Goal: Task Accomplishment & Management: Complete application form

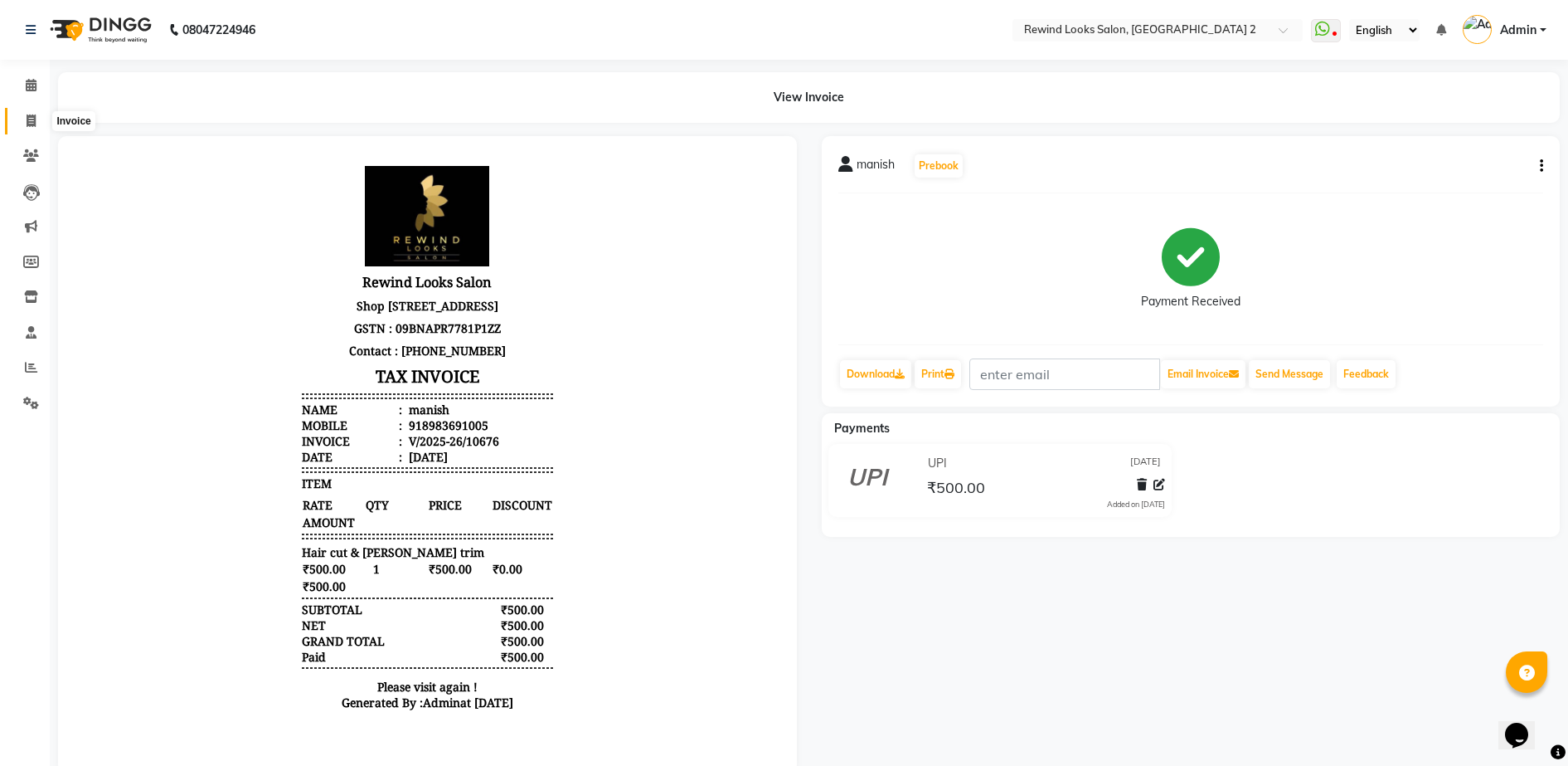
click at [28, 118] on icon at bounding box center [30, 120] width 9 height 13
select select "service"
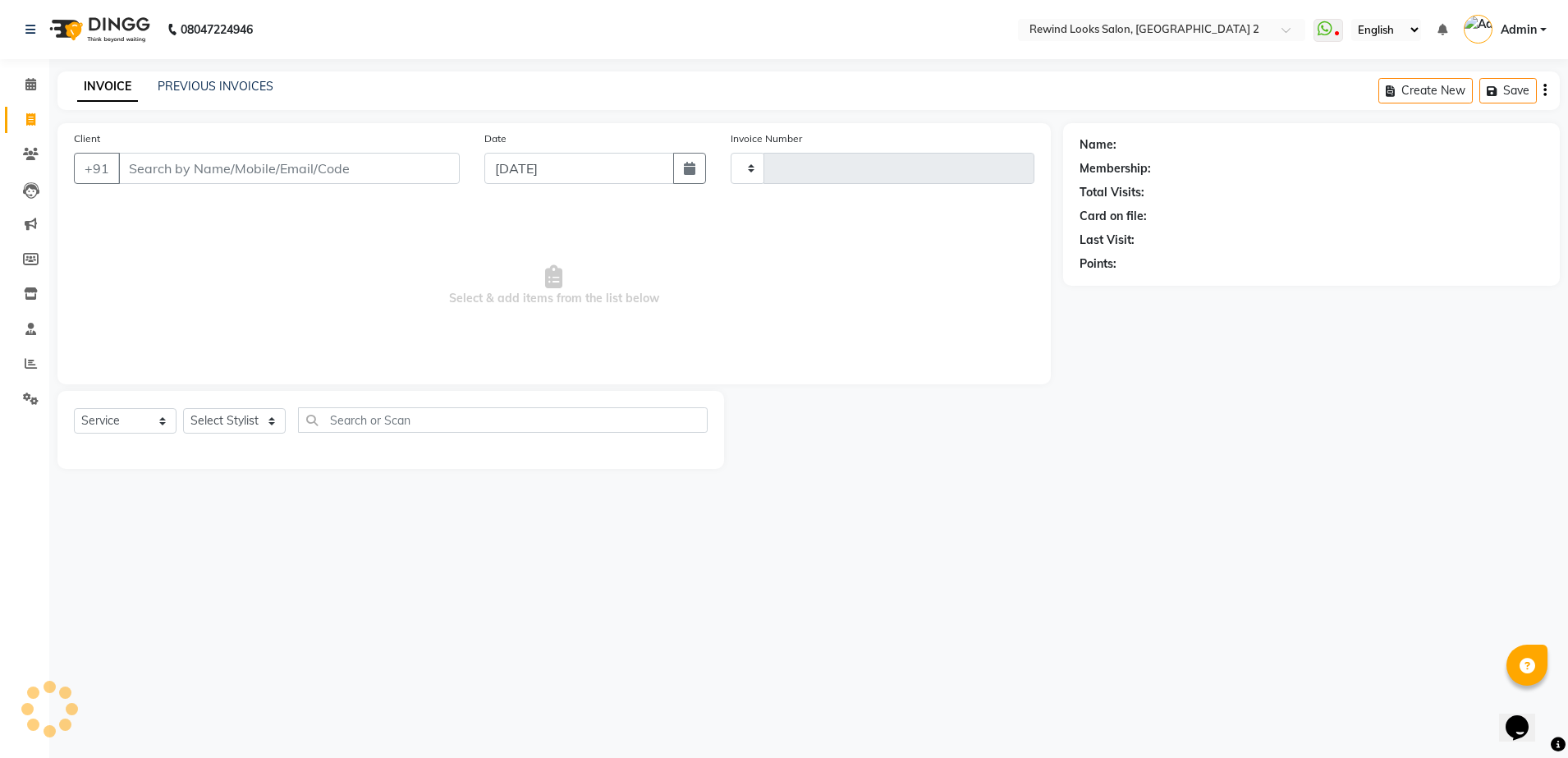
type input "10679"
select select "4640"
click at [199, 181] on input "Client" at bounding box center [289, 168] width 341 height 32
select select "27076"
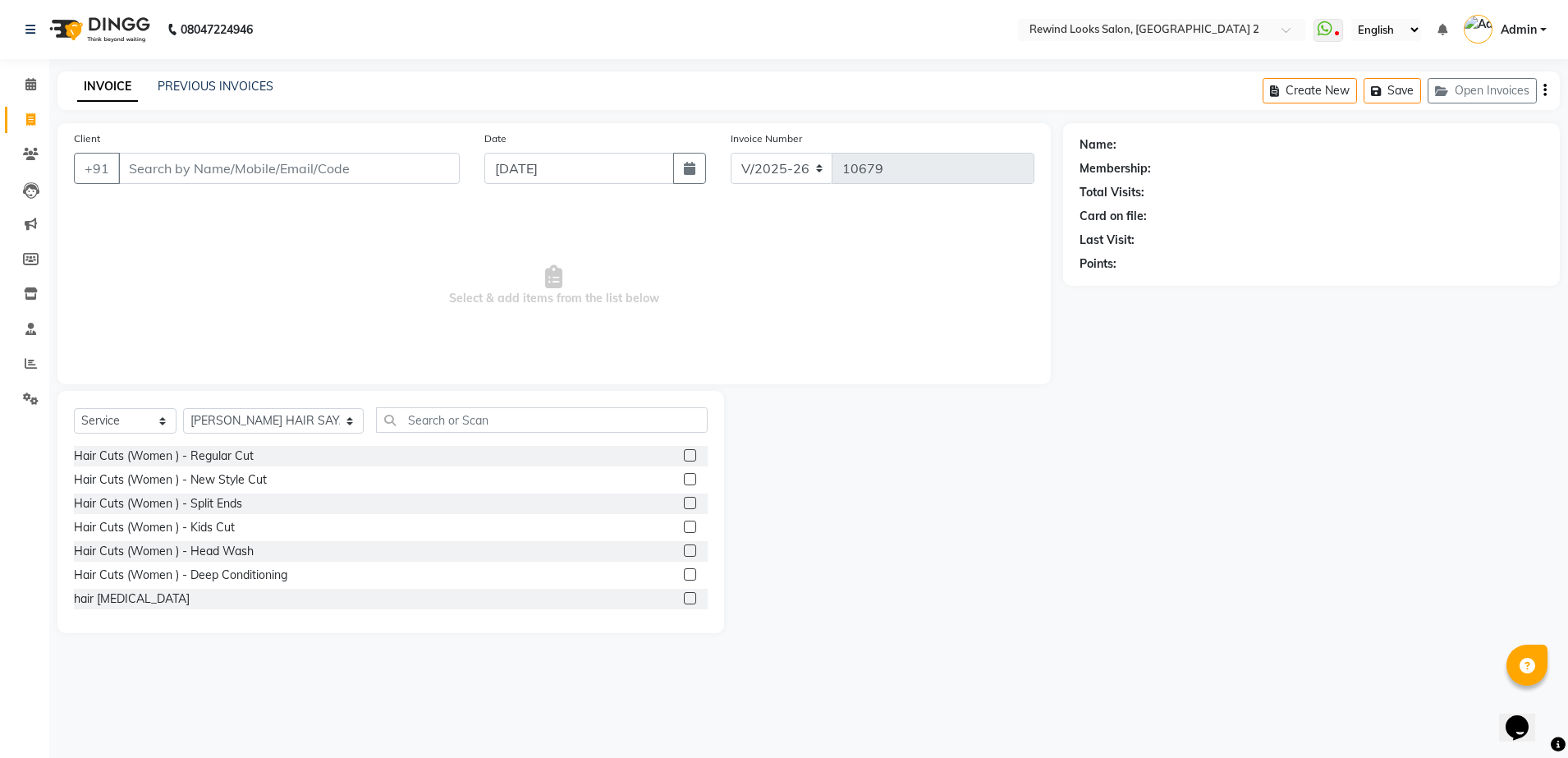
click at [209, 174] on input "Client" at bounding box center [289, 168] width 341 height 32
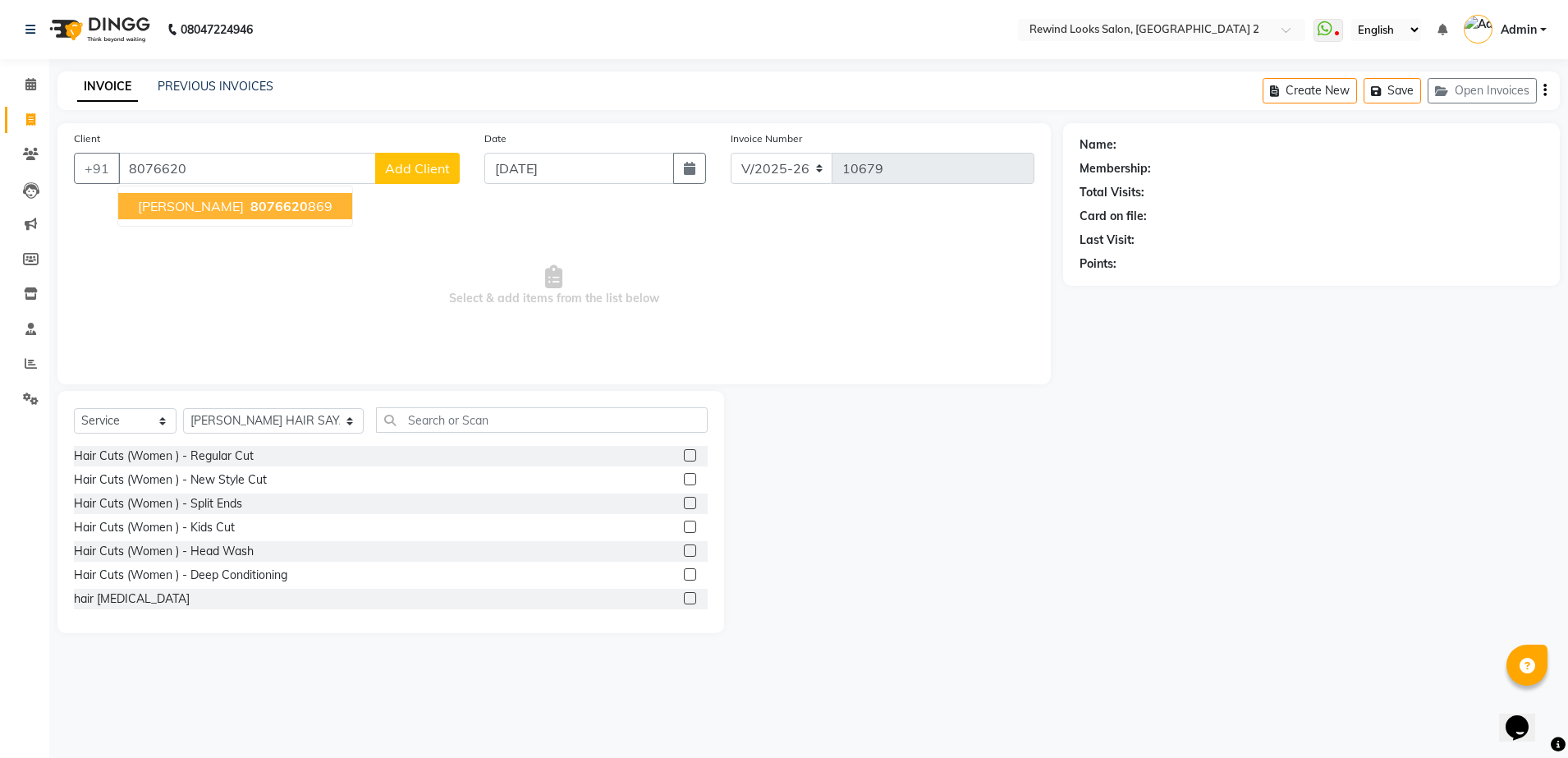
click at [250, 204] on span "8076620" at bounding box center [279, 205] width 58 height 16
type input "8076620869"
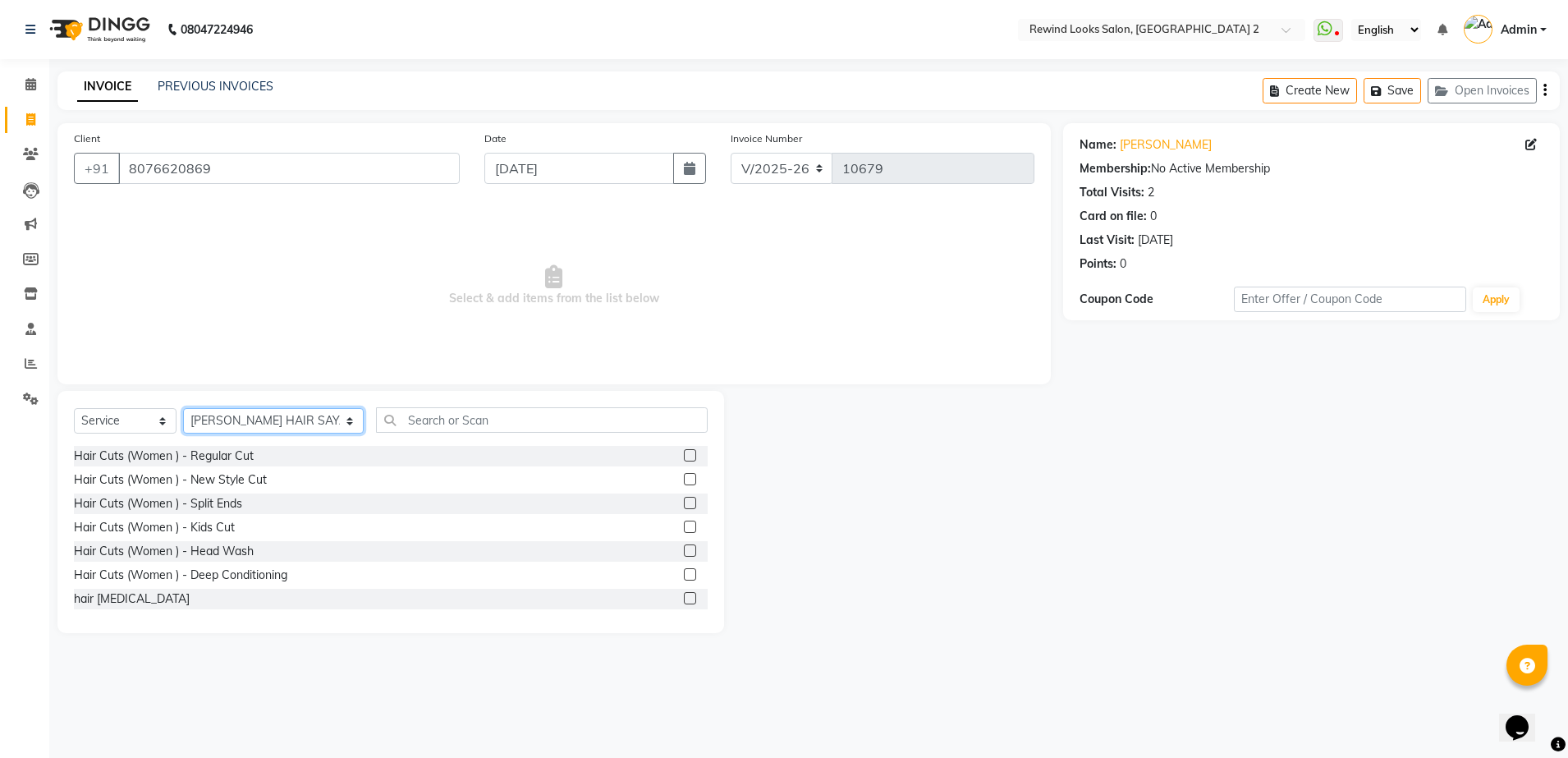
click at [231, 423] on select "Select Stylist [PERSON_NAME] aayat ADMIN Alfad hair Casa Ali Hair [PERSON_NAME]…" at bounding box center [273, 420] width 180 height 26
select select "58106"
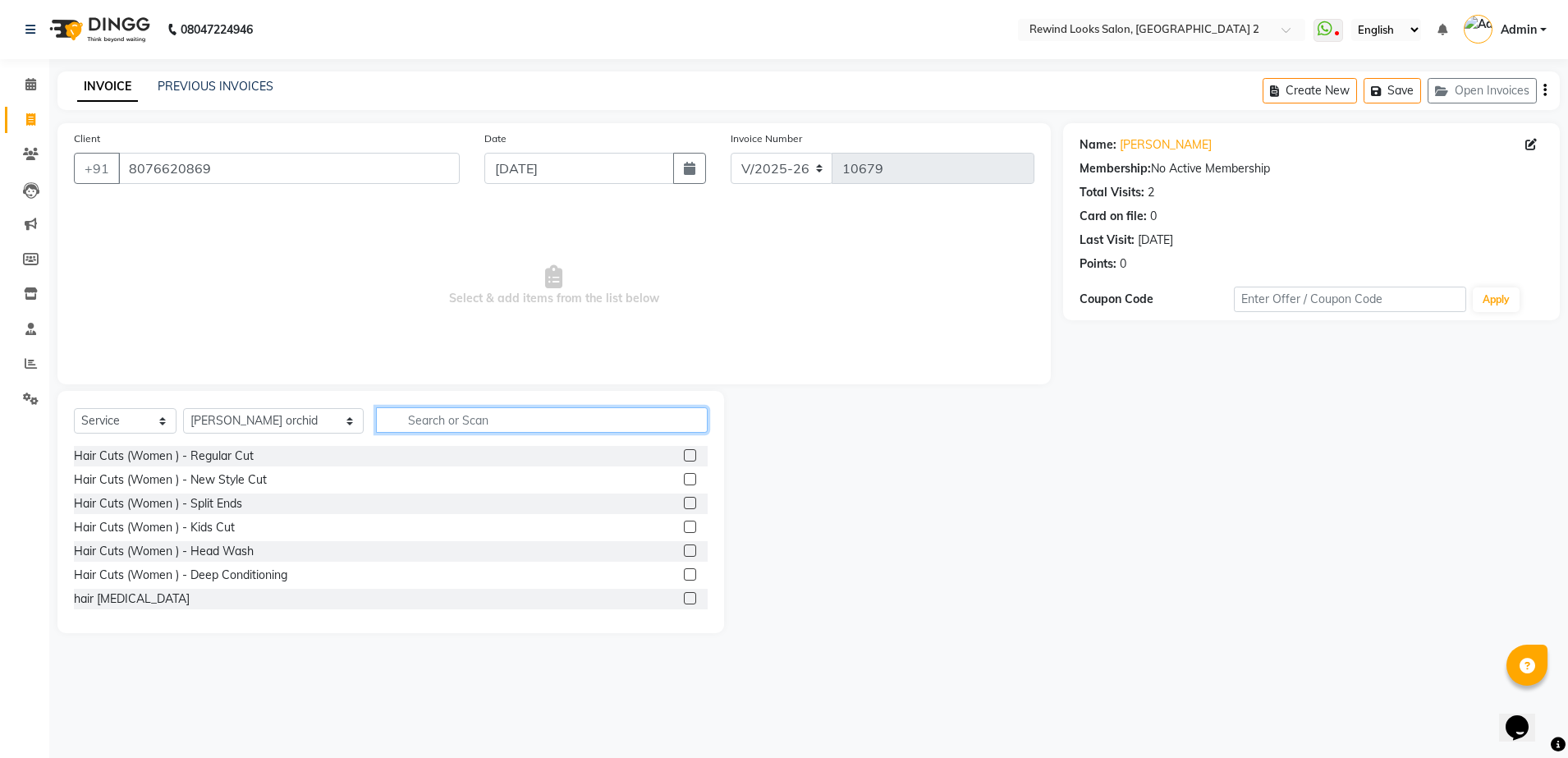
click at [460, 411] on input "text" at bounding box center [542, 419] width 332 height 26
type input "THRE"
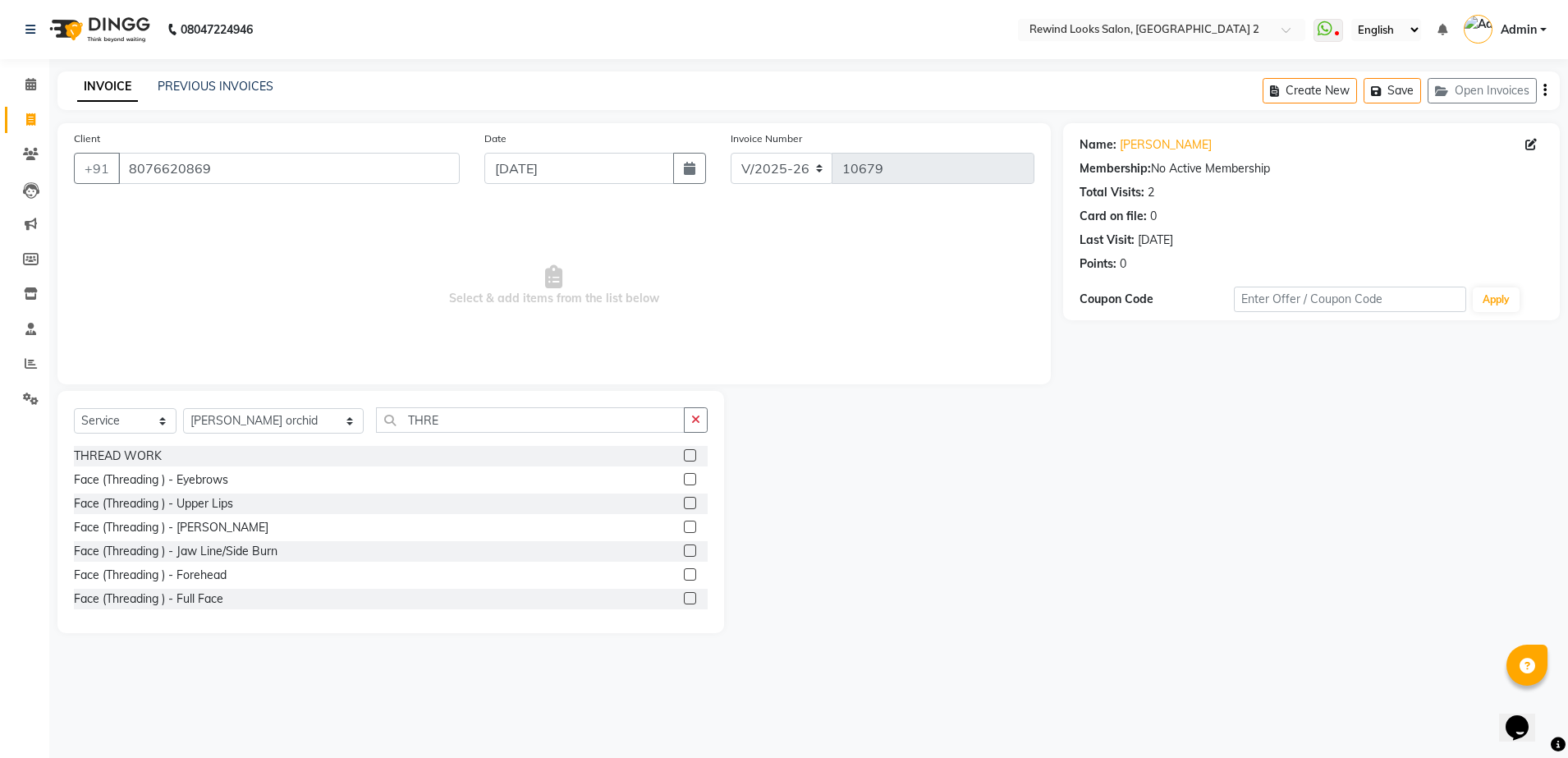
click at [684, 451] on label at bounding box center [690, 455] width 12 height 12
click at [684, 451] on input "checkbox" at bounding box center [689, 456] width 11 height 11
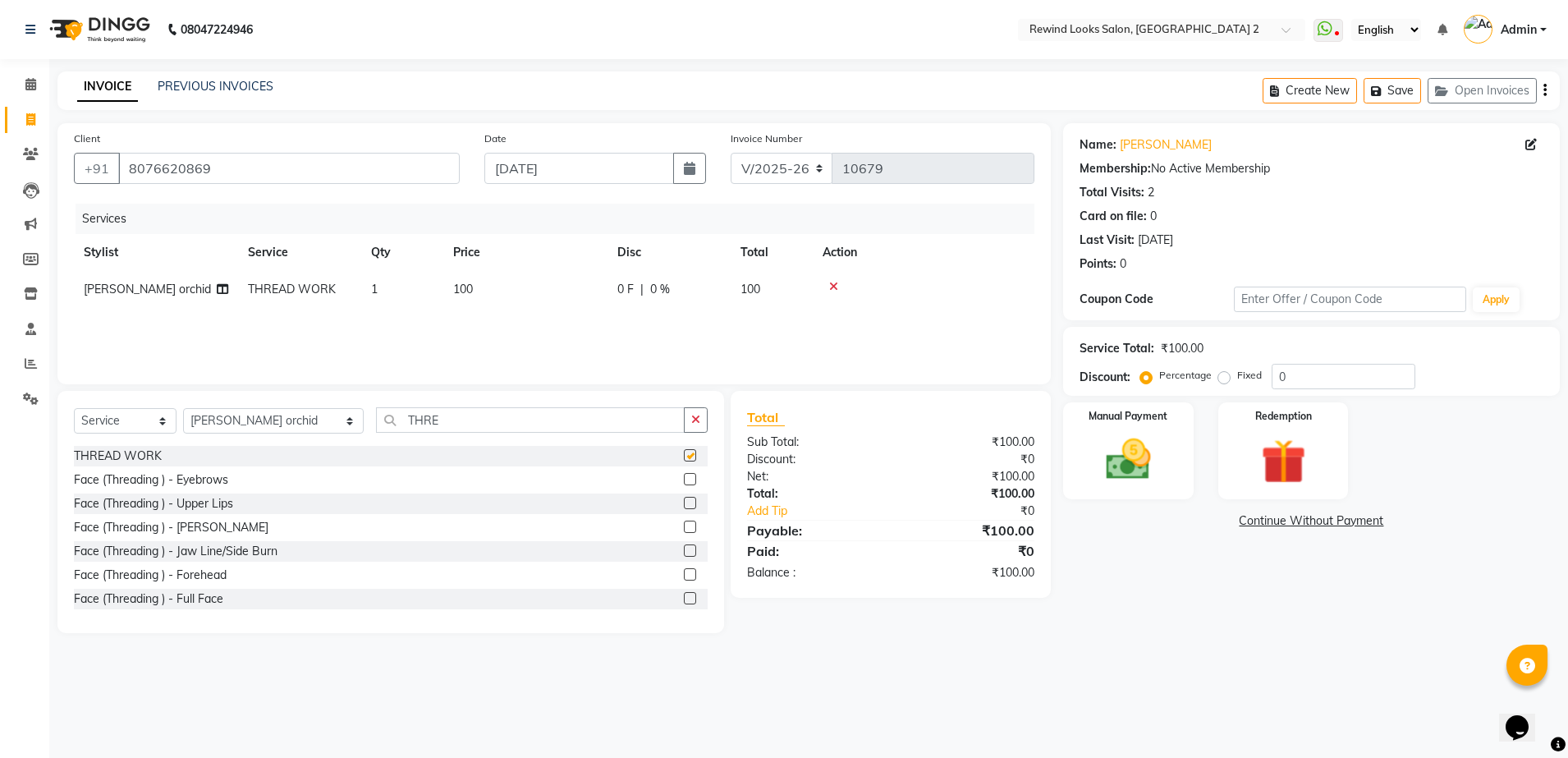
checkbox input "false"
click at [684, 504] on label at bounding box center [690, 503] width 12 height 12
click at [684, 504] on input "checkbox" at bounding box center [689, 503] width 11 height 11
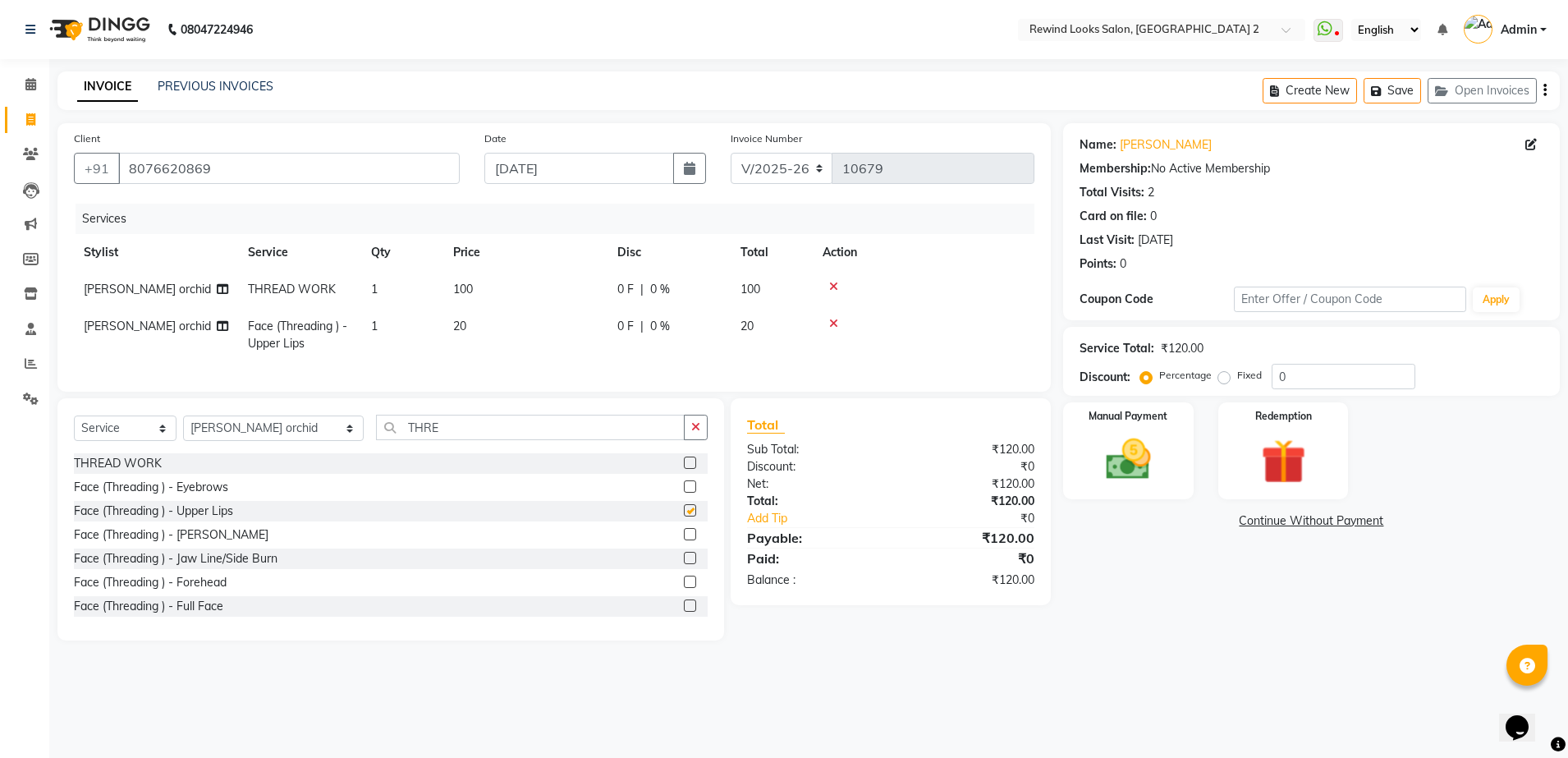
checkbox input "false"
click at [1117, 479] on img at bounding box center [1129, 460] width 77 height 54
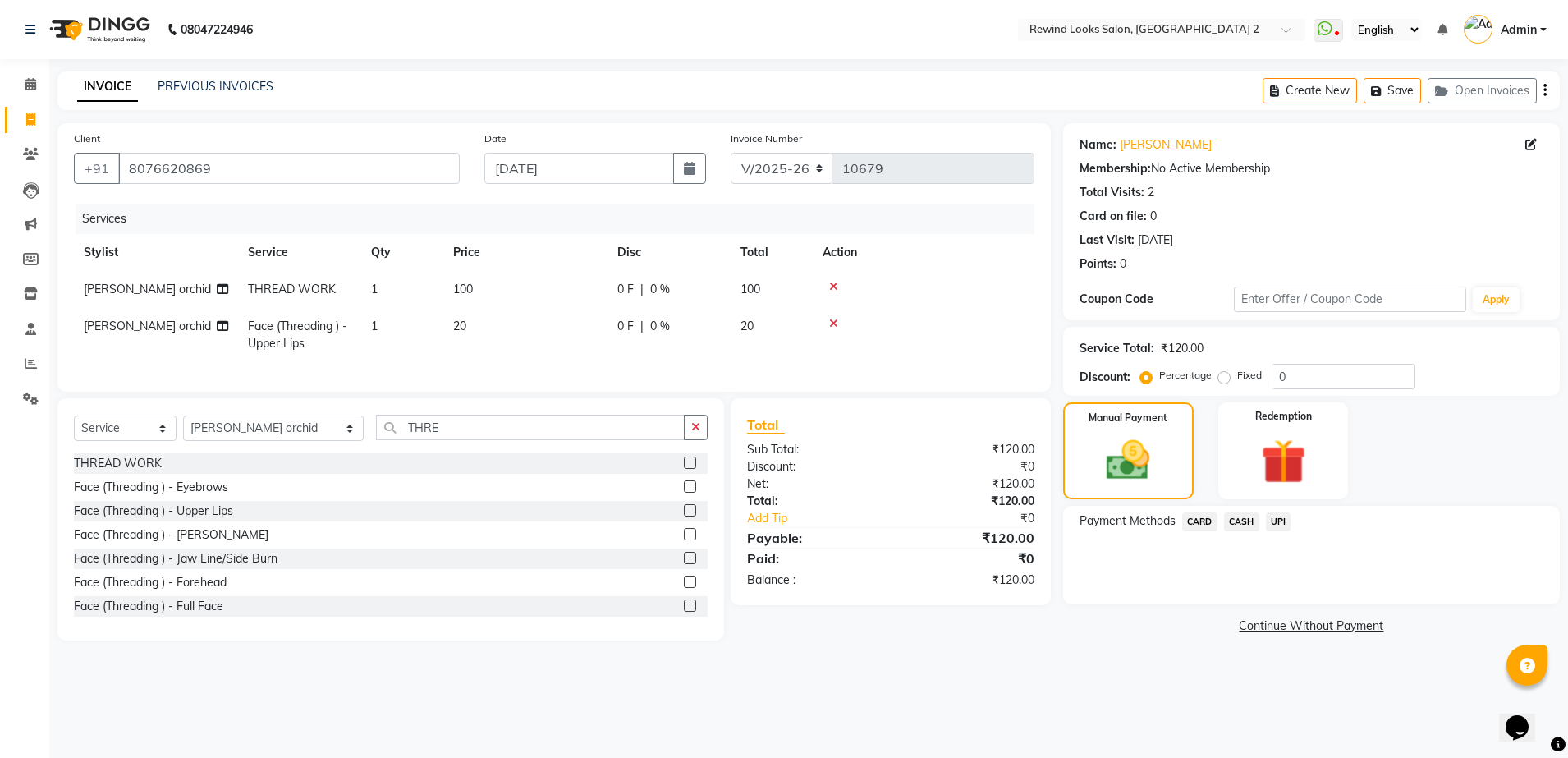
click at [1283, 521] on span "UPI" at bounding box center [1278, 522] width 26 height 19
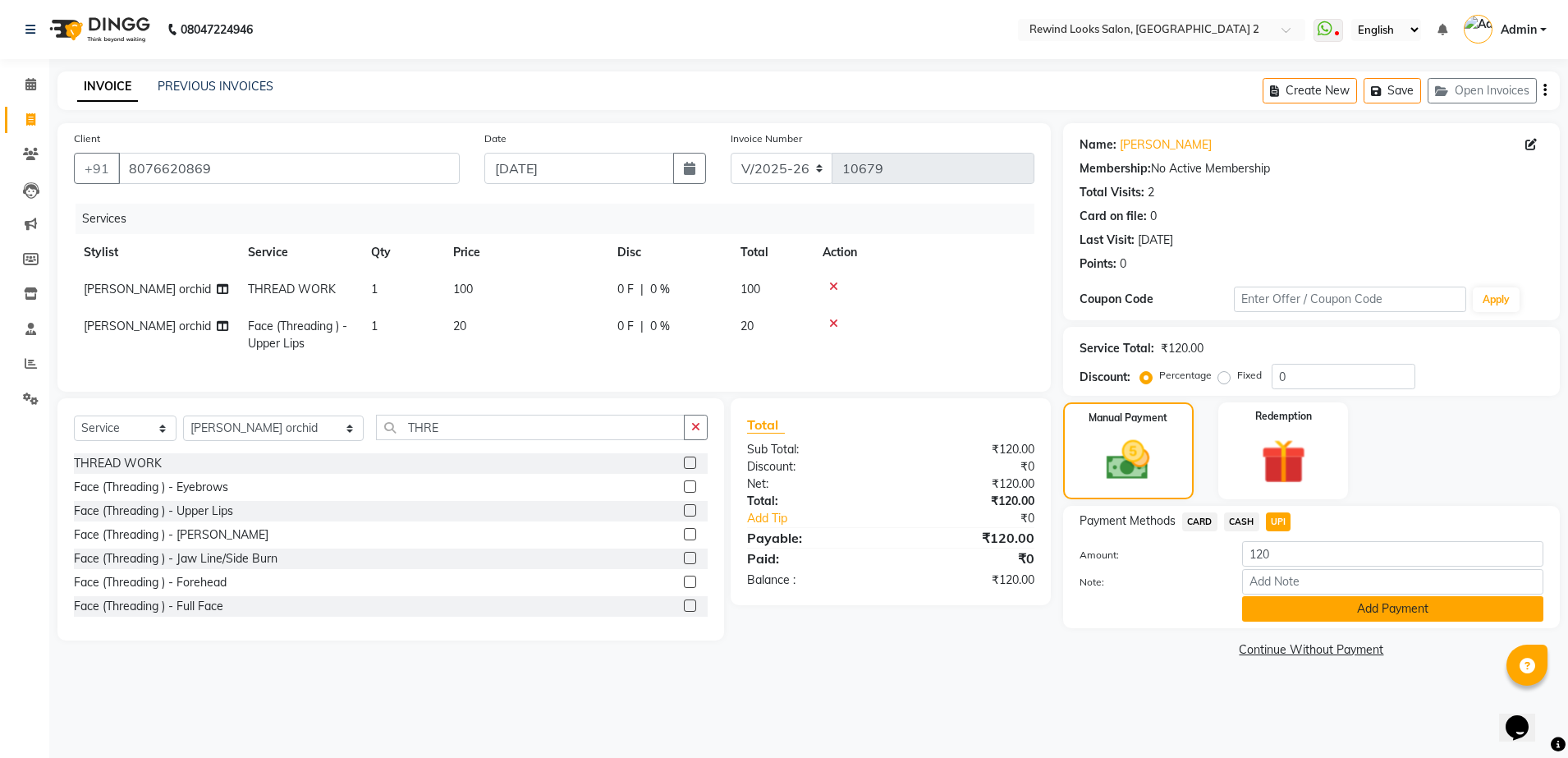
click at [1276, 611] on button "Add Payment" at bounding box center [1392, 608] width 301 height 26
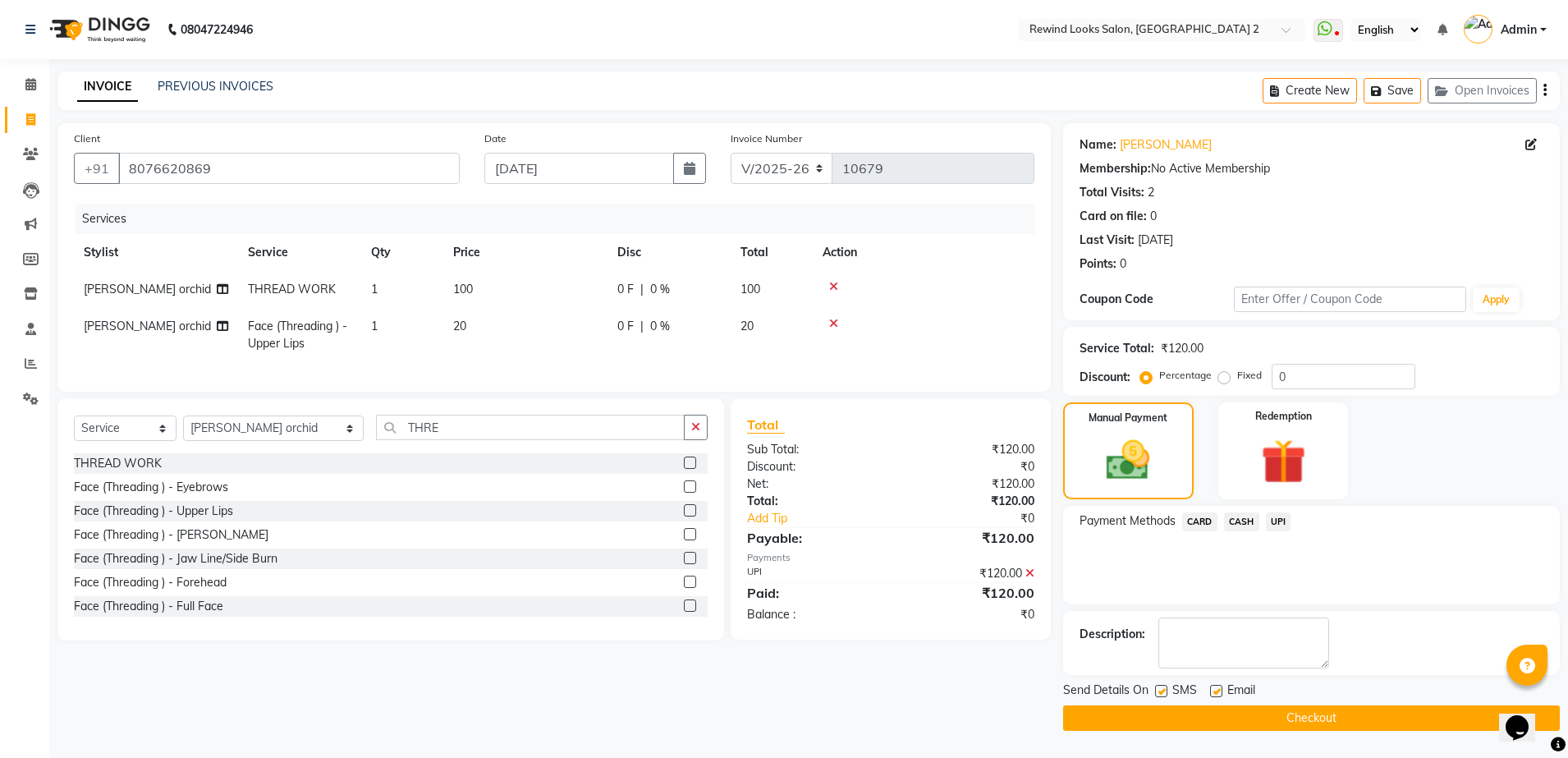
click at [1261, 715] on button "Checkout" at bounding box center [1311, 718] width 497 height 26
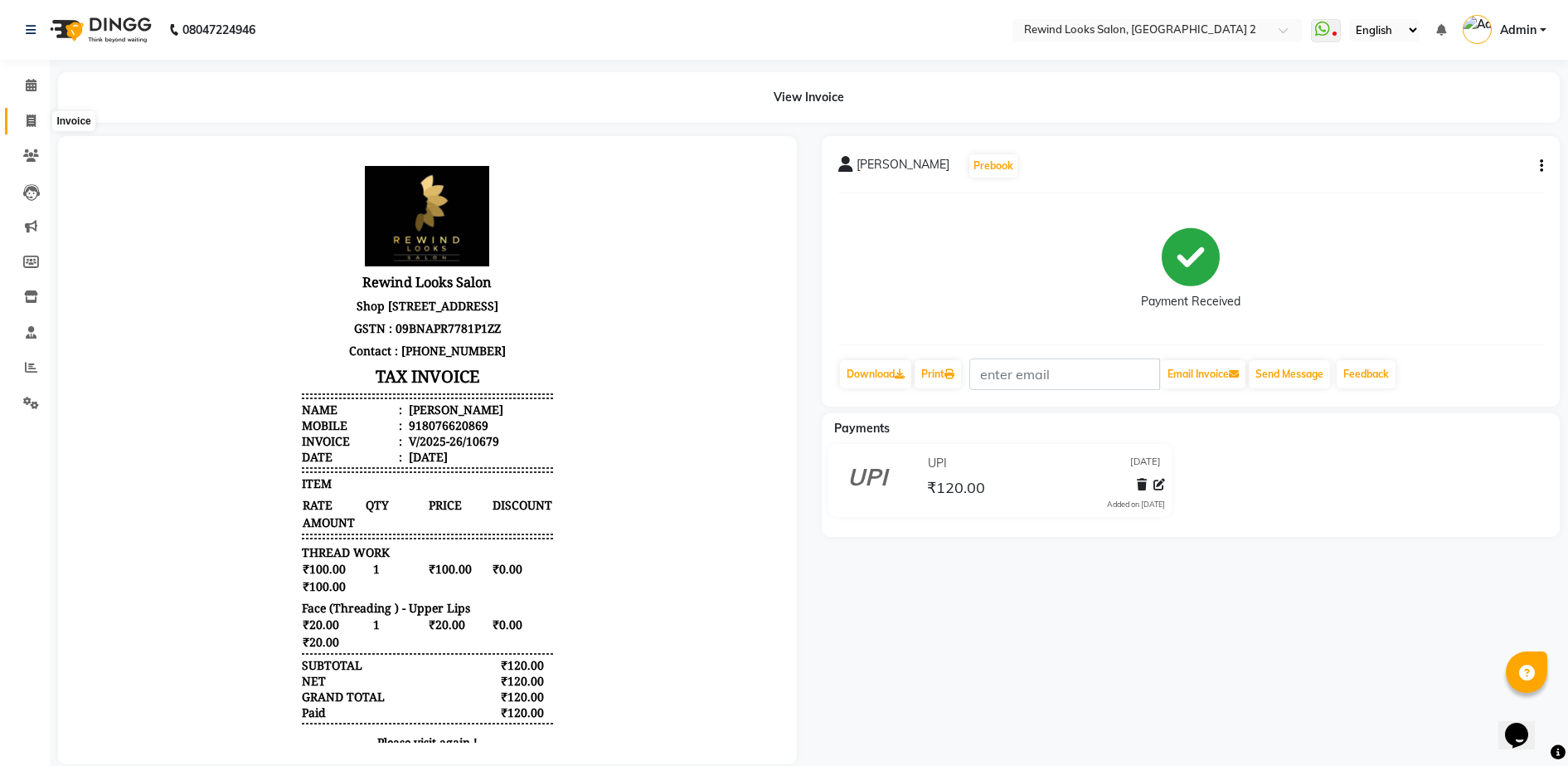
click at [26, 115] on icon at bounding box center [30, 120] width 9 height 13
select select "service"
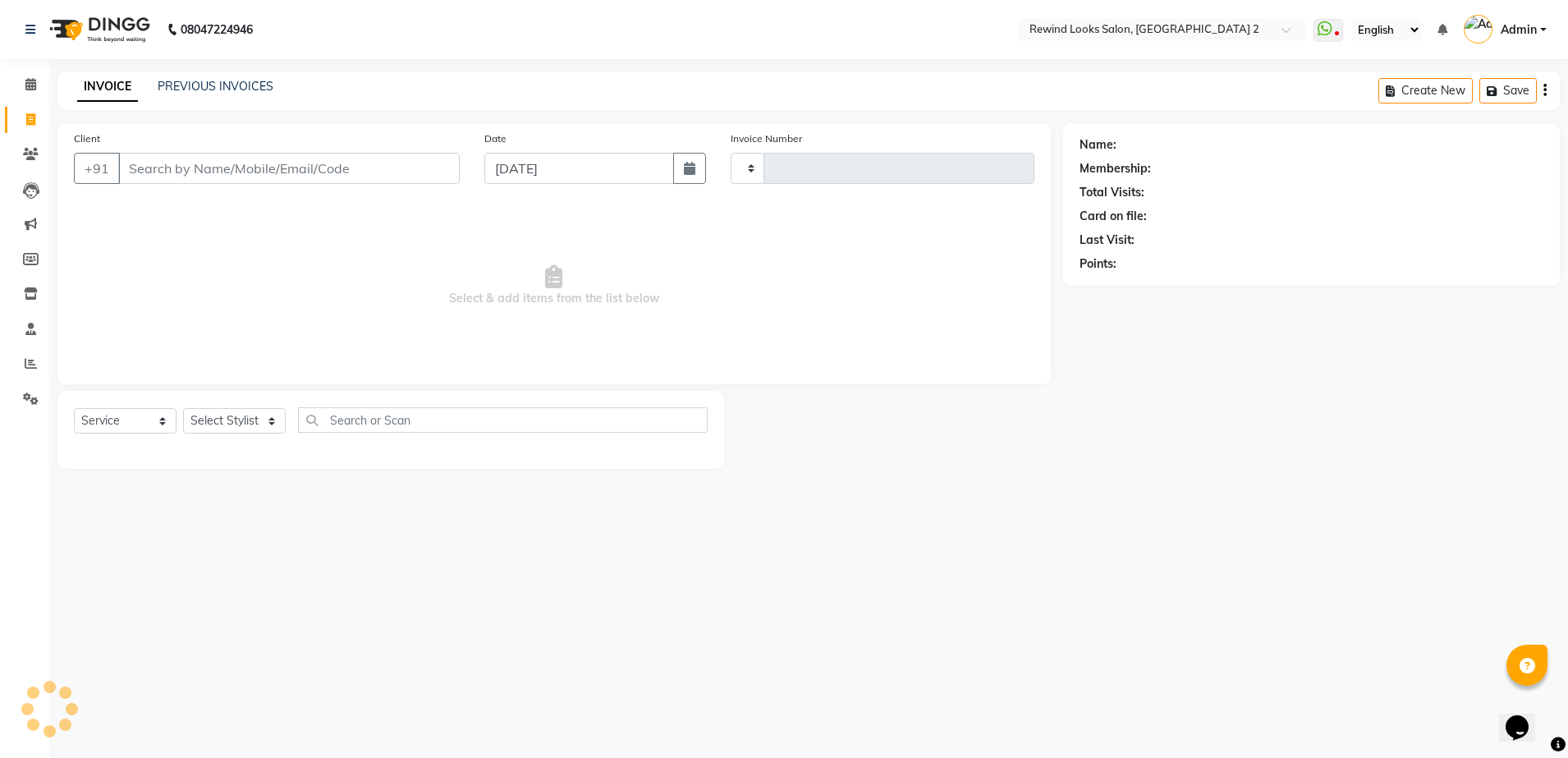
type input "10682"
select select "4640"
click at [181, 157] on input "Client" at bounding box center [289, 168] width 341 height 32
select select "27076"
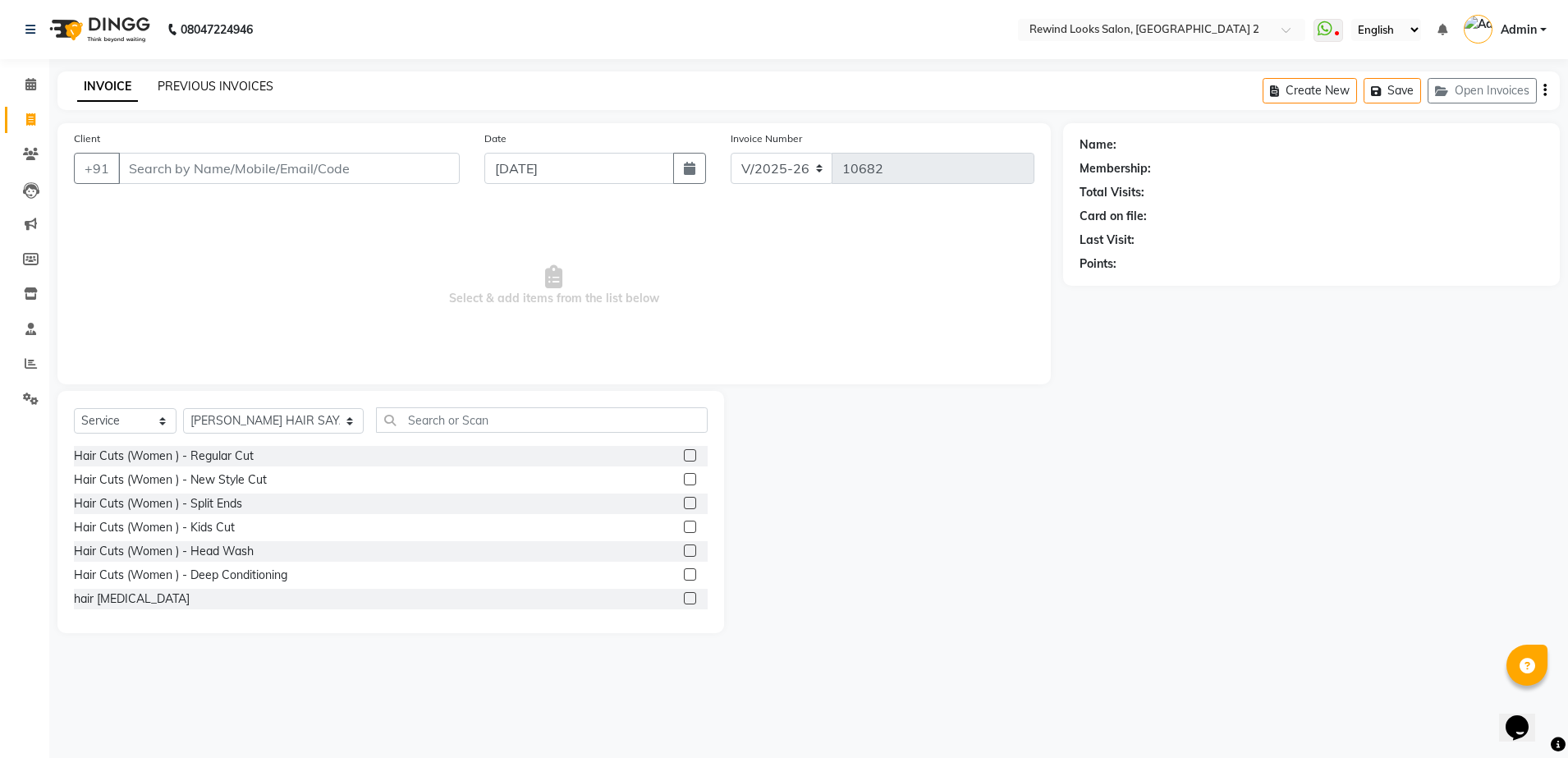
click at [220, 83] on link "PREVIOUS INVOICES" at bounding box center [215, 85] width 116 height 14
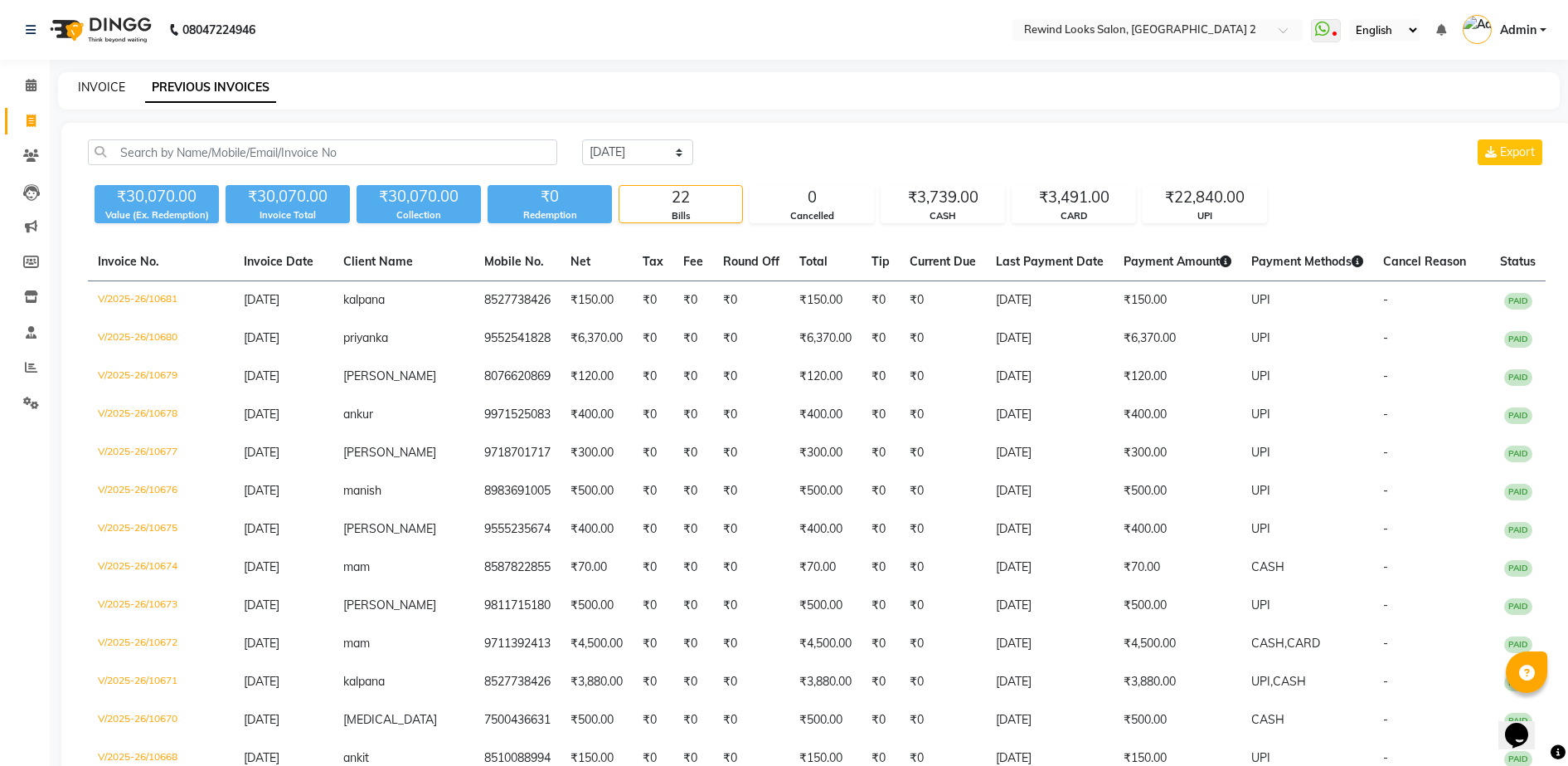
click at [100, 88] on link "INVOICE" at bounding box center [101, 86] width 47 height 15
select select "service"
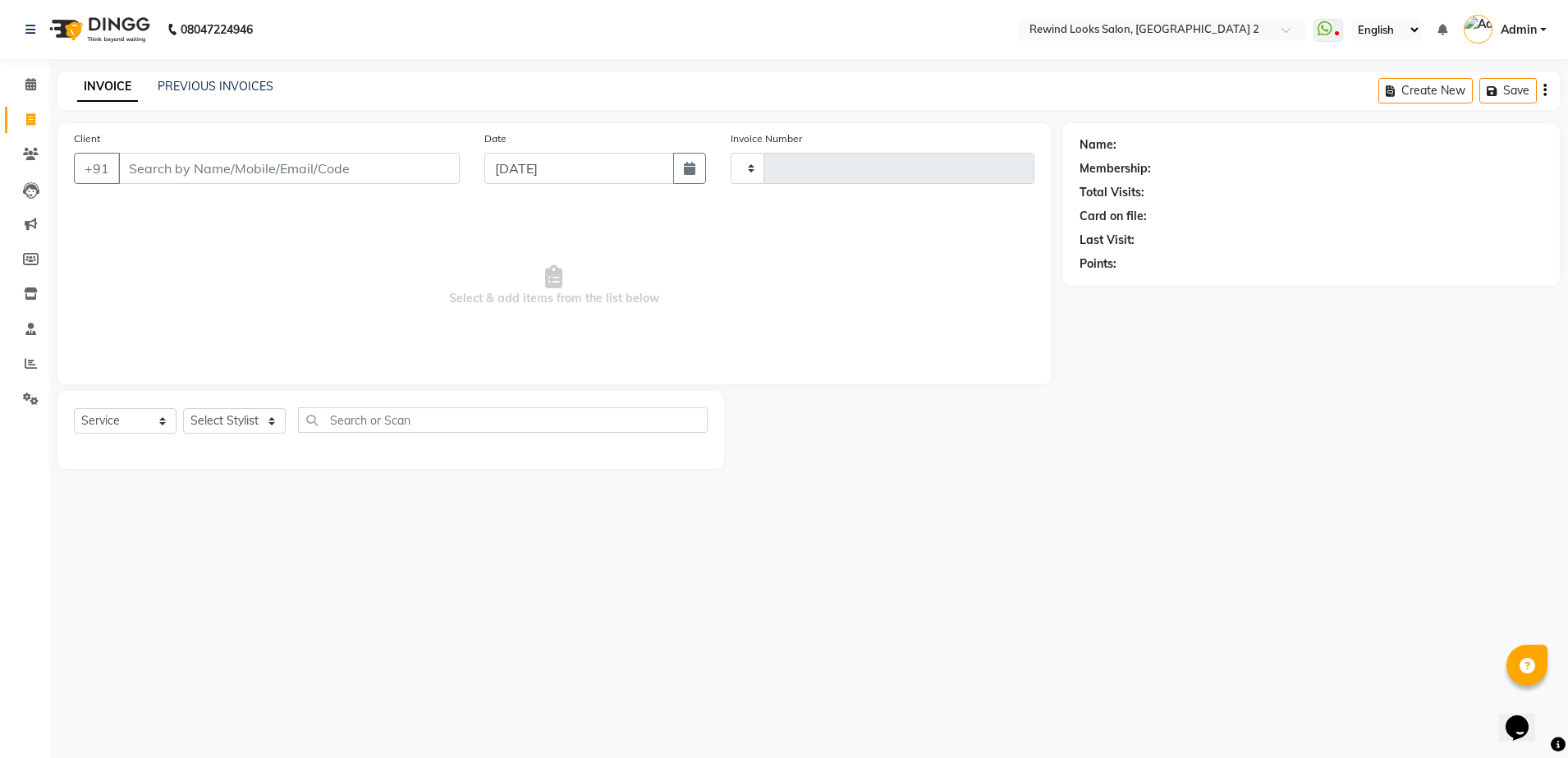
type input "10682"
select select "4640"
select select "27076"
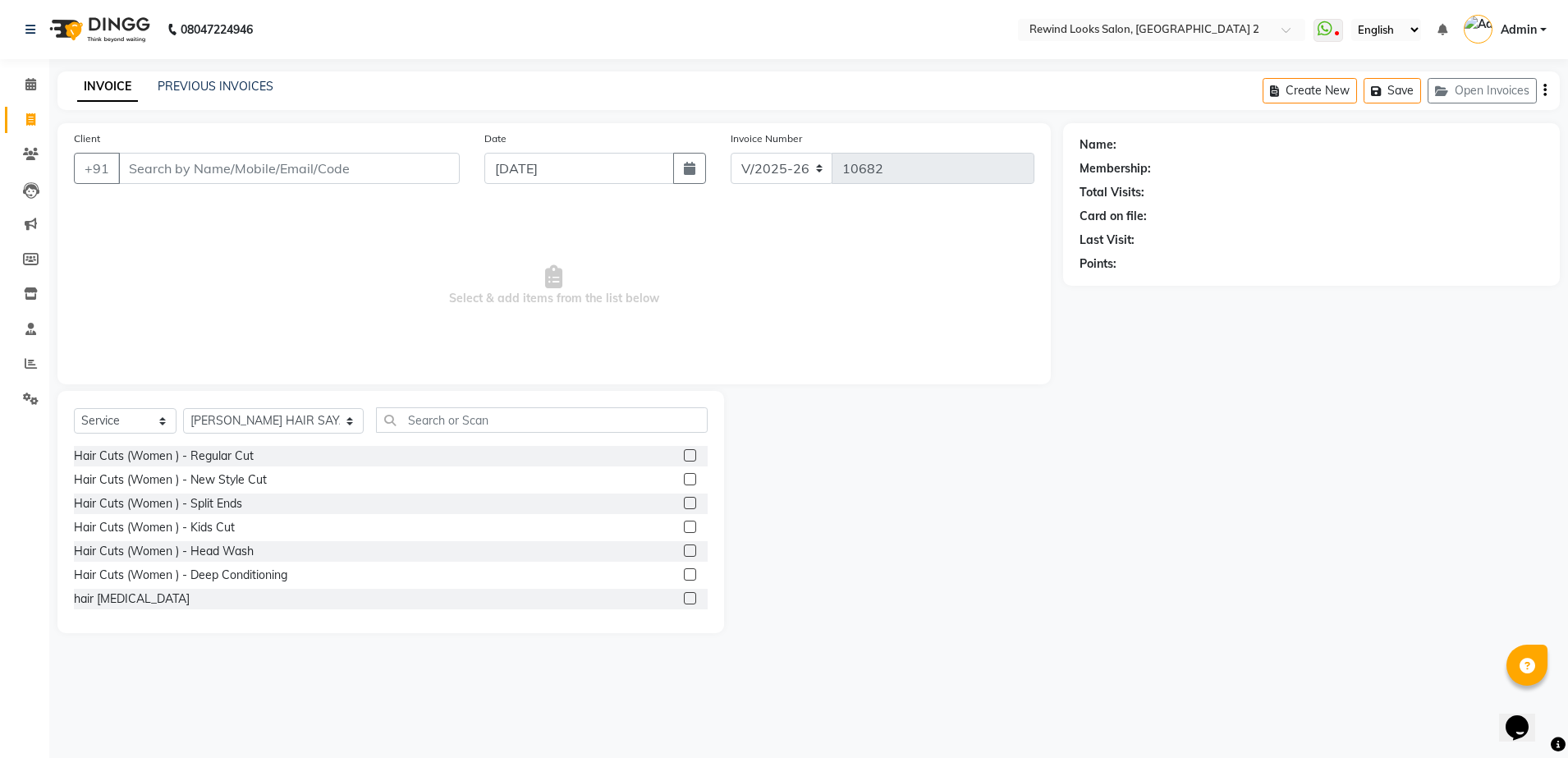
click at [381, 172] on input "Client" at bounding box center [289, 168] width 341 height 32
click at [193, 168] on input "Client" at bounding box center [289, 168] width 341 height 32
click at [400, 166] on input "Client" at bounding box center [289, 168] width 341 height 32
click at [32, 151] on icon at bounding box center [31, 154] width 15 height 12
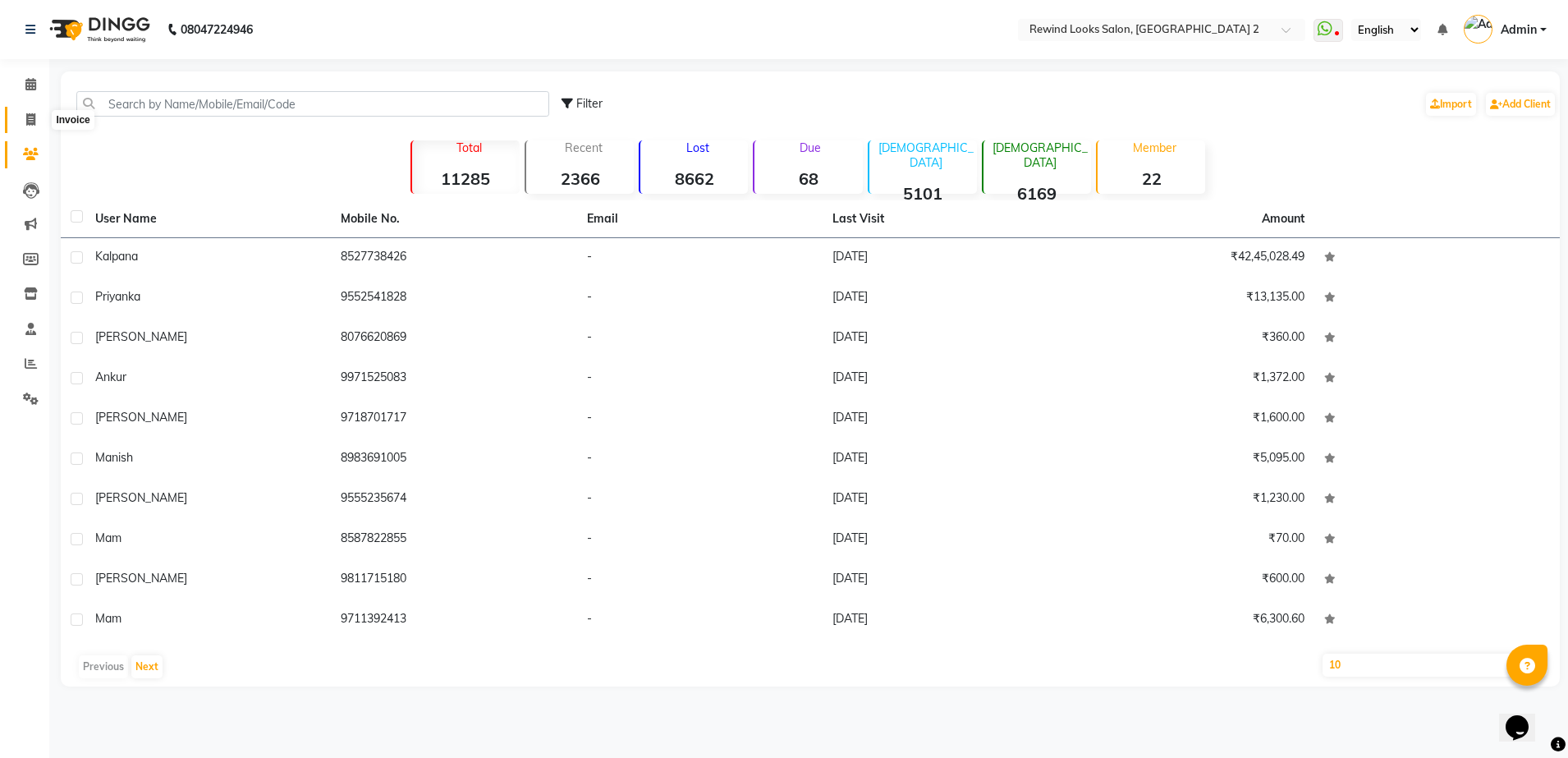
click at [28, 117] on icon at bounding box center [30, 119] width 9 height 12
select select "service"
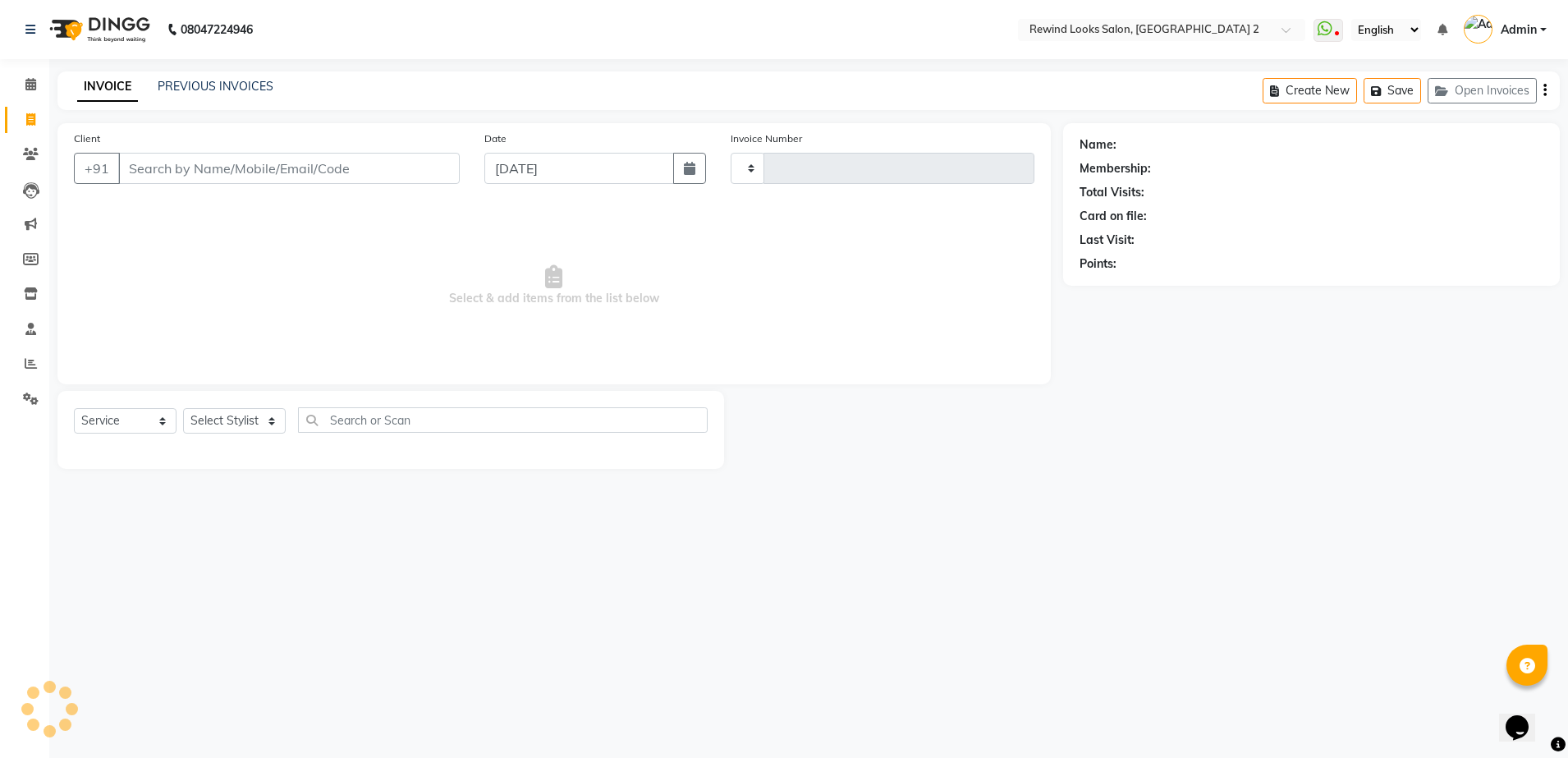
type input "10682"
select select "4640"
select select "27076"
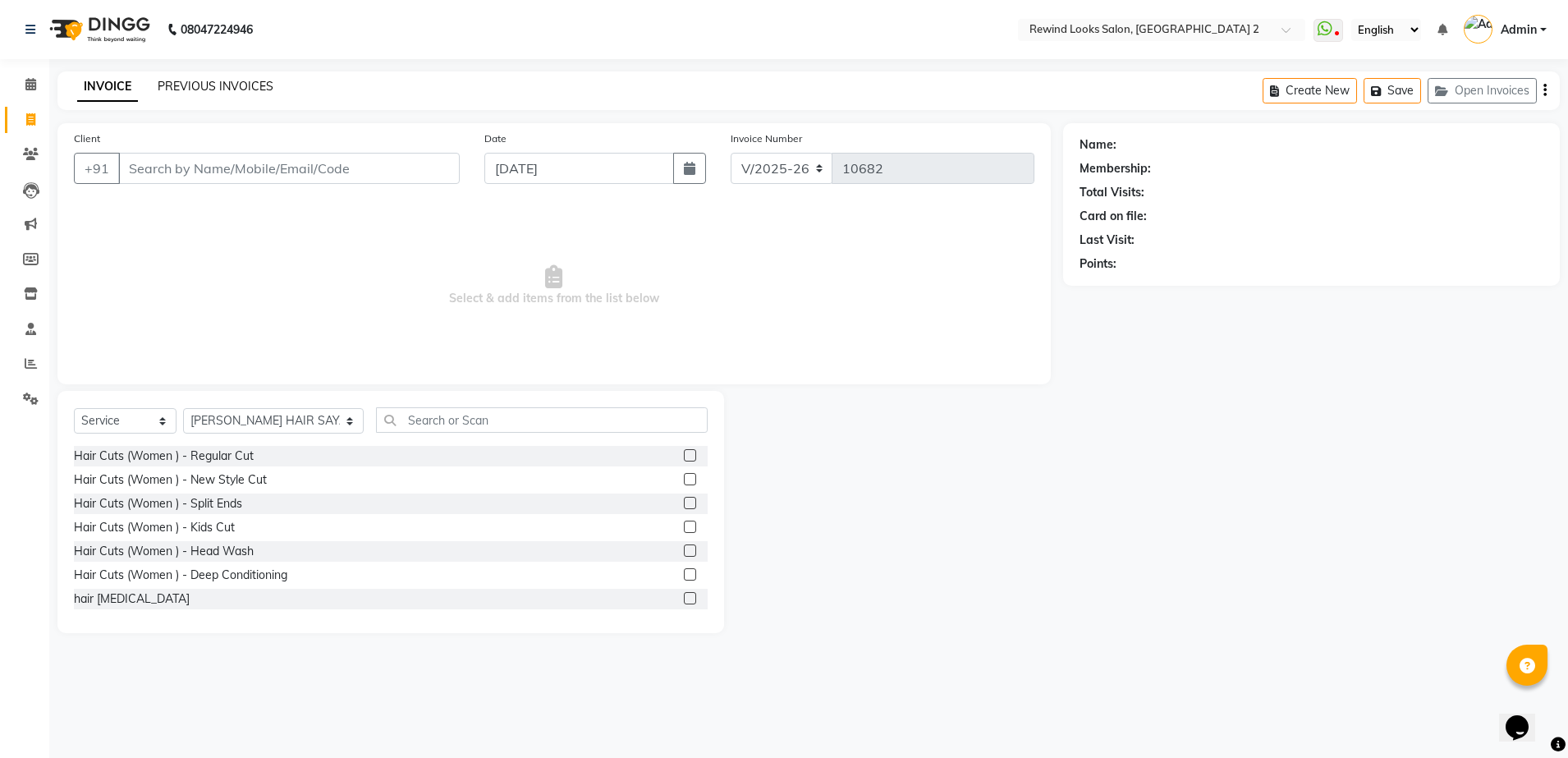
click at [222, 80] on link "PREVIOUS INVOICES" at bounding box center [215, 85] width 116 height 14
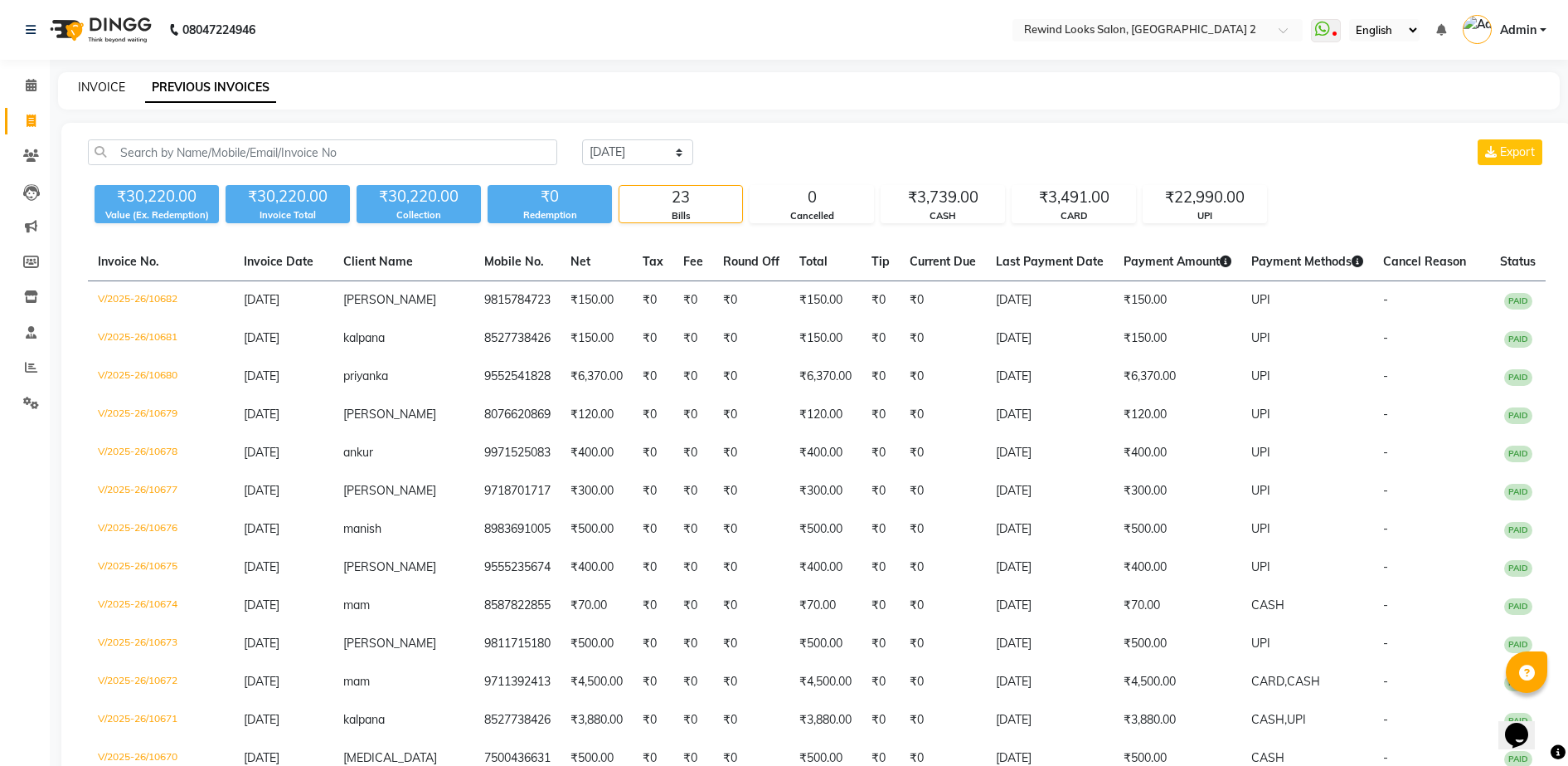
click at [103, 87] on link "INVOICE" at bounding box center [101, 86] width 47 height 15
select select "service"
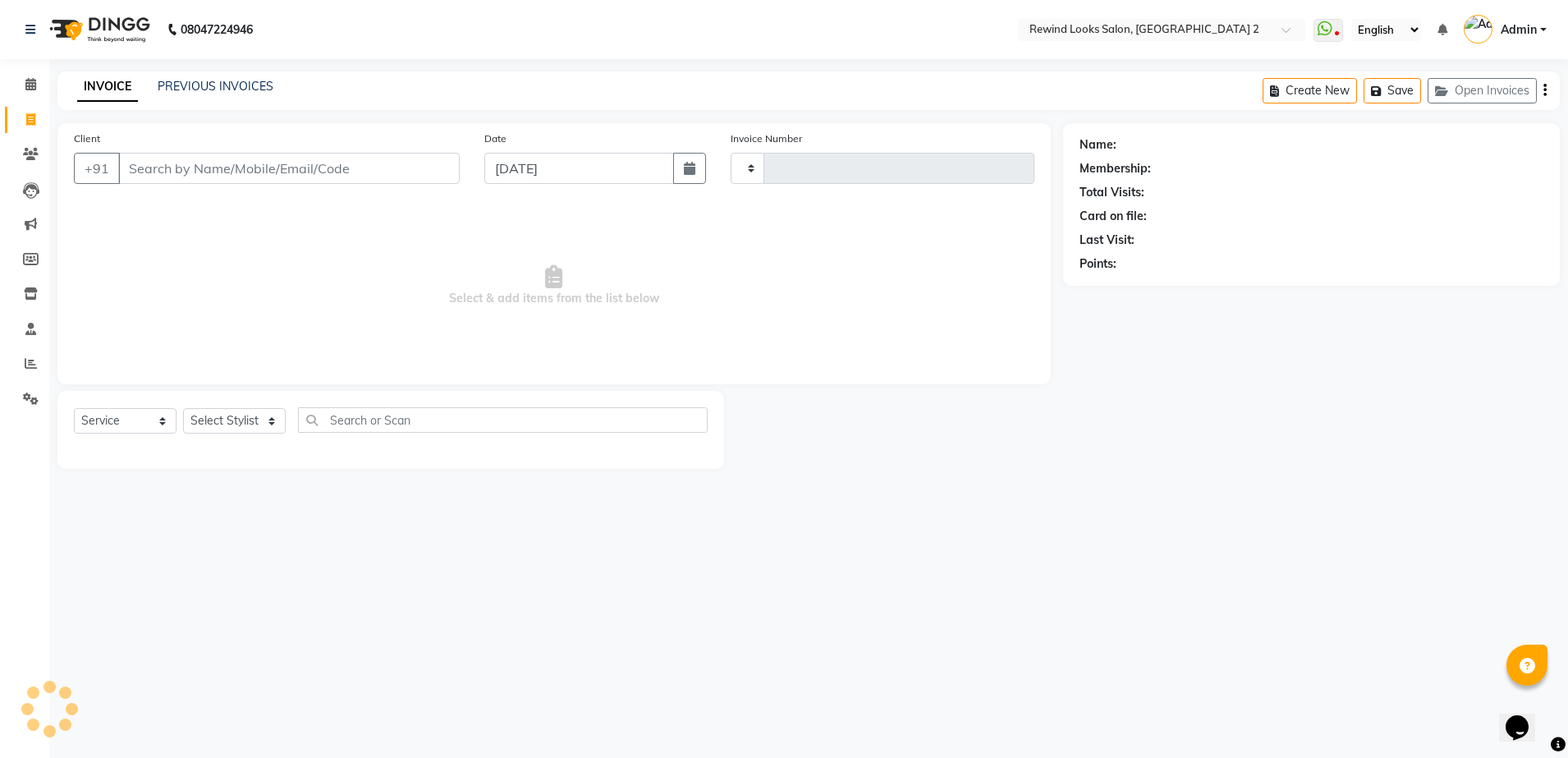
type input "10683"
select select "4640"
select select "27076"
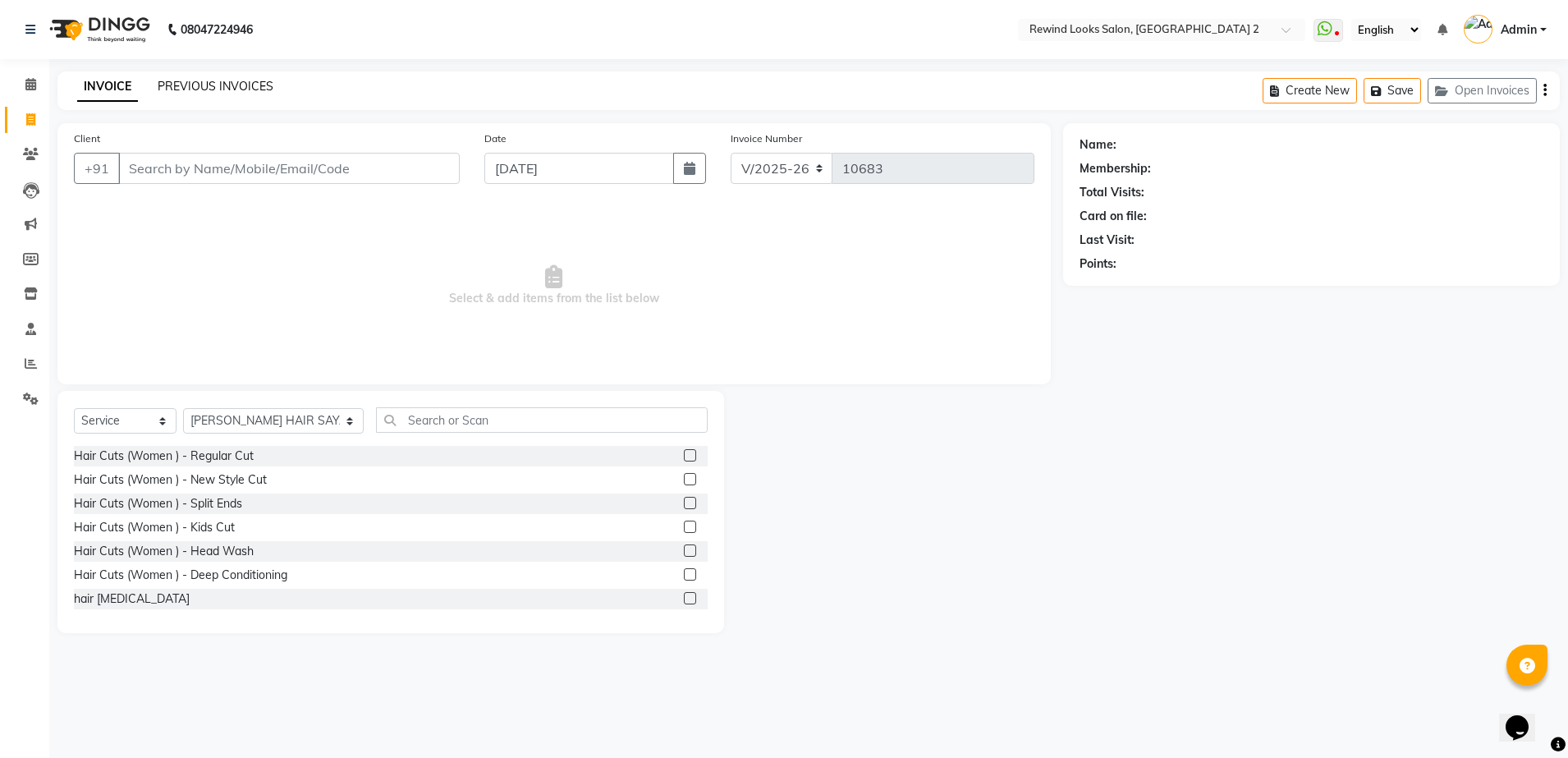
click at [234, 84] on link "PREVIOUS INVOICES" at bounding box center [215, 85] width 116 height 14
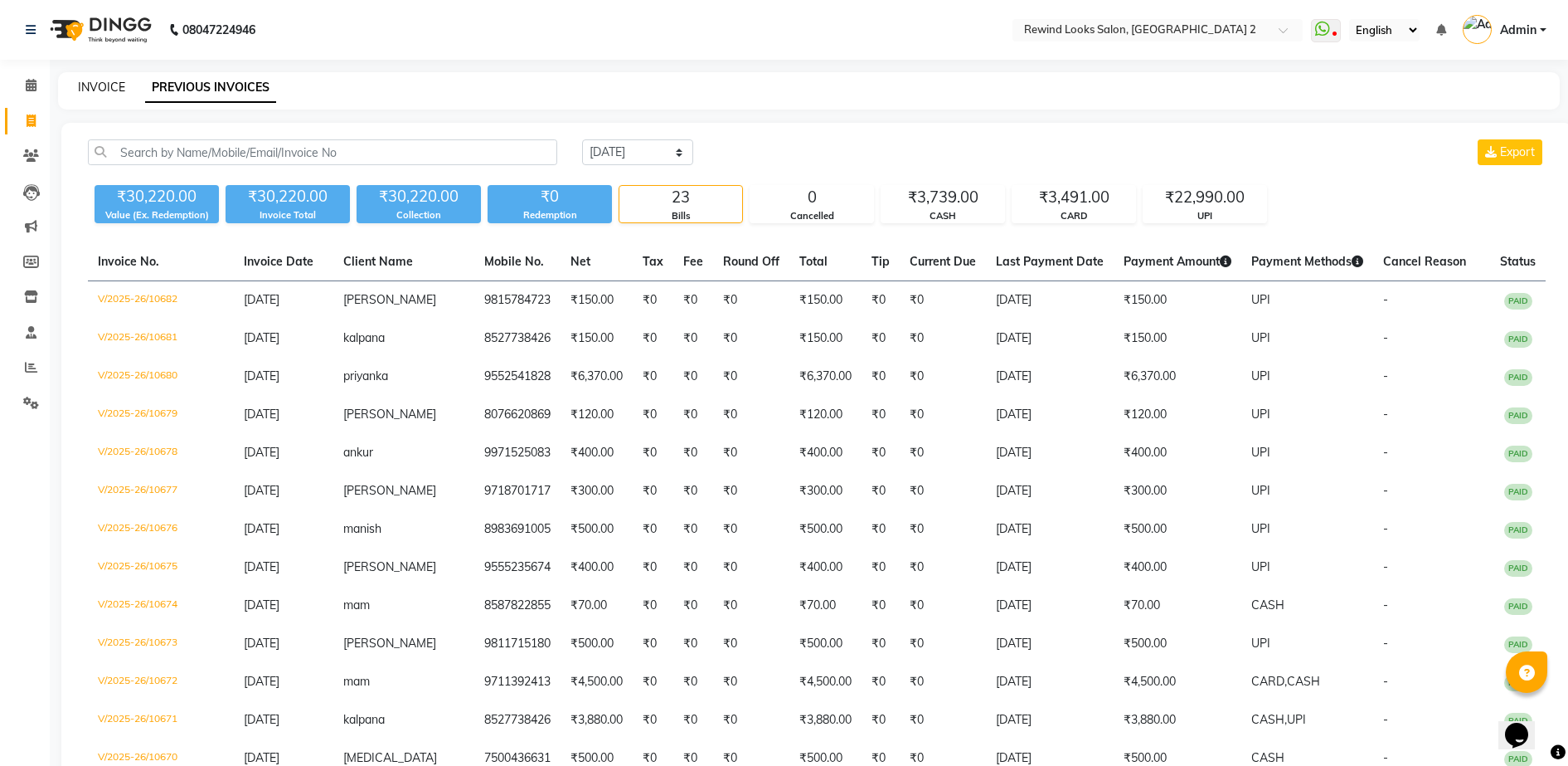
click at [113, 85] on link "INVOICE" at bounding box center [101, 86] width 47 height 15
select select "service"
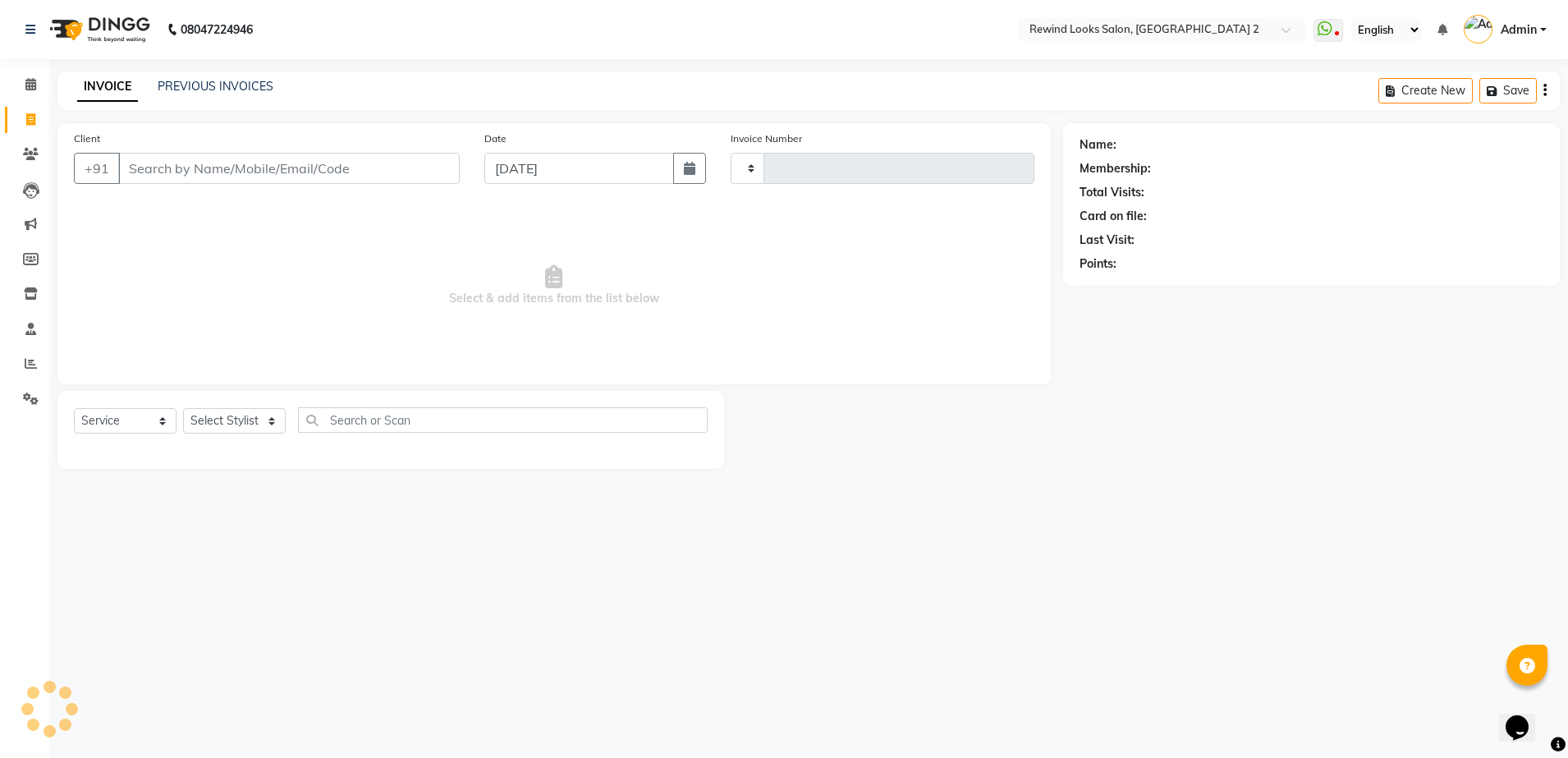
type input "10683"
select select "4640"
select select "27076"
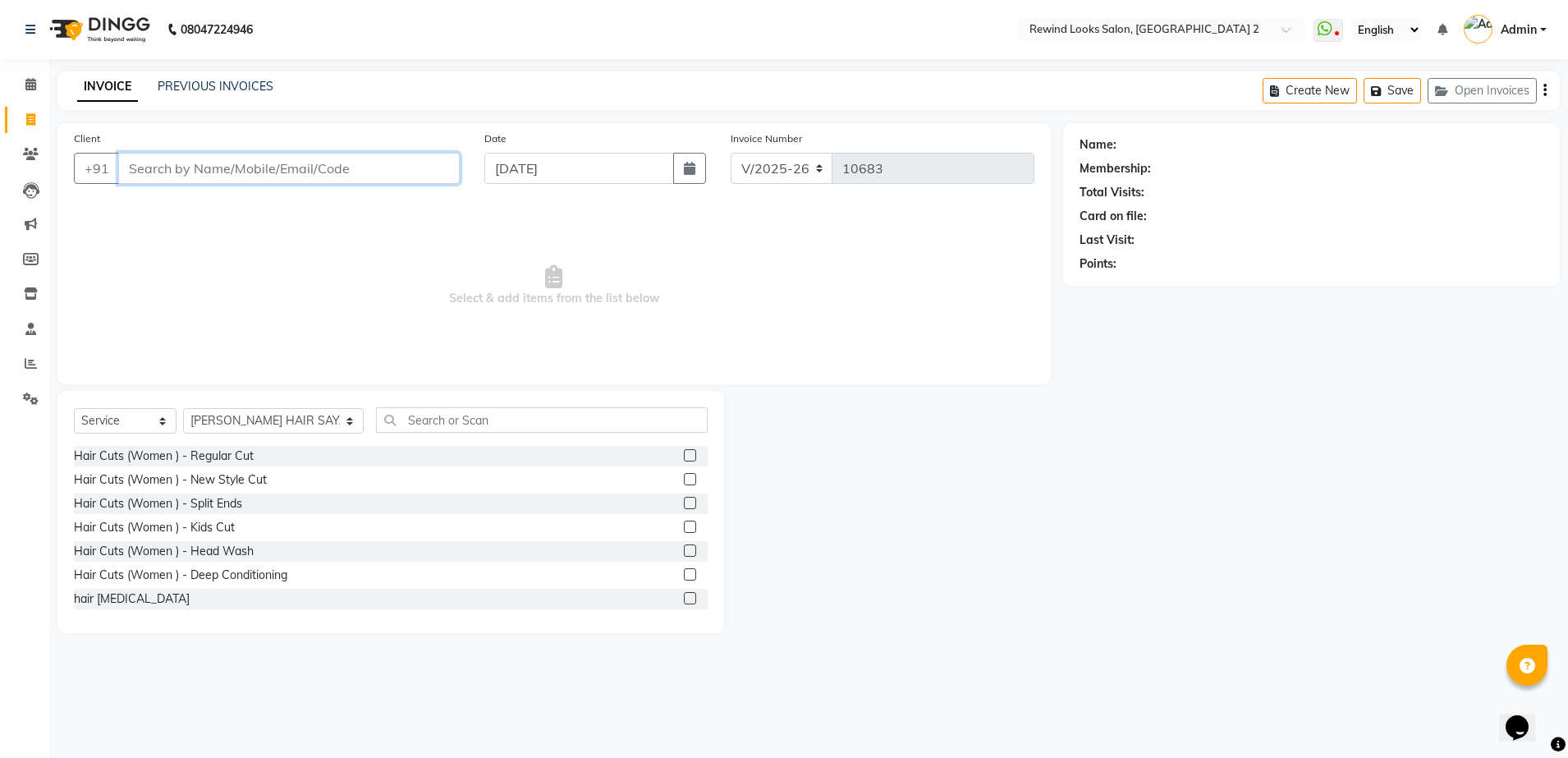
drag, startPoint x: 384, startPoint y: 155, endPoint x: 385, endPoint y: 166, distance: 11.0
click at [385, 166] on input "Client" at bounding box center [289, 168] width 341 height 32
click at [218, 202] on span "98718944" at bounding box center [198, 205] width 65 height 16
type input "9871894454"
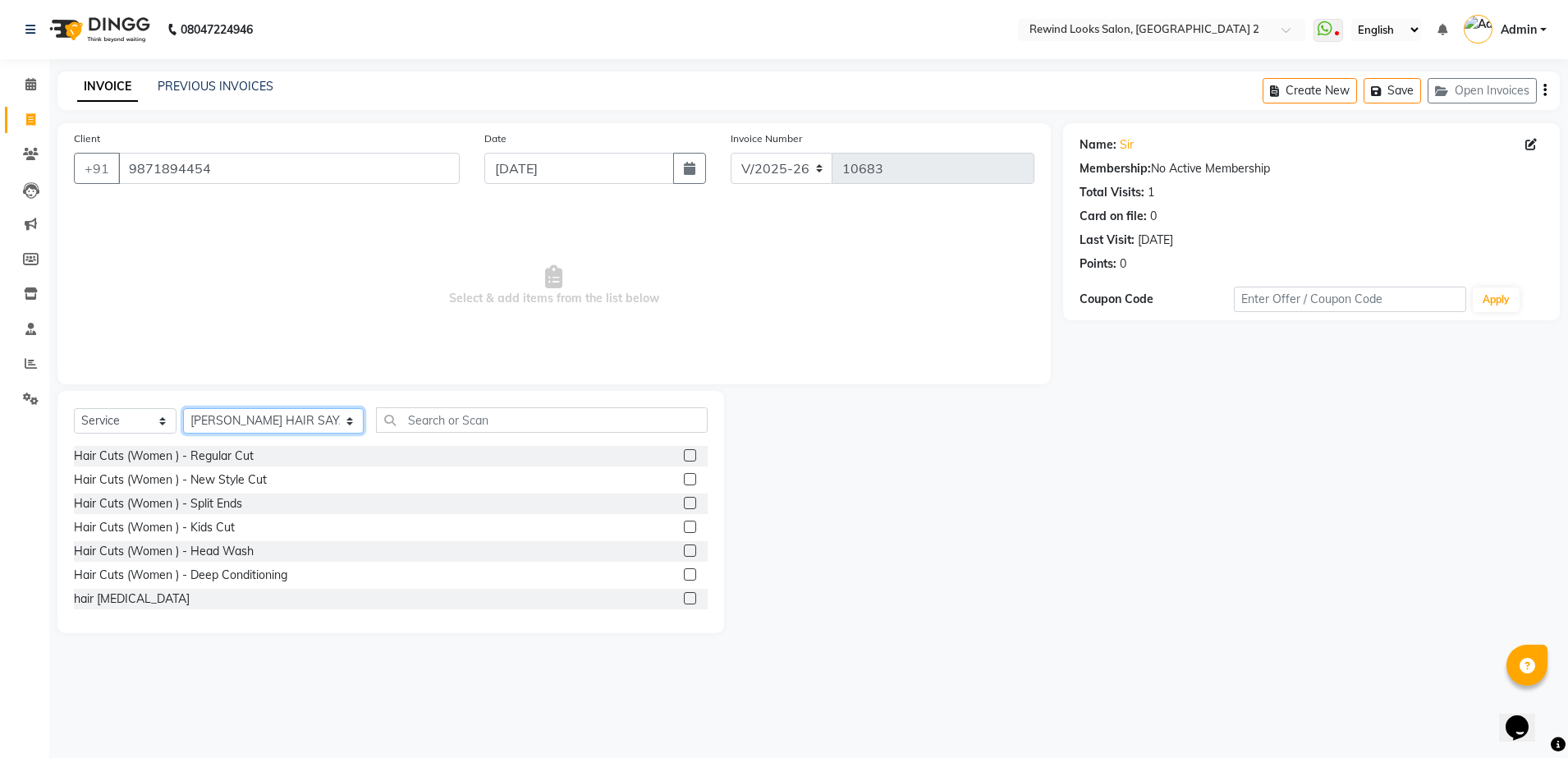
click at [241, 415] on select "Select Stylist [PERSON_NAME] aayat ADMIN Alfad hair Casa Ali Hair [PERSON_NAME]…" at bounding box center [273, 420] width 180 height 26
select select "44121"
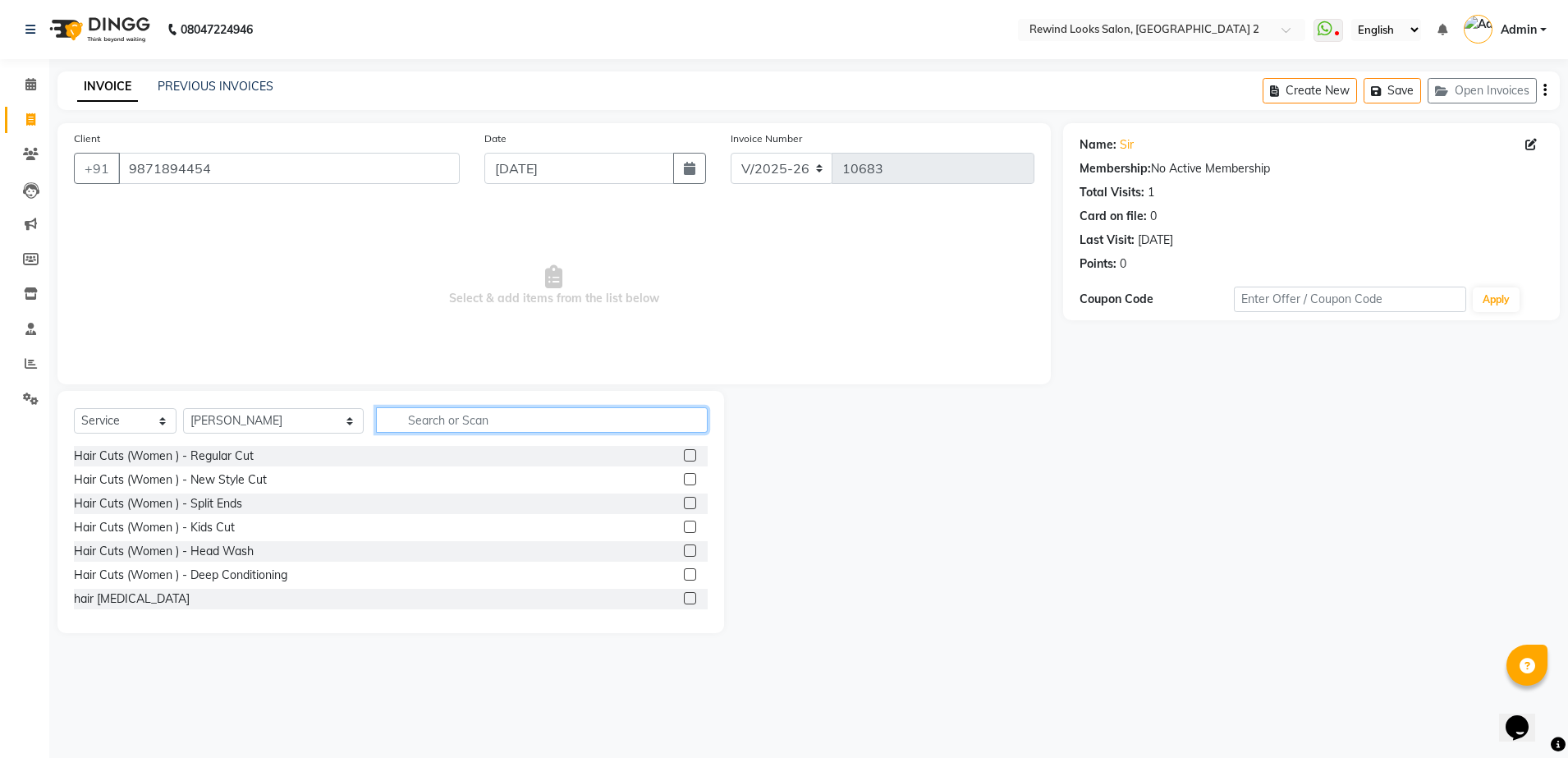
click at [455, 415] on input "text" at bounding box center [542, 419] width 332 height 26
click at [455, 415] on input "C" at bounding box center [530, 419] width 309 height 26
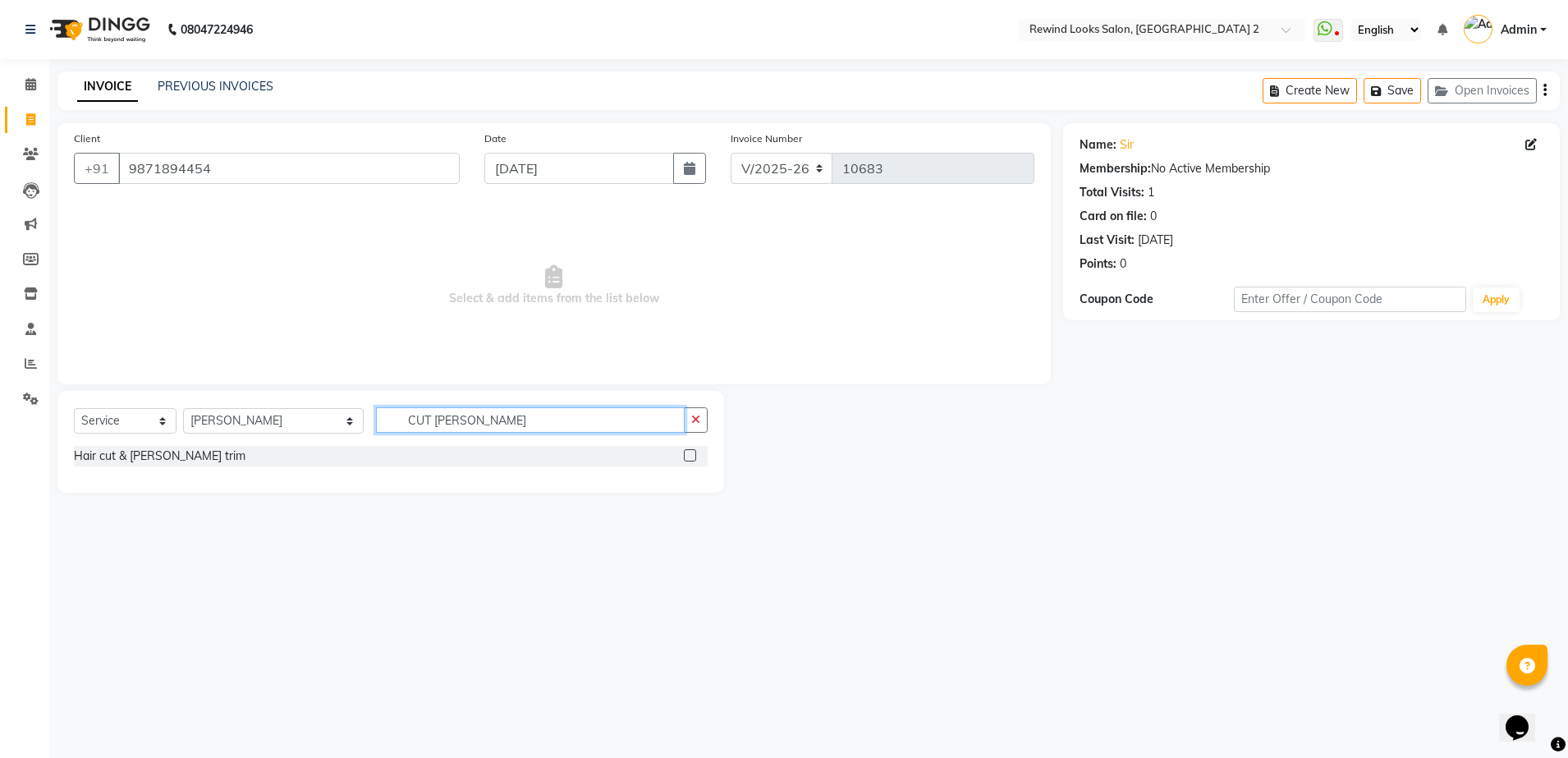
type input "CUT [PERSON_NAME]"
click at [695, 459] on label at bounding box center [690, 455] width 12 height 12
click at [694, 459] on input "checkbox" at bounding box center [689, 456] width 11 height 11
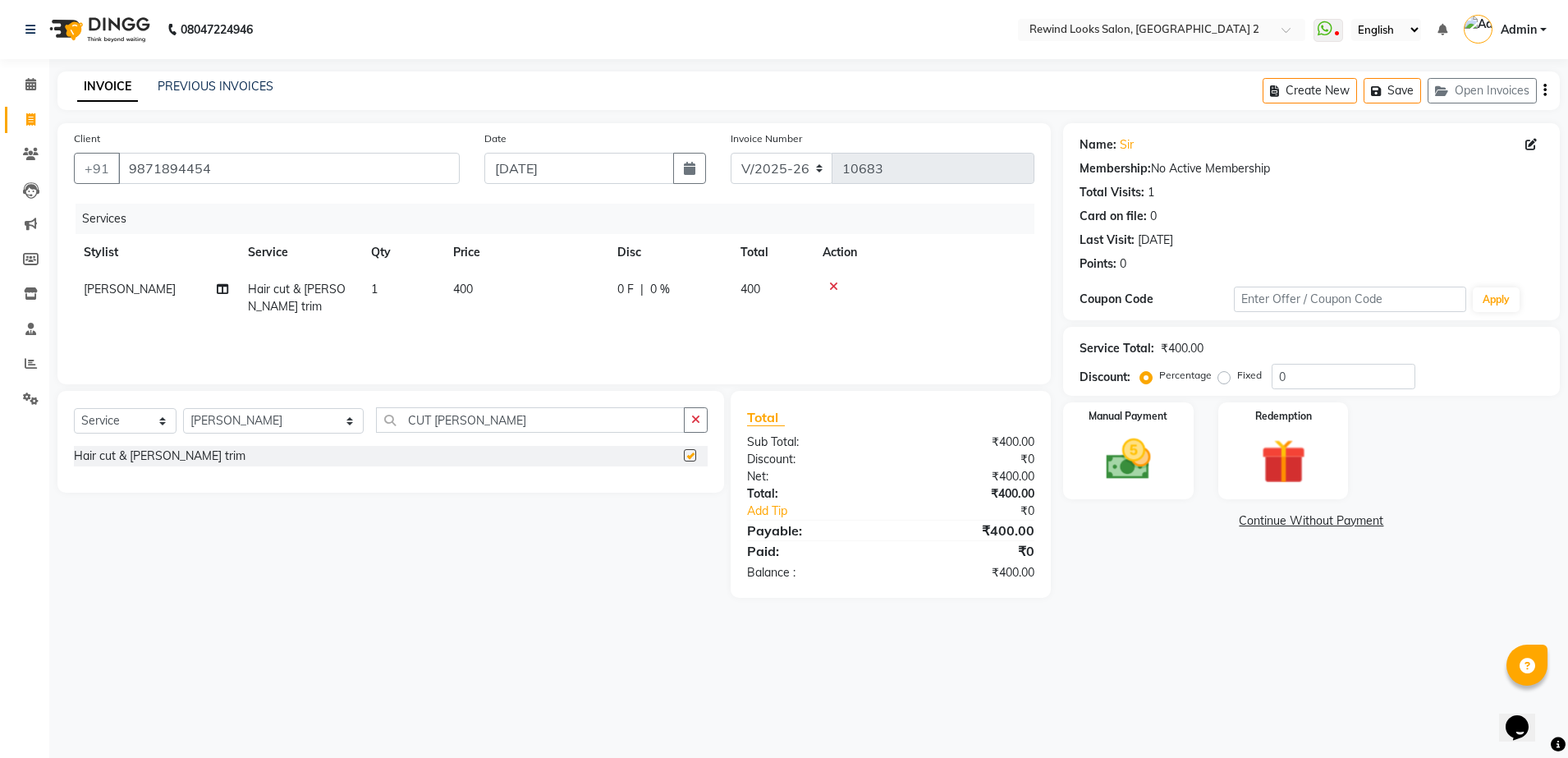
checkbox input "false"
click at [1145, 459] on img at bounding box center [1129, 460] width 77 height 54
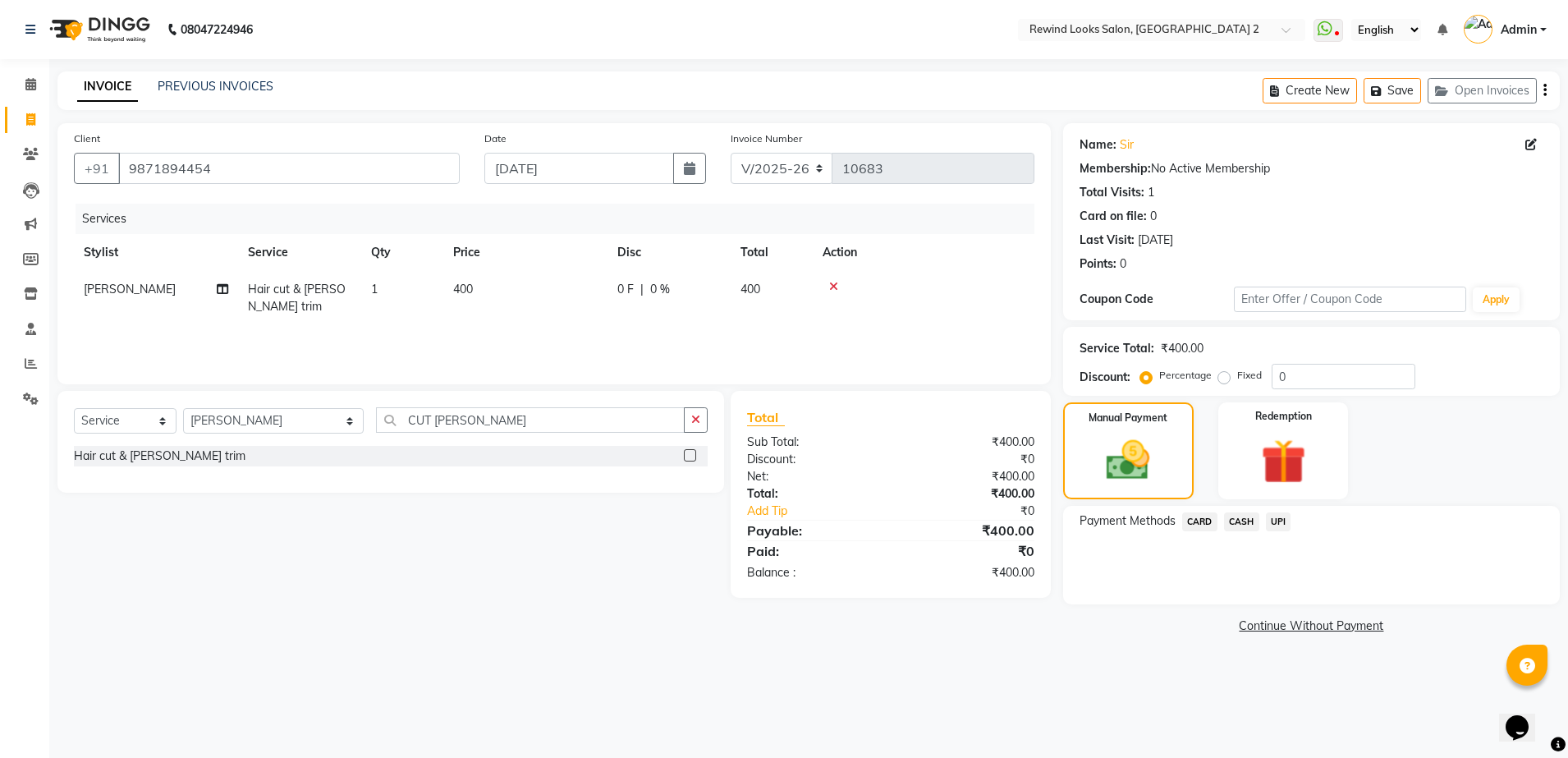
click at [1274, 528] on span "UPI" at bounding box center [1278, 522] width 26 height 19
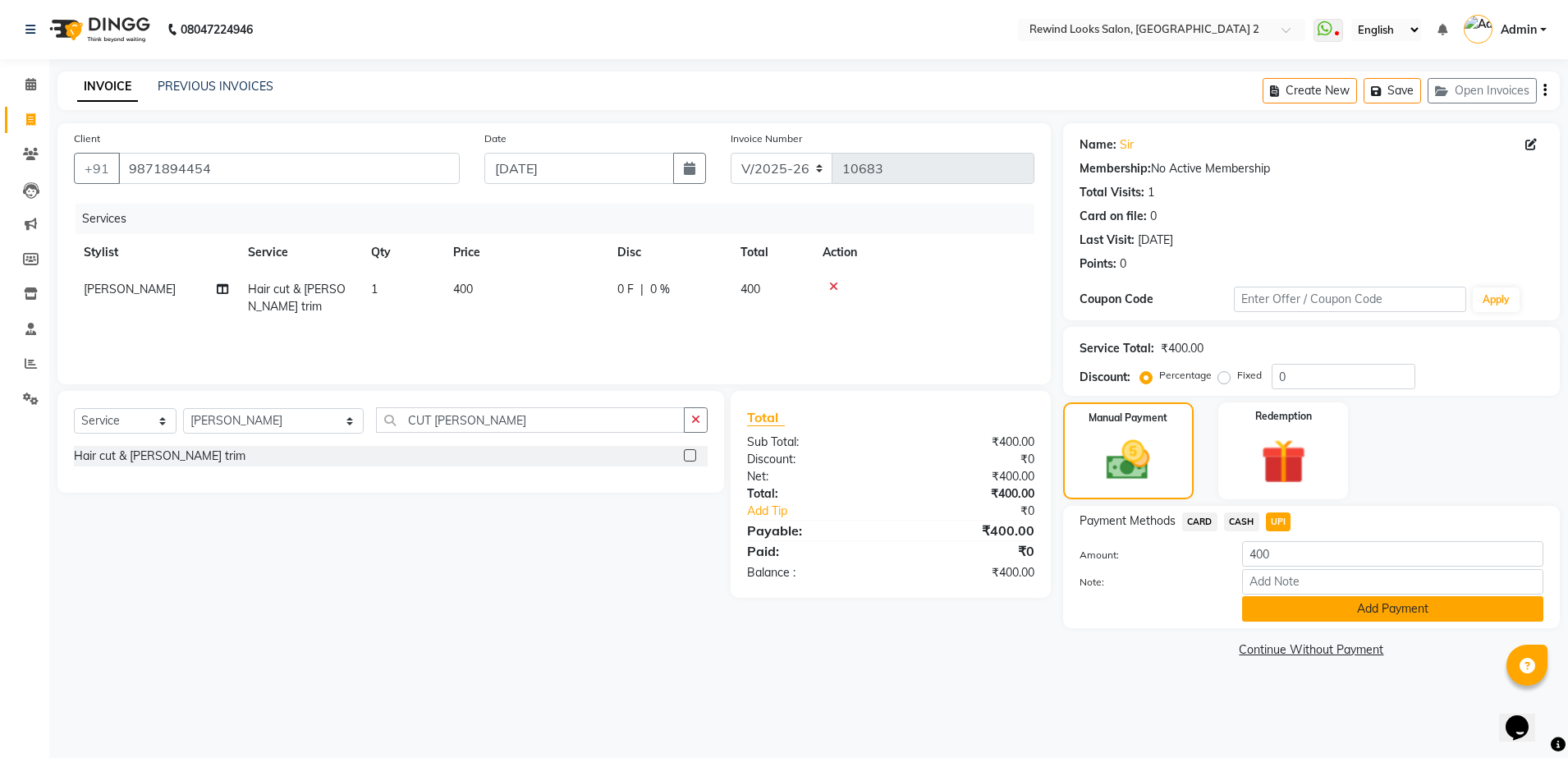
click at [1306, 610] on button "Add Payment" at bounding box center [1392, 608] width 301 height 26
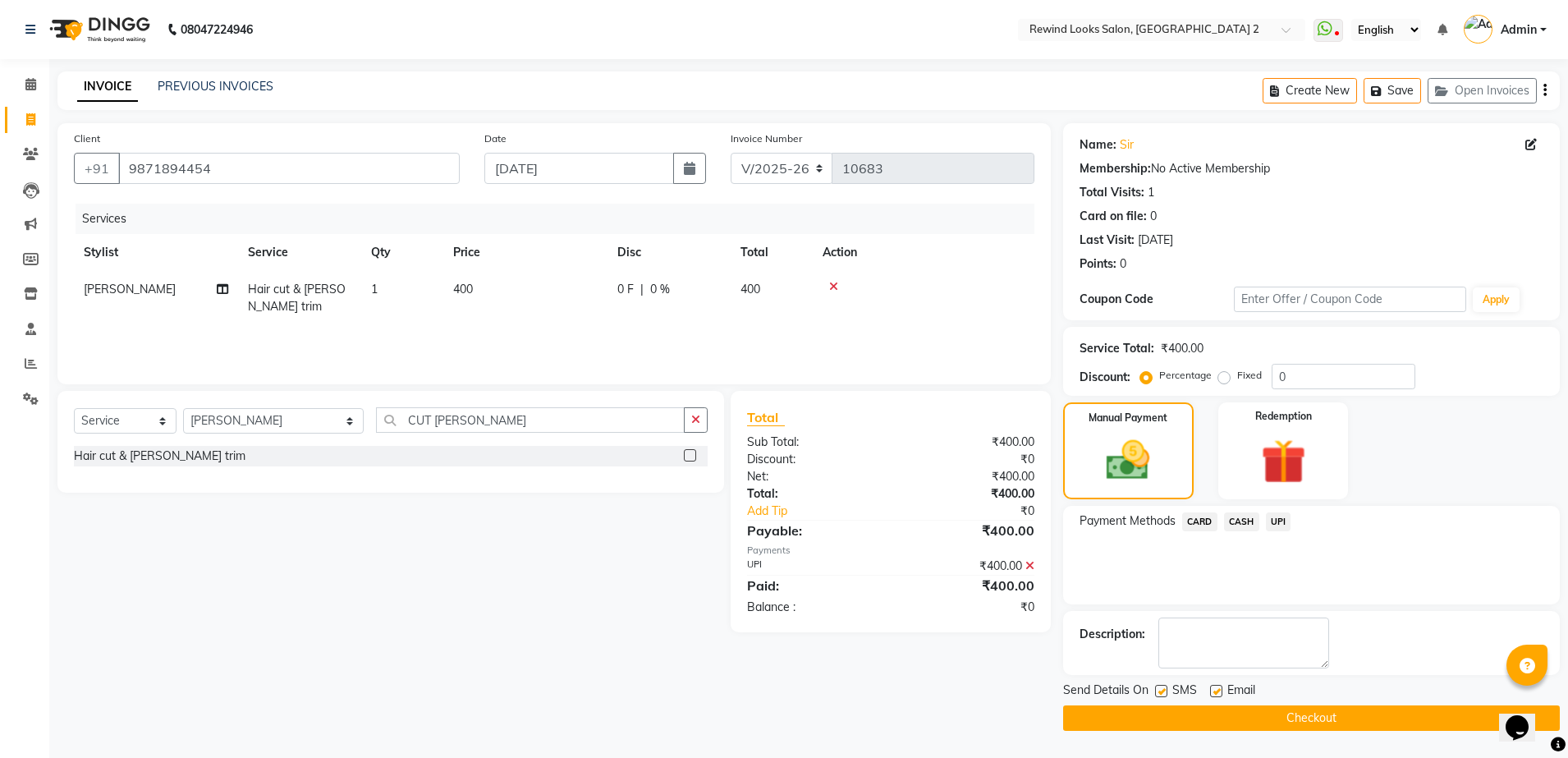
click at [1312, 709] on button "Checkout" at bounding box center [1311, 718] width 497 height 26
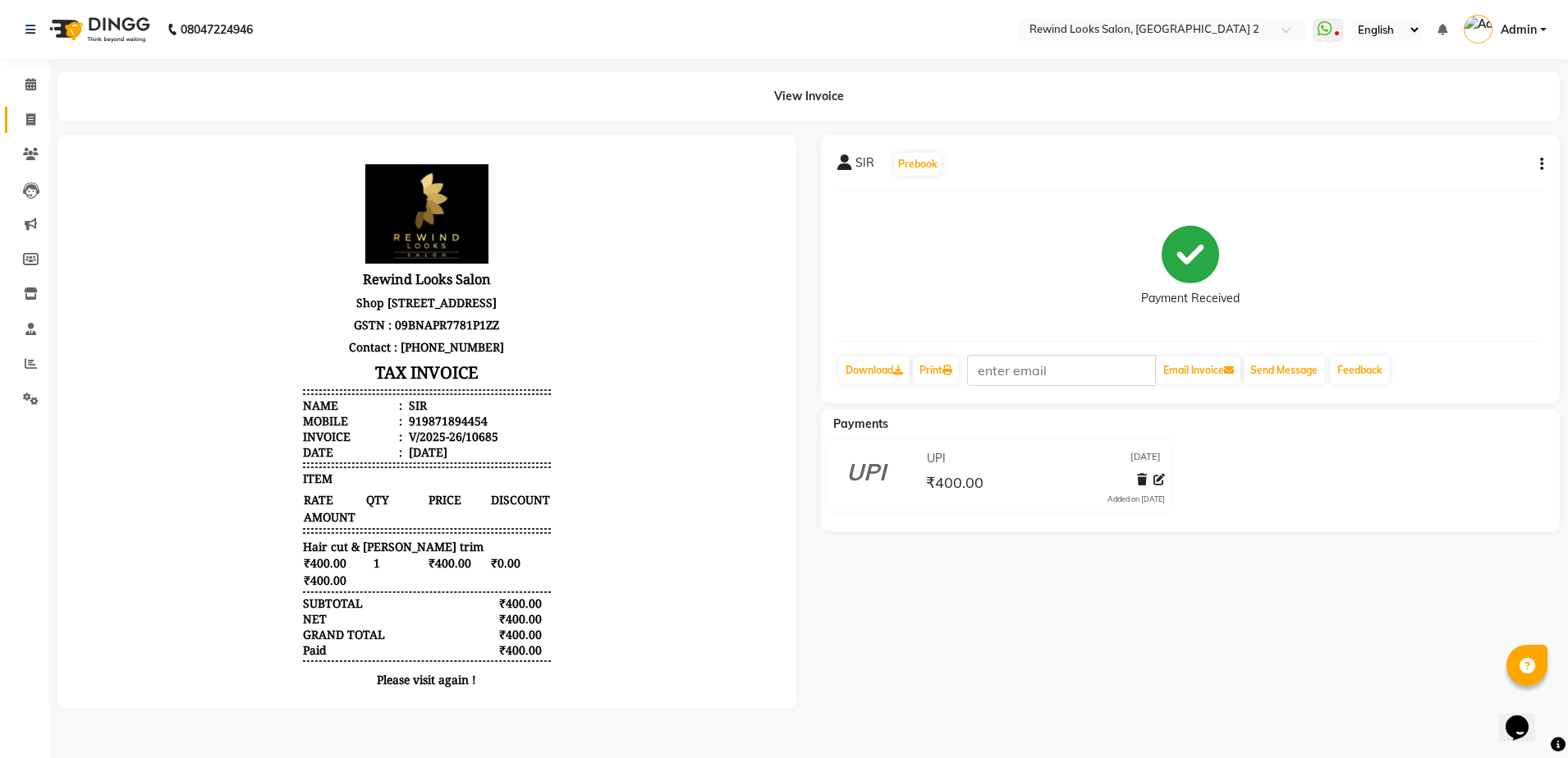
click at [29, 117] on icon at bounding box center [30, 119] width 9 height 12
select select "service"
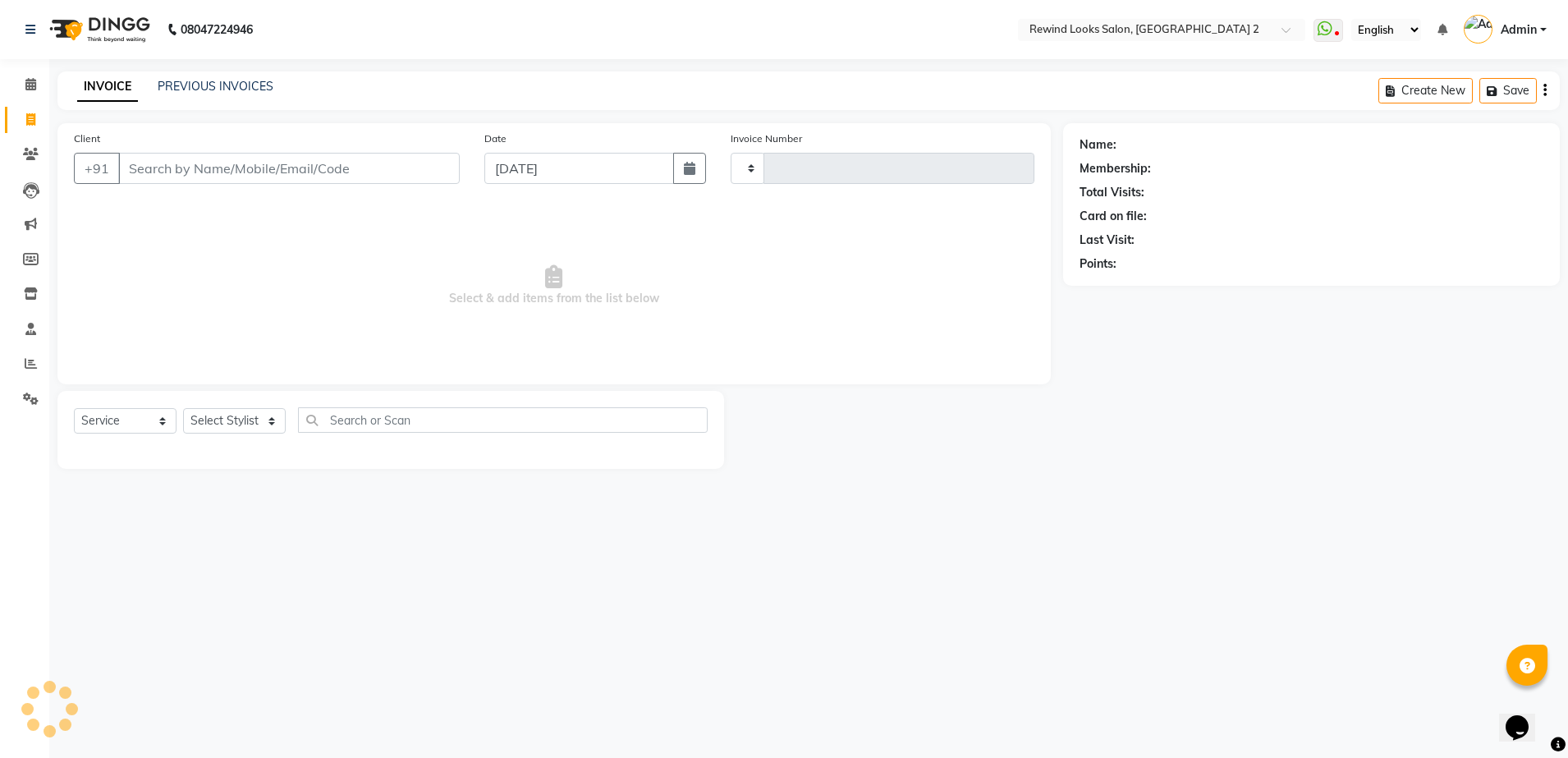
type input "10686"
select select "4640"
select select "27076"
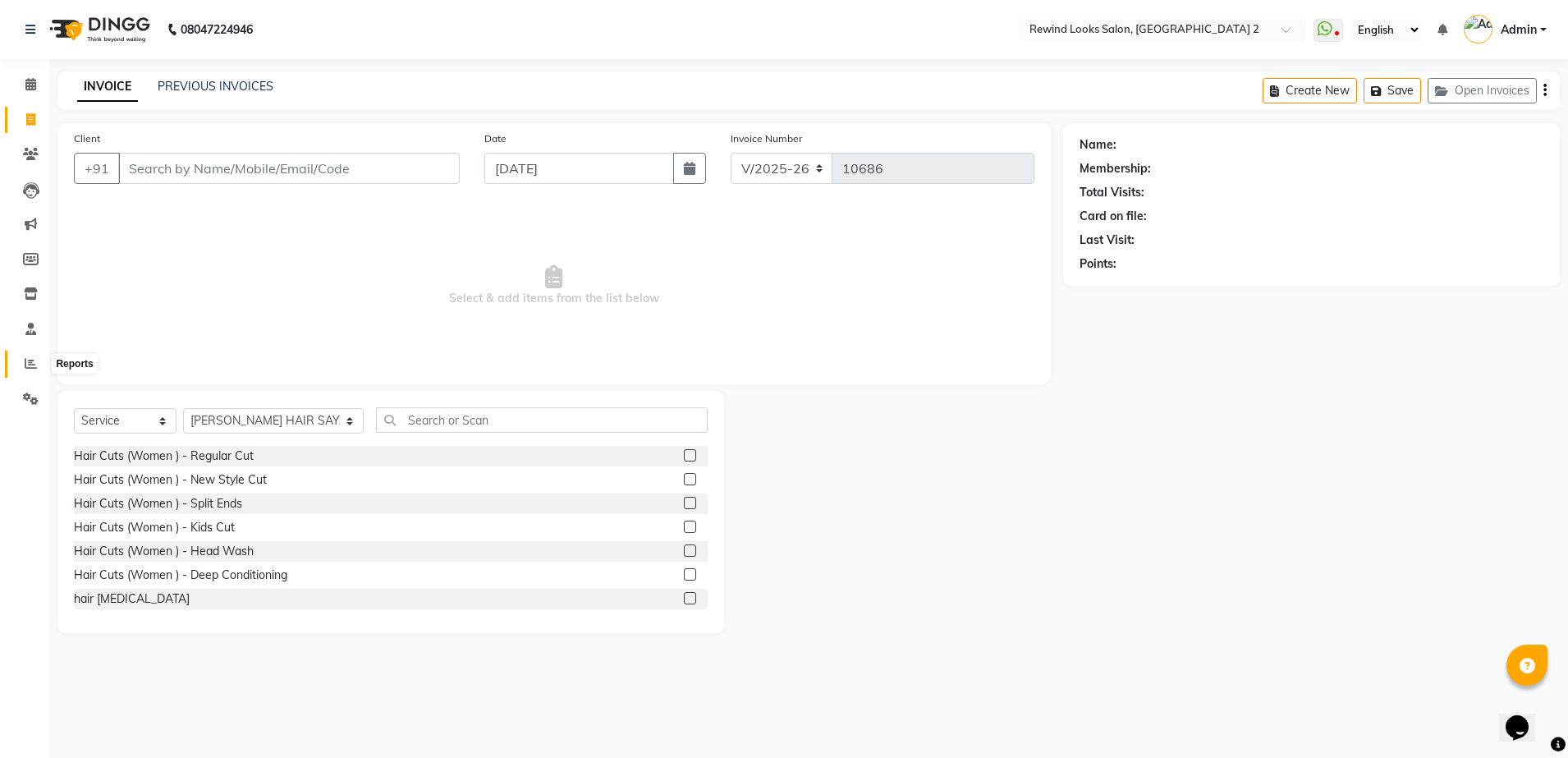
click at [34, 362] on icon at bounding box center [31, 363] width 12 height 12
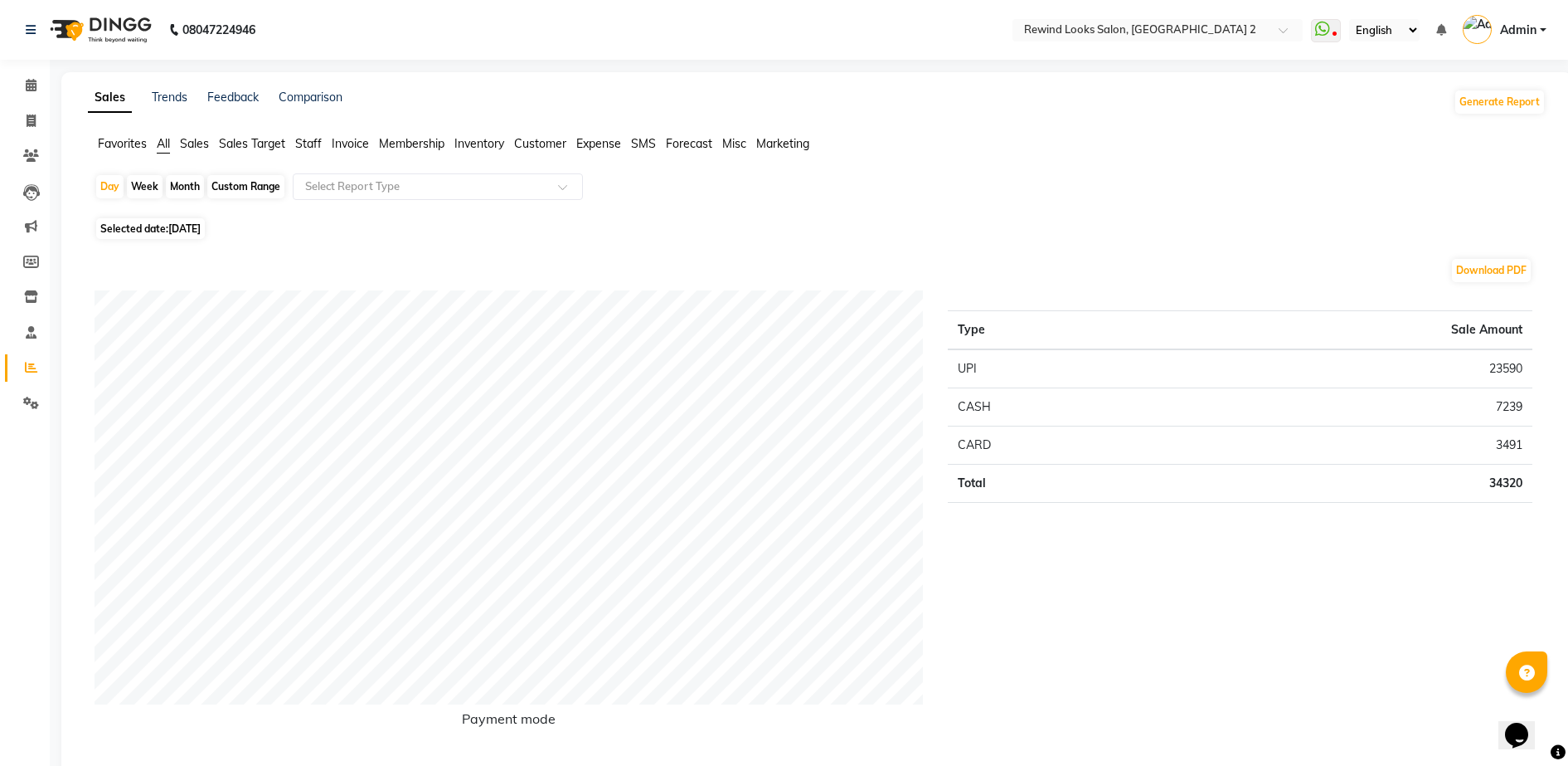
click at [303, 143] on span "Staff" at bounding box center [308, 143] width 26 height 15
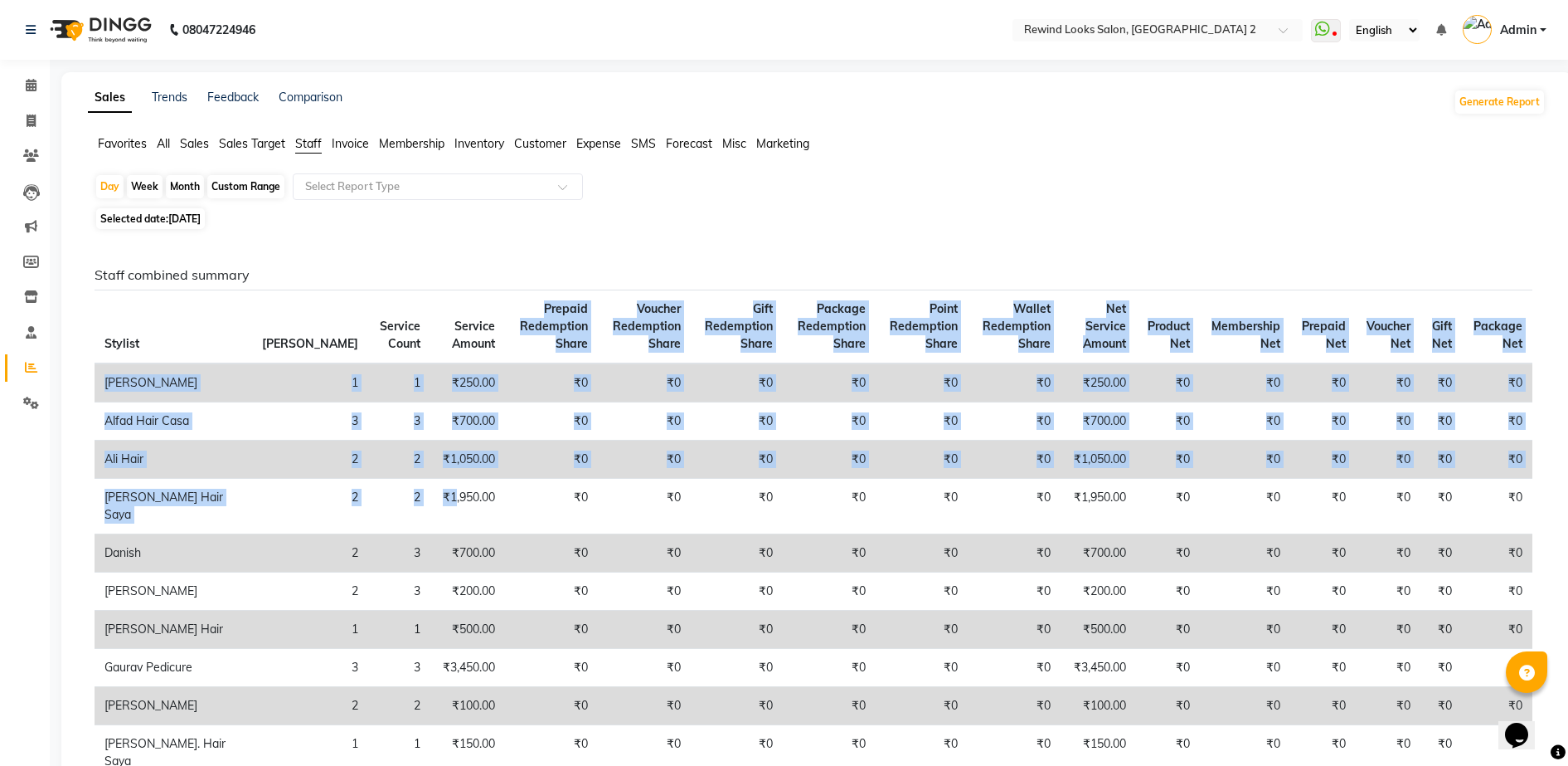
drag, startPoint x: 339, startPoint y: 534, endPoint x: 394, endPoint y: 335, distance: 206.5
click at [394, 335] on table "Stylist Bill Count Service Count Service Amount Prepaid Redemption Share Vouche…" at bounding box center [814, 744] width 1438 height 908
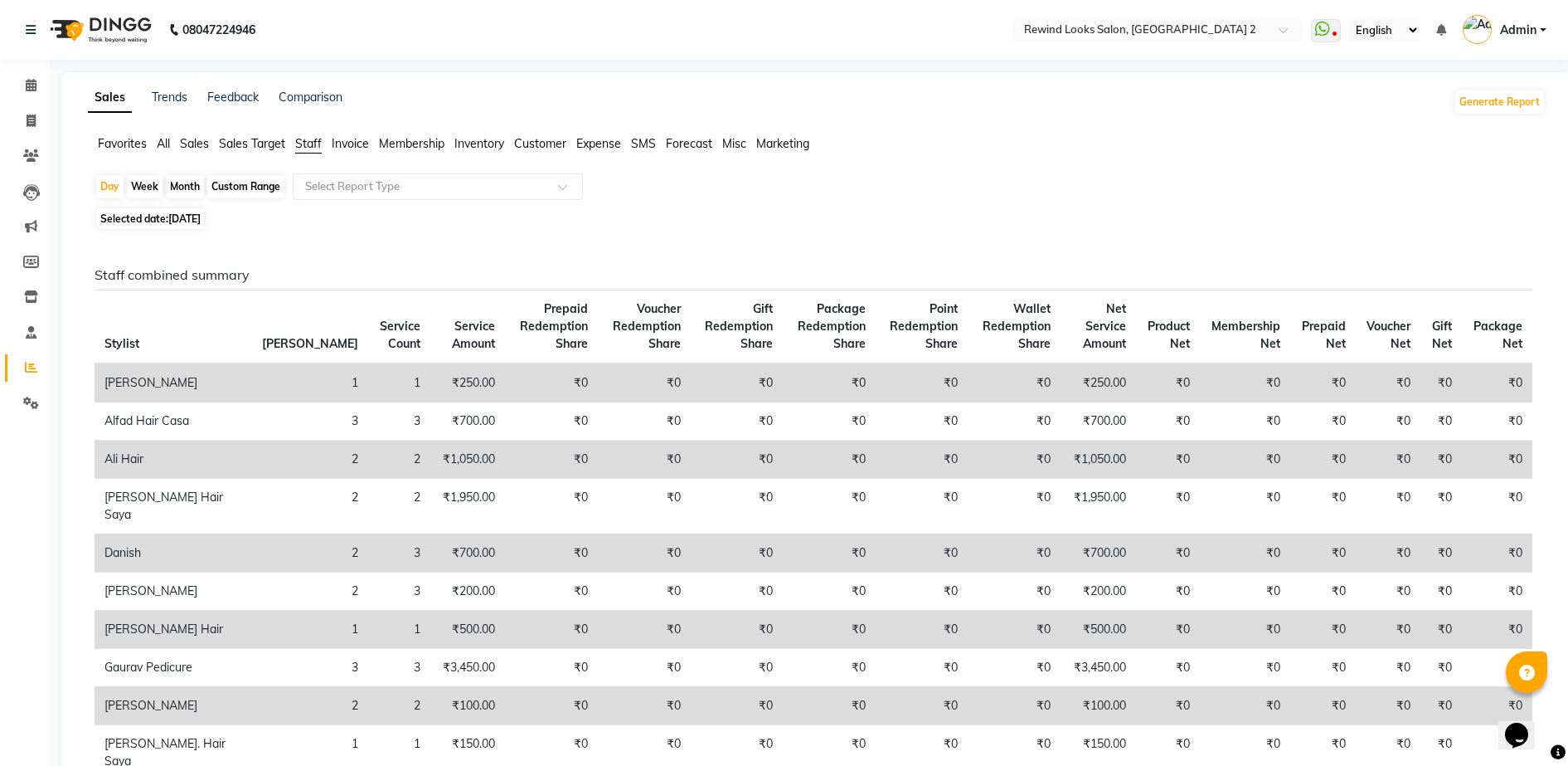
drag, startPoint x: 394, startPoint y: 335, endPoint x: 308, endPoint y: 267, distance: 109.6
click at [29, 116] on icon at bounding box center [30, 120] width 9 height 13
select select "service"
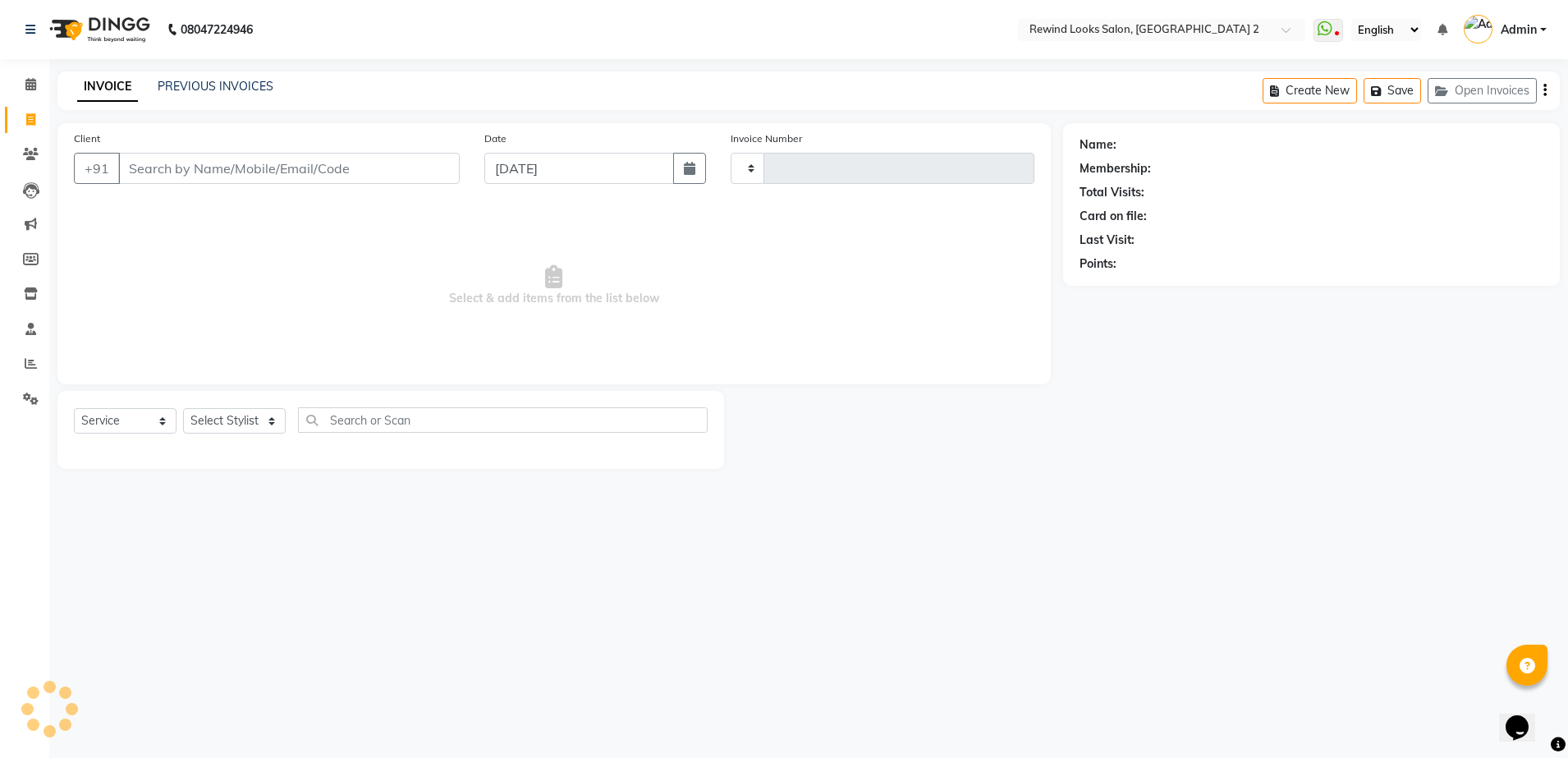
select select "27076"
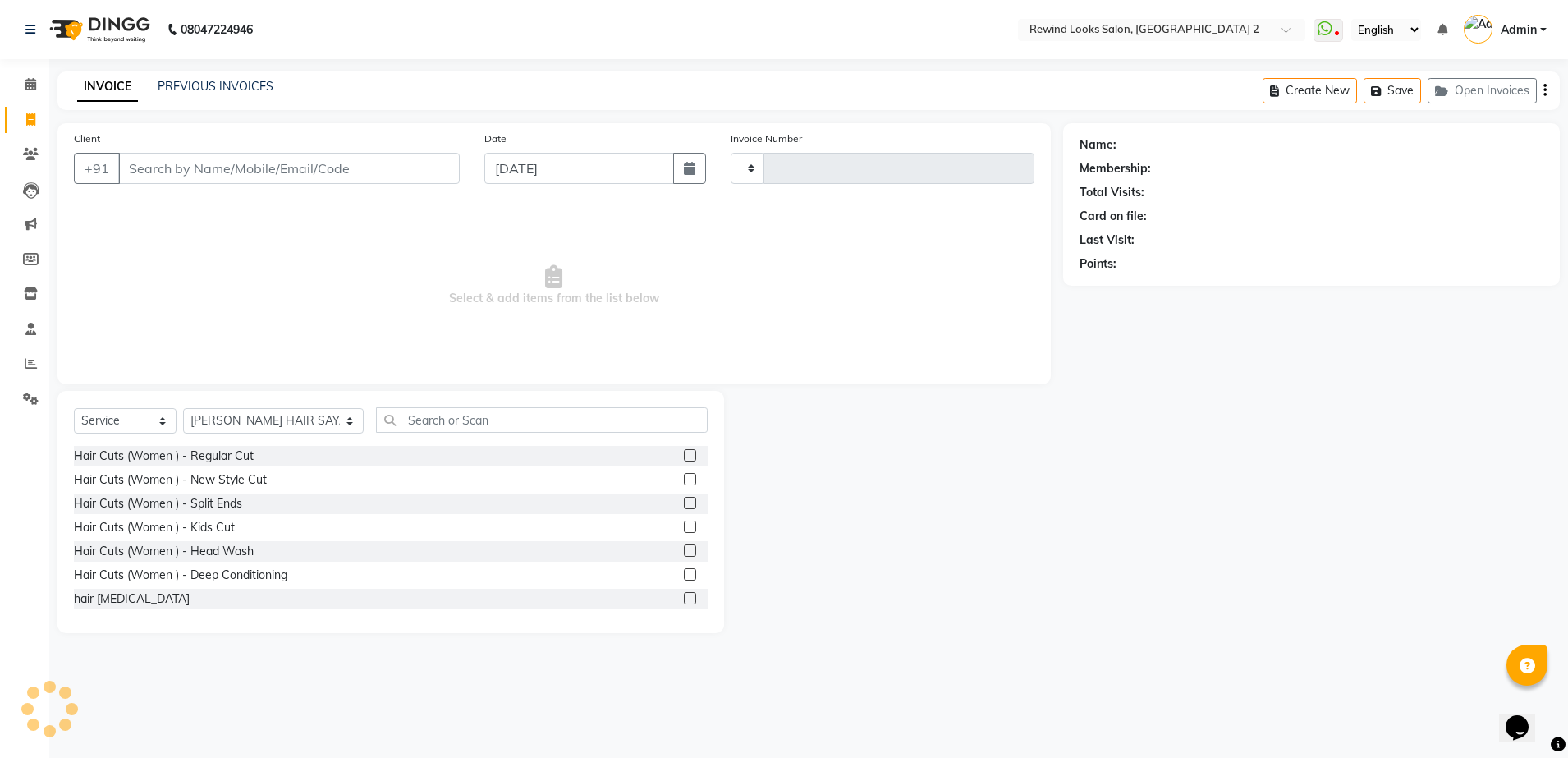
type input "10686"
select select "4640"
click at [335, 220] on span "Select & add items from the list below" at bounding box center [553, 285] width 960 height 164
click at [197, 90] on link "PREVIOUS INVOICES" at bounding box center [215, 85] width 116 height 14
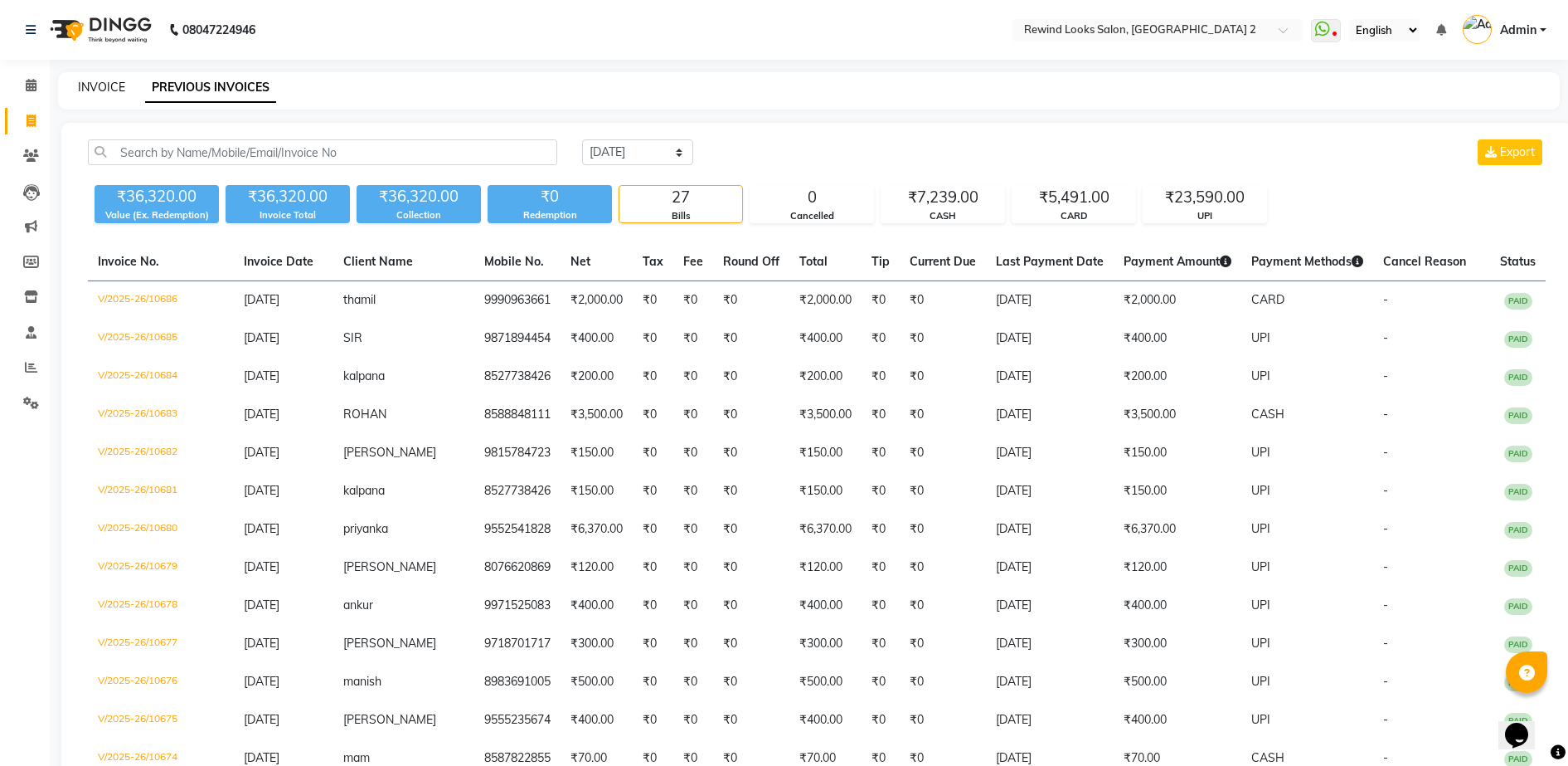
click at [96, 89] on link "INVOICE" at bounding box center [101, 86] width 47 height 15
select select "service"
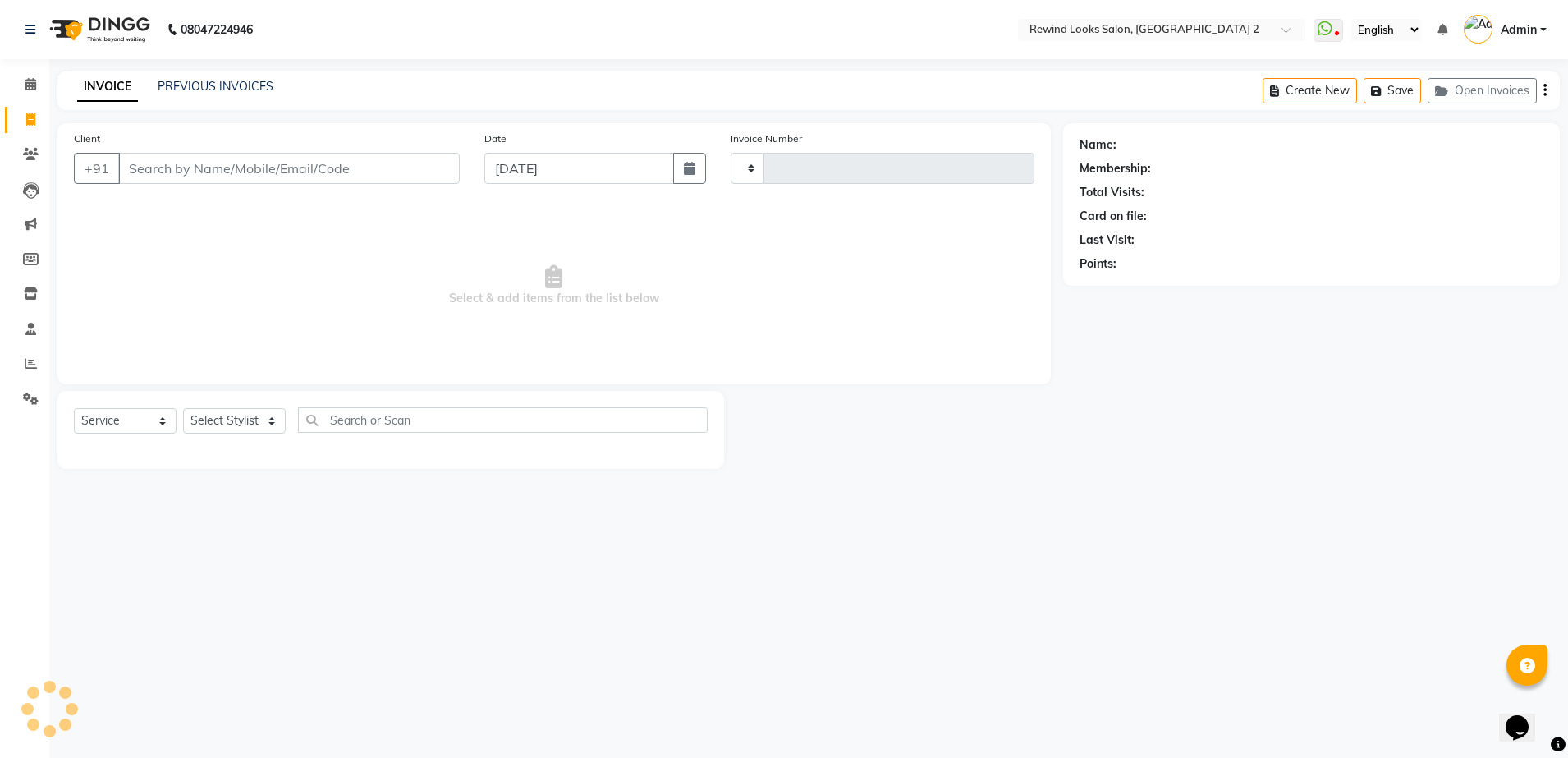
type input "10687"
select select "4640"
select select "27076"
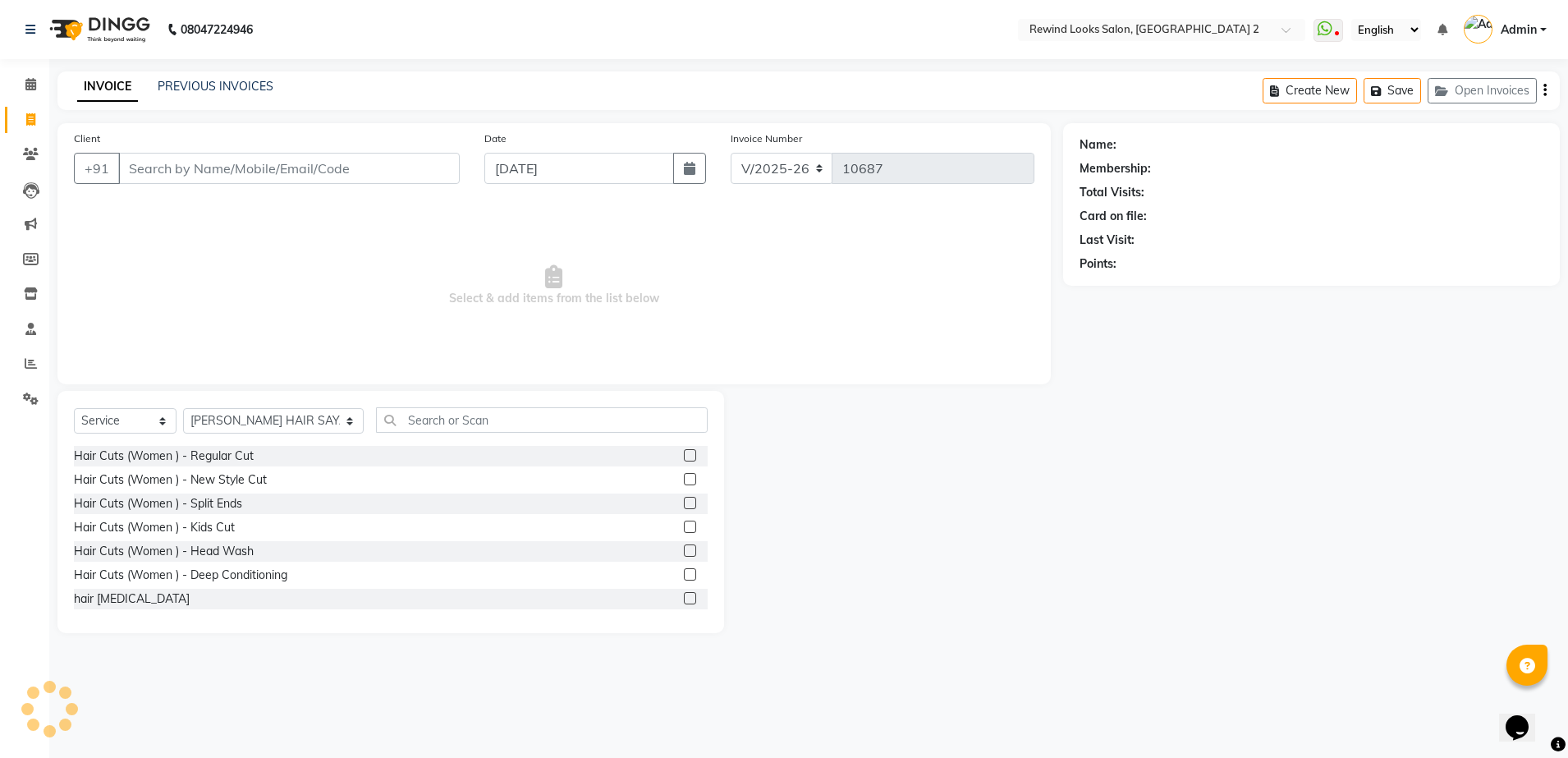
click at [286, 174] on input "Client" at bounding box center [289, 168] width 341 height 32
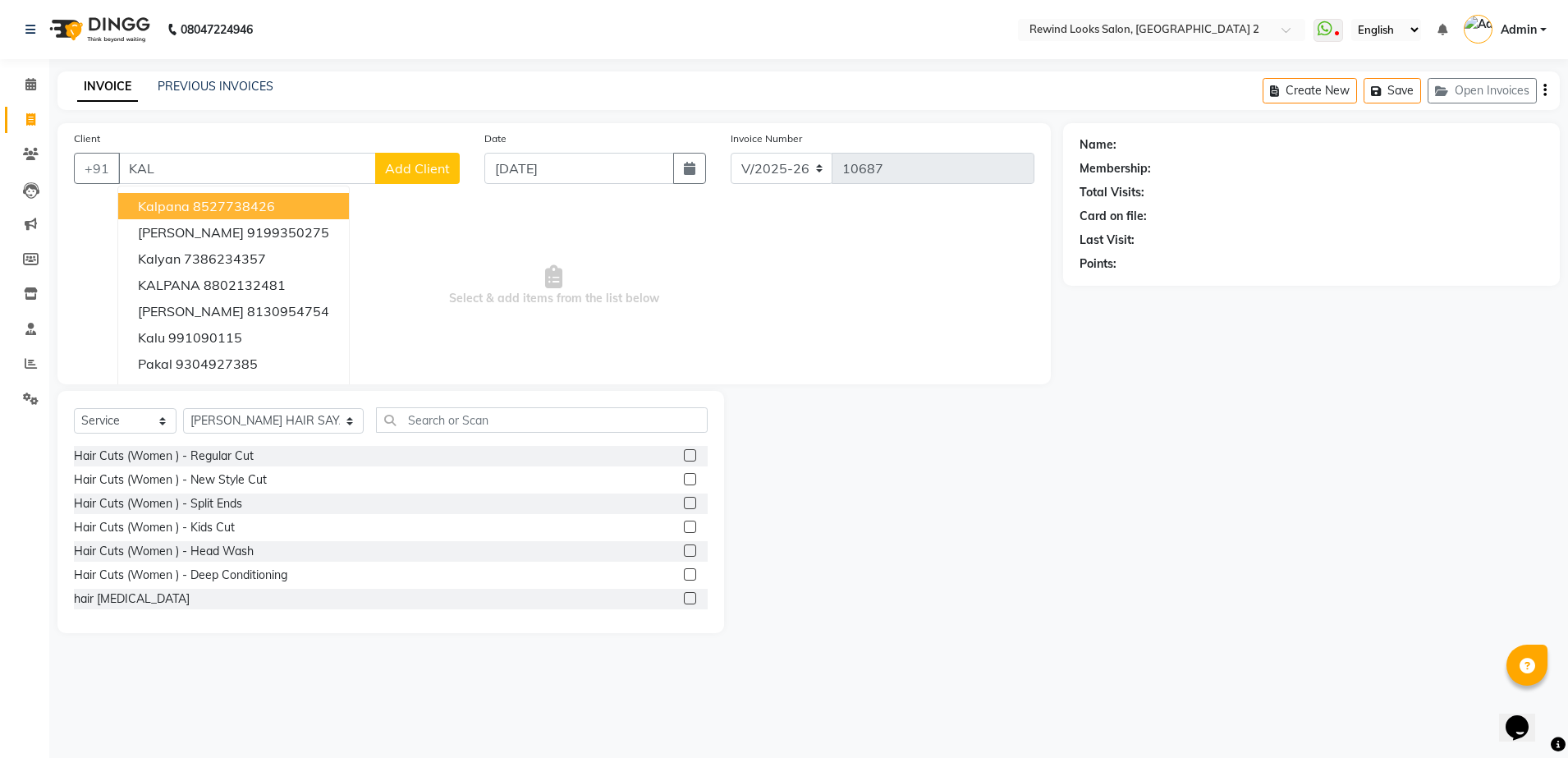
click at [287, 201] on button "kalpana 8527738426" at bounding box center [233, 205] width 230 height 26
type input "8527738426"
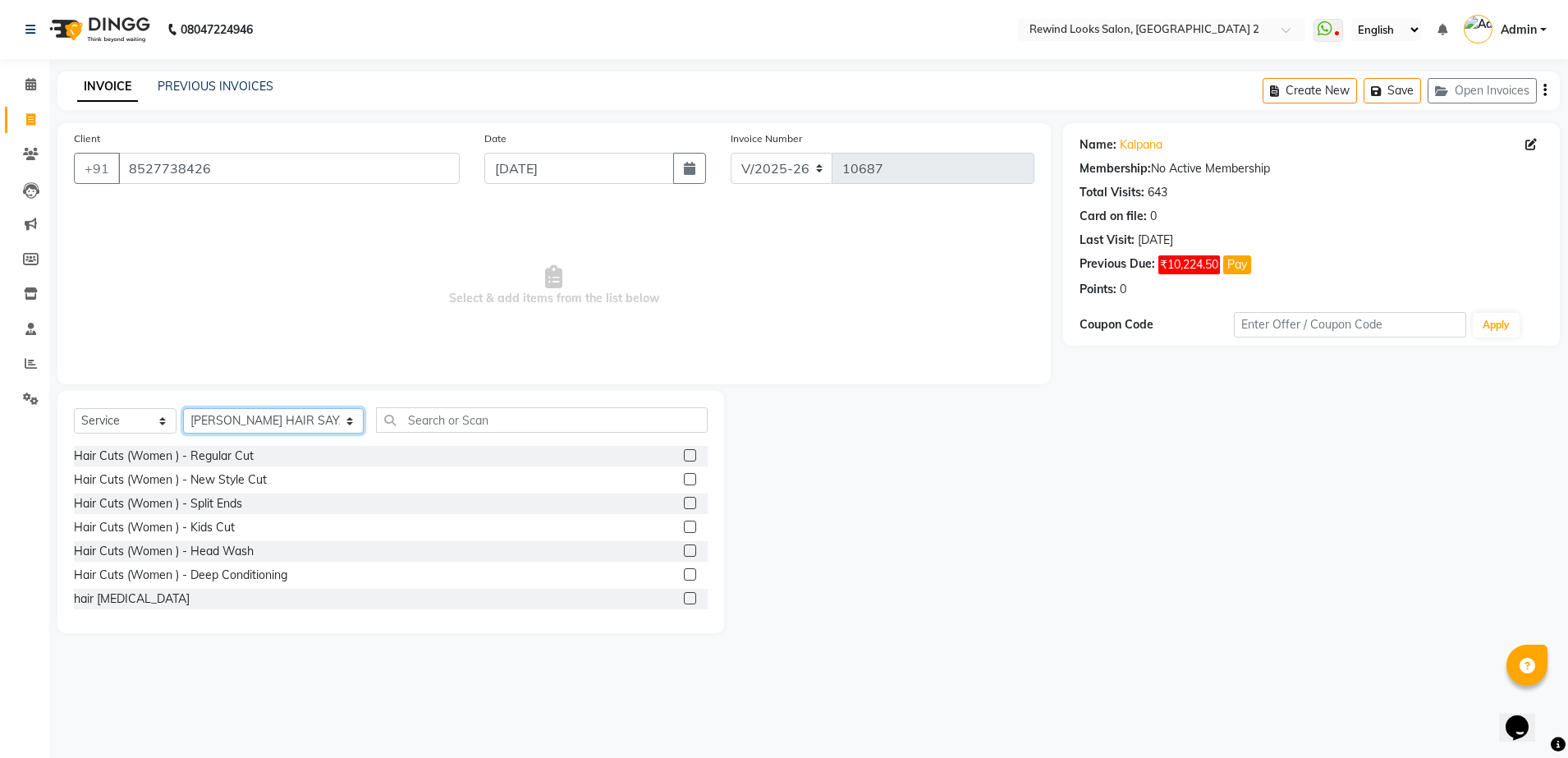
click at [232, 420] on select "Select Stylist [PERSON_NAME] aayat ADMIN Alfad hair Casa Ali Hair [PERSON_NAME]…" at bounding box center [273, 420] width 180 height 26
select select "59592"
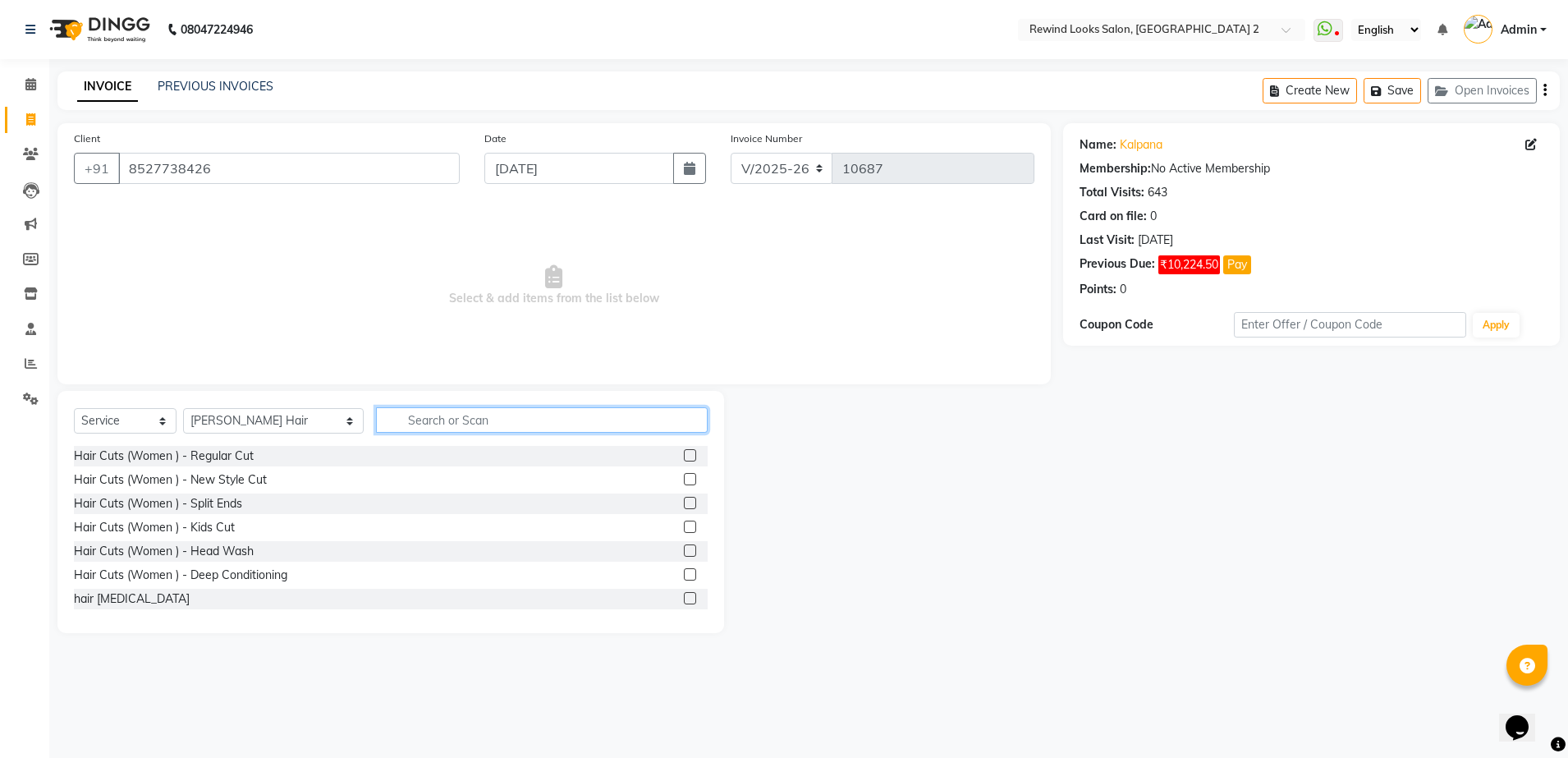
click at [379, 416] on input "text" at bounding box center [542, 419] width 332 height 26
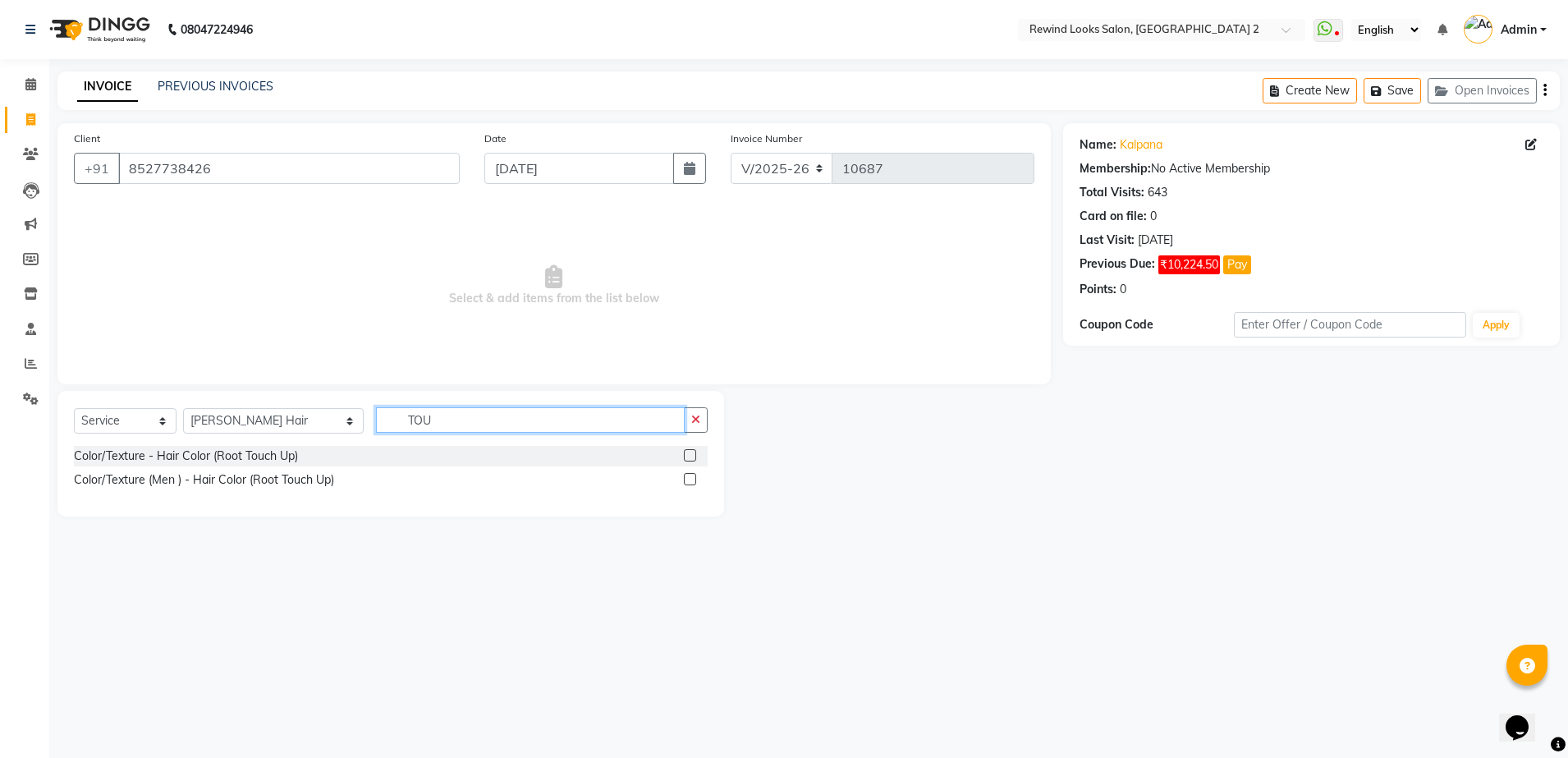
type input "TOU"
click at [693, 454] on label at bounding box center [690, 455] width 12 height 12
click at [693, 454] on input "checkbox" at bounding box center [689, 456] width 11 height 11
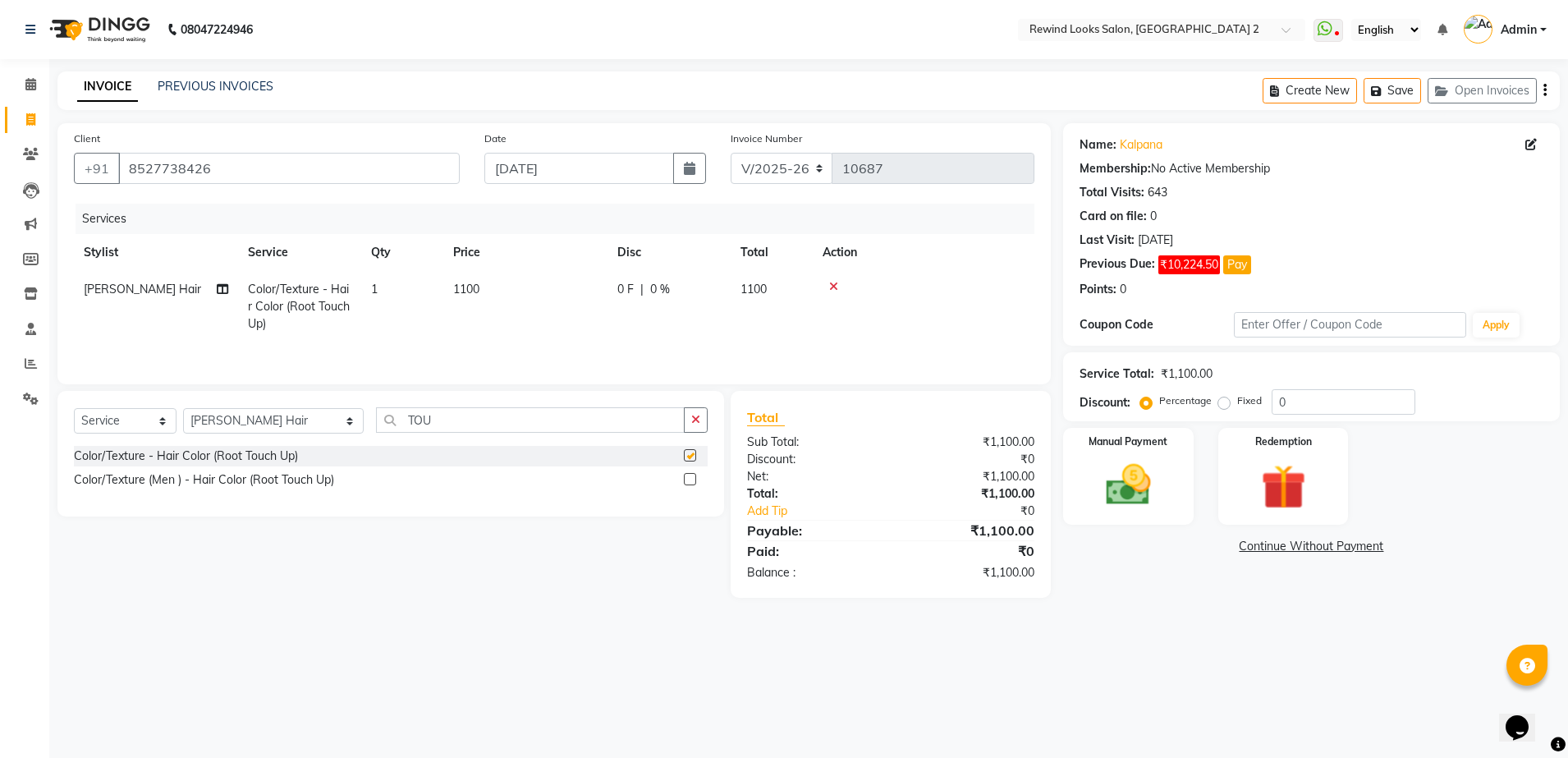
checkbox input "false"
click at [602, 299] on td "1100" at bounding box center [525, 306] width 164 height 71
select select "59592"
click at [602, 299] on input "1100" at bounding box center [602, 294] width 145 height 26
type input "1500"
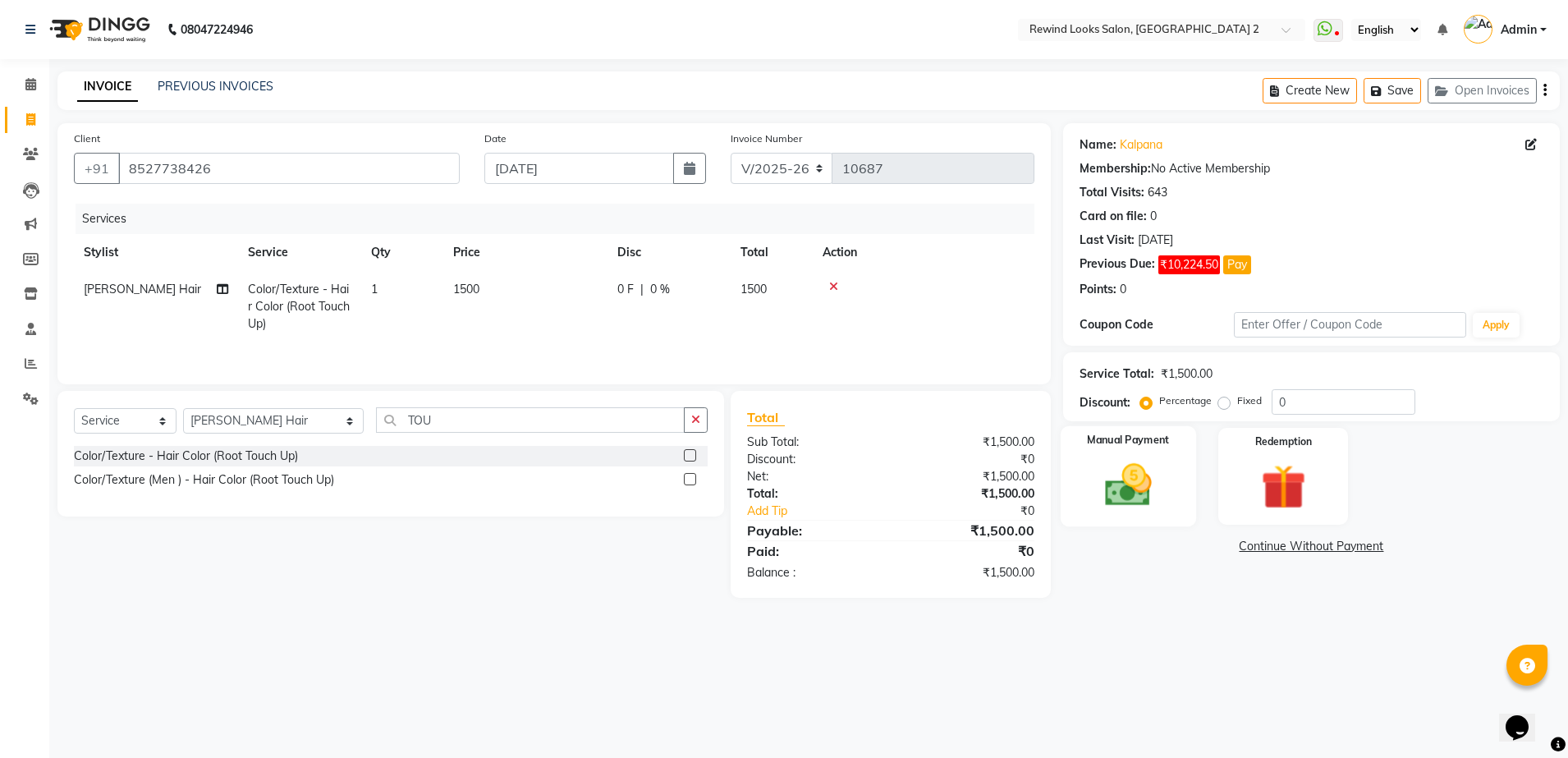
click at [1110, 465] on img at bounding box center [1129, 486] width 77 height 54
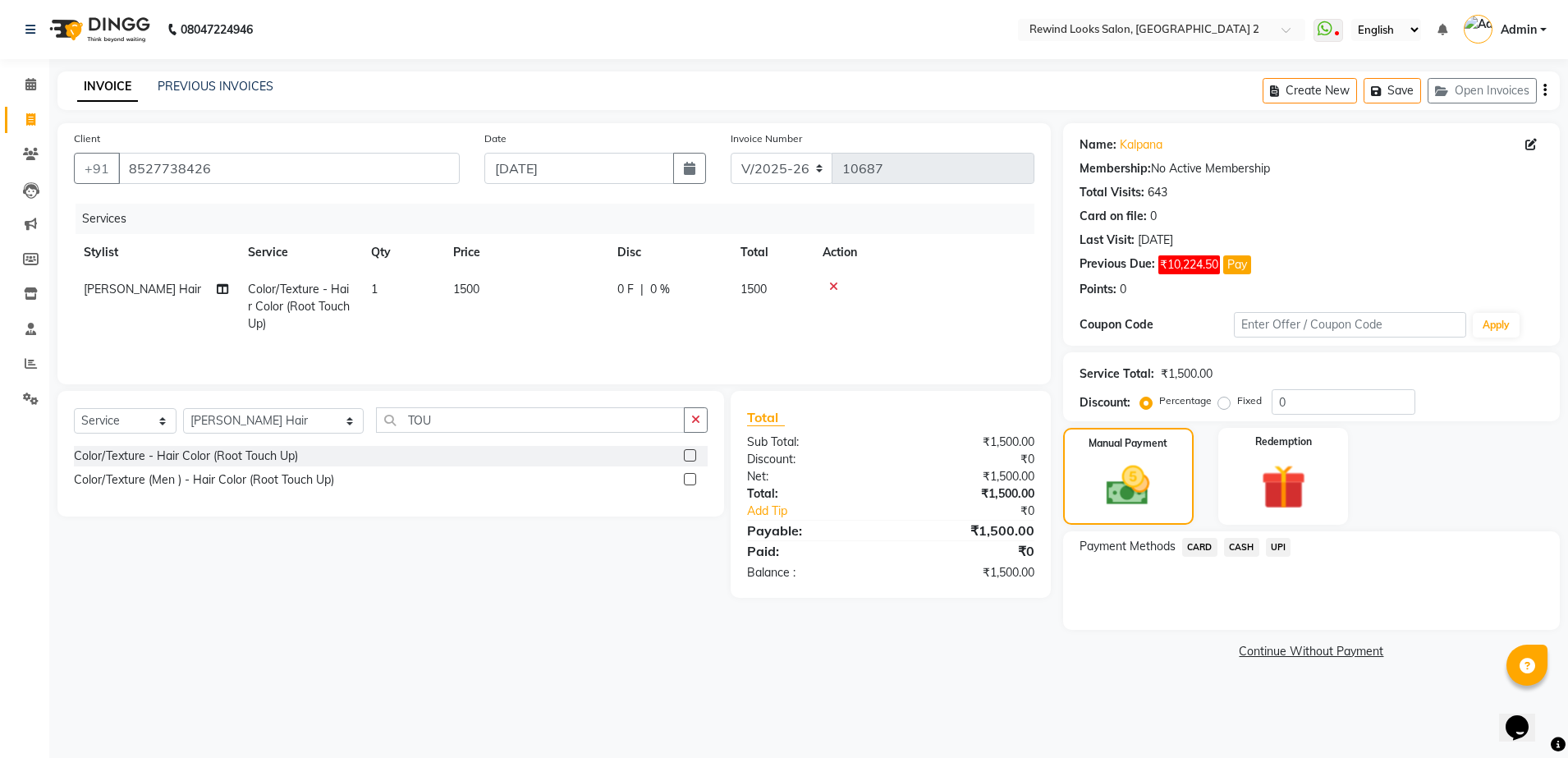
click at [1275, 547] on span "UPI" at bounding box center [1278, 548] width 26 height 19
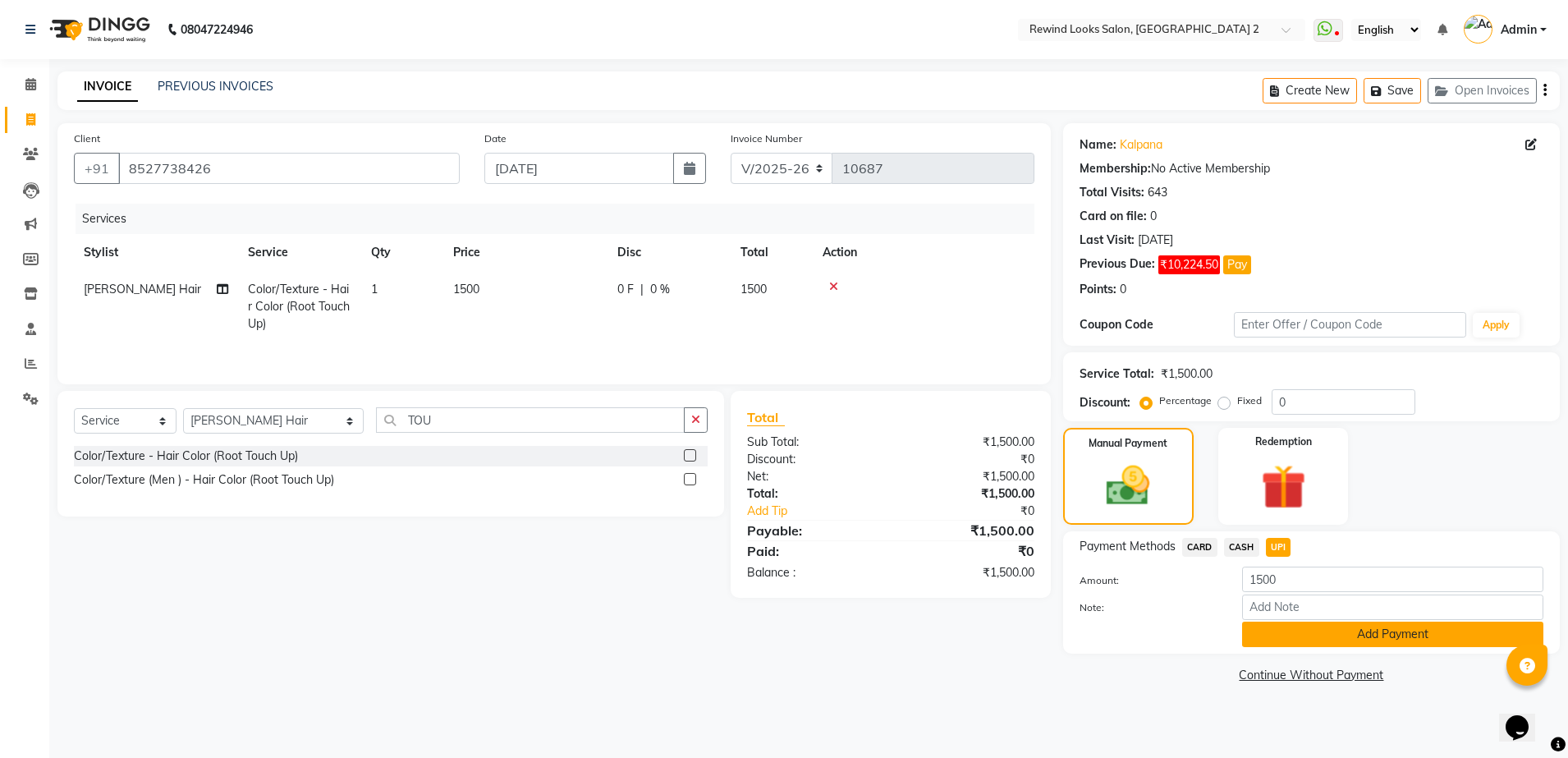
click at [1292, 641] on button "Add Payment" at bounding box center [1392, 634] width 301 height 26
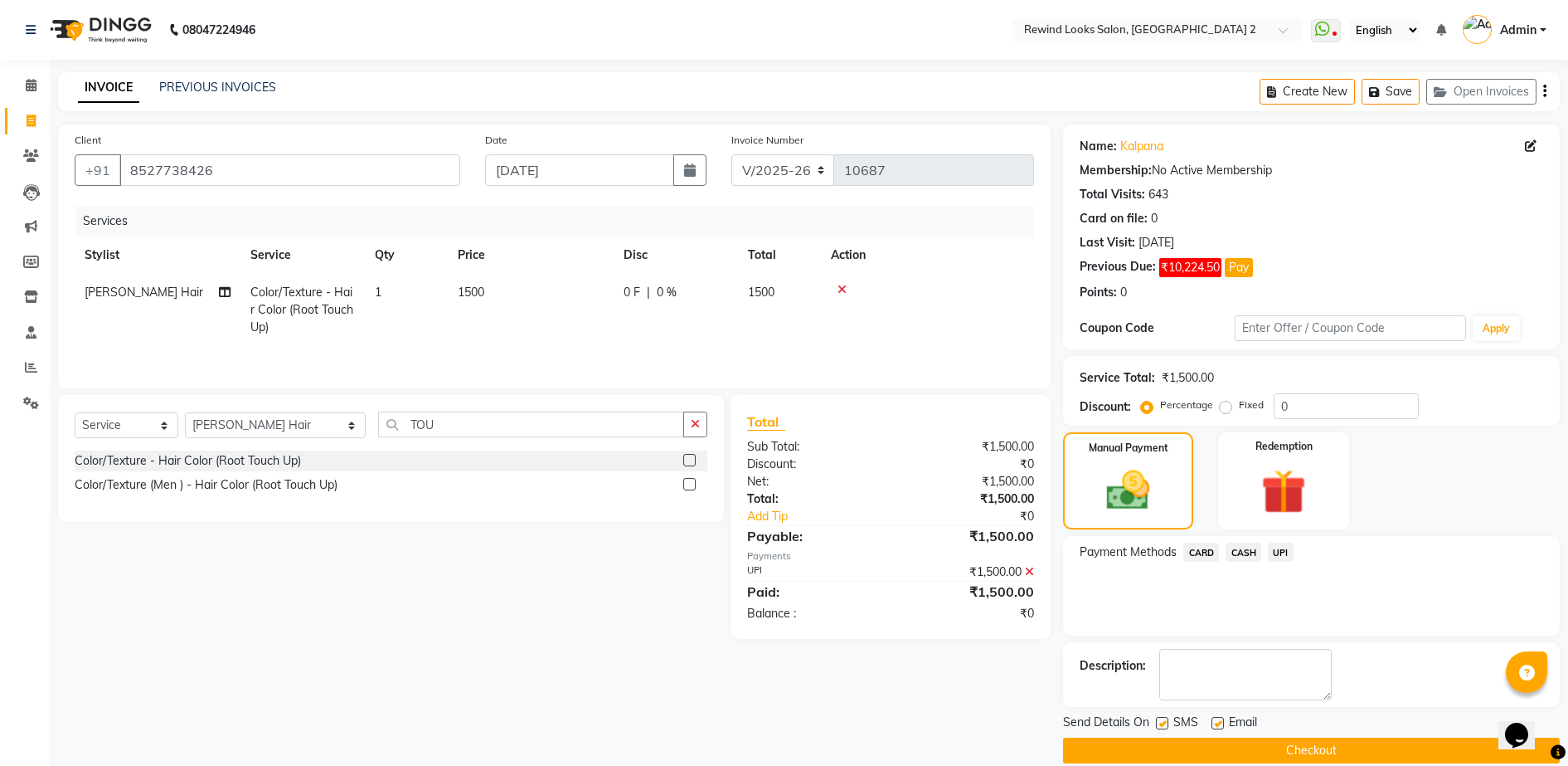
click at [1301, 755] on button "Checkout" at bounding box center [1311, 750] width 497 height 26
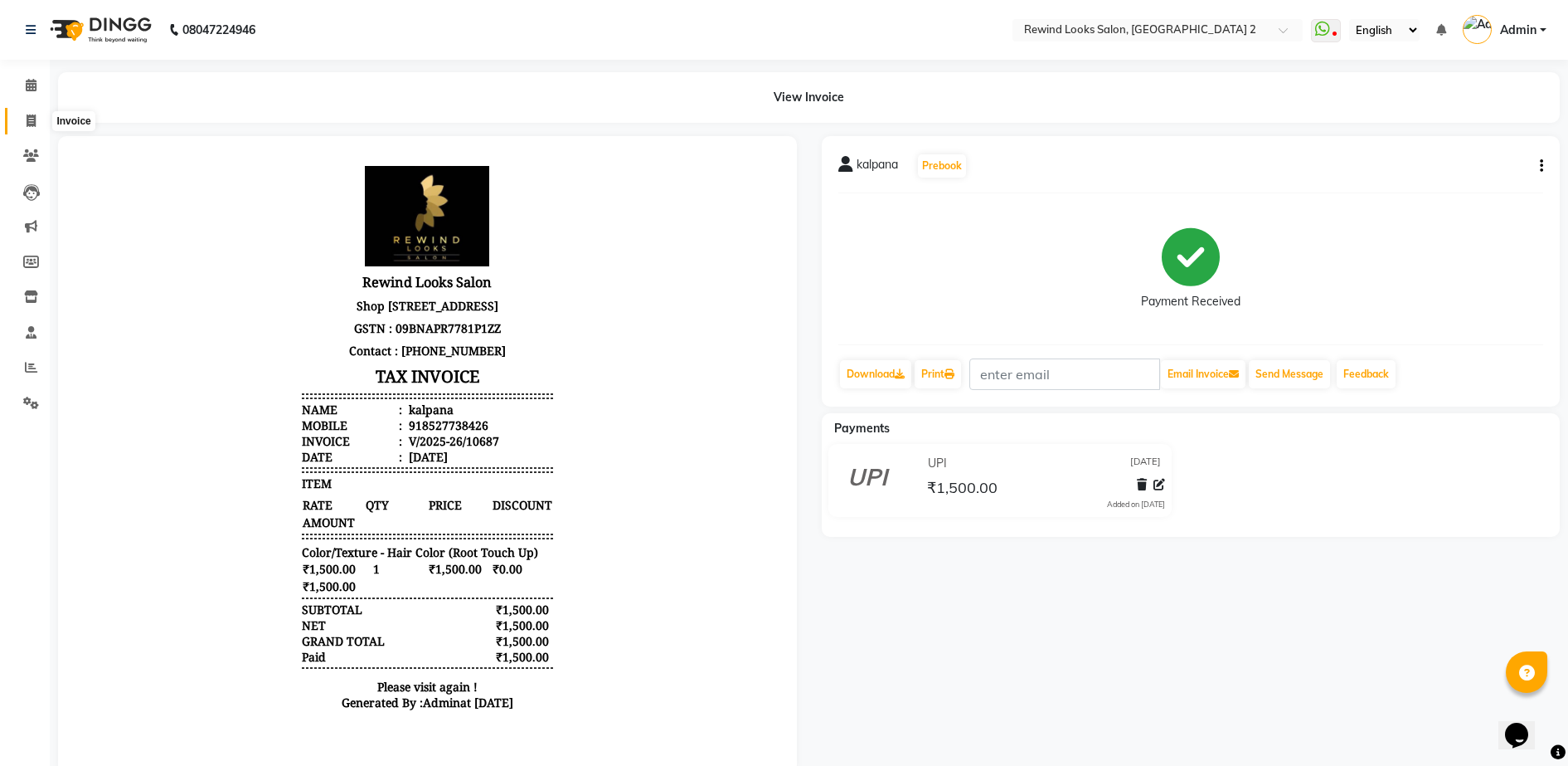
click at [30, 118] on icon at bounding box center [30, 120] width 9 height 13
select select "service"
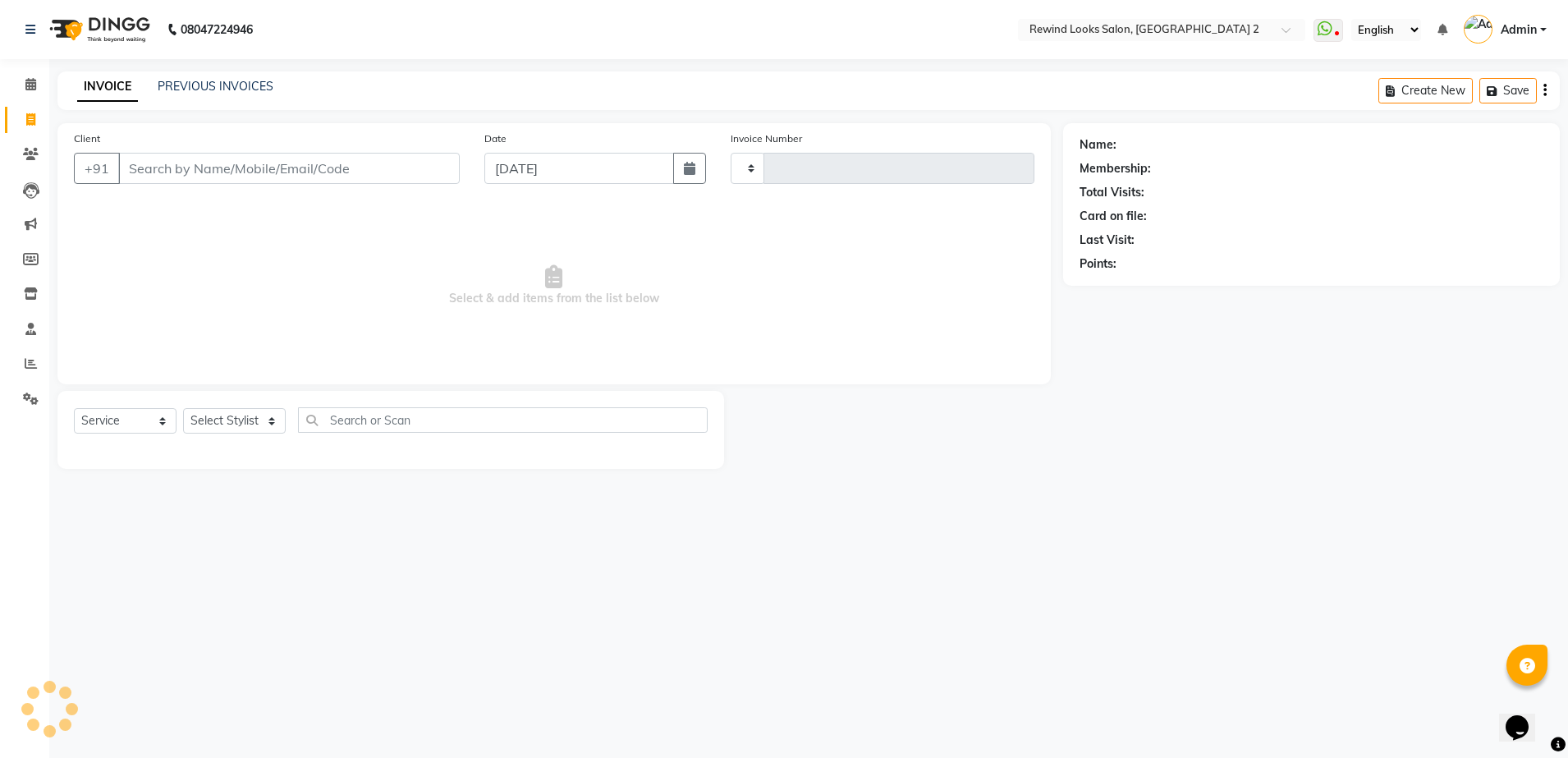
type input "10688"
select select "4640"
select select "27076"
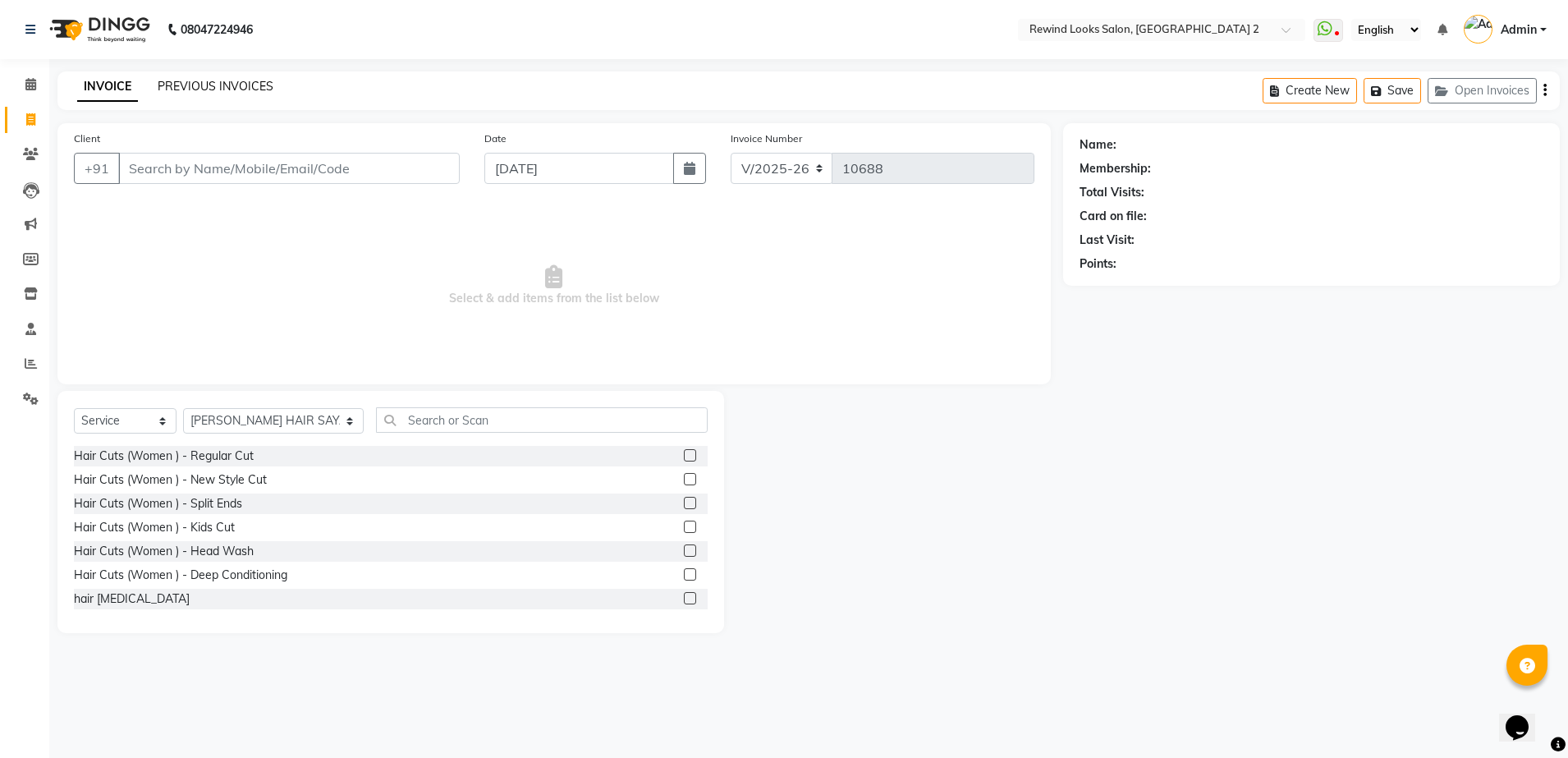
click at [199, 81] on link "PREVIOUS INVOICES" at bounding box center [215, 85] width 116 height 14
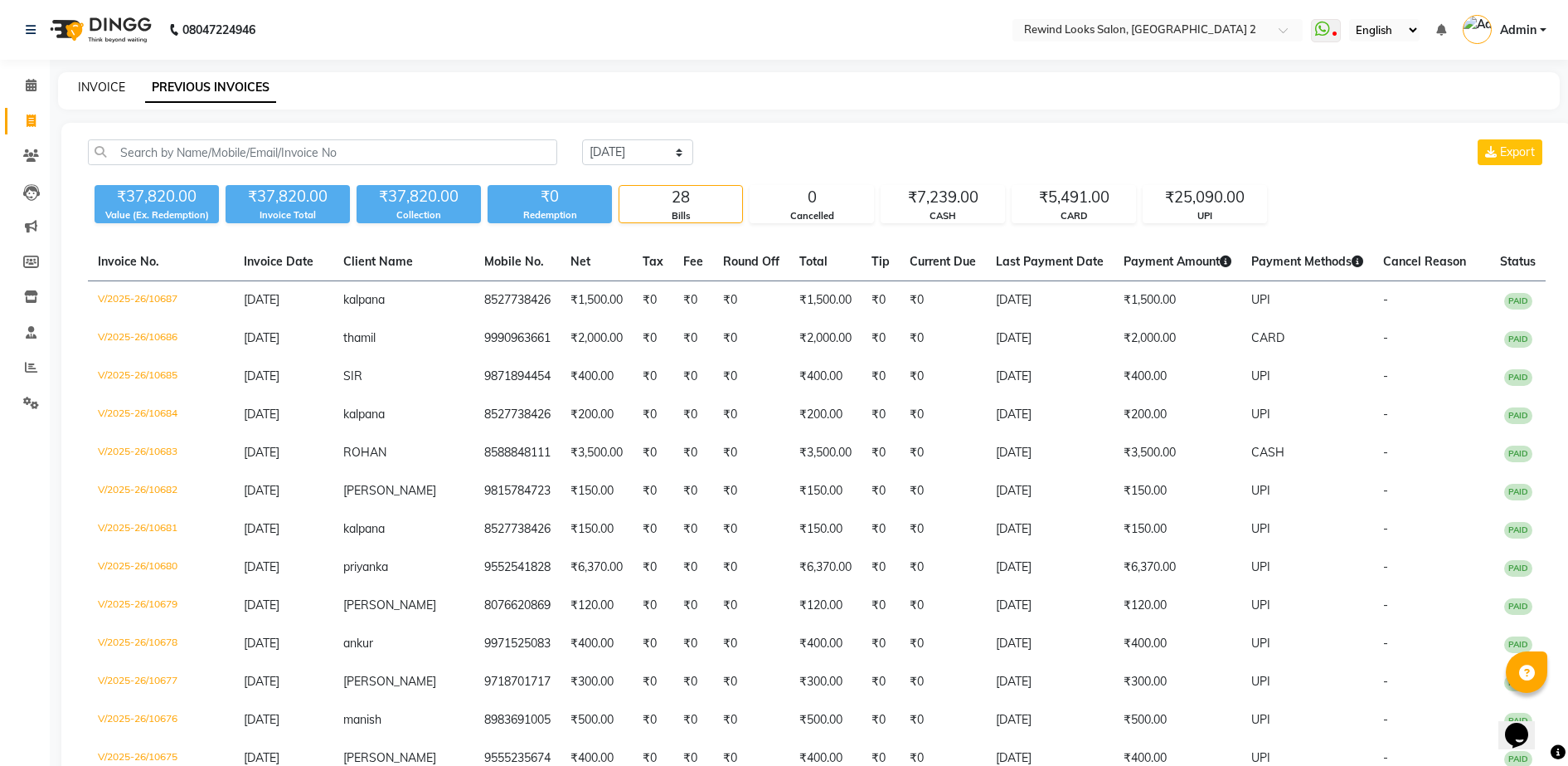
click at [91, 85] on link "INVOICE" at bounding box center [101, 86] width 47 height 15
select select "service"
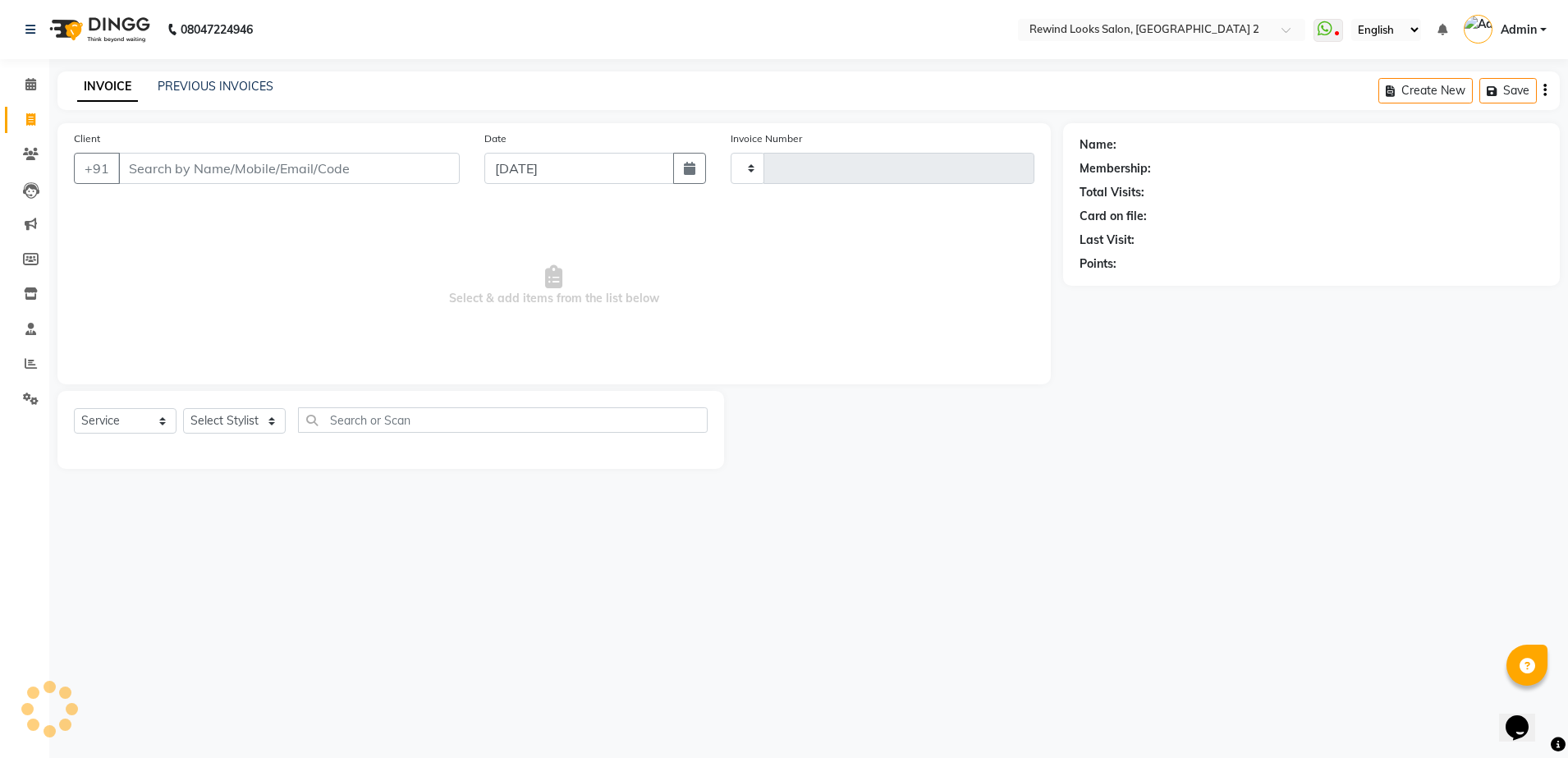
type input "10688"
select select "4640"
click at [240, 88] on link "PREVIOUS INVOICES" at bounding box center [215, 85] width 116 height 14
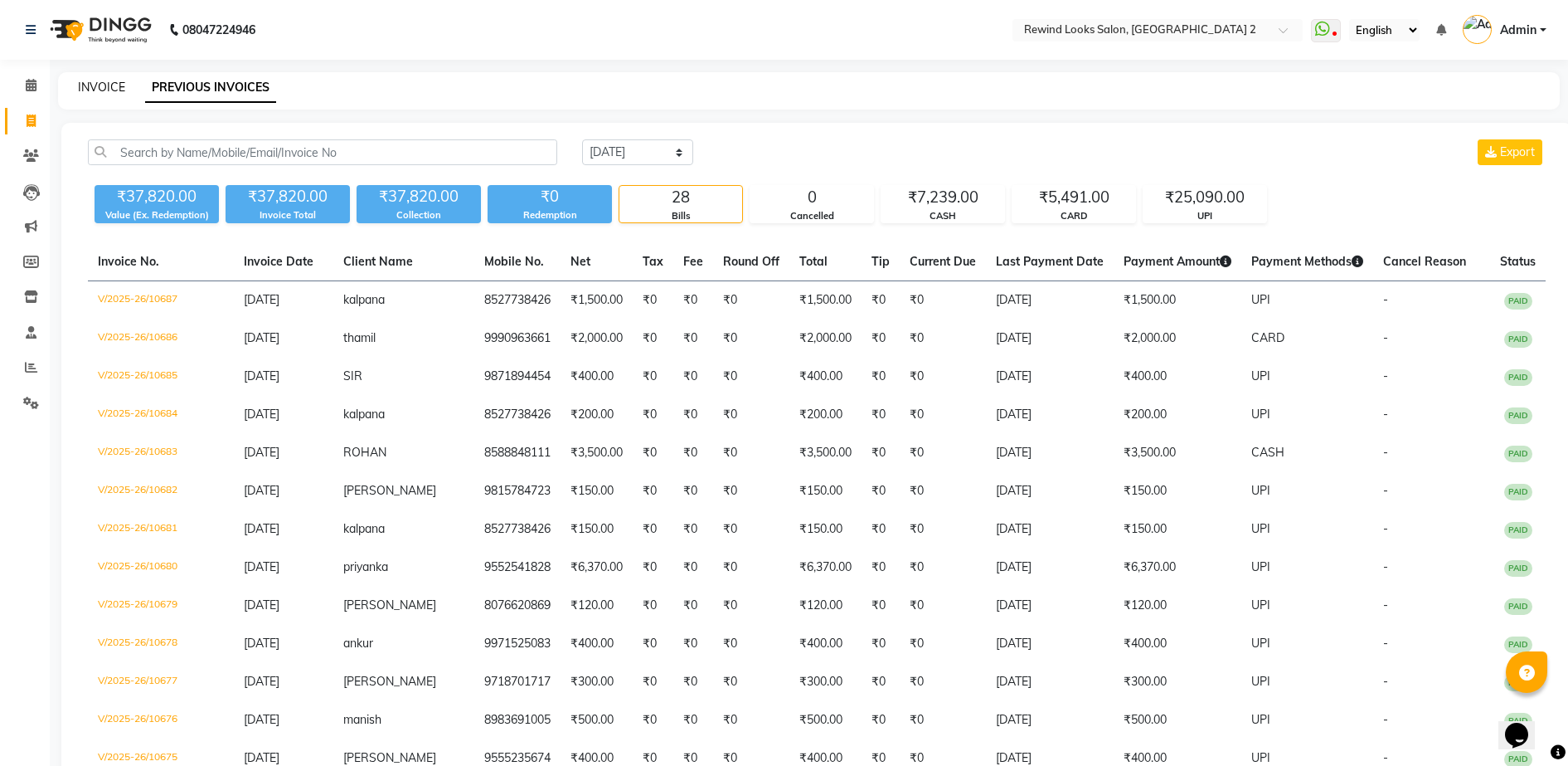
click at [110, 86] on link "INVOICE" at bounding box center [101, 86] width 47 height 15
select select "service"
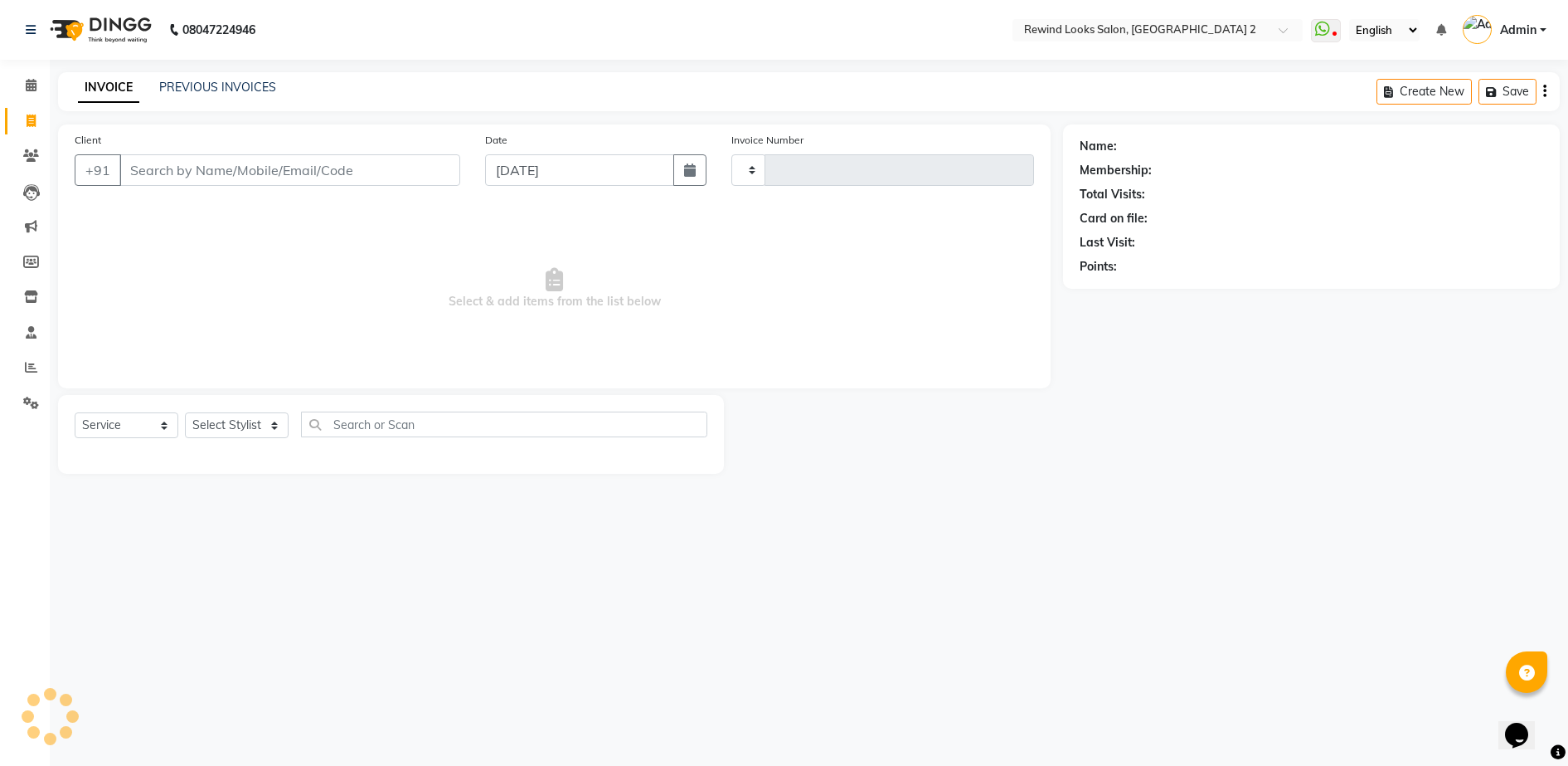
type input "10688"
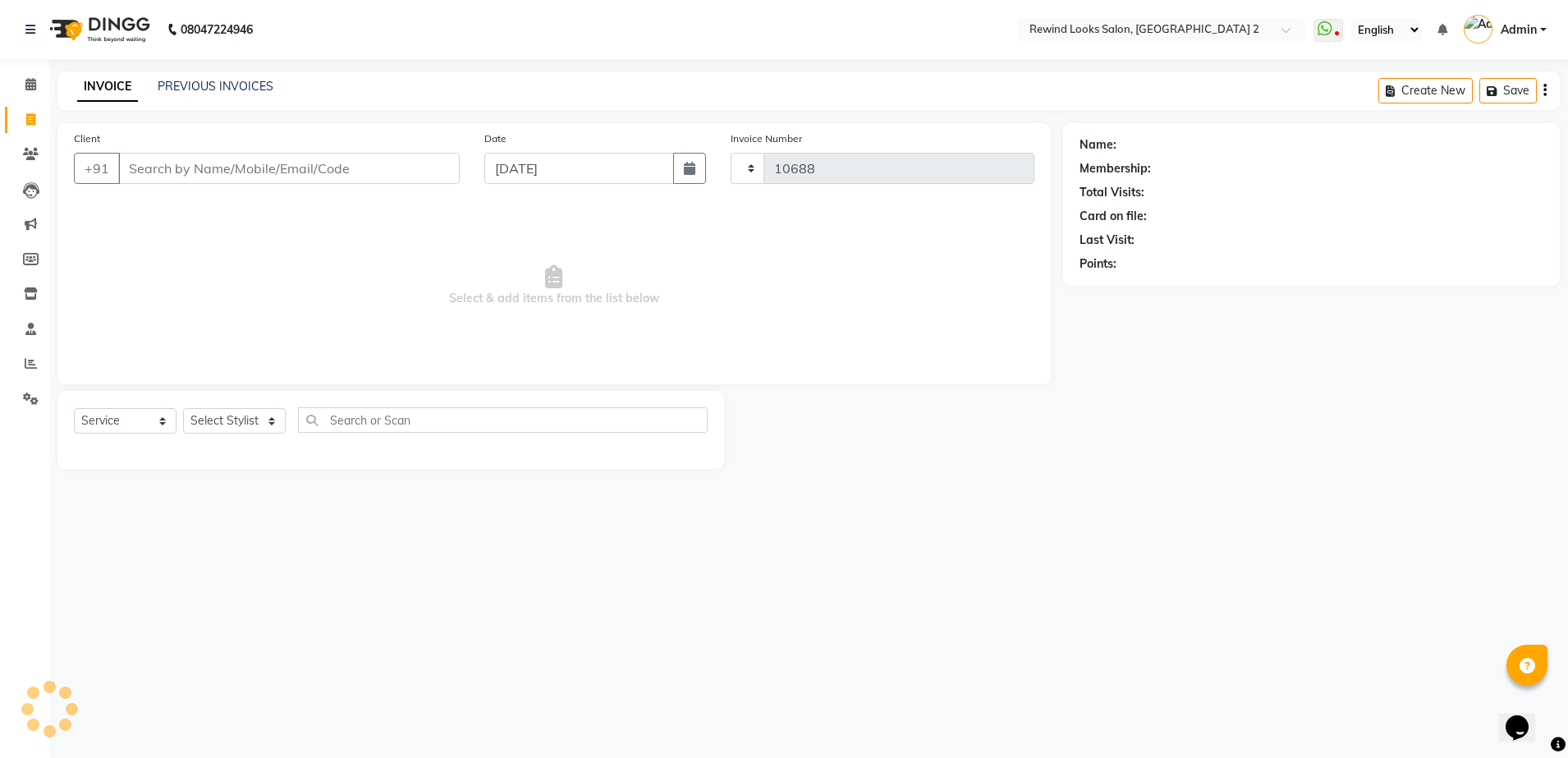
select select "4640"
select select "27076"
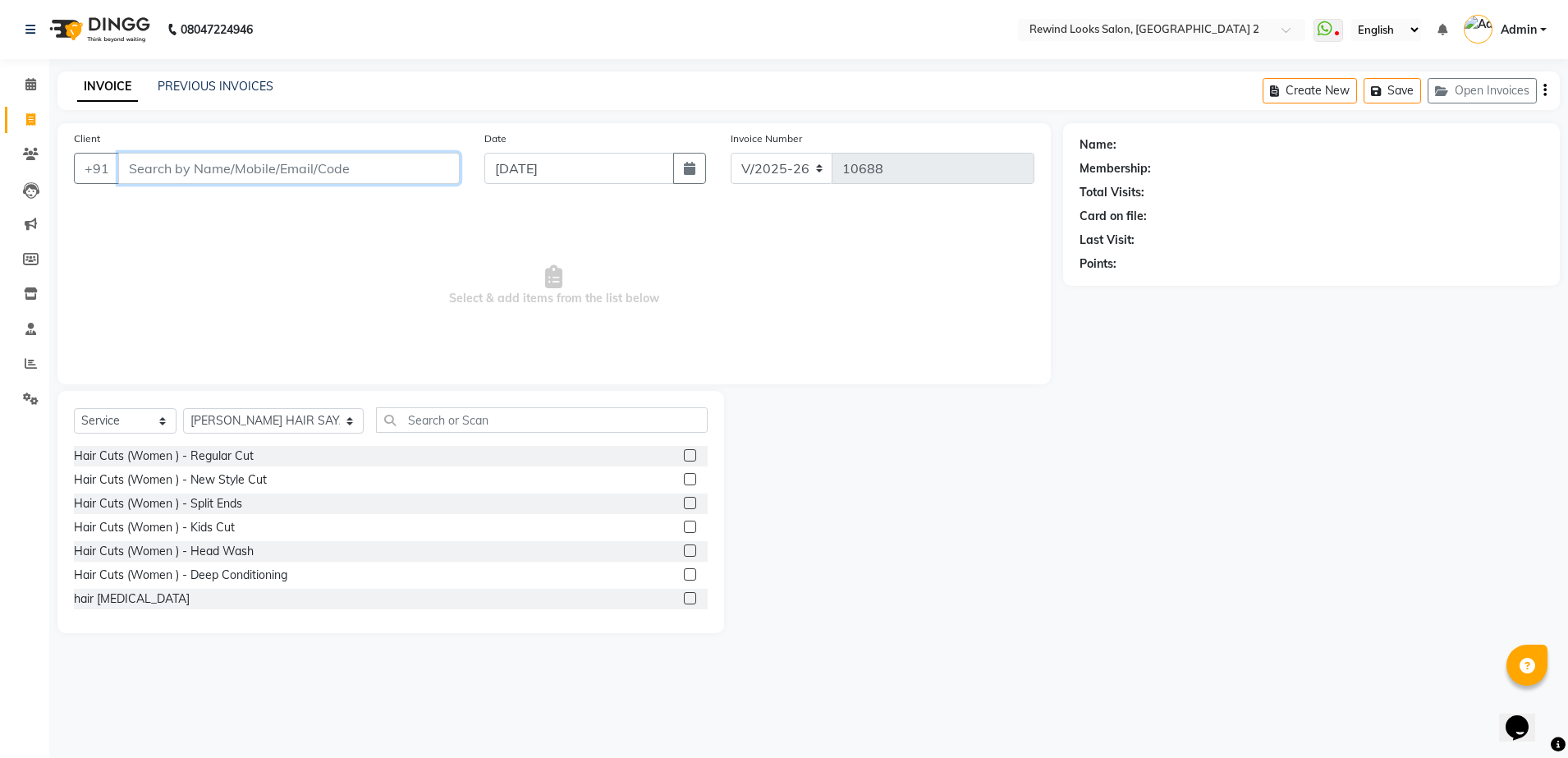
click at [239, 163] on input "Client" at bounding box center [289, 168] width 341 height 32
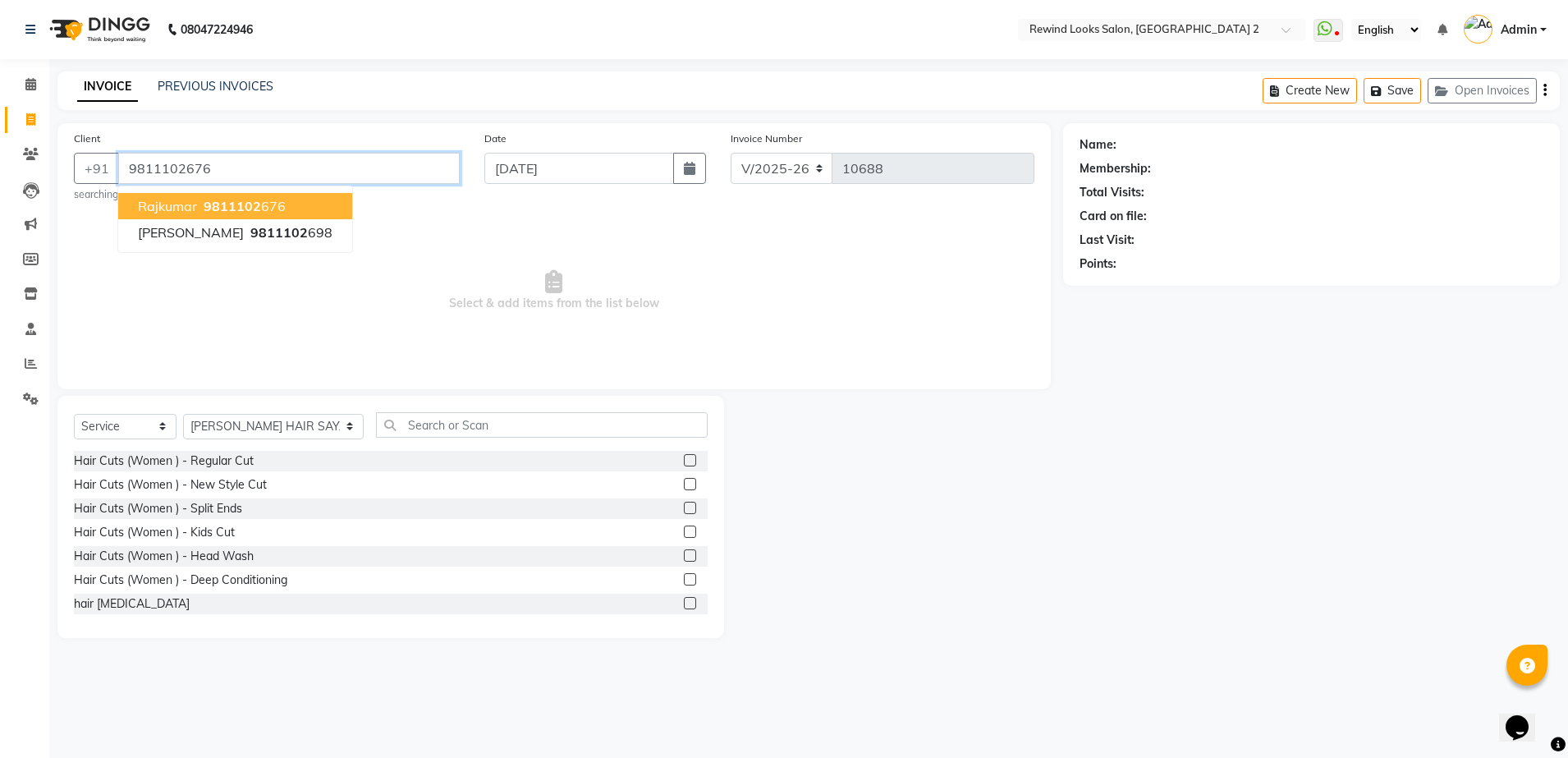
type input "9811102676"
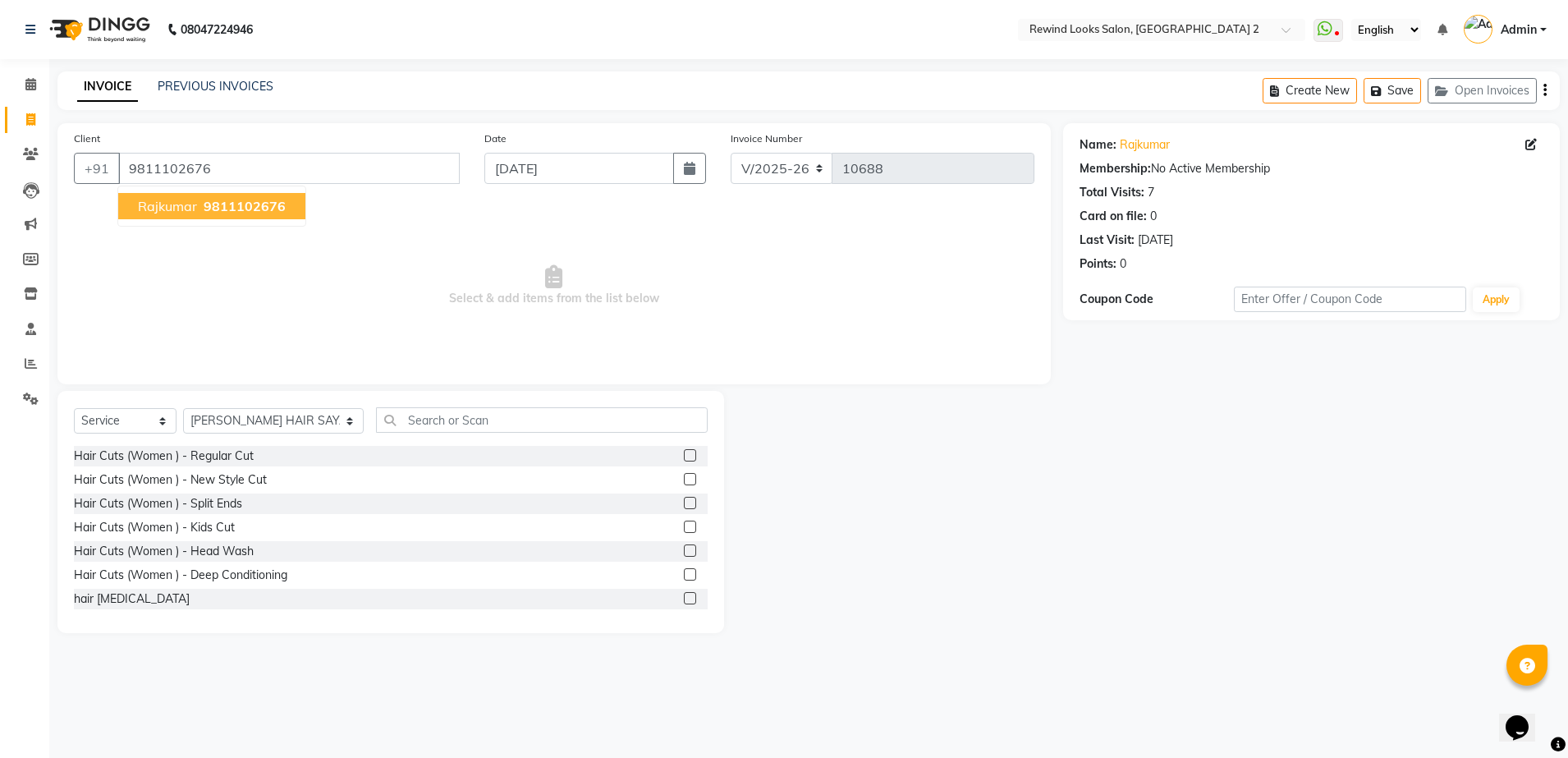
click at [252, 208] on span "9811102676" at bounding box center [245, 205] width 82 height 16
click at [235, 413] on select "Select Stylist [PERSON_NAME] aayat ADMIN Alfad hair Casa Ali Hair [PERSON_NAME]…" at bounding box center [273, 420] width 180 height 26
select select "74475"
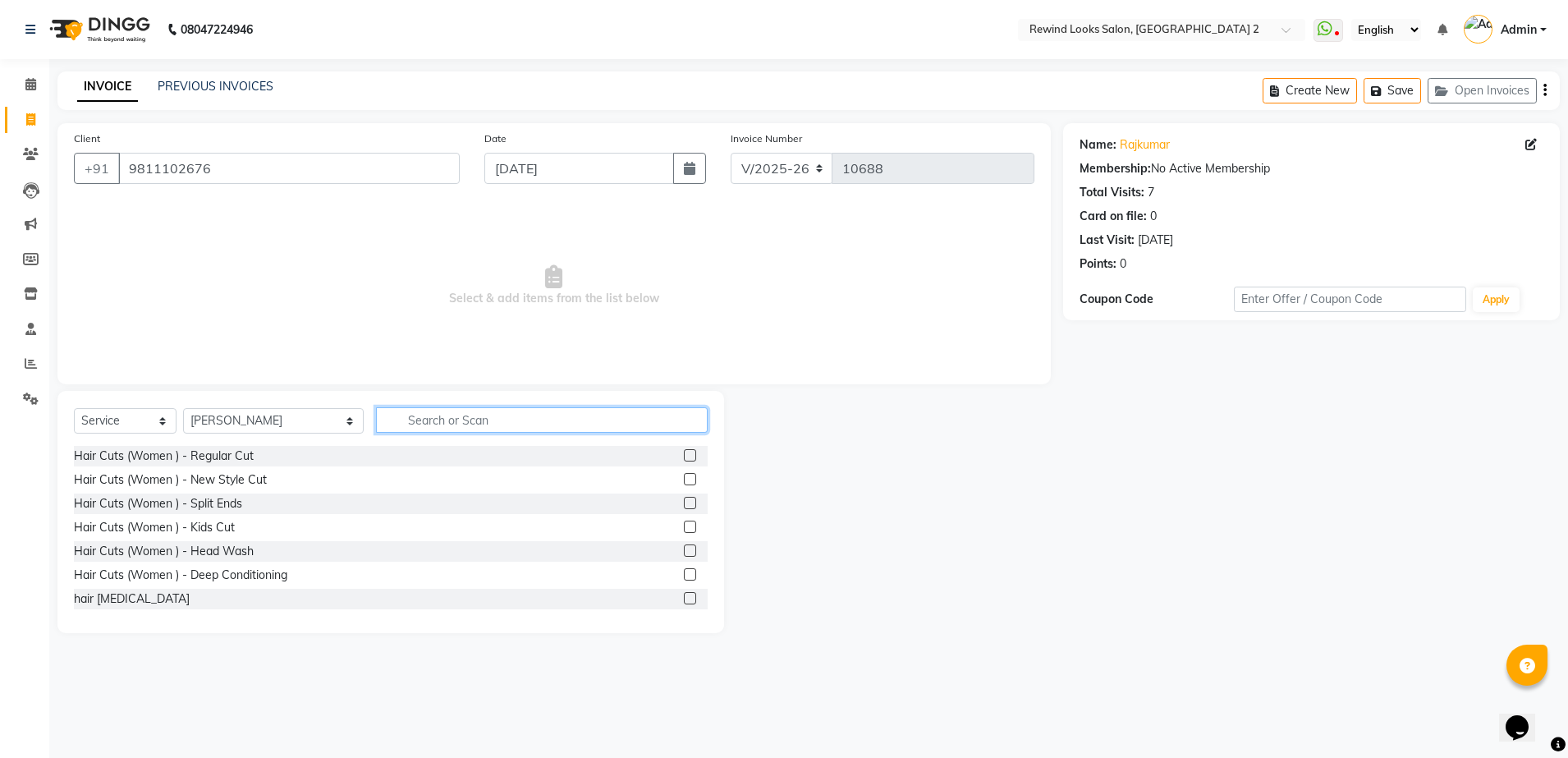
click at [419, 421] on input "text" at bounding box center [542, 419] width 332 height 26
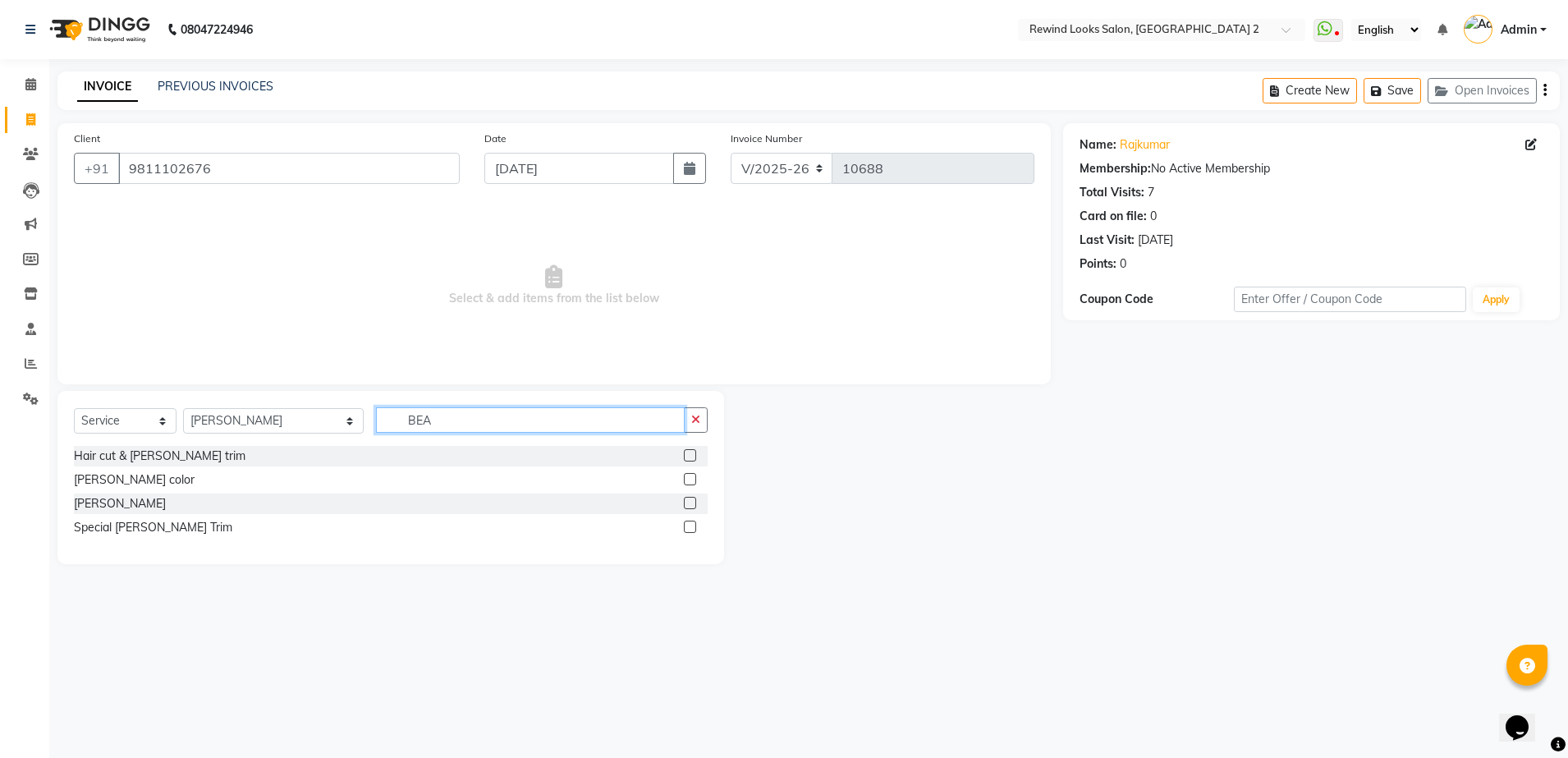
type input "BEA"
click at [686, 498] on label at bounding box center [690, 503] width 12 height 12
click at [686, 498] on input "checkbox" at bounding box center [689, 503] width 11 height 11
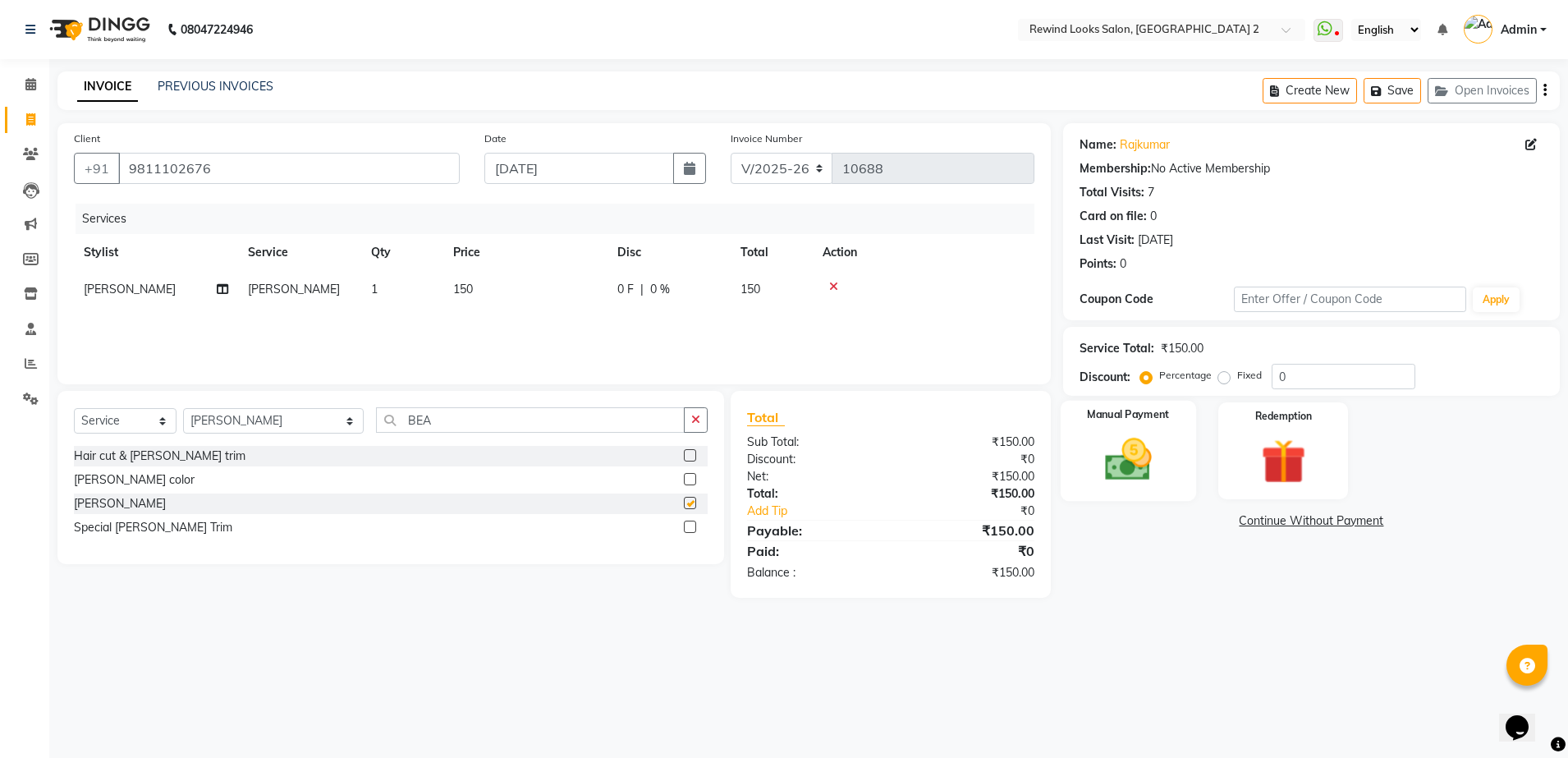
checkbox input "false"
click at [1135, 435] on img at bounding box center [1129, 460] width 77 height 54
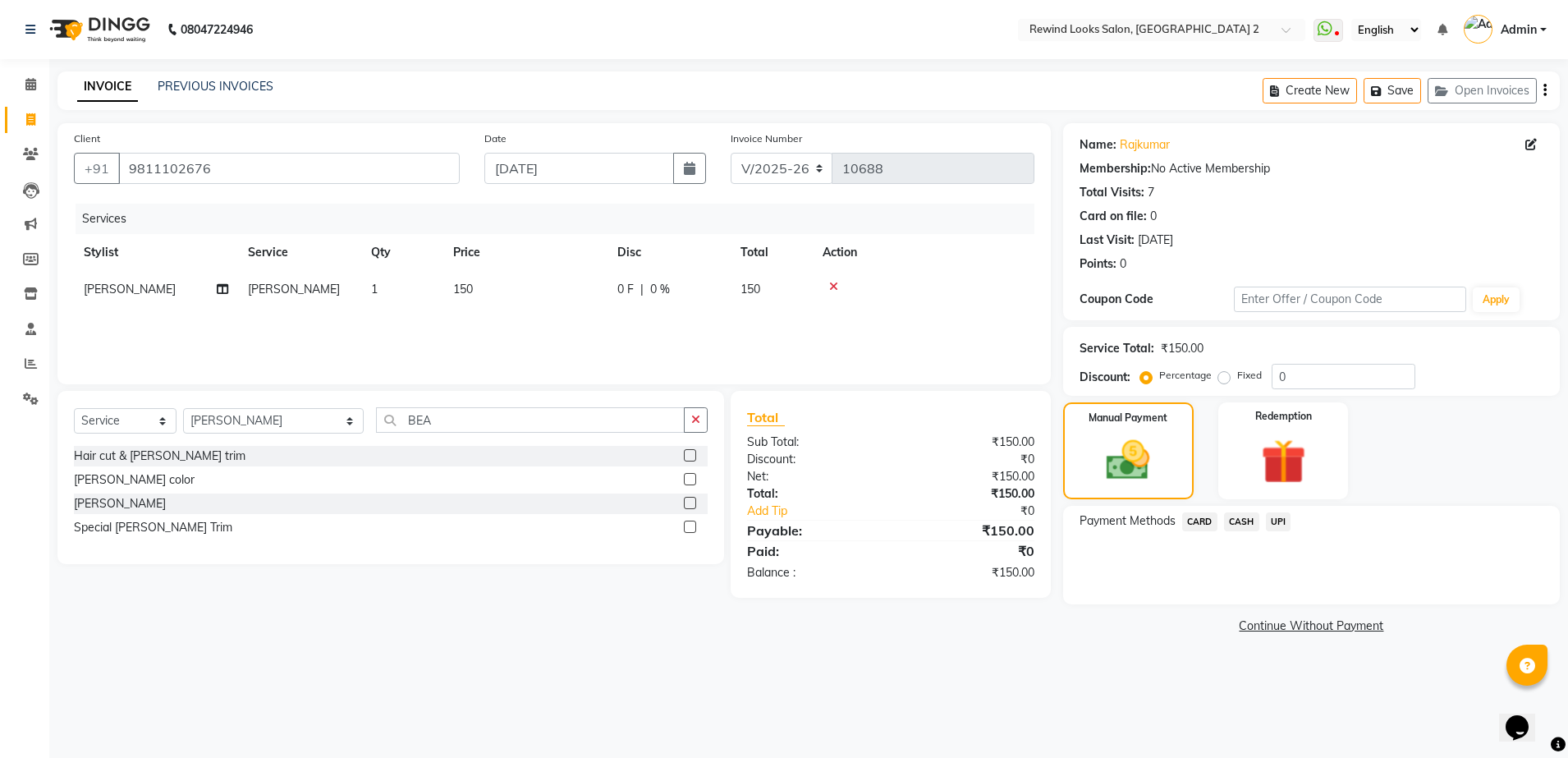
click at [1273, 521] on span "UPI" at bounding box center [1278, 522] width 26 height 19
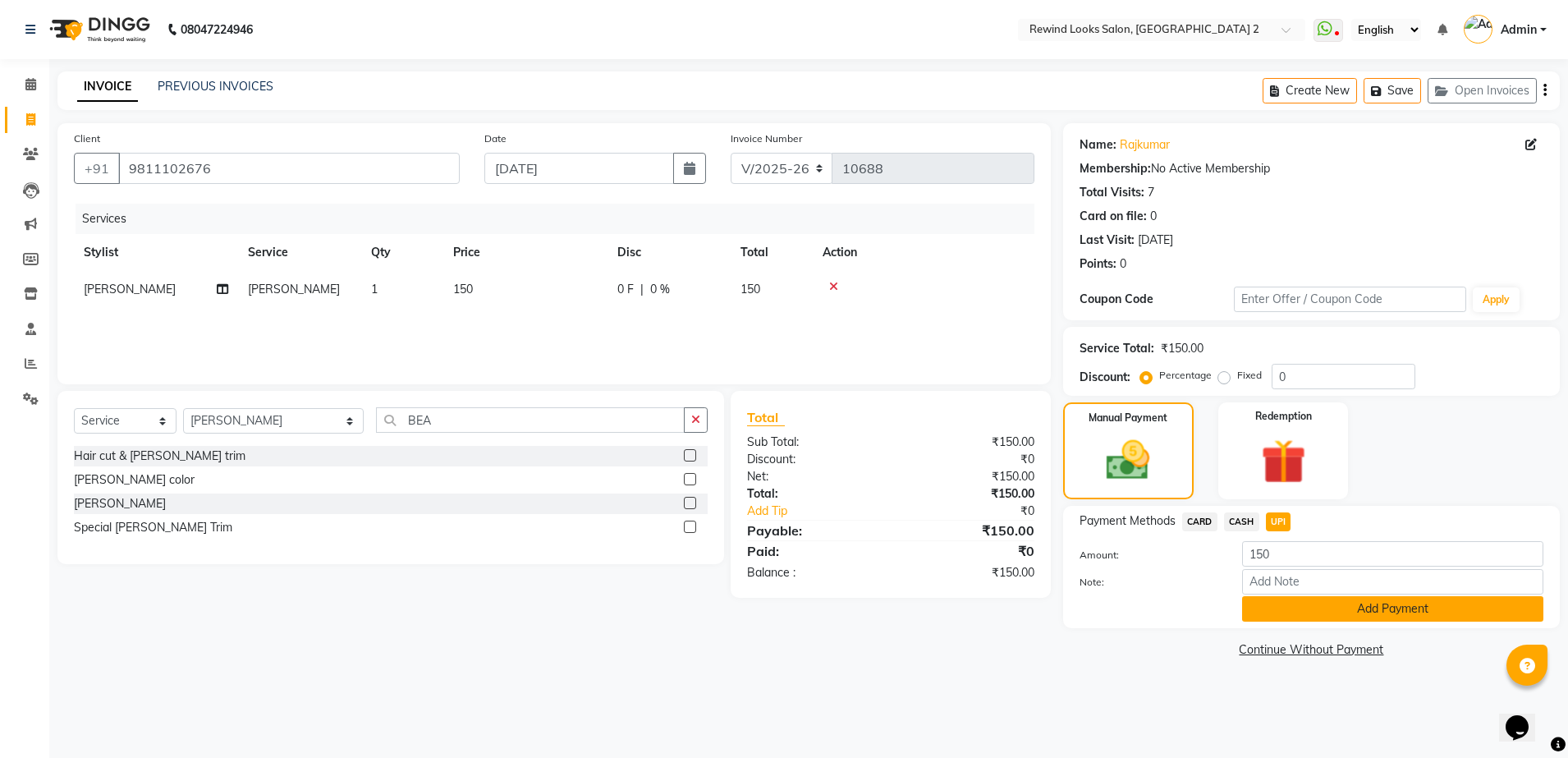
click at [1360, 616] on button "Add Payment" at bounding box center [1392, 608] width 301 height 26
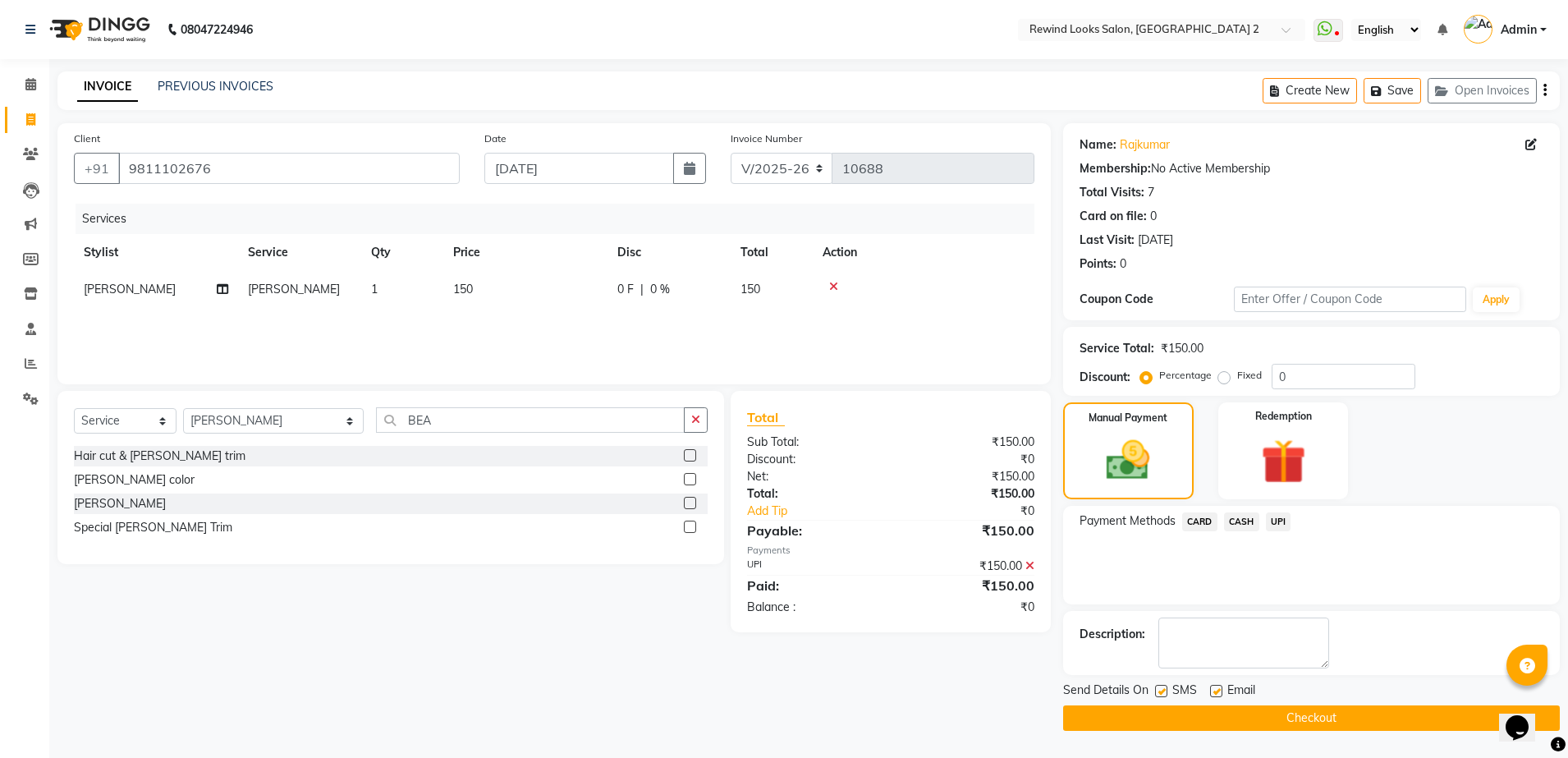
click at [1213, 719] on button "Checkout" at bounding box center [1311, 718] width 497 height 26
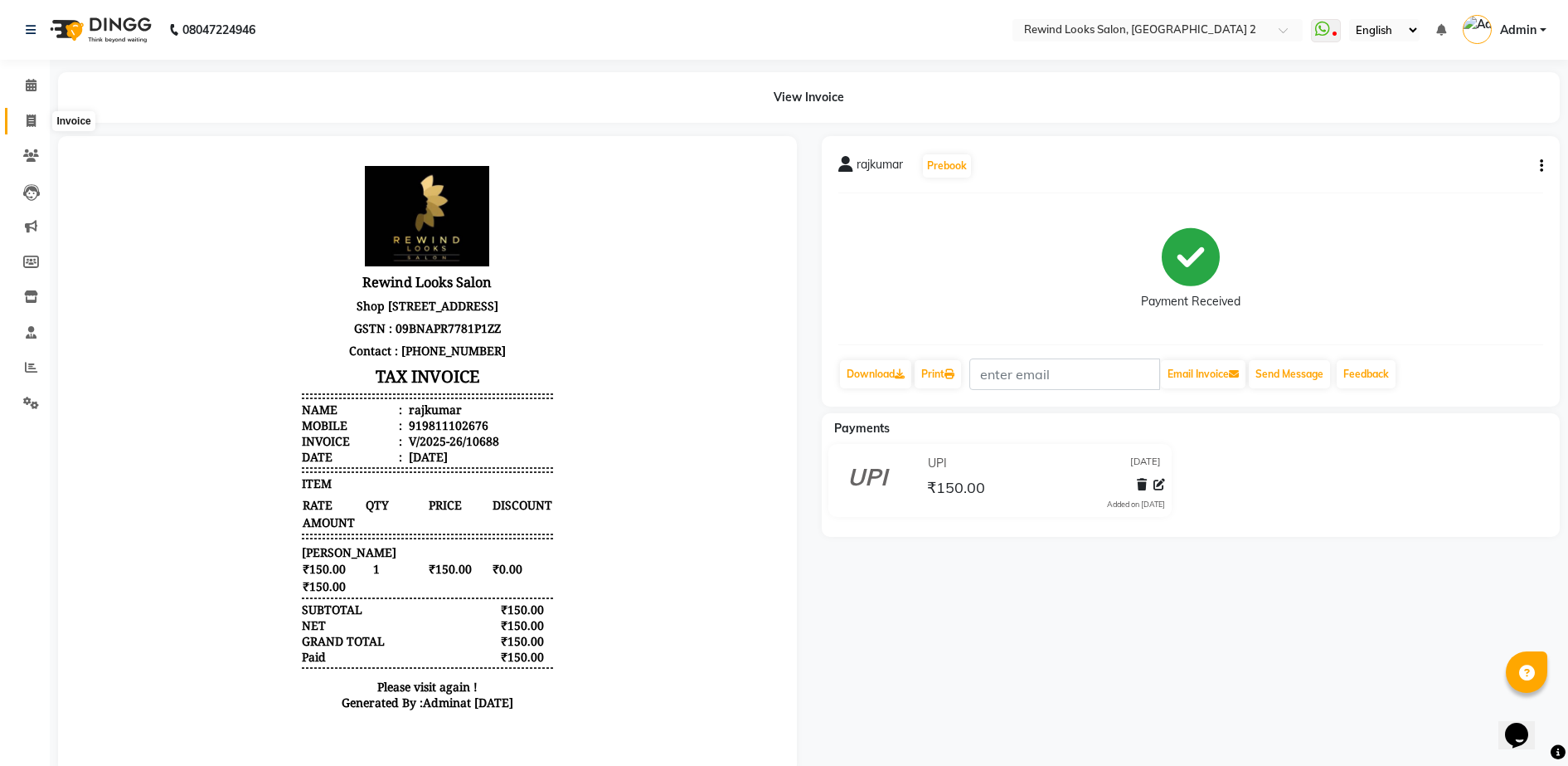
click at [26, 118] on icon at bounding box center [30, 120] width 9 height 13
select select "service"
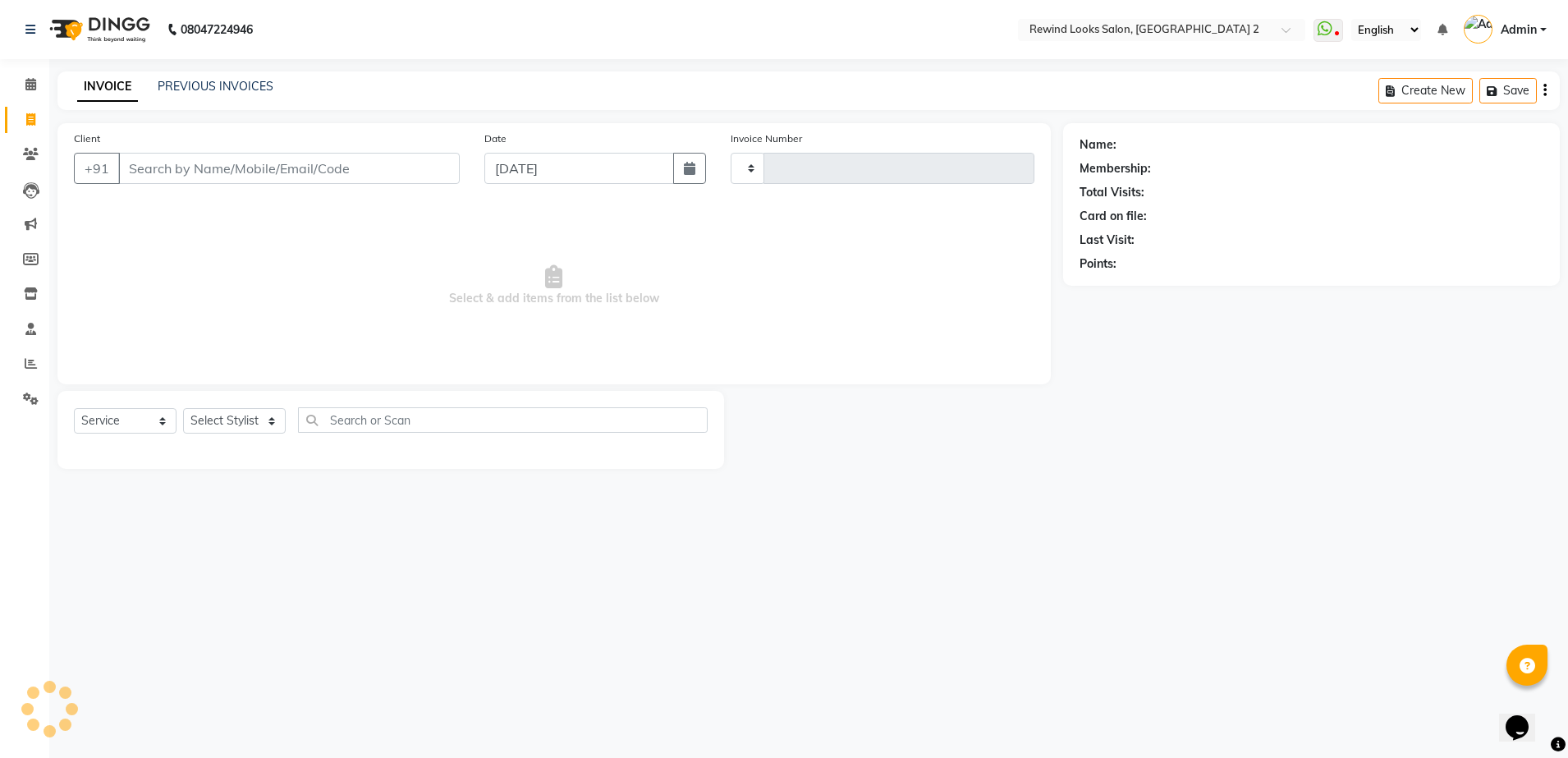
type input "10689"
select select "4640"
select select "27076"
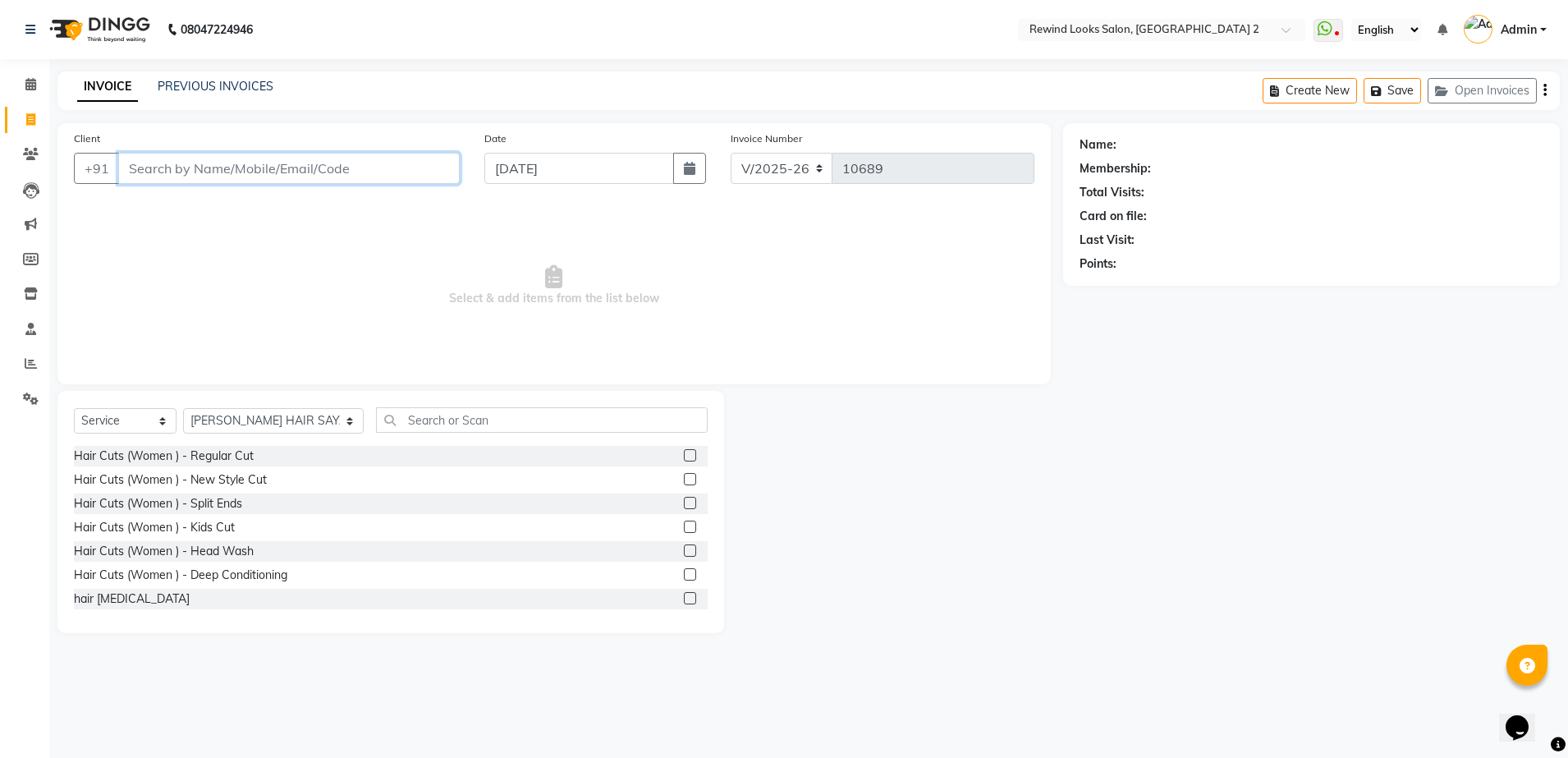
click at [390, 174] on input "Client" at bounding box center [289, 168] width 341 height 32
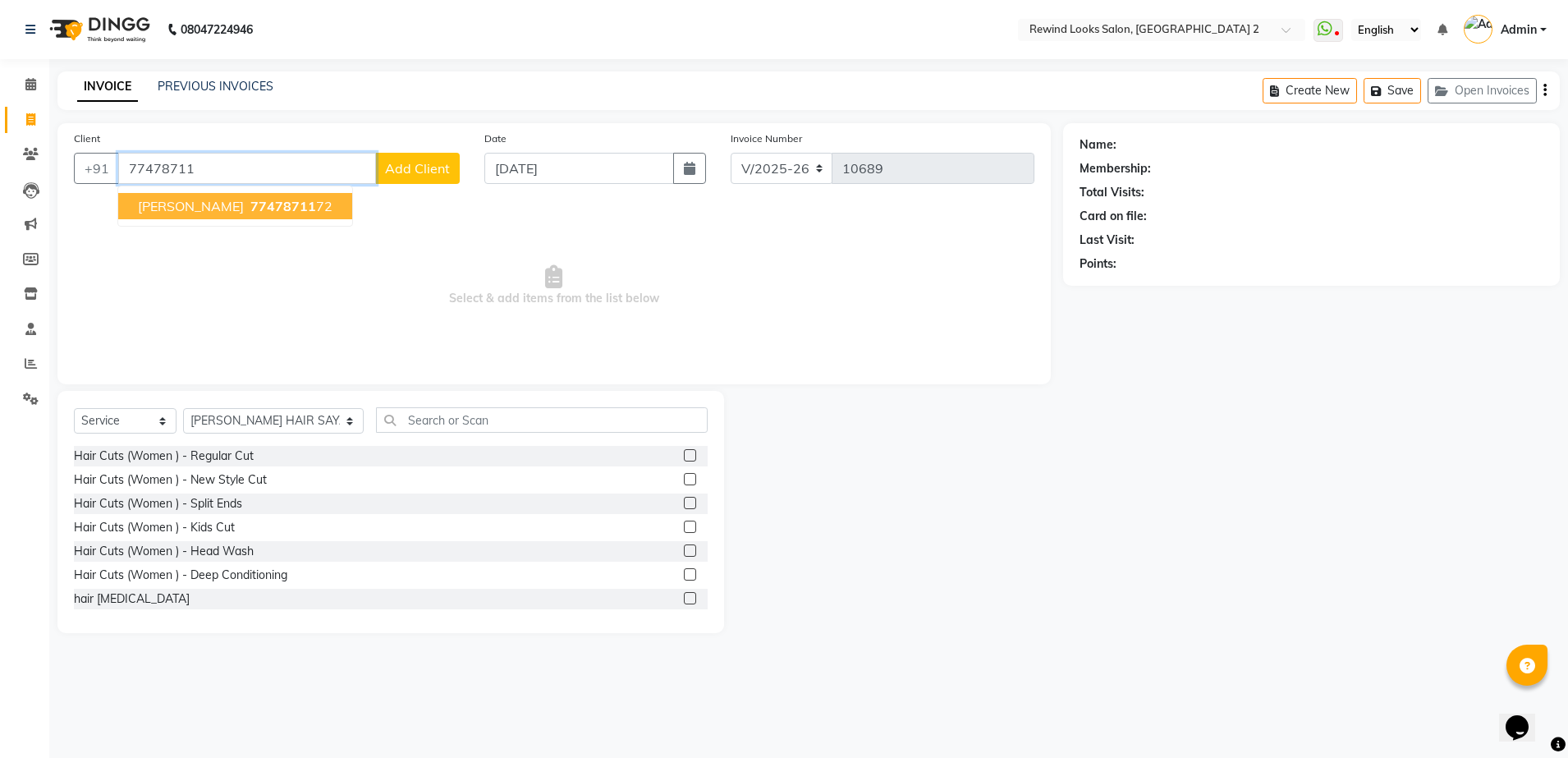
click at [250, 208] on span "77478711" at bounding box center [283, 205] width 65 height 16
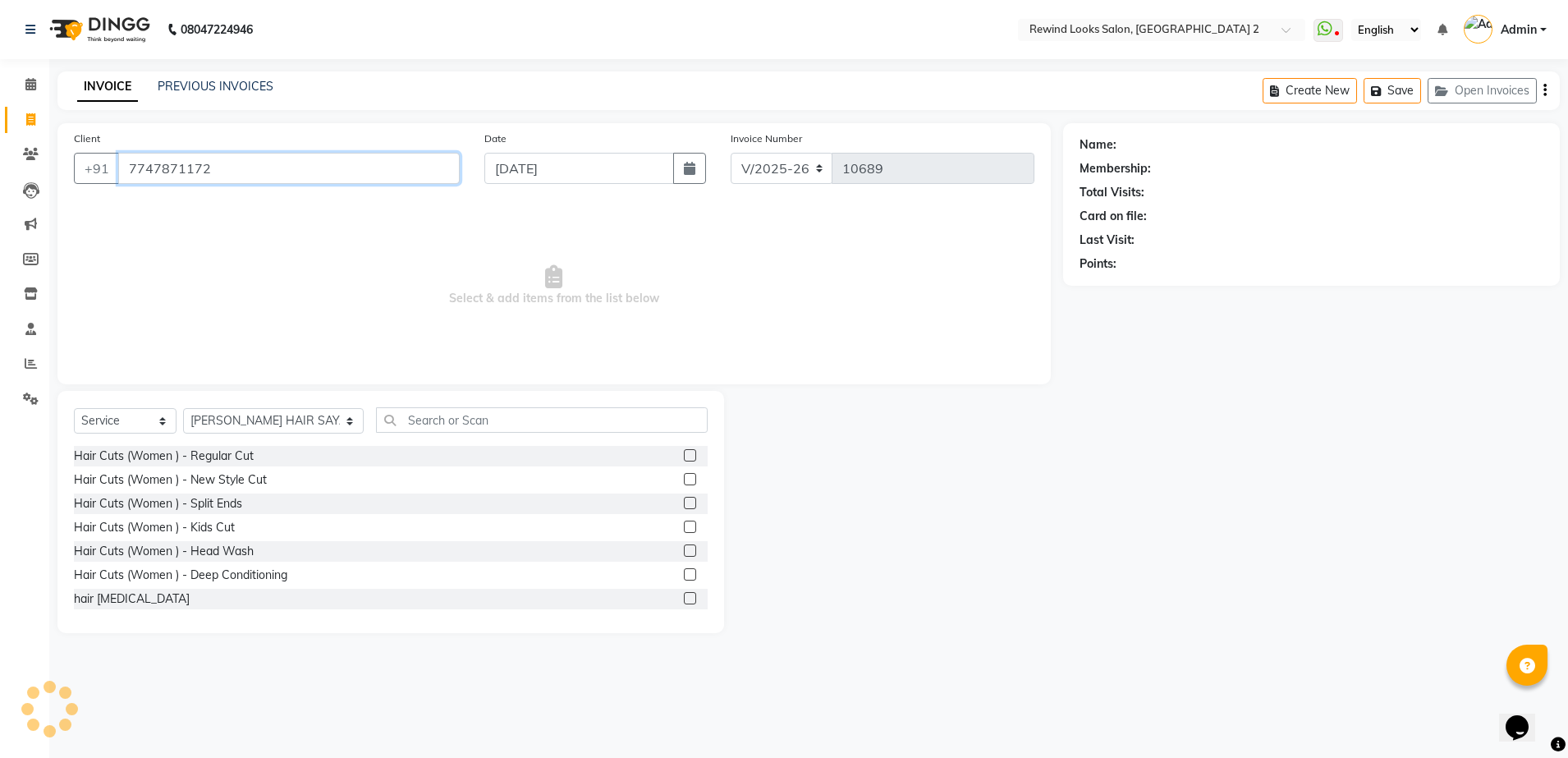
type input "7747871172"
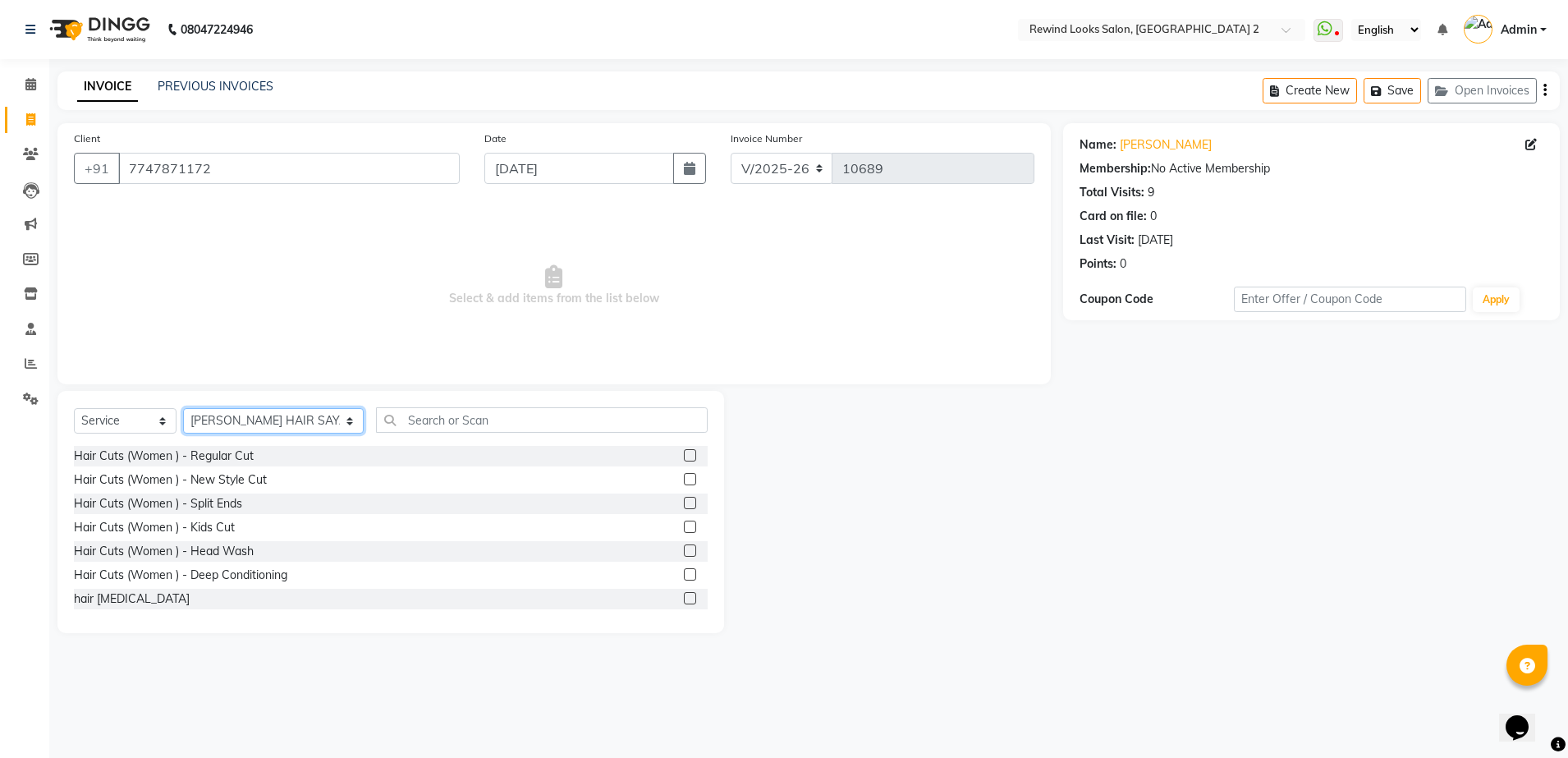
click at [246, 414] on select "Select Stylist [PERSON_NAME] aayat ADMIN Alfad hair Casa Ali Hair [PERSON_NAME]…" at bounding box center [273, 420] width 180 height 26
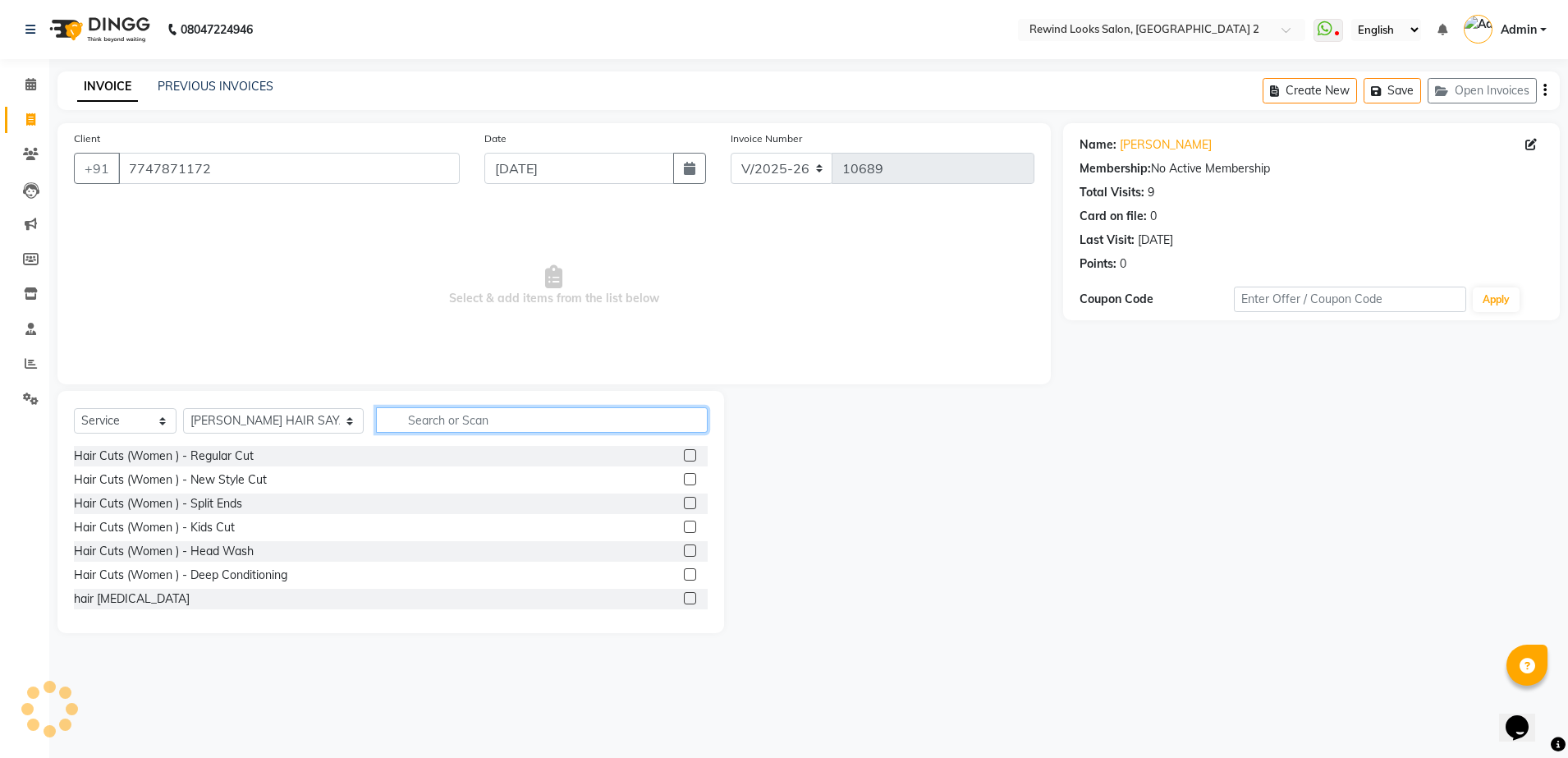
click at [381, 418] on input "text" at bounding box center [542, 419] width 332 height 26
type input "CUT"
click at [684, 601] on label at bounding box center [690, 598] width 12 height 12
click at [684, 601] on input "checkbox" at bounding box center [689, 599] width 11 height 11
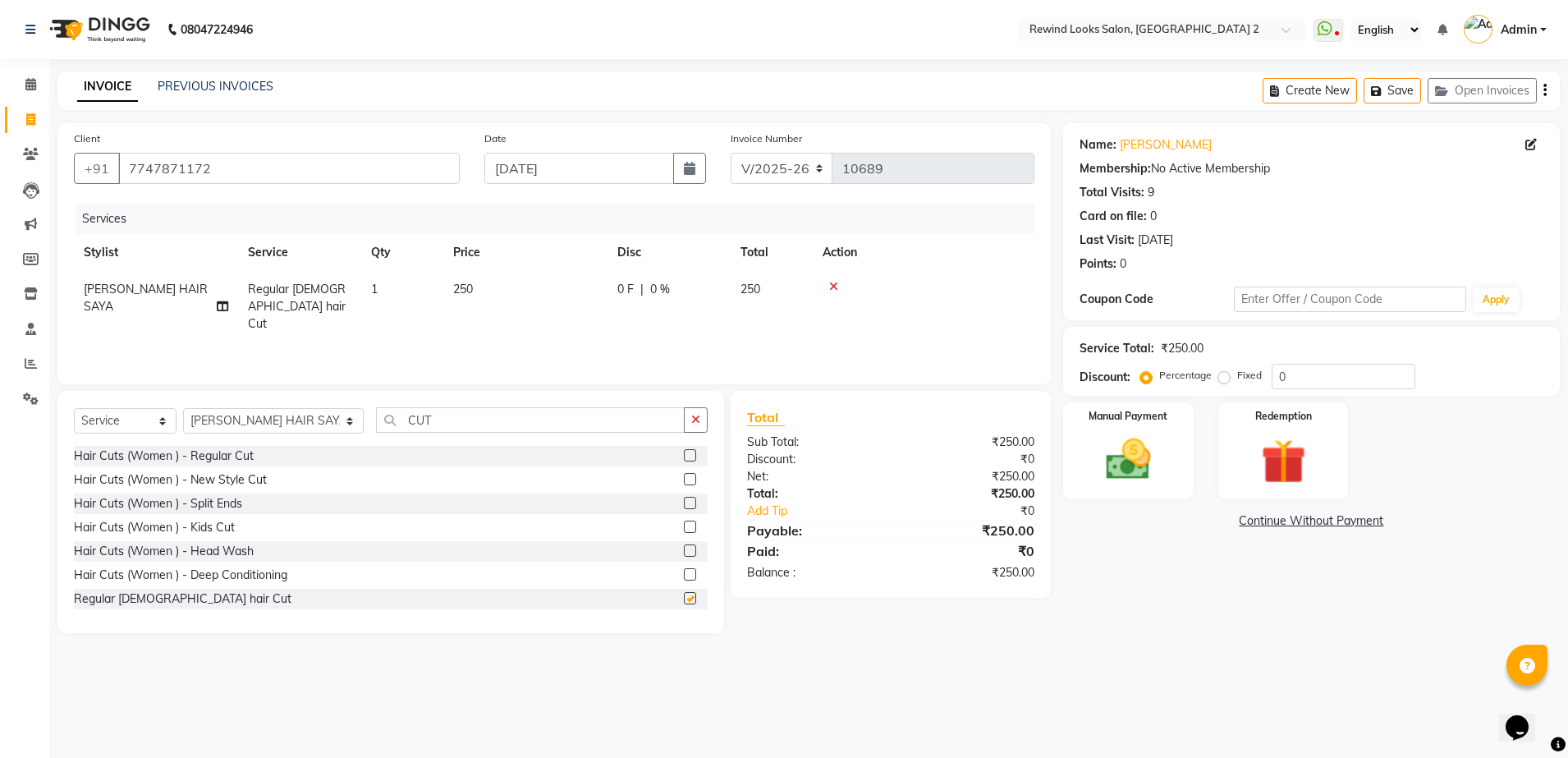
checkbox input "false"
click at [246, 413] on select "Select Stylist [PERSON_NAME] aayat ADMIN Alfad hair Casa Ali Hair [PERSON_NAME]…" at bounding box center [273, 420] width 180 height 26
select select "47089"
click at [424, 424] on input "CUT" at bounding box center [530, 419] width 309 height 26
type input "CUT"
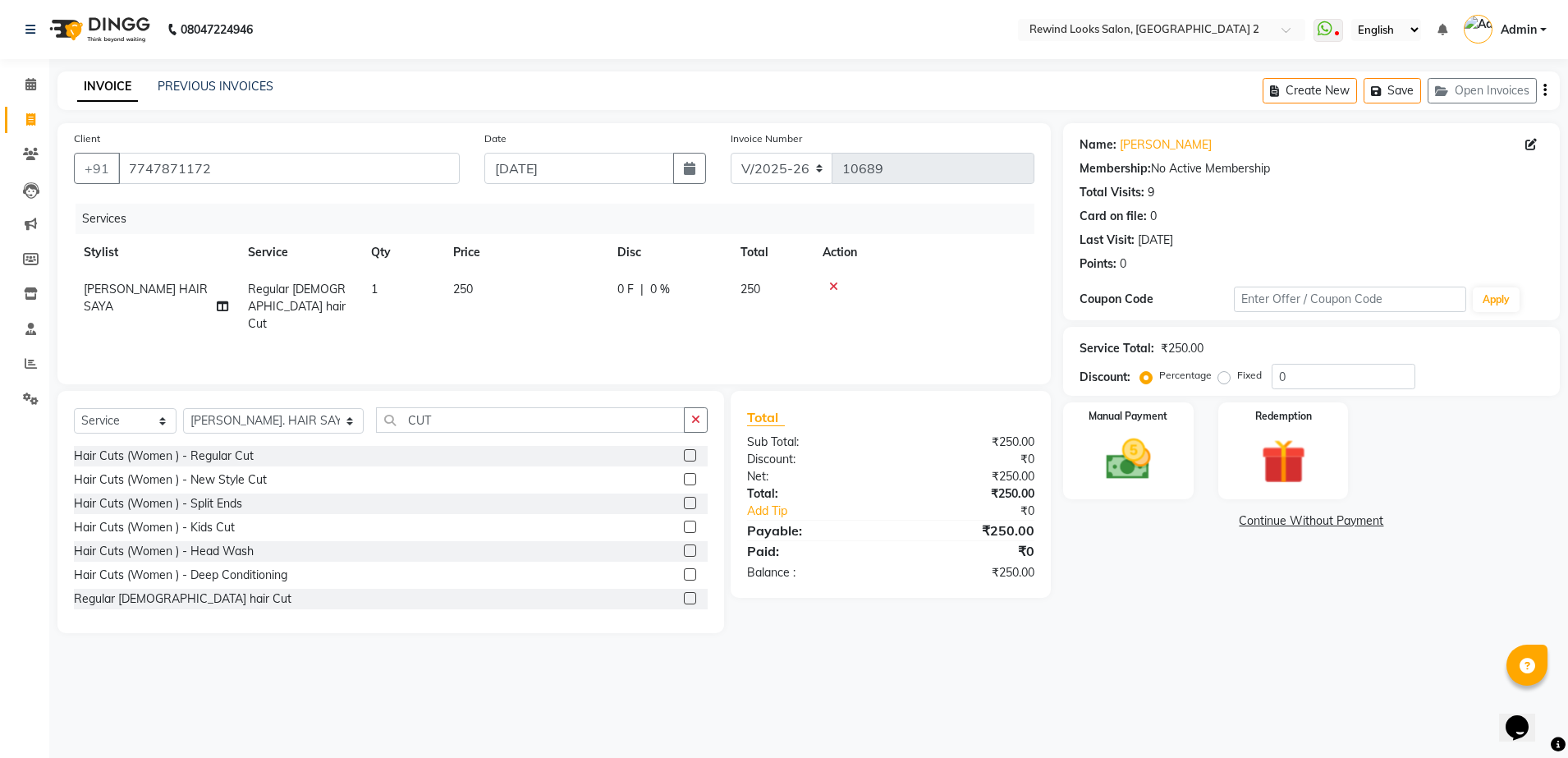
click at [684, 593] on label at bounding box center [690, 598] width 12 height 12
click at [684, 594] on input "checkbox" at bounding box center [689, 599] width 11 height 11
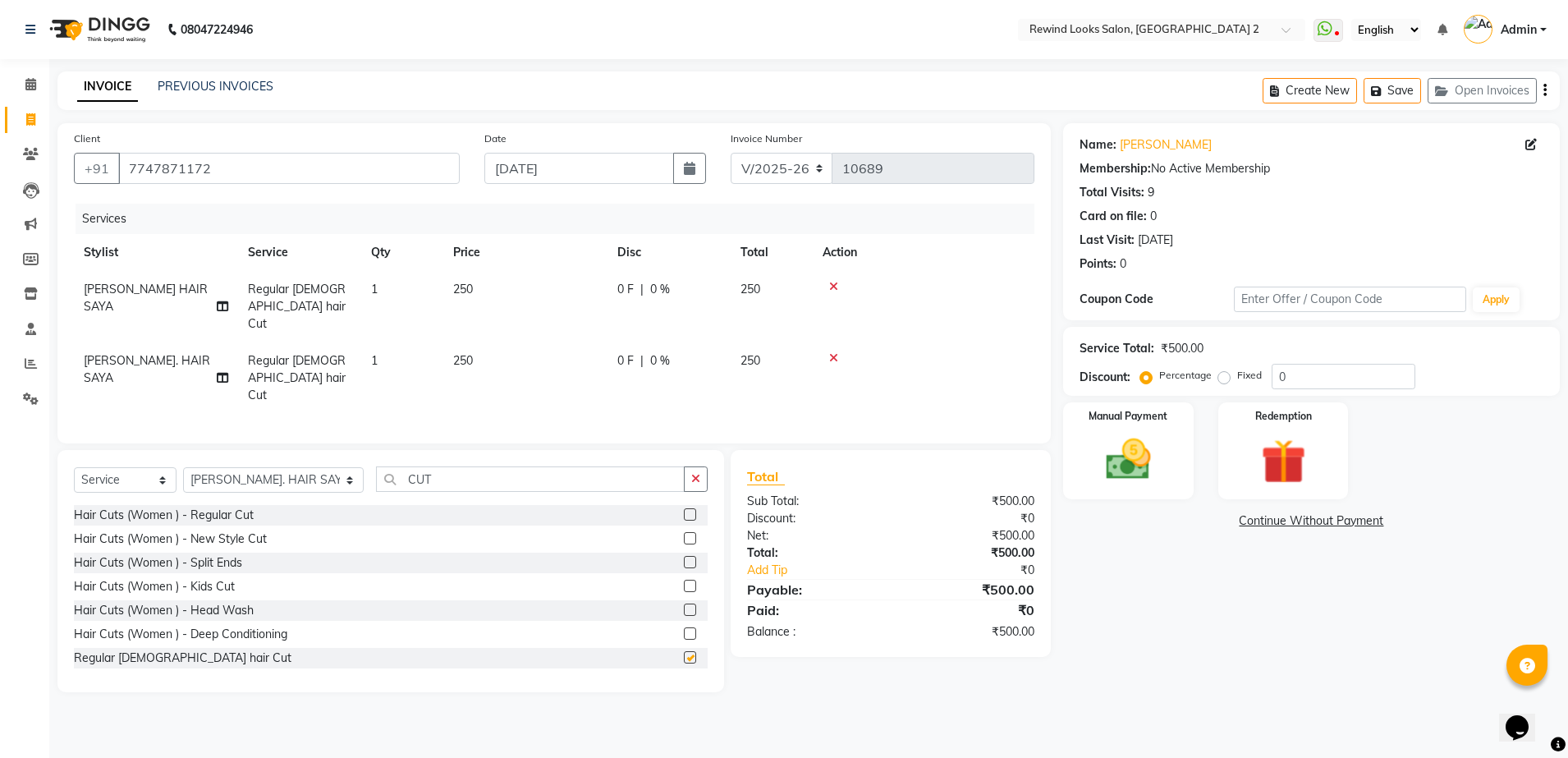
checkbox input "false"
click at [1110, 464] on img at bounding box center [1129, 460] width 77 height 54
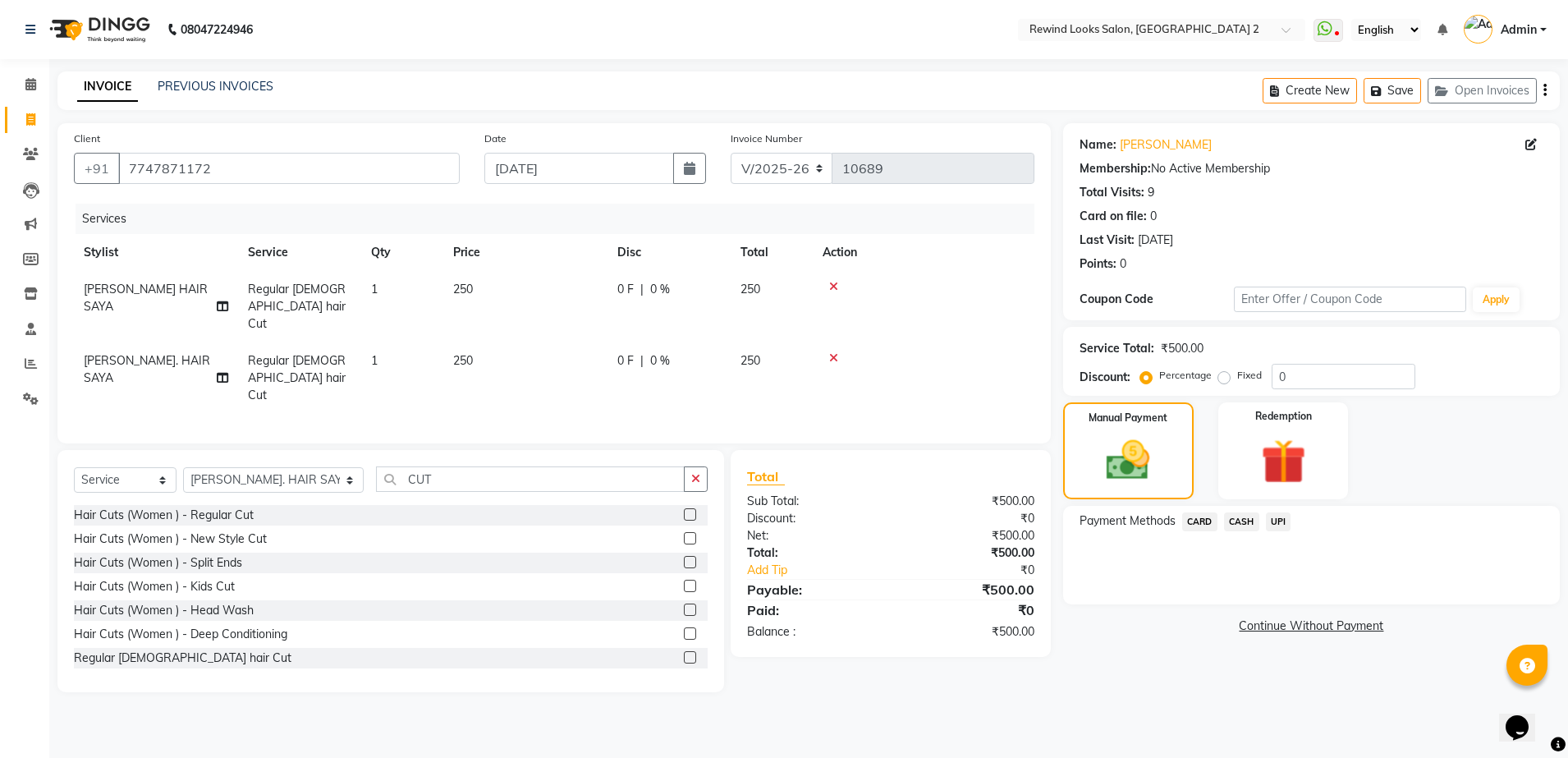
click at [1283, 522] on span "UPI" at bounding box center [1278, 522] width 26 height 19
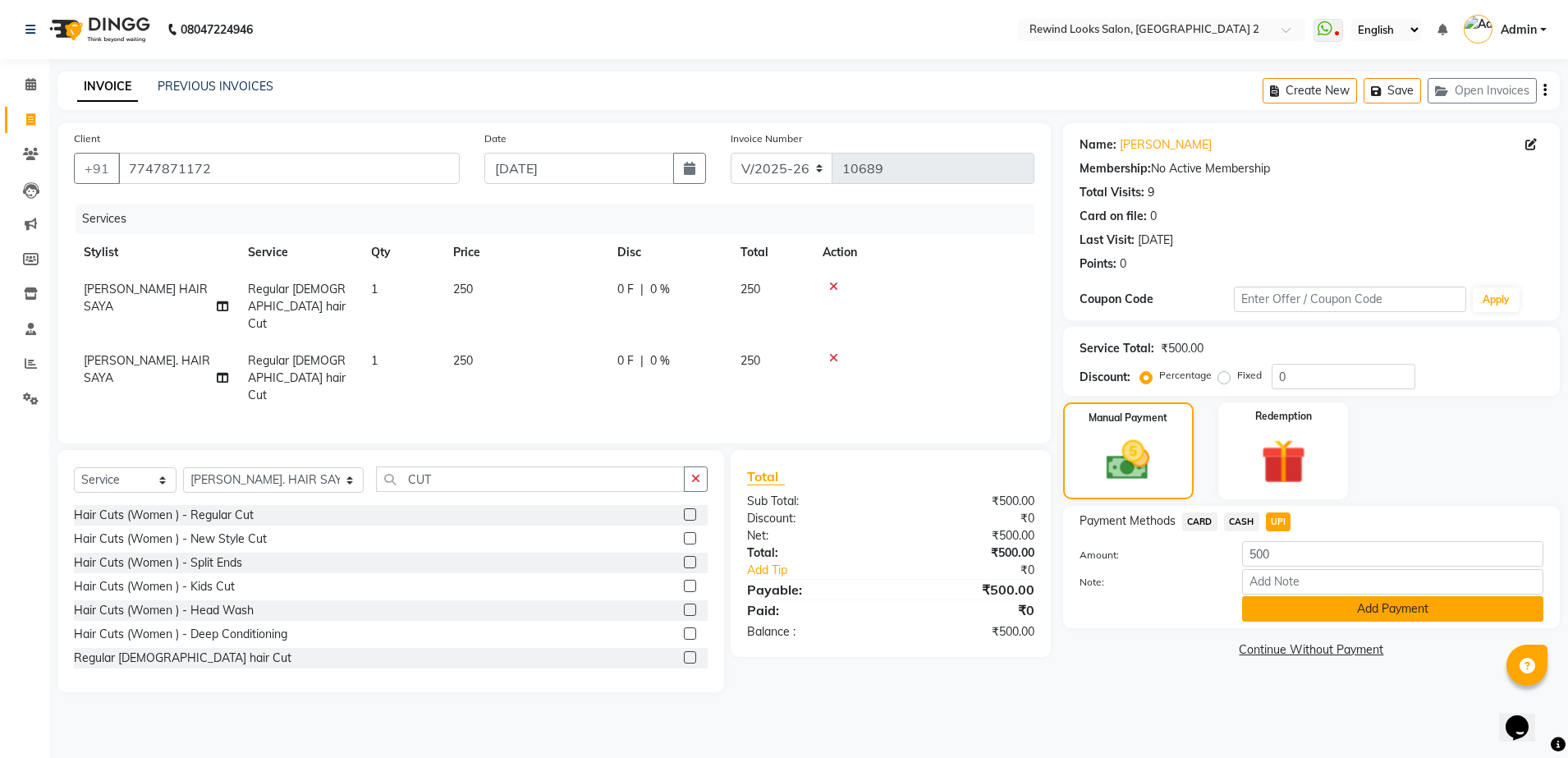
click at [1290, 608] on button "Add Payment" at bounding box center [1392, 608] width 301 height 26
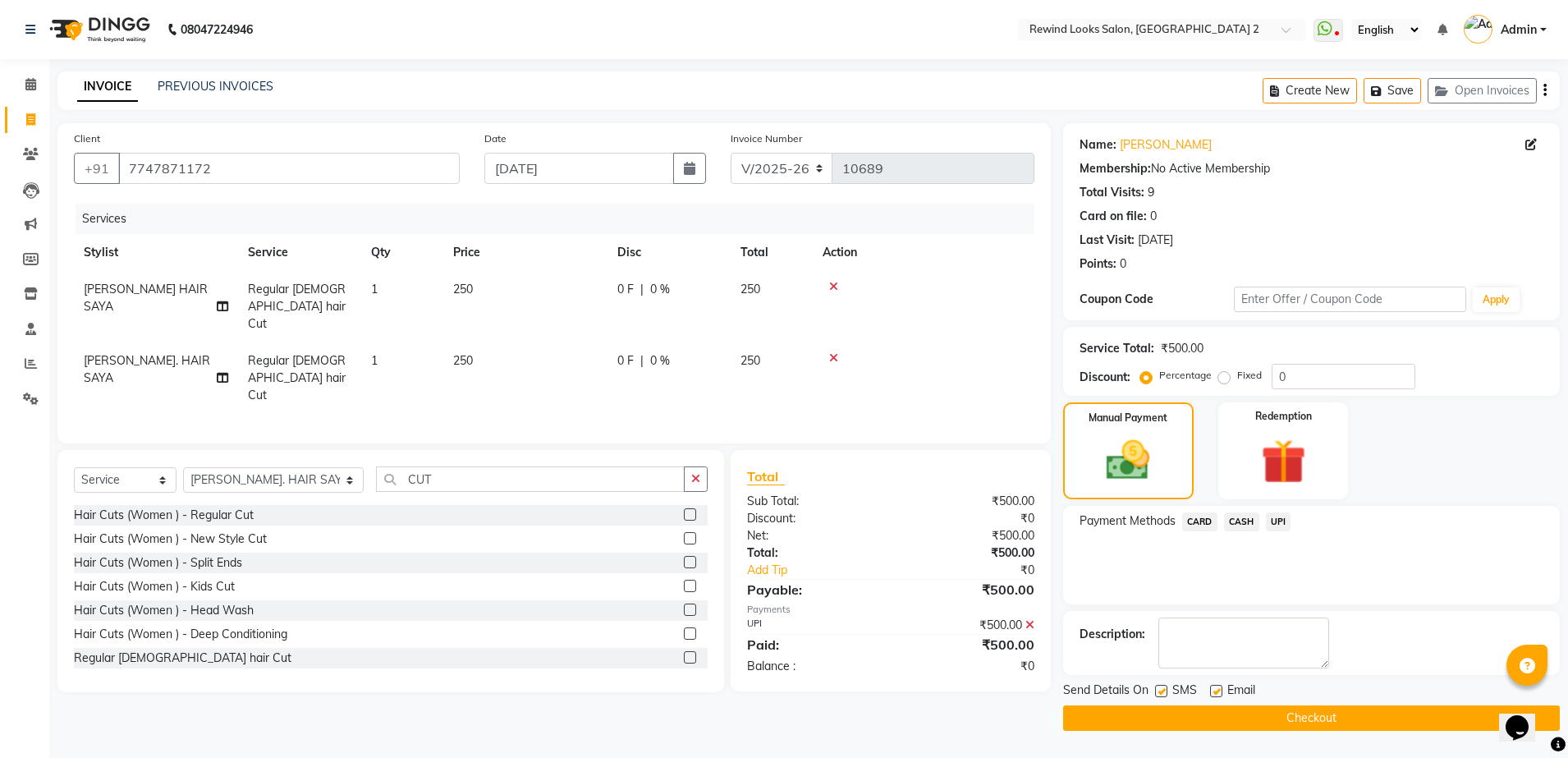
click at [1164, 722] on button "Checkout" at bounding box center [1311, 718] width 497 height 26
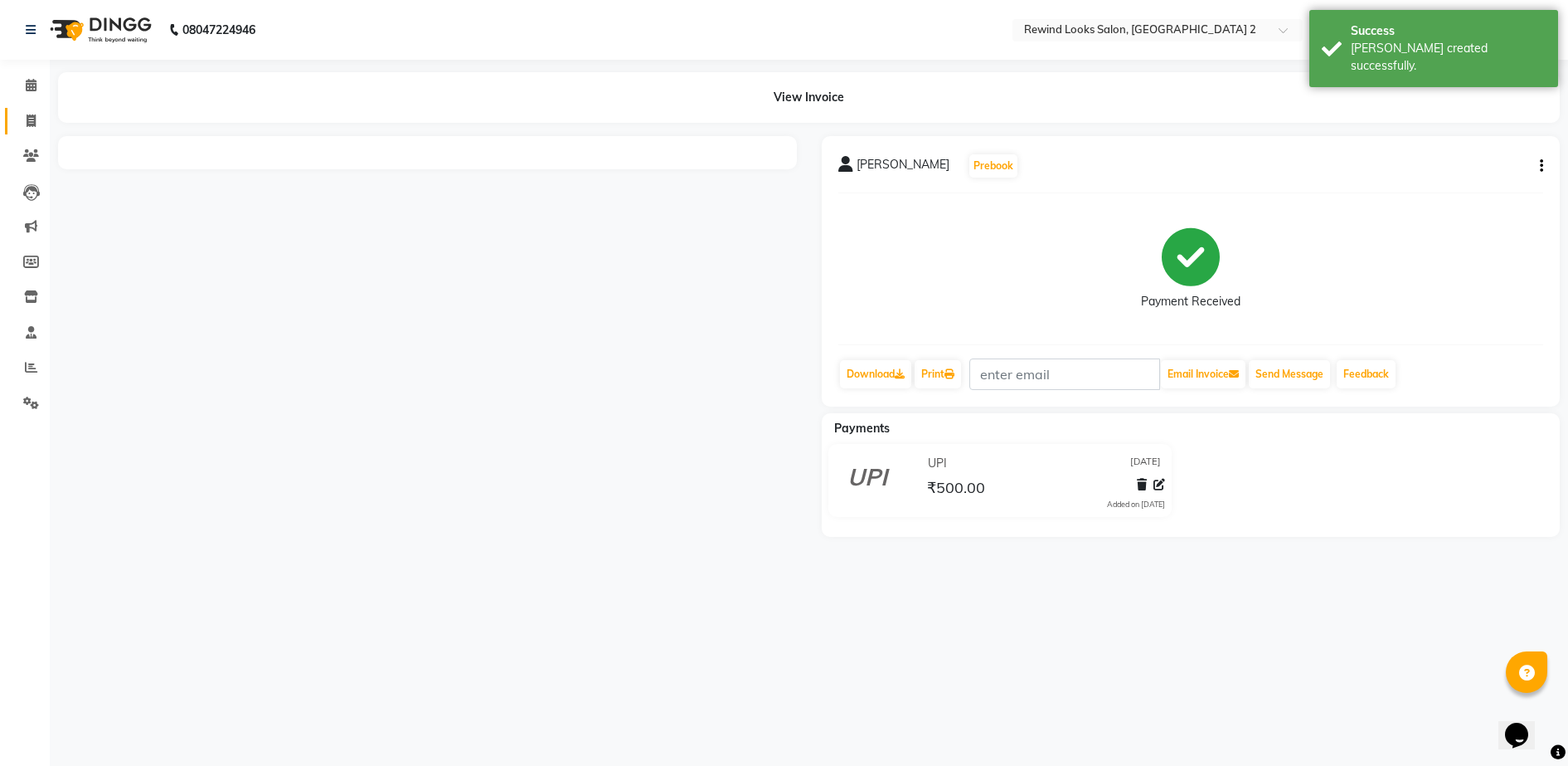
click at [26, 109] on link "Invoice" at bounding box center [24, 121] width 40 height 27
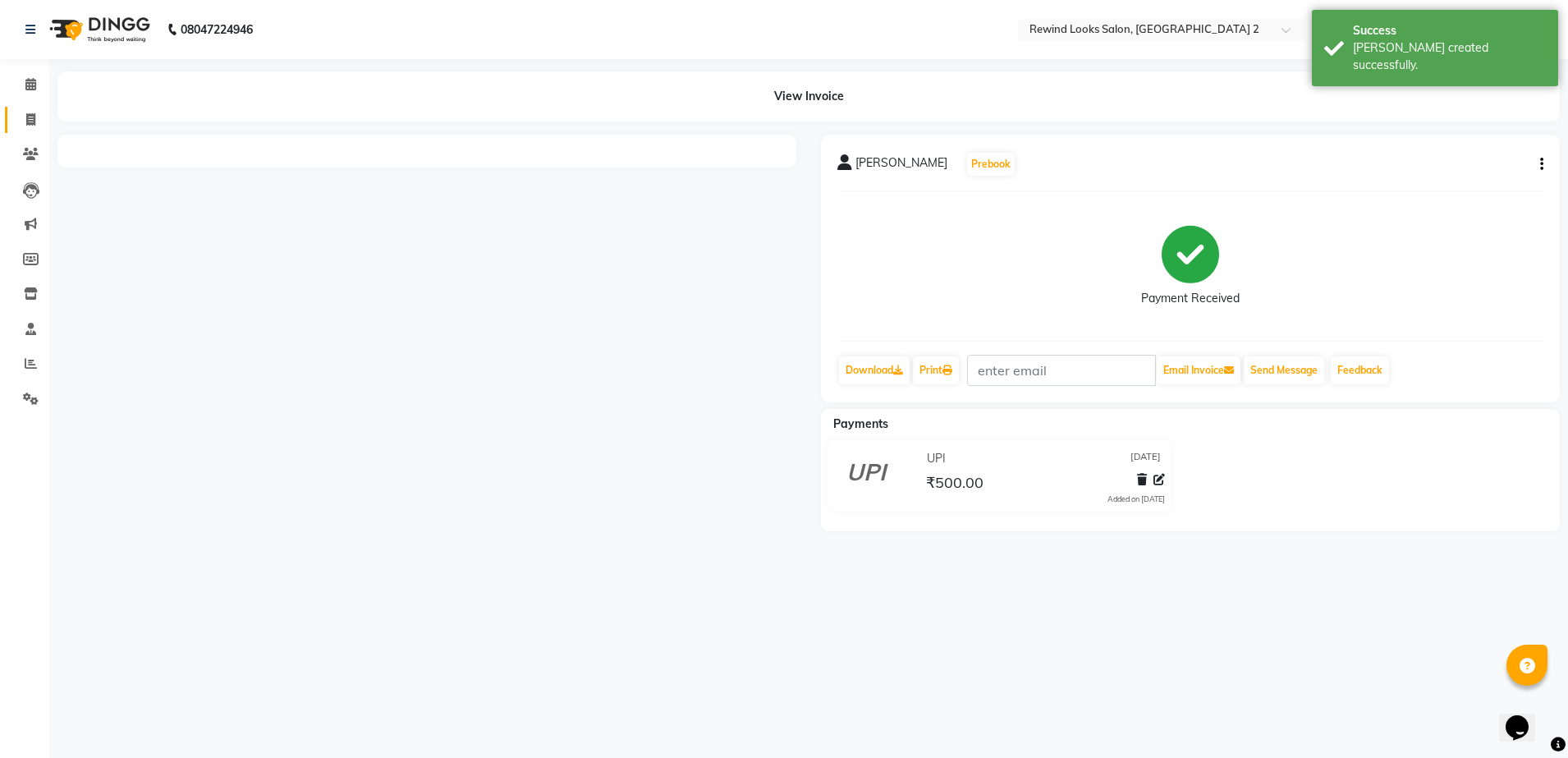
select select "service"
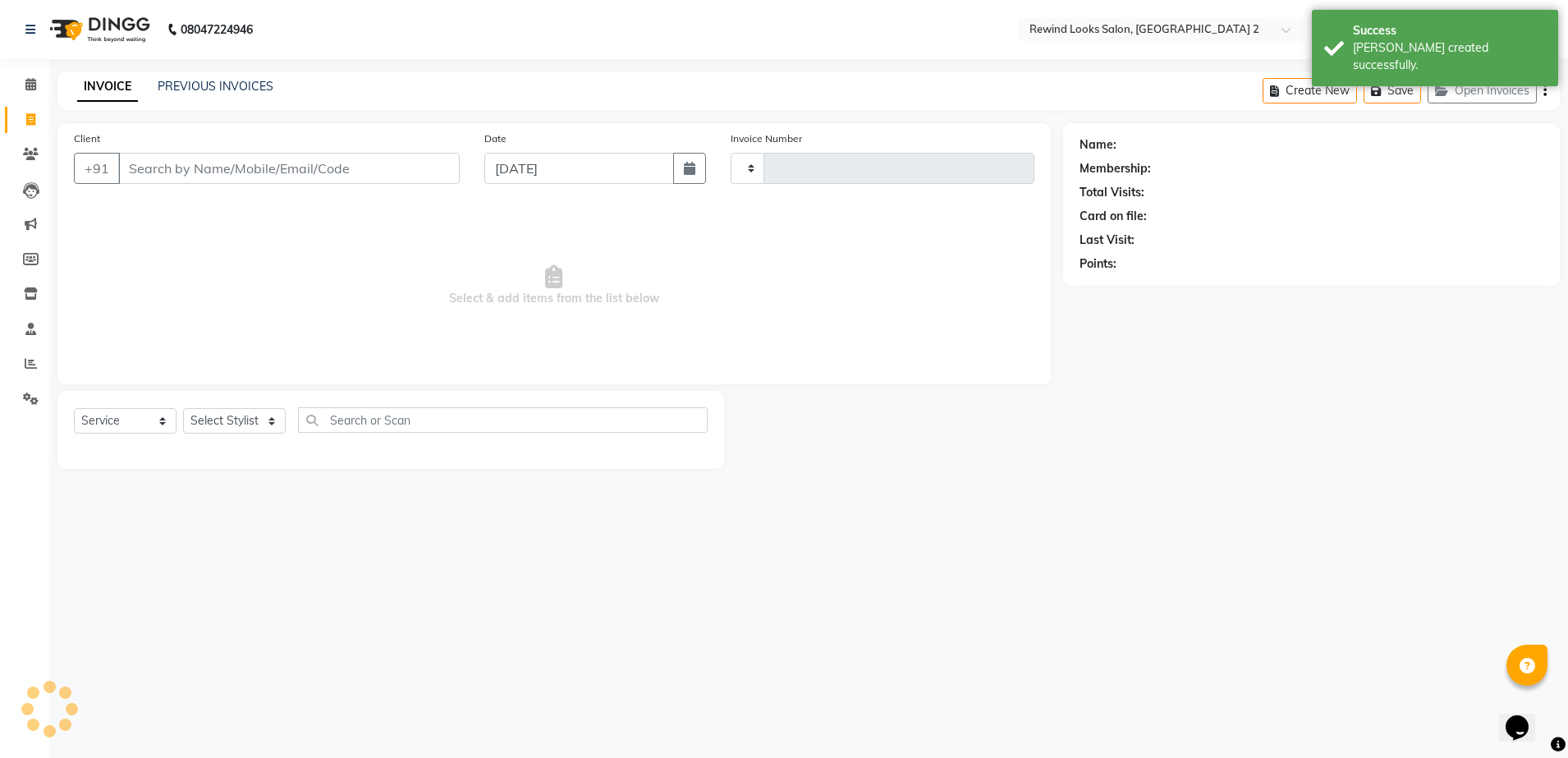
select select "27076"
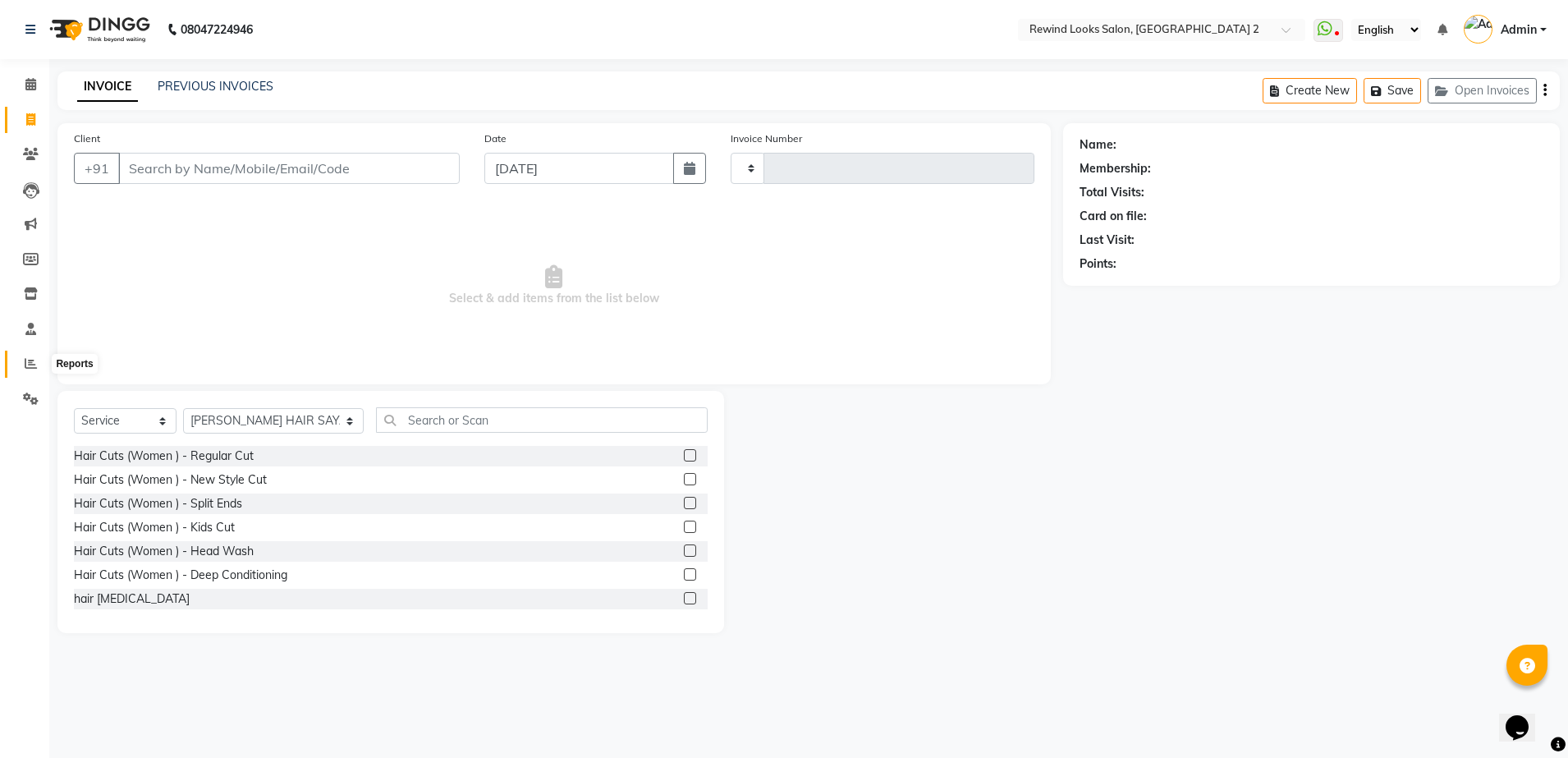
click at [25, 358] on icon at bounding box center [31, 363] width 12 height 12
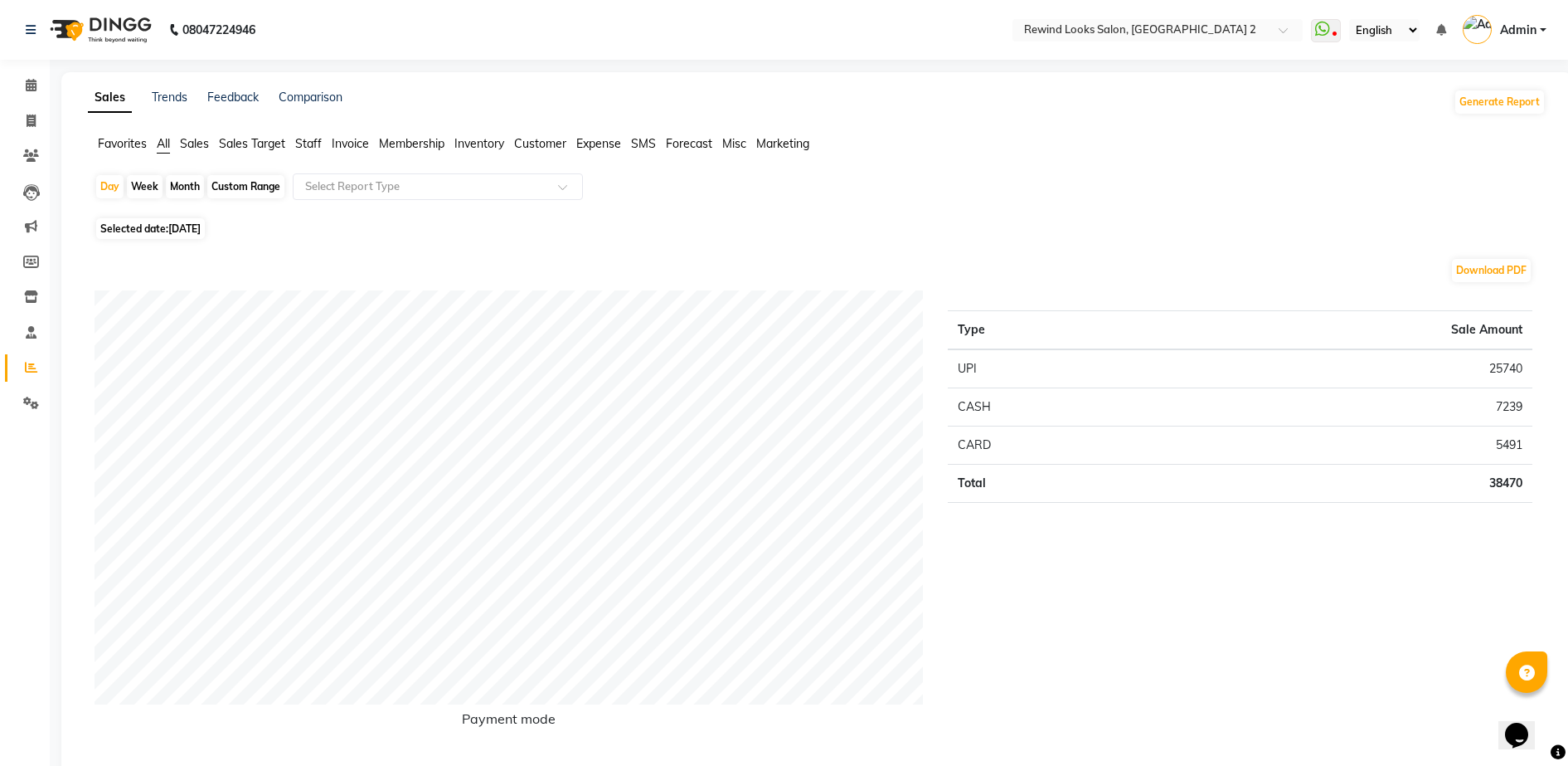
click at [319, 144] on span "Staff" at bounding box center [308, 143] width 26 height 15
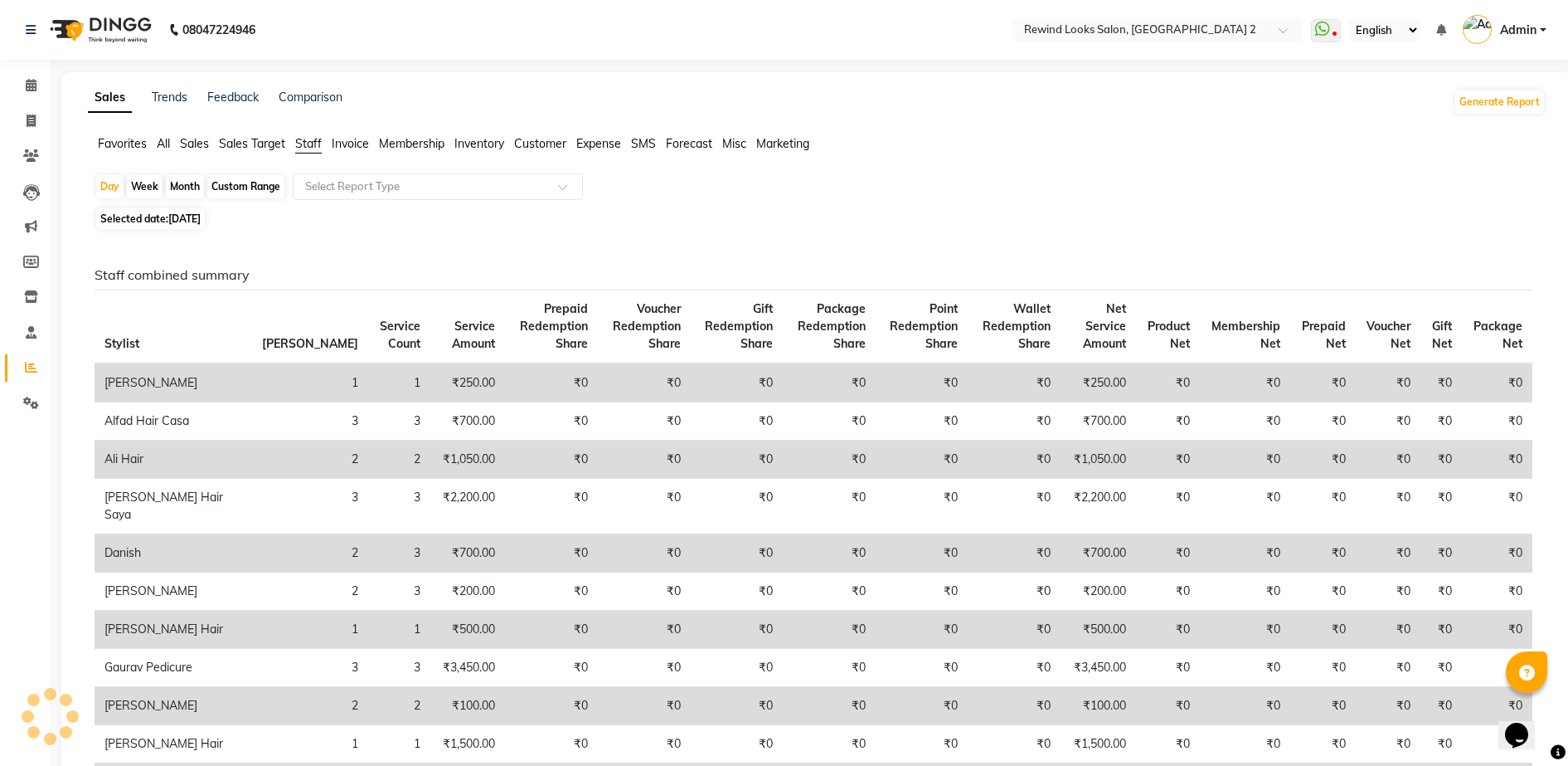
click at [180, 181] on div "Month" at bounding box center [184, 187] width 38 height 23
select select "10"
select select "2025"
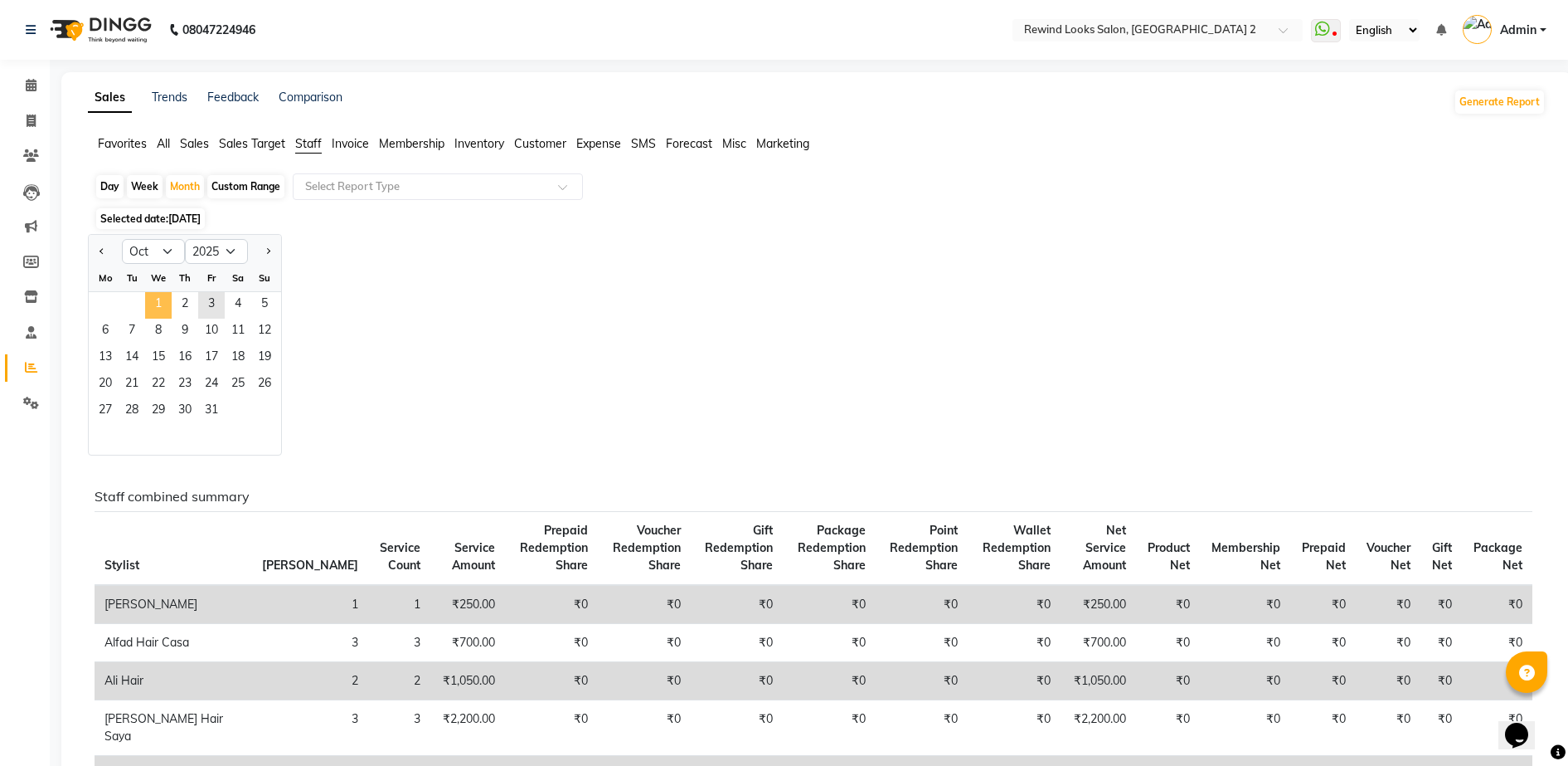
click at [166, 295] on span "1" at bounding box center [158, 304] width 26 height 26
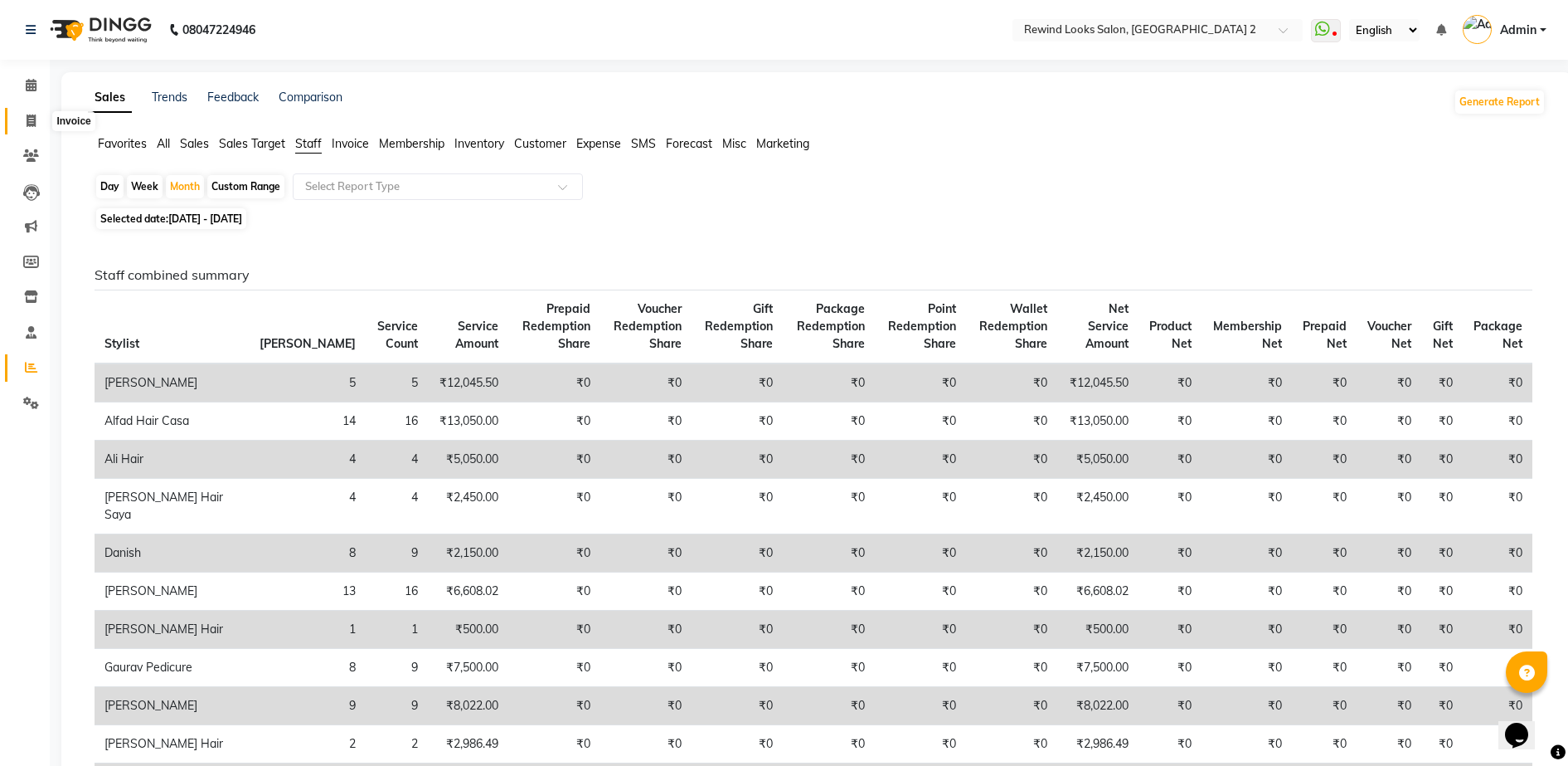
click at [24, 118] on span at bounding box center [31, 122] width 29 height 19
select select "service"
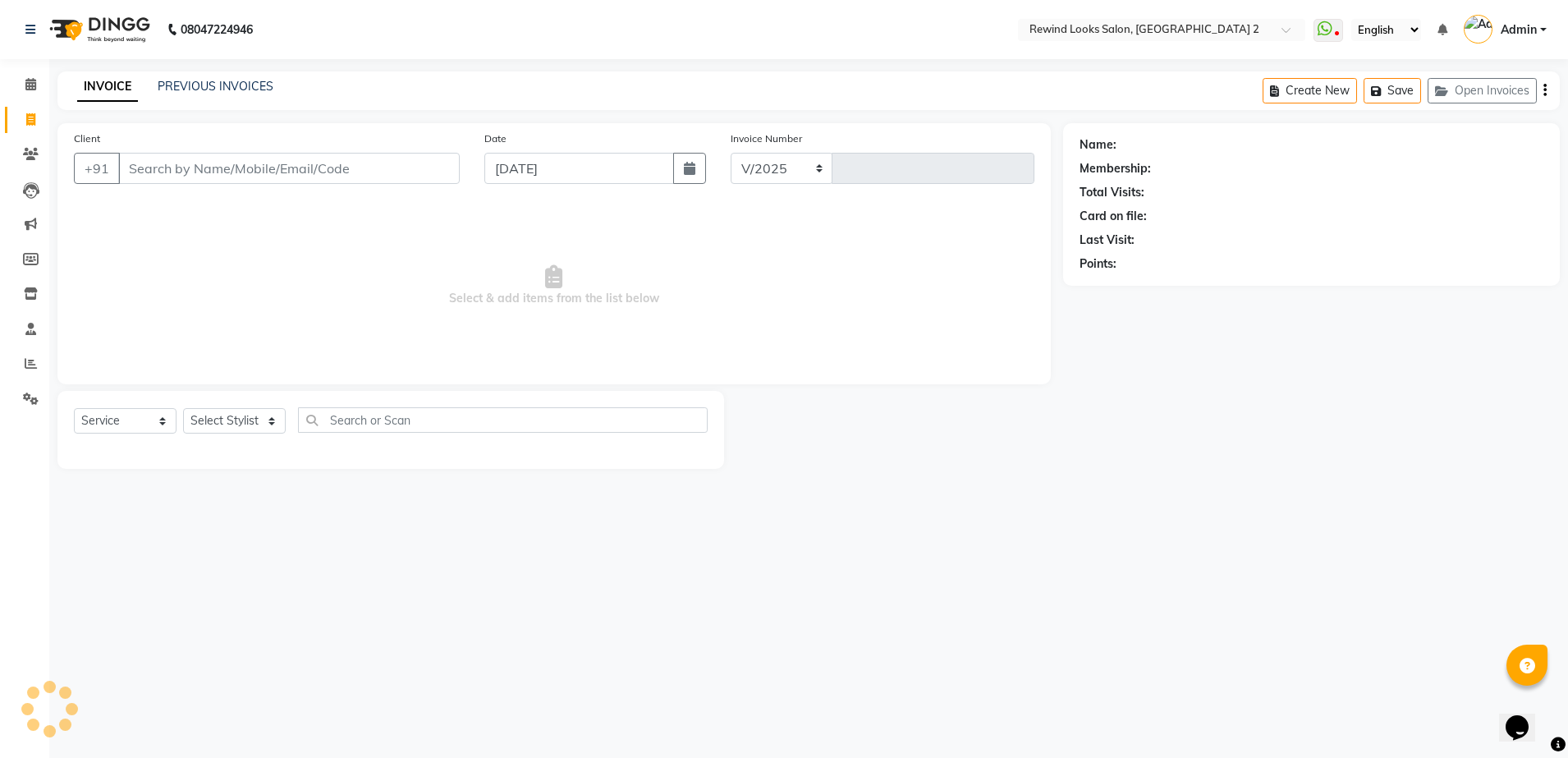
select select "4640"
type input "10690"
click at [193, 88] on link "PREVIOUS INVOICES" at bounding box center [215, 85] width 116 height 14
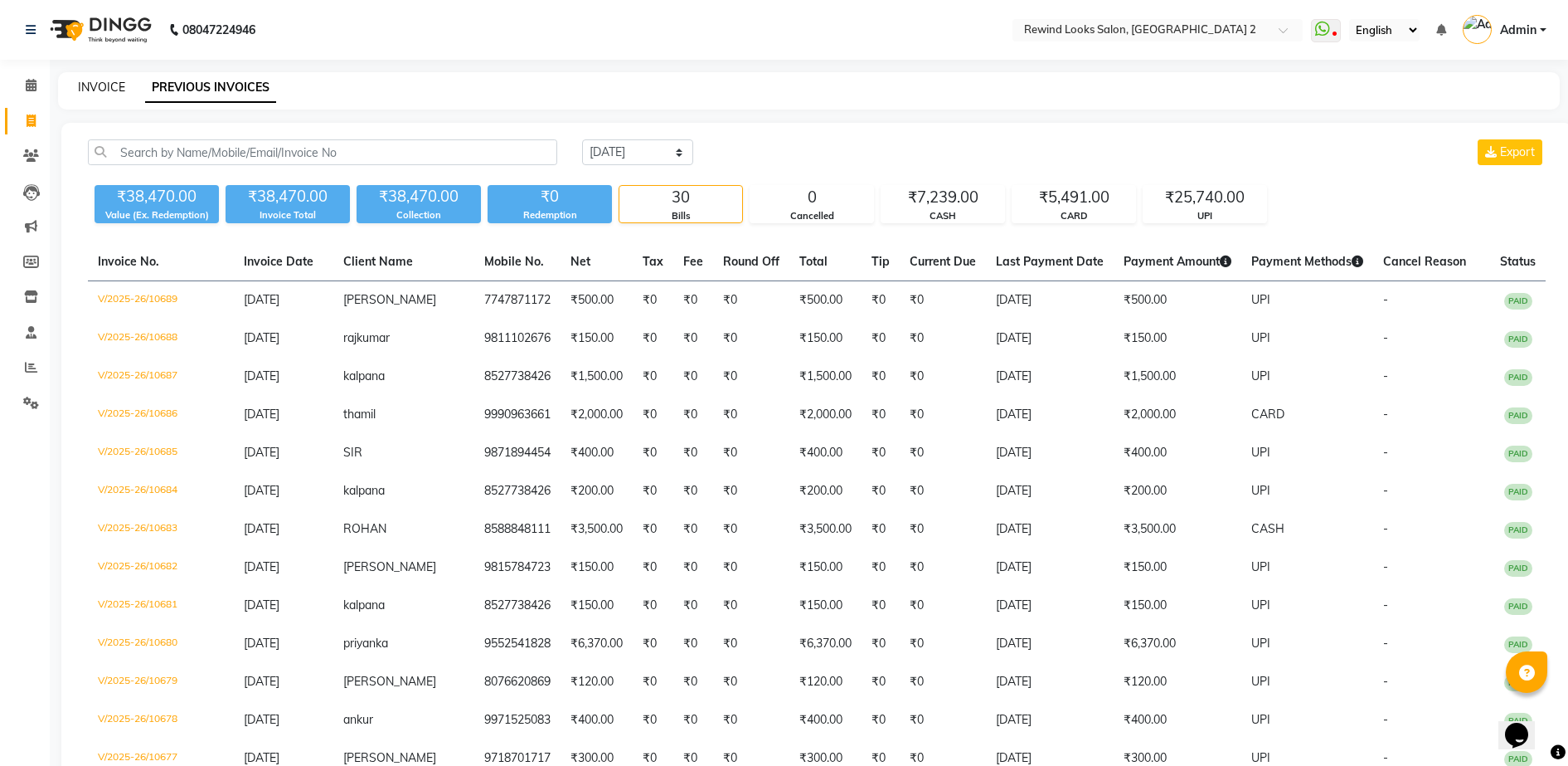
click at [90, 83] on link "INVOICE" at bounding box center [101, 86] width 47 height 15
select select "service"
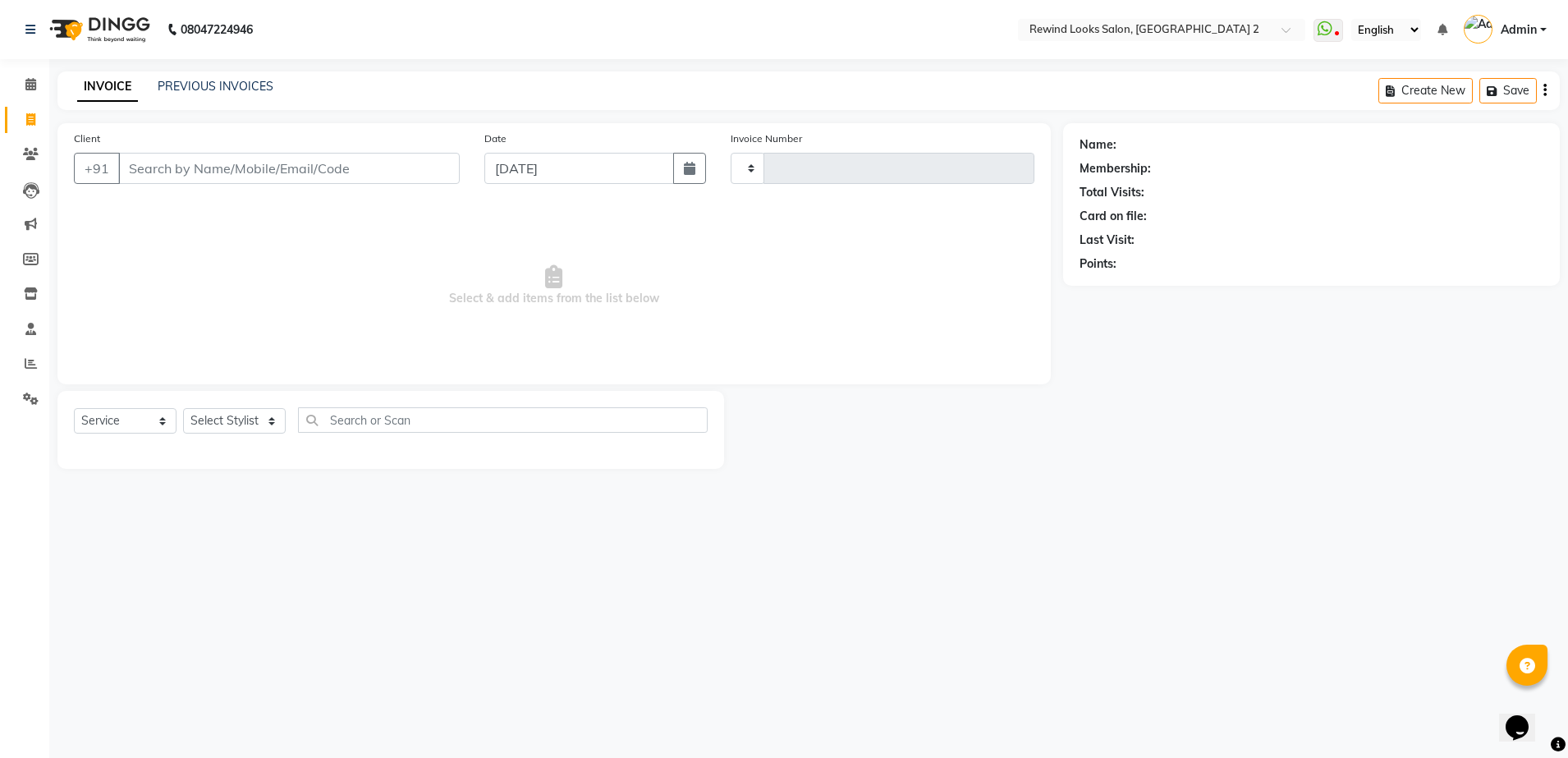
type input "10690"
select select "4640"
select select "27076"
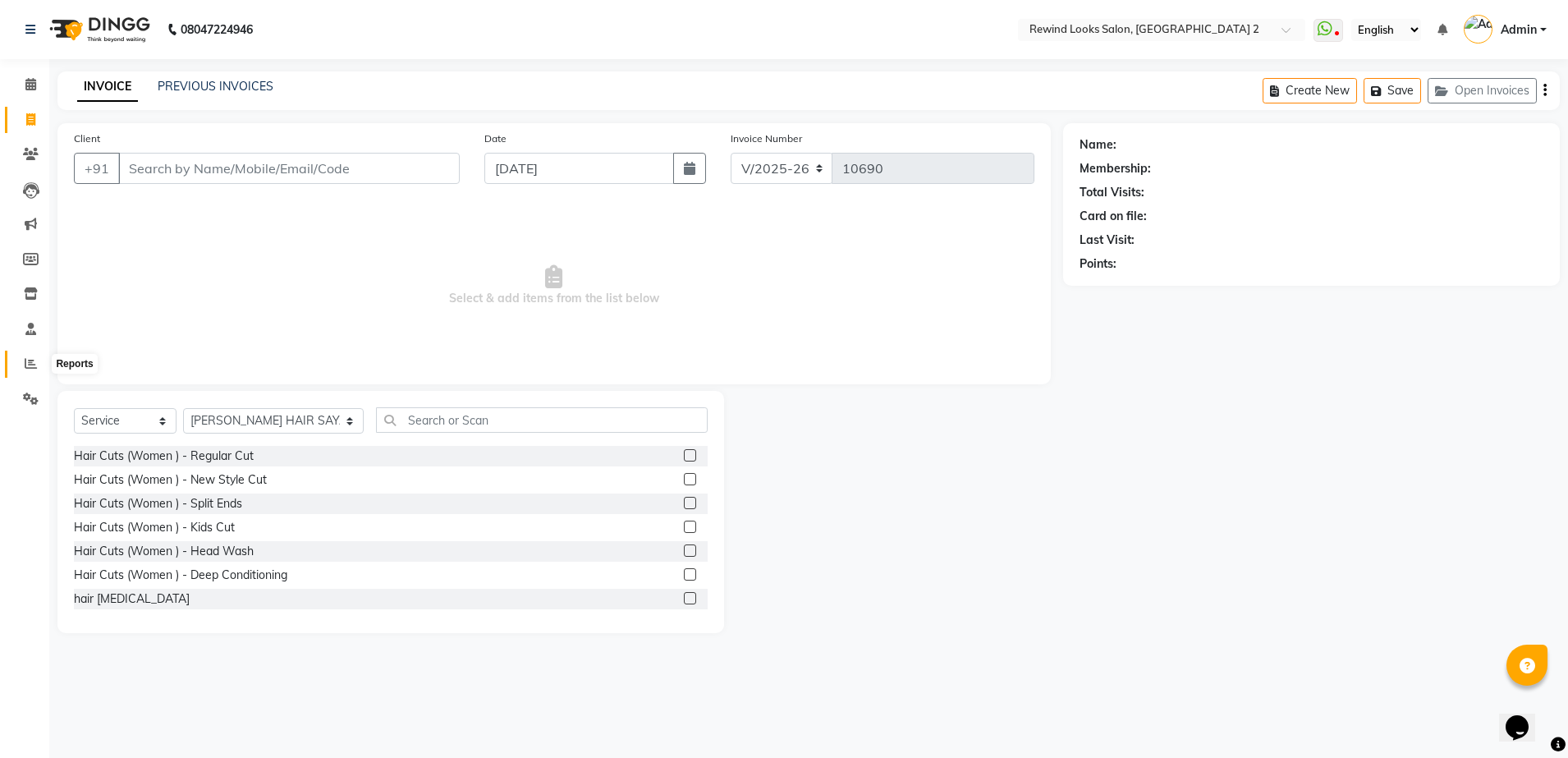
click at [28, 364] on icon at bounding box center [31, 363] width 12 height 12
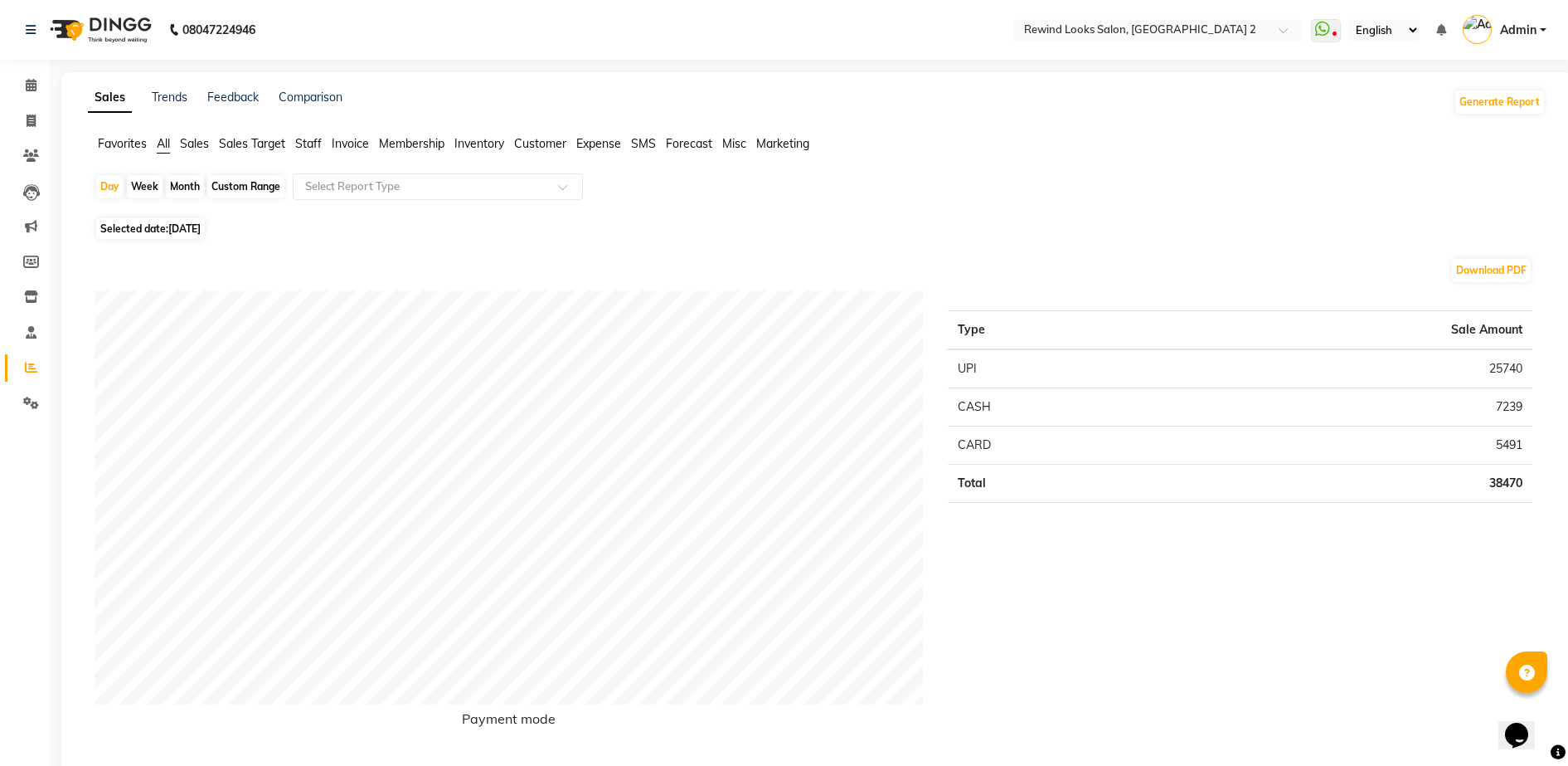
click at [231, 188] on div "Custom Range" at bounding box center [246, 187] width 78 height 23
select select "10"
select select "2025"
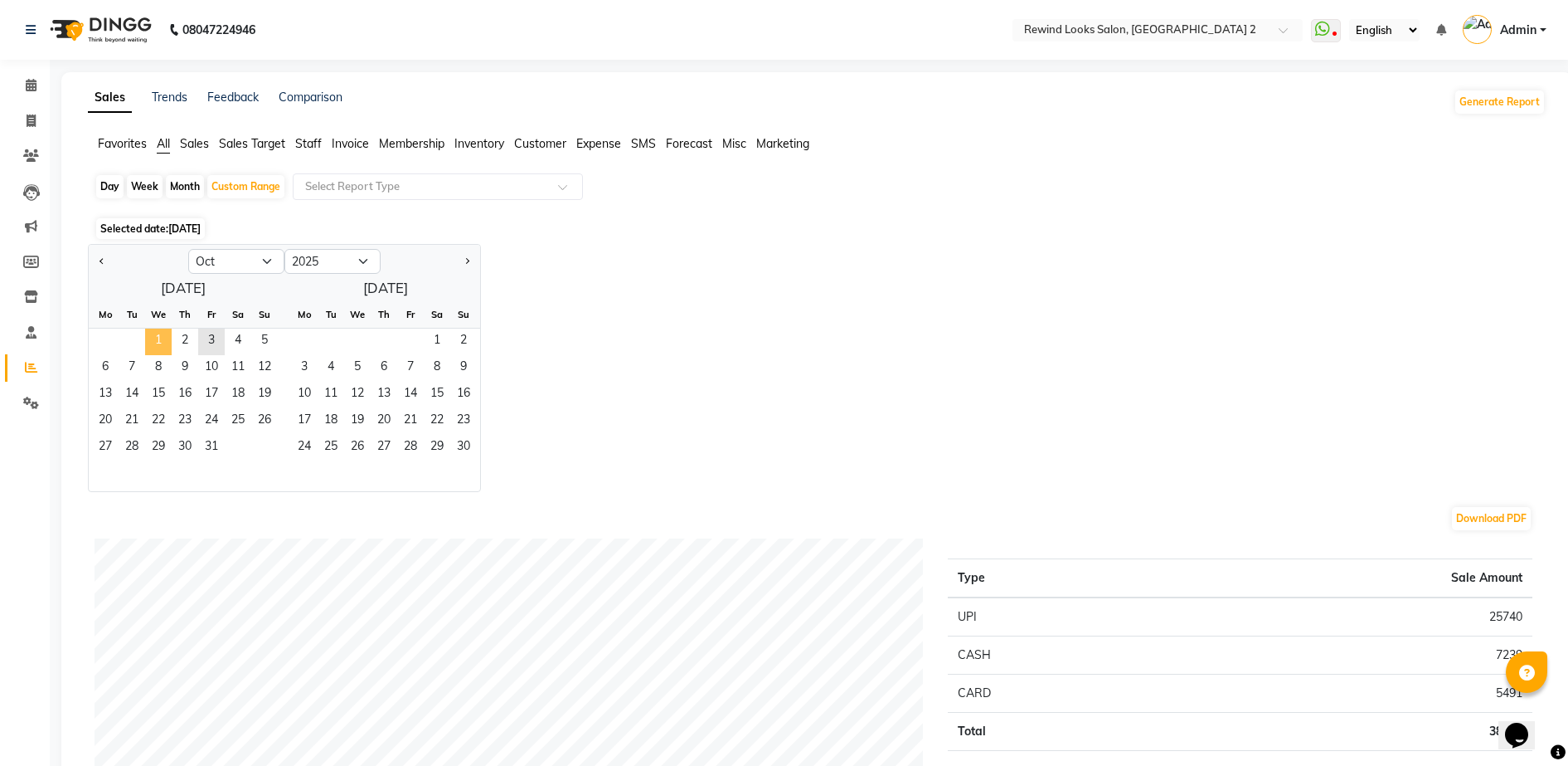
click at [161, 347] on span "1" at bounding box center [158, 341] width 26 height 26
click at [325, 139] on ul "Favorites All Sales Sales Target Staff Invoice Membership Inventory Customer Ex…" at bounding box center [817, 144] width 1458 height 18
click at [311, 141] on span "Staff" at bounding box center [308, 143] width 26 height 15
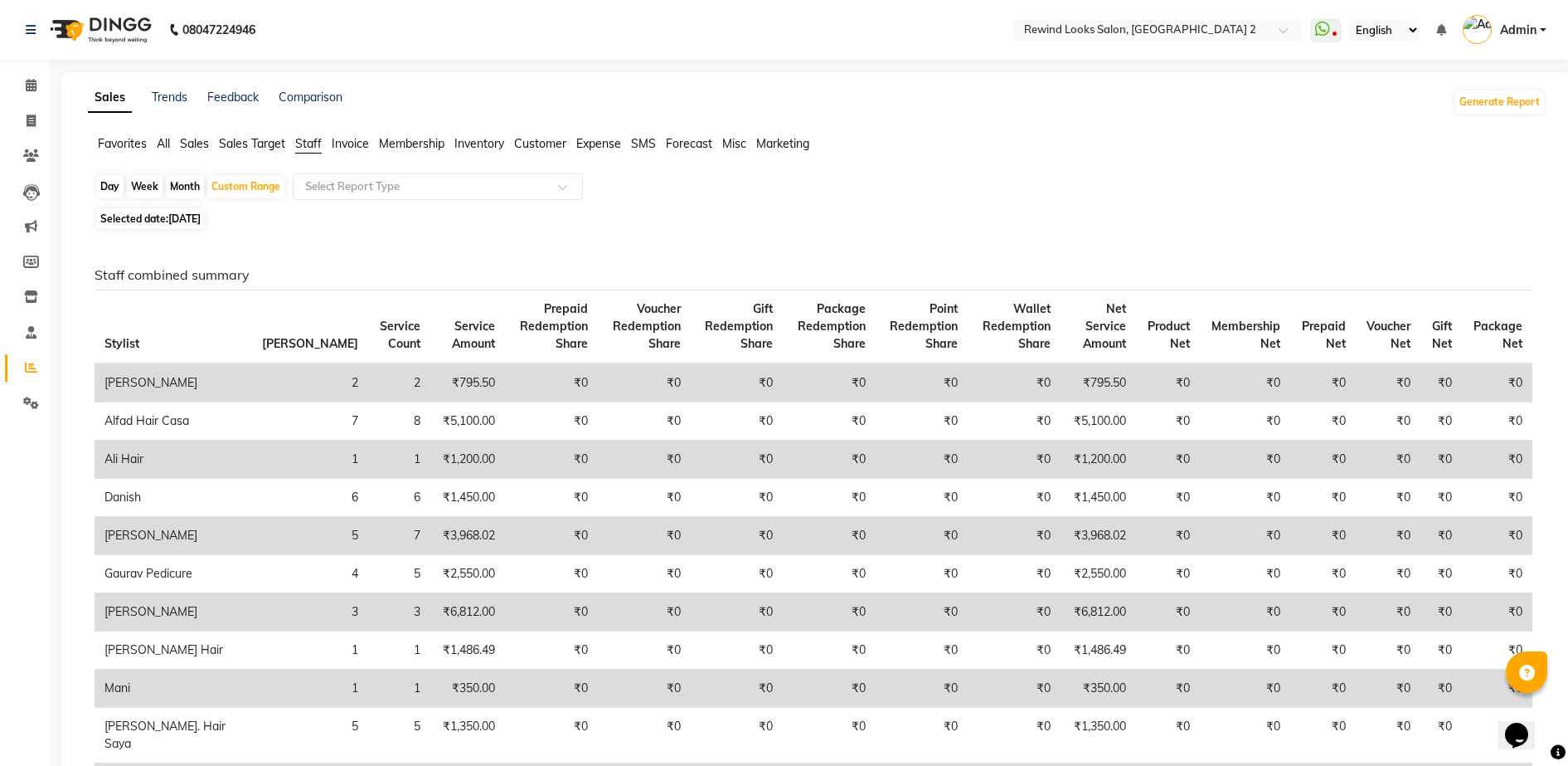
click at [186, 217] on span "[DATE]" at bounding box center [184, 218] width 32 height 13
select select "10"
select select "2025"
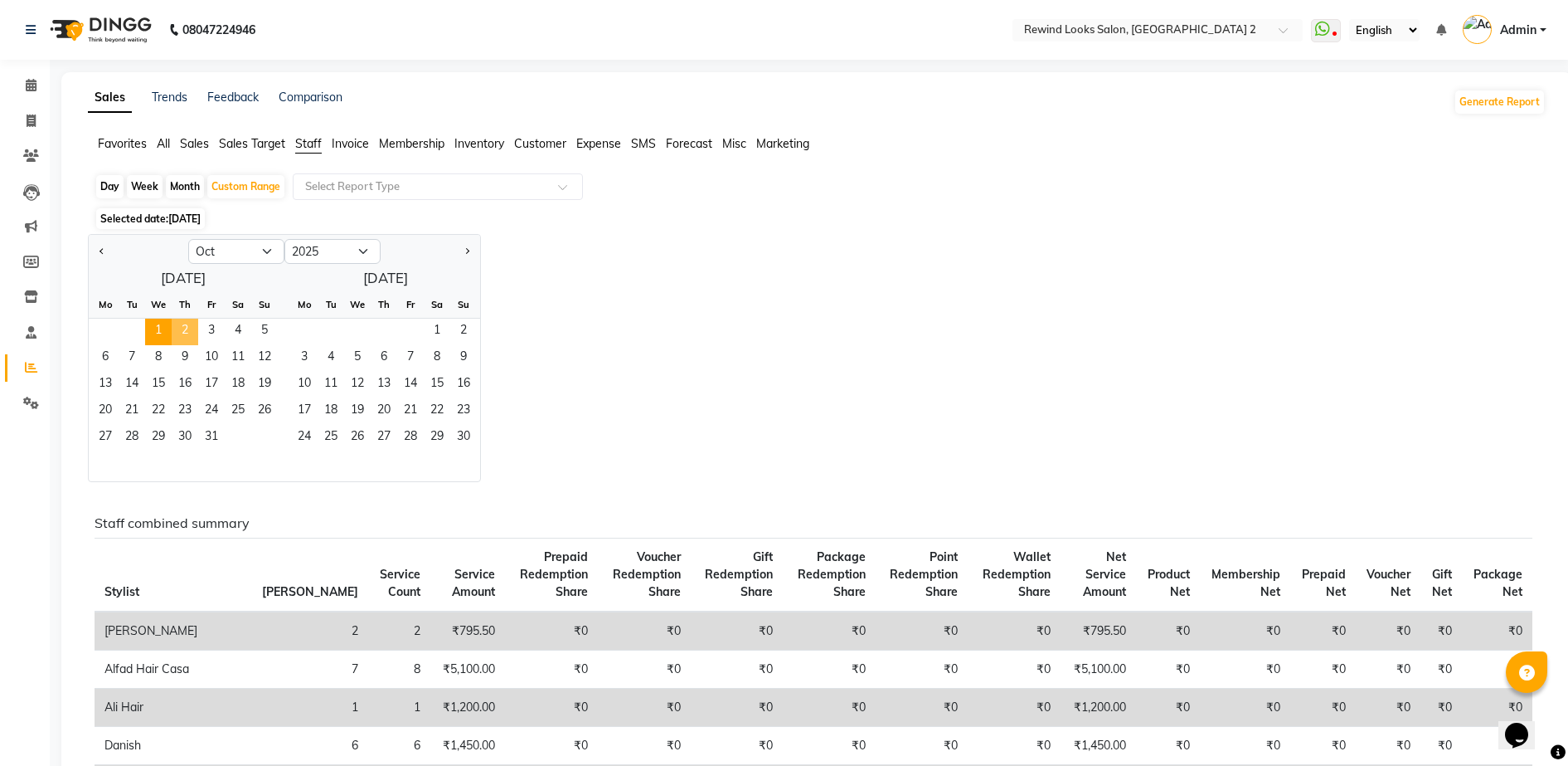
click at [185, 333] on span "2" at bounding box center [184, 332] width 26 height 26
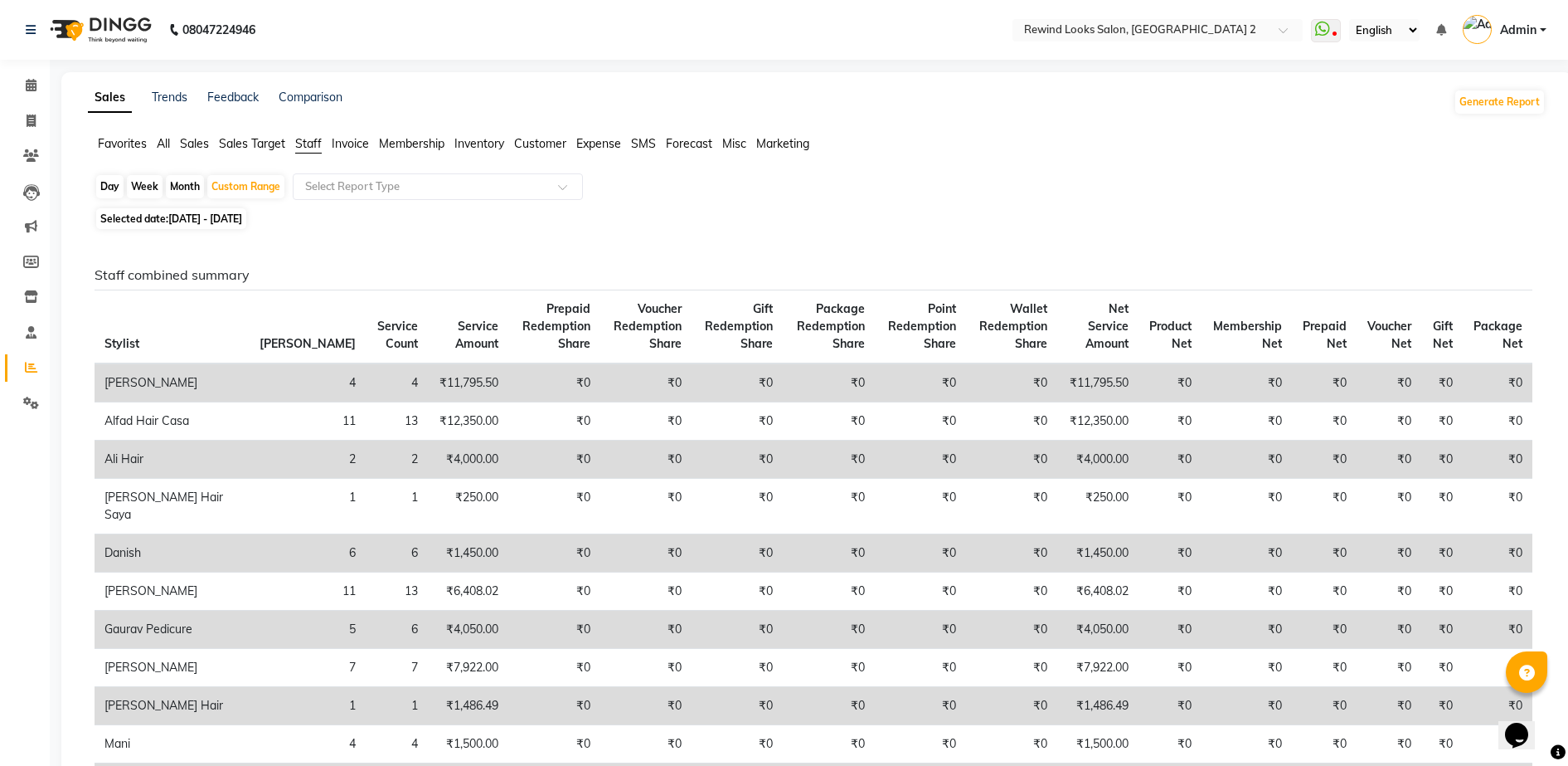
click at [105, 180] on div "Day" at bounding box center [110, 187] width 27 height 23
select select "10"
select select "2025"
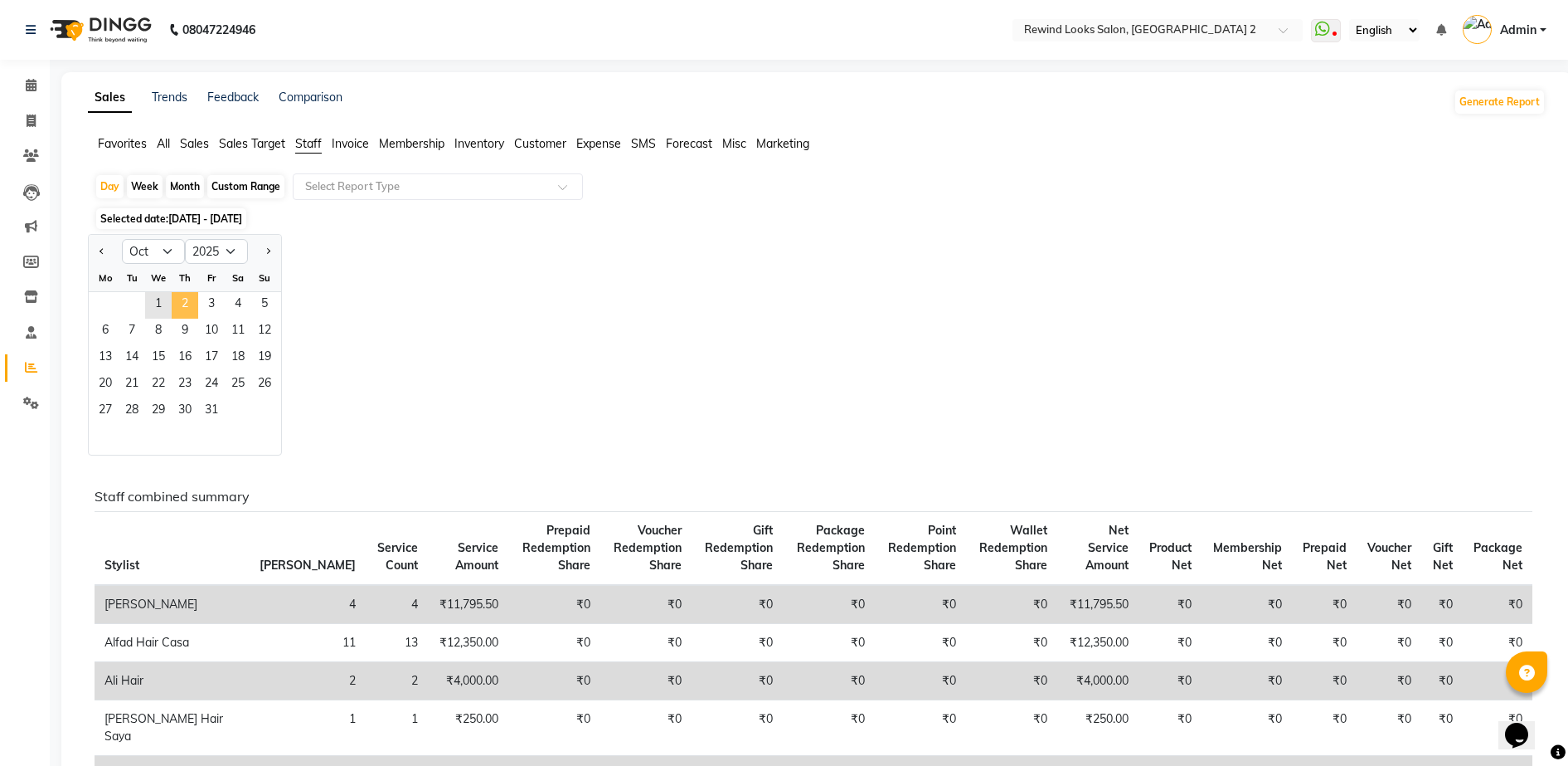
click at [181, 308] on span "2" at bounding box center [184, 304] width 26 height 26
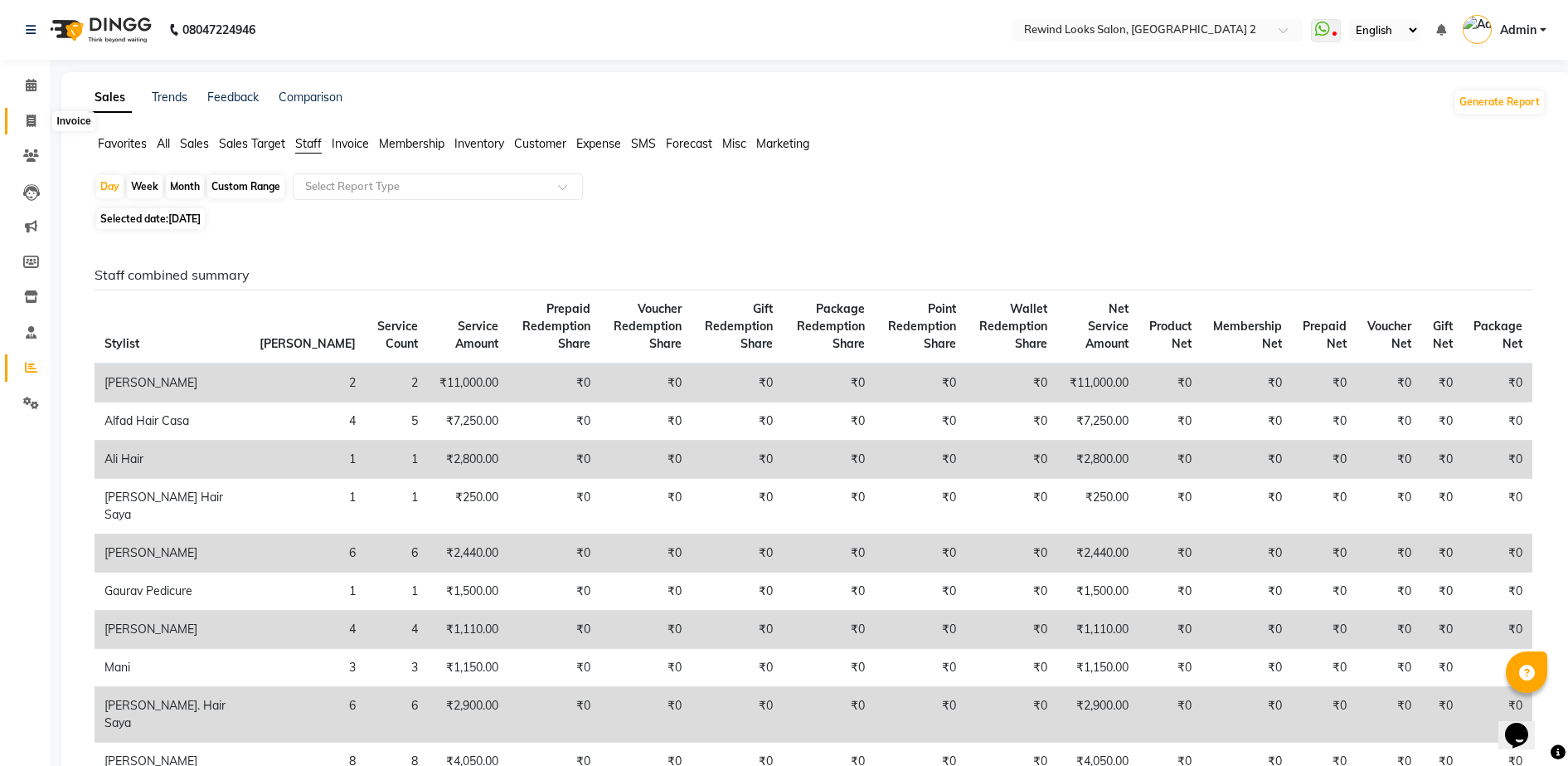
click at [25, 114] on span at bounding box center [31, 122] width 29 height 19
select select "service"
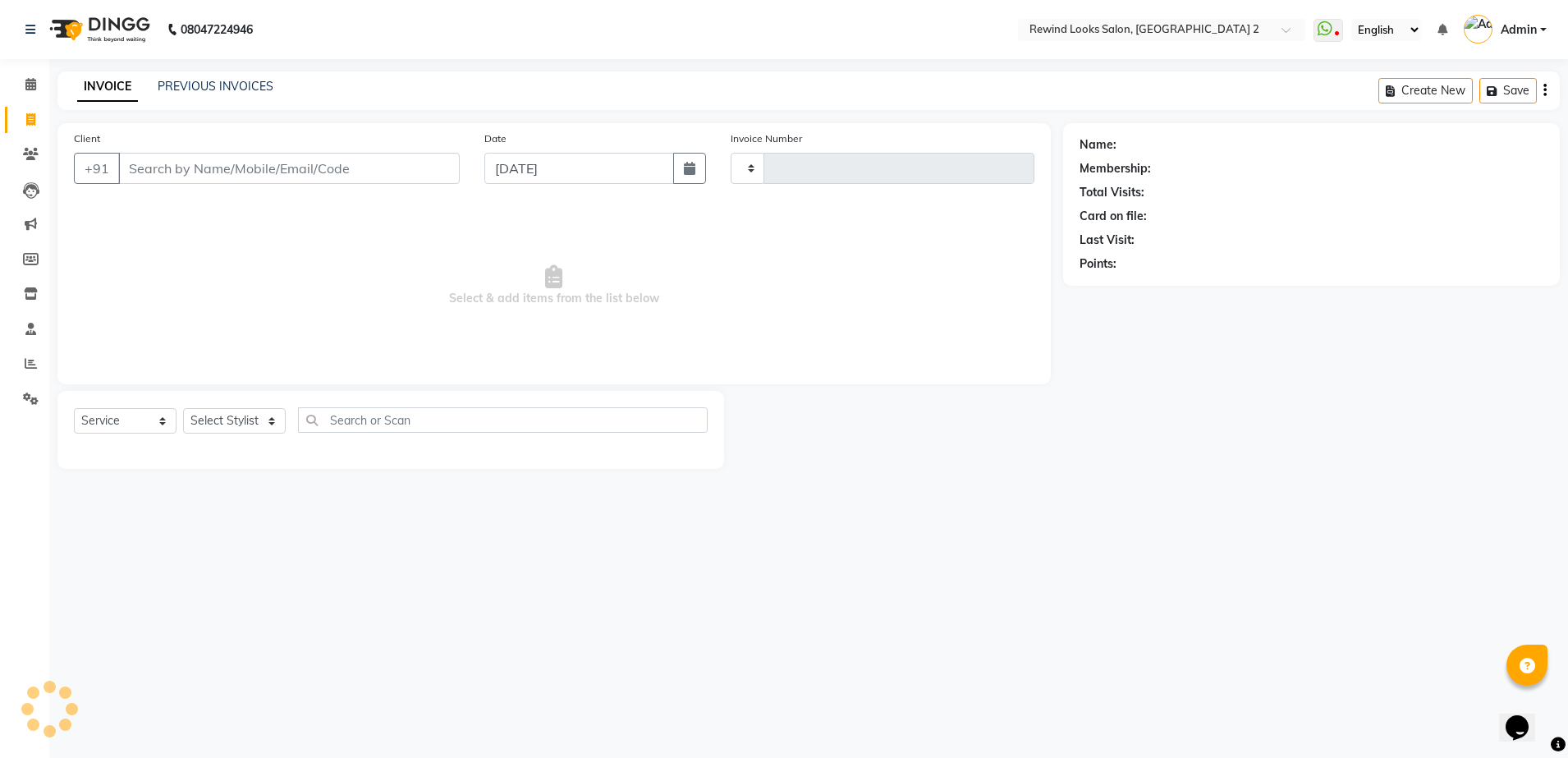
type input "10690"
select select "4640"
select select "27076"
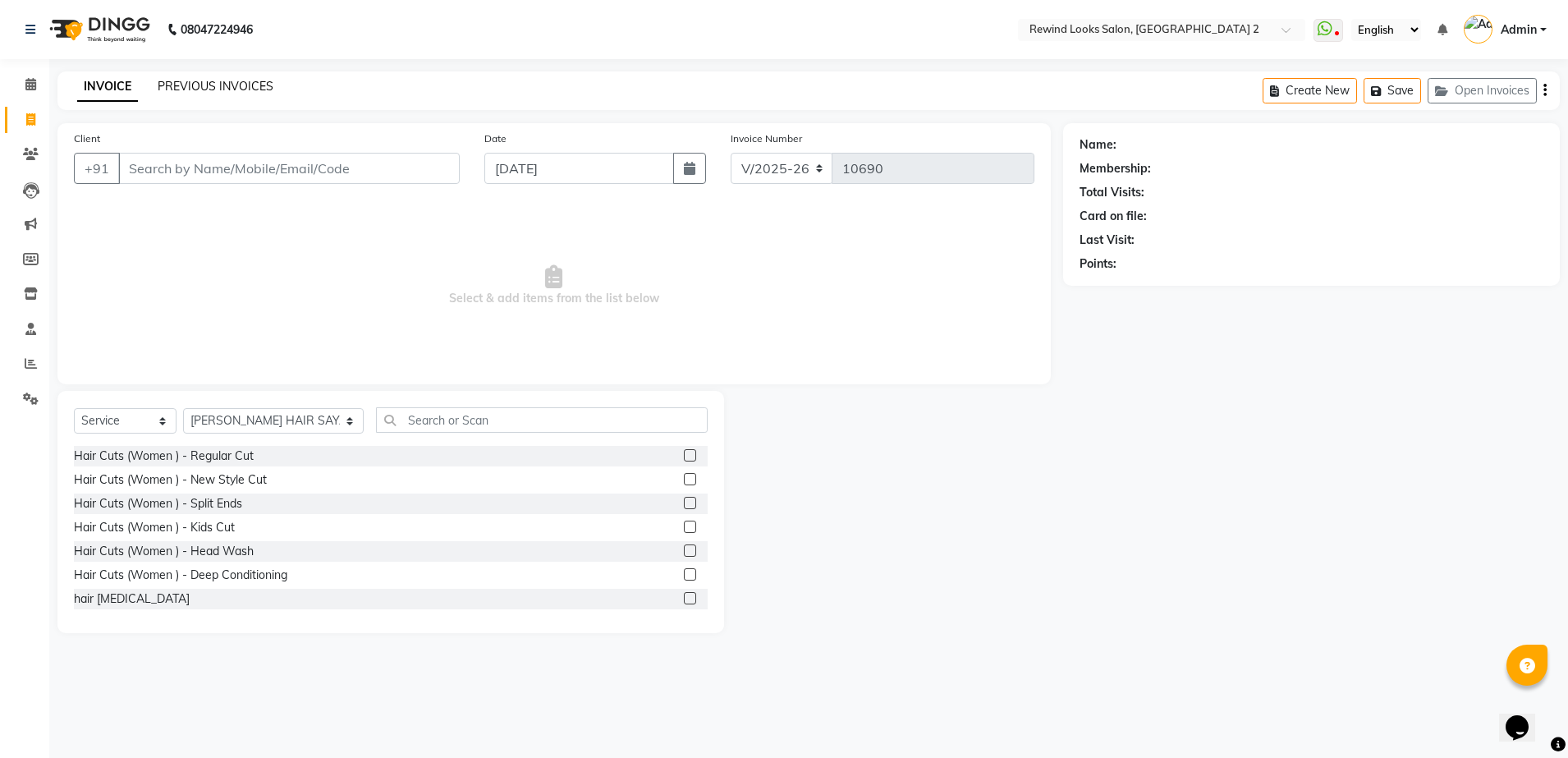
click at [185, 82] on link "PREVIOUS INVOICES" at bounding box center [215, 85] width 116 height 14
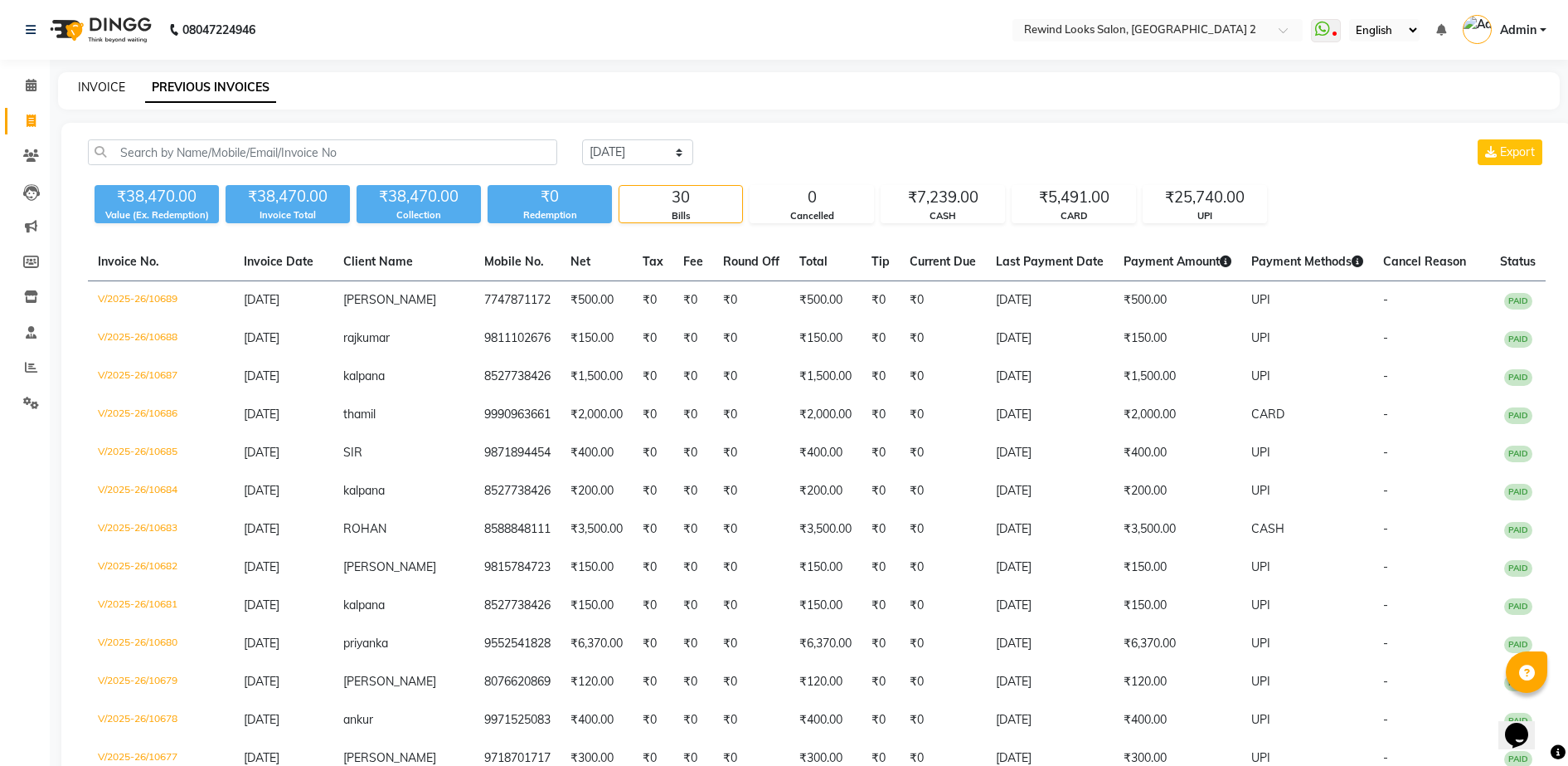
click at [98, 83] on link "INVOICE" at bounding box center [101, 86] width 47 height 15
select select "service"
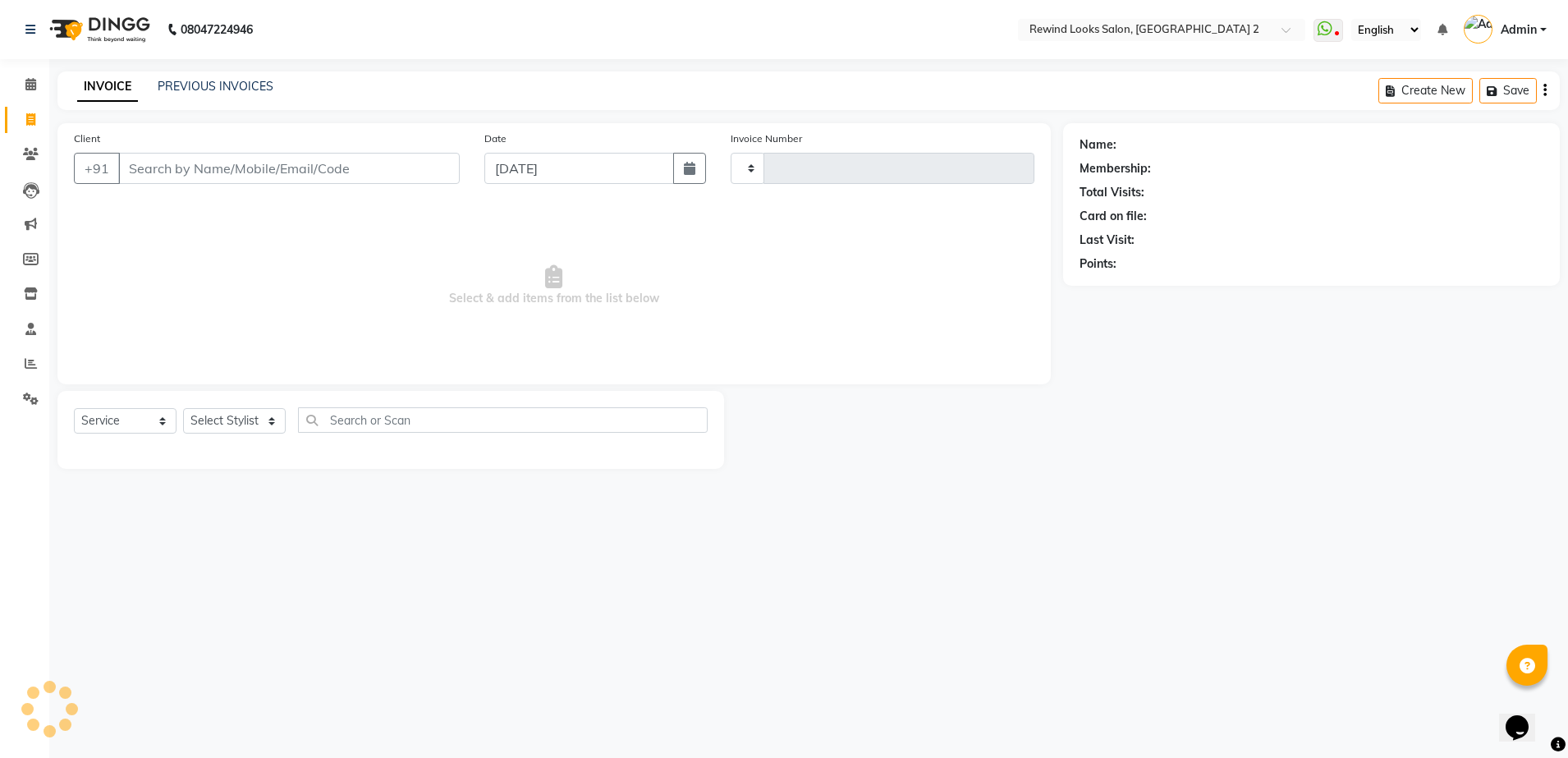
type input "10690"
select select "4640"
select select "27076"
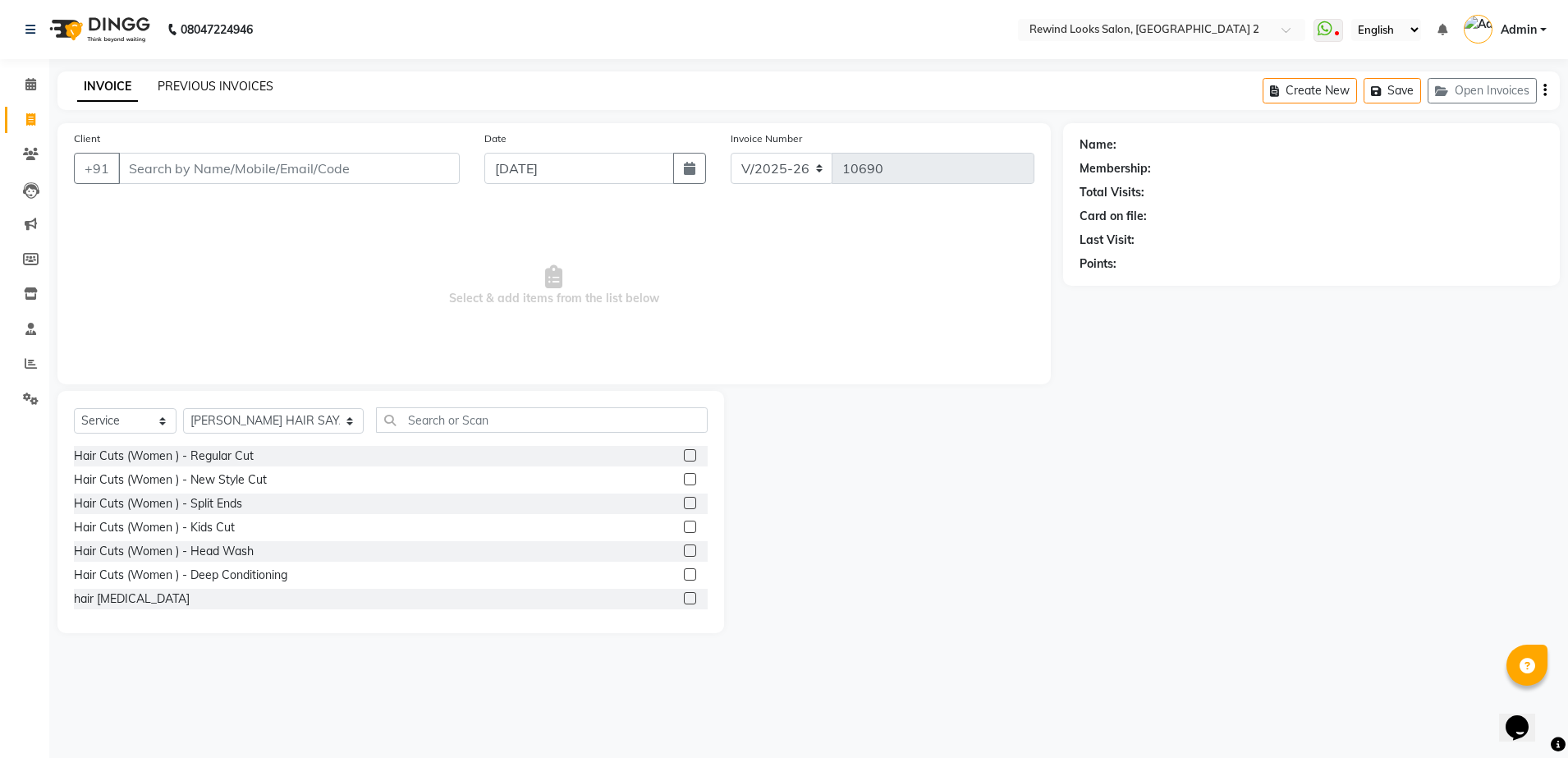
click at [200, 92] on link "PREVIOUS INVOICES" at bounding box center [215, 85] width 116 height 14
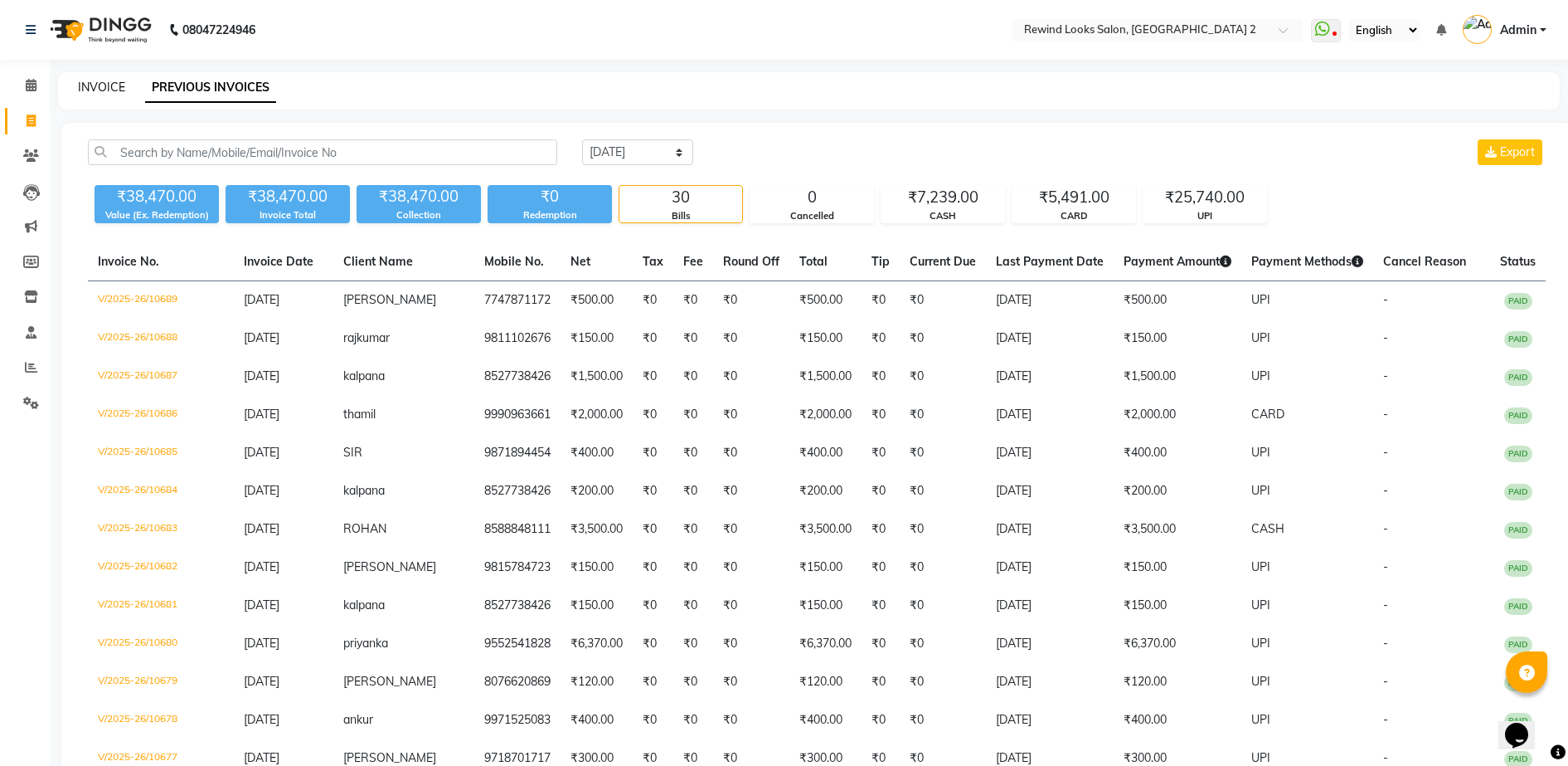
click at [92, 82] on link "INVOICE" at bounding box center [101, 86] width 47 height 15
select select "4640"
select select "service"
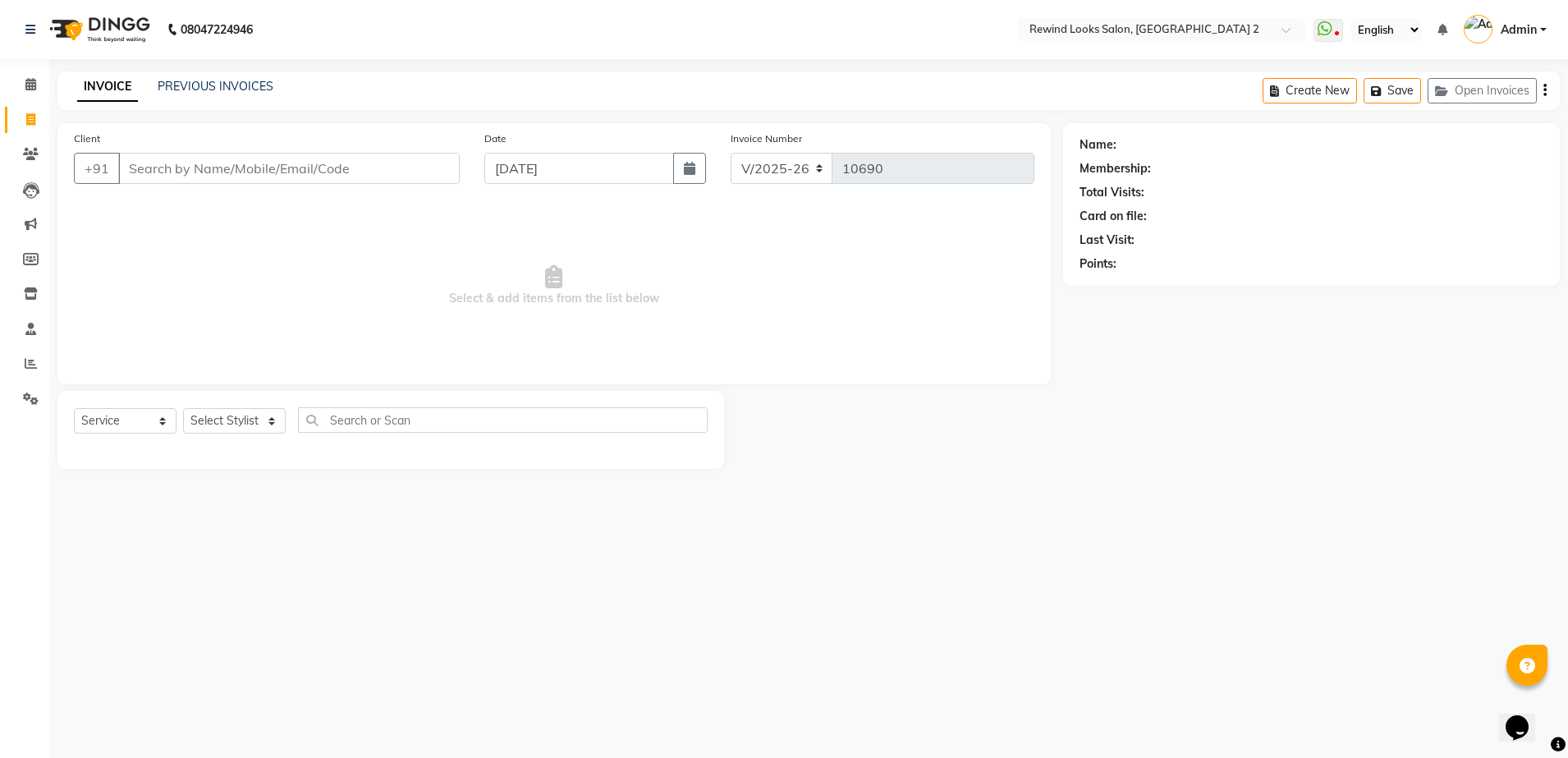
select select "27076"
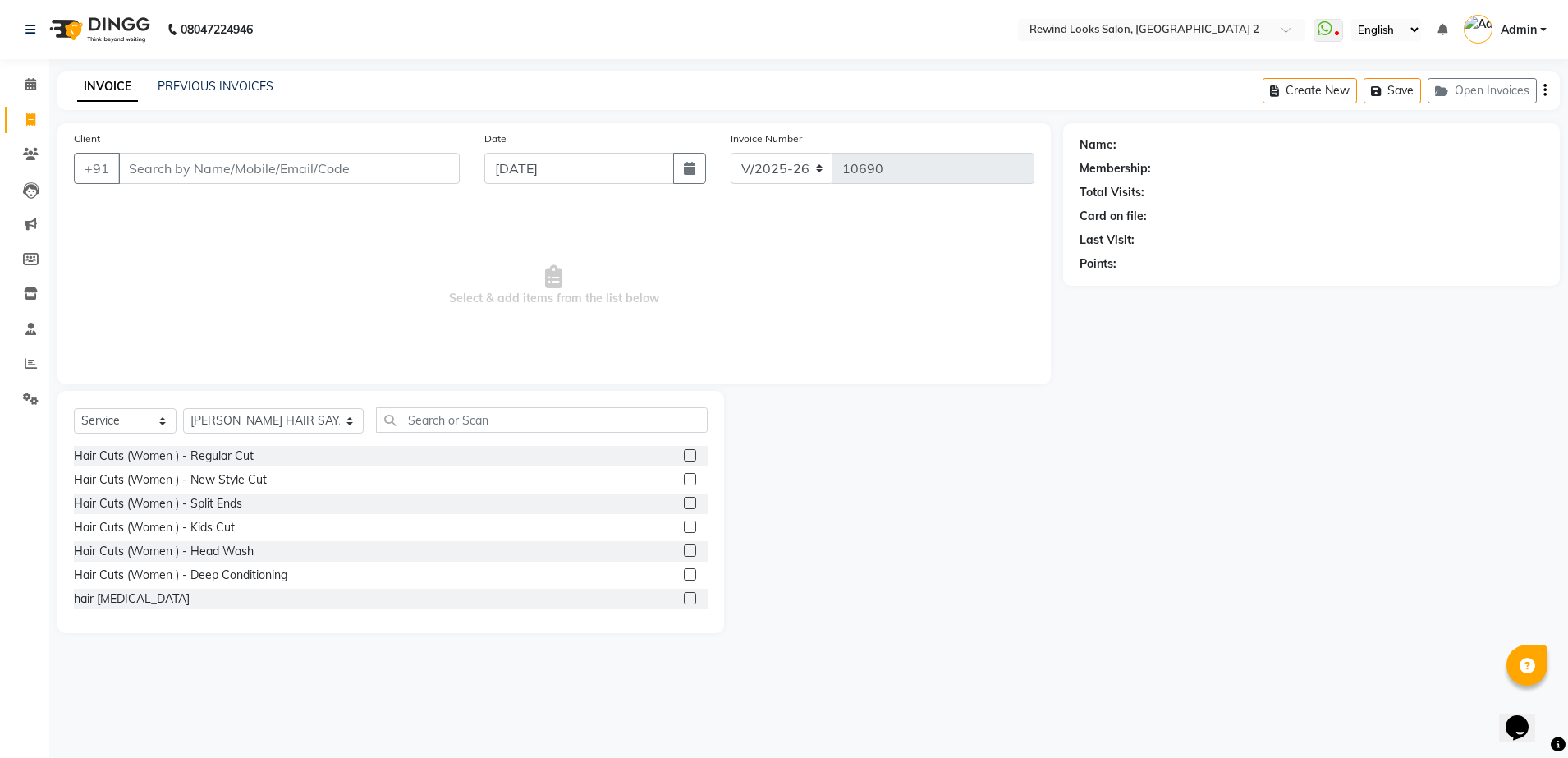
click at [341, 168] on input "Client" at bounding box center [289, 168] width 341 height 32
click at [412, 167] on input "Client" at bounding box center [289, 168] width 341 height 32
click at [197, 90] on link "PREVIOUS INVOICES" at bounding box center [215, 85] width 116 height 14
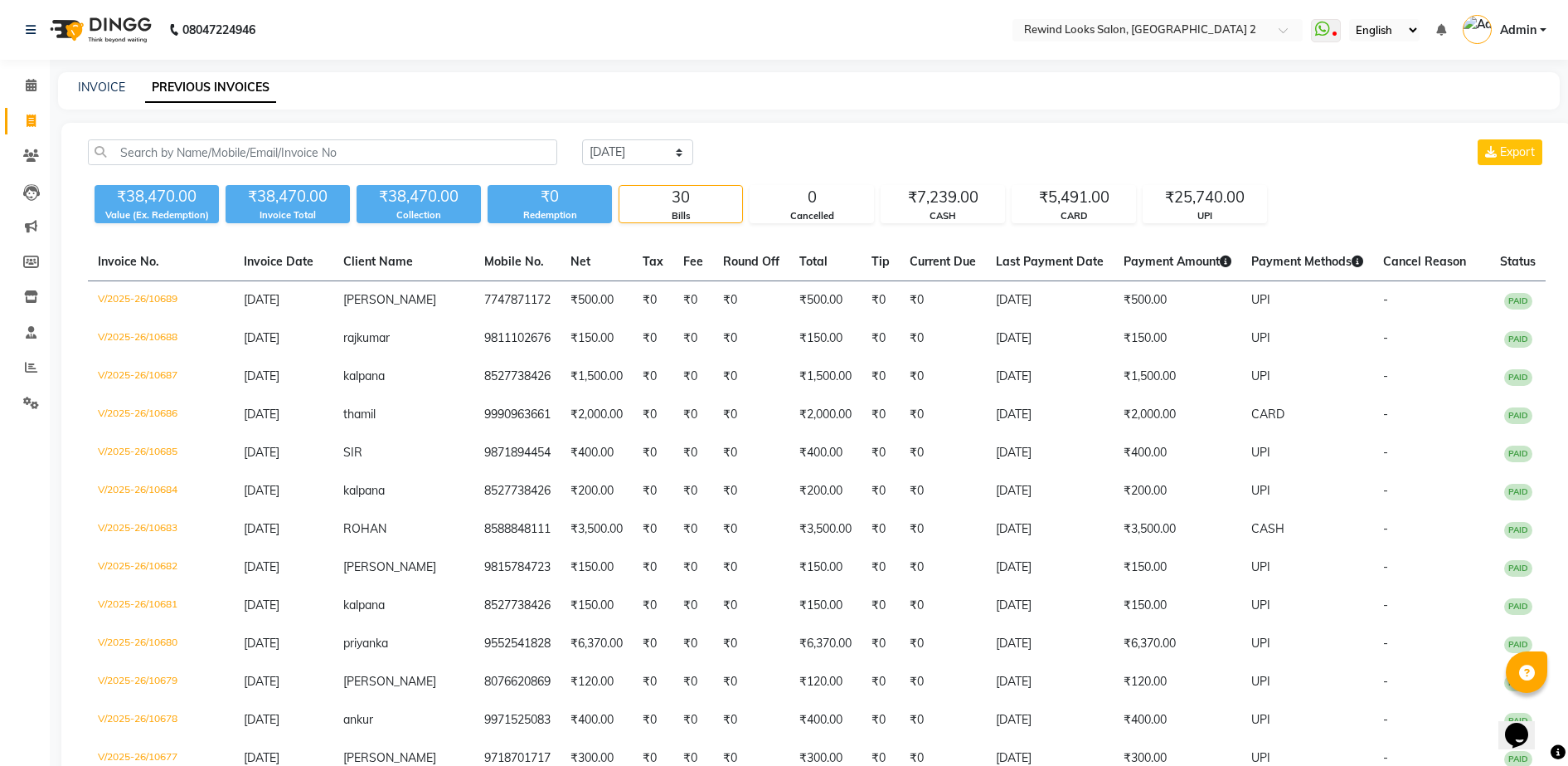
click at [94, 76] on div "INVOICE PREVIOUS INVOICES" at bounding box center [809, 90] width 1502 height 38
click at [76, 87] on div "INVOICE PREVIOUS INVOICES" at bounding box center [799, 87] width 1482 height 17
click at [94, 88] on link "INVOICE" at bounding box center [101, 86] width 47 height 15
select select "service"
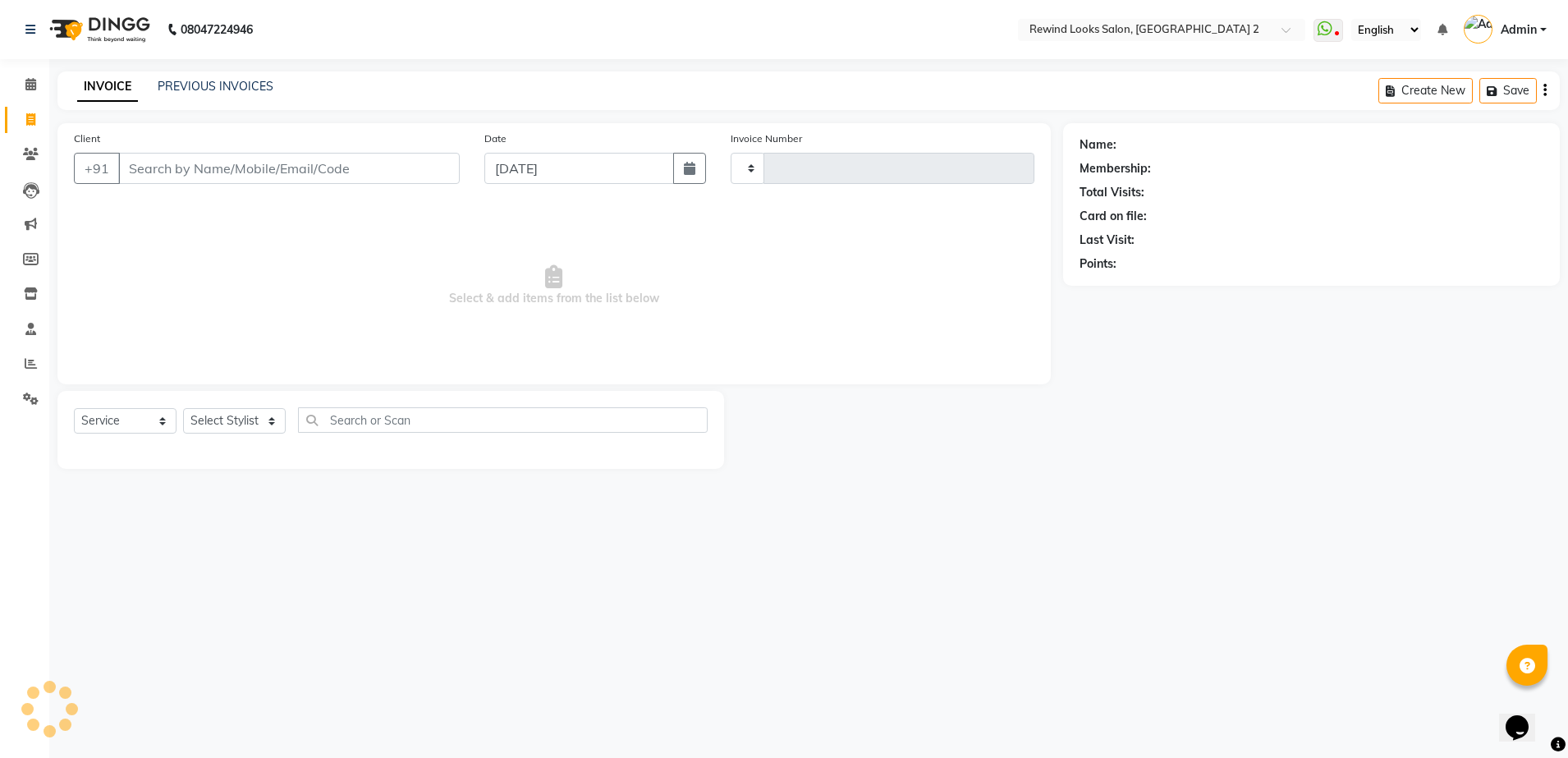
type input "10690"
select select "4640"
select select "27076"
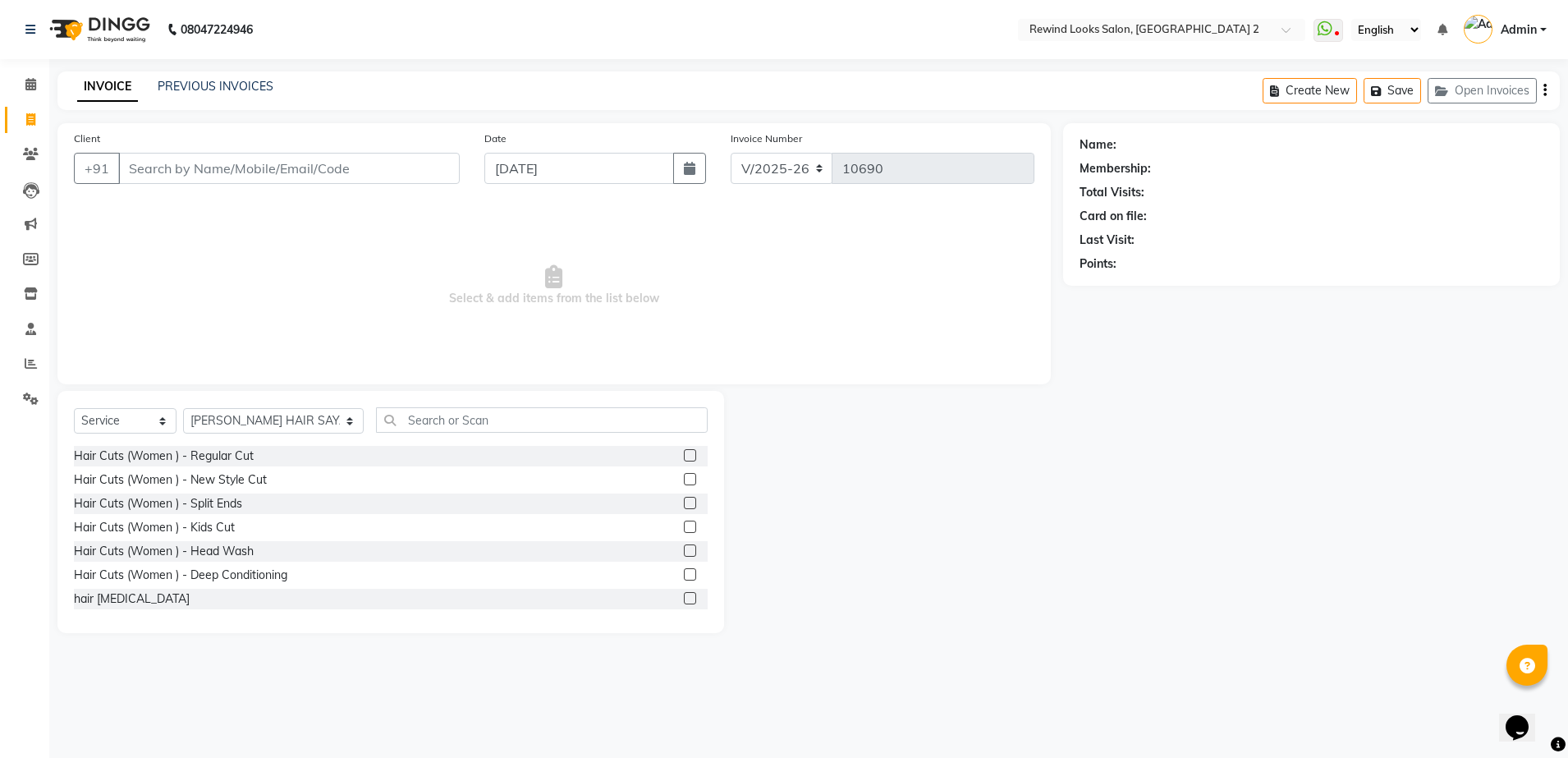
click at [220, 170] on input "Client" at bounding box center [289, 168] width 341 height 32
click at [220, 79] on link "PREVIOUS INVOICES" at bounding box center [215, 85] width 116 height 14
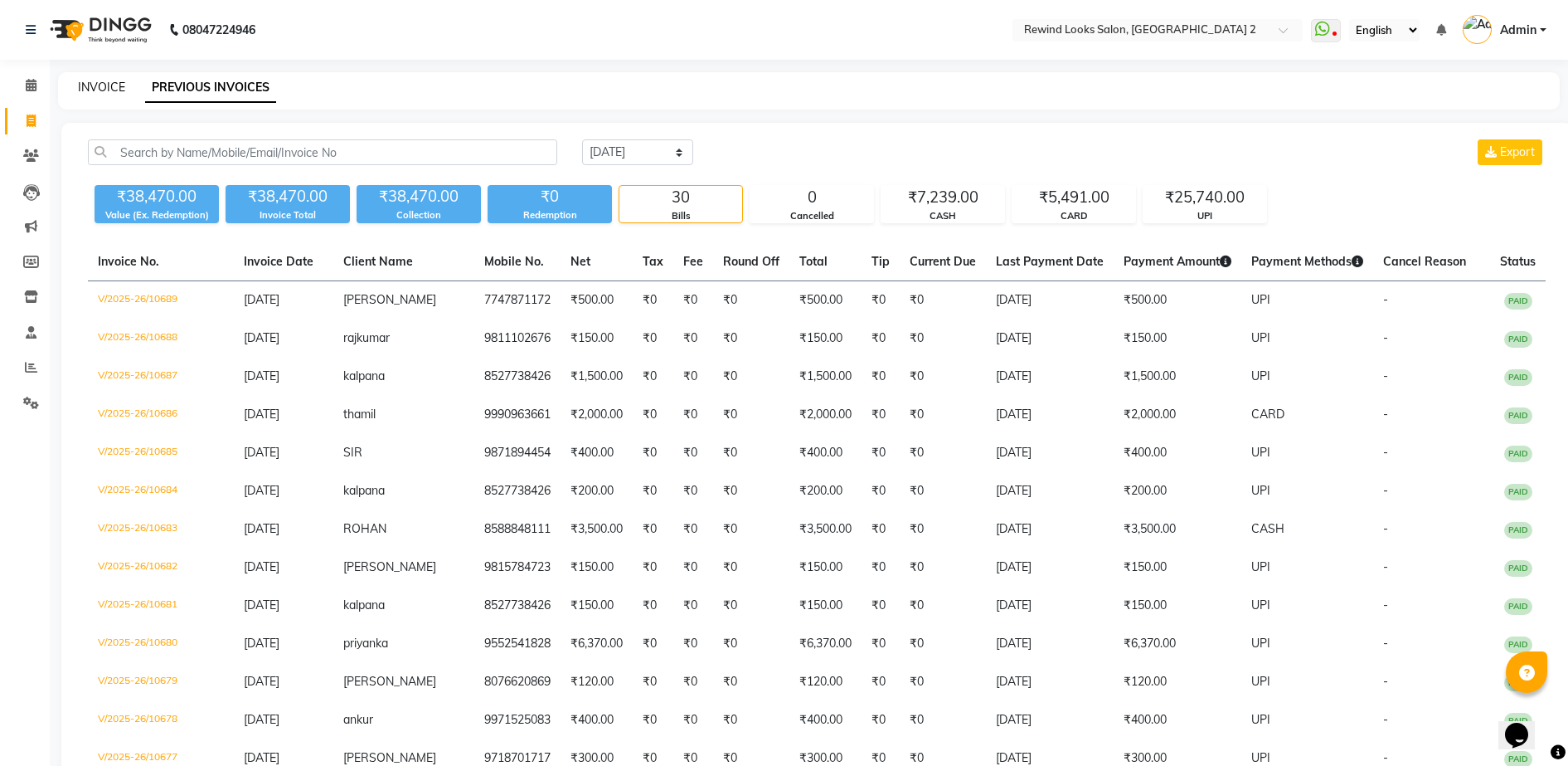
click at [102, 82] on link "INVOICE" at bounding box center [101, 86] width 47 height 15
select select "service"
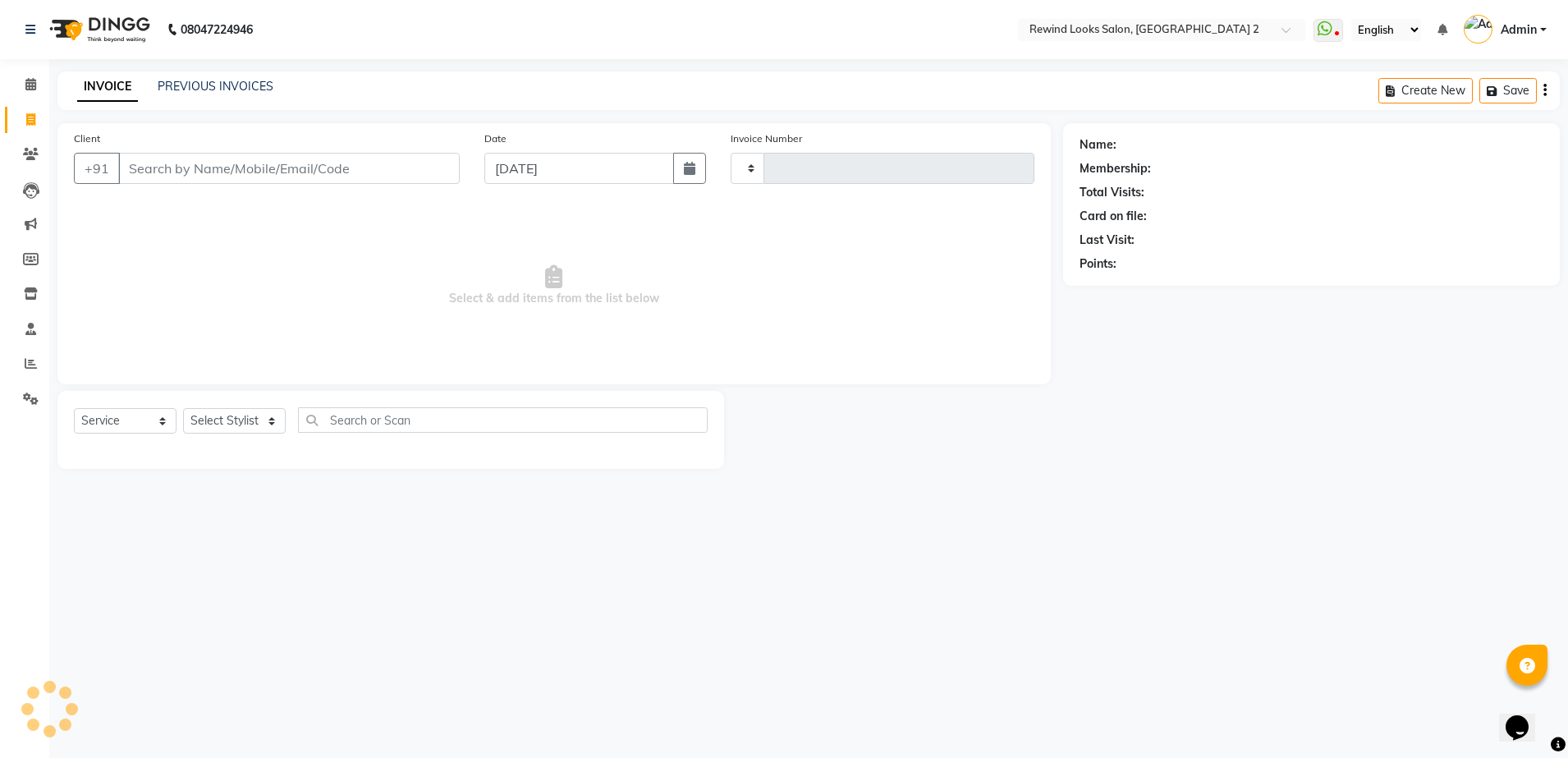
type input "10690"
select select "4640"
select select "27076"
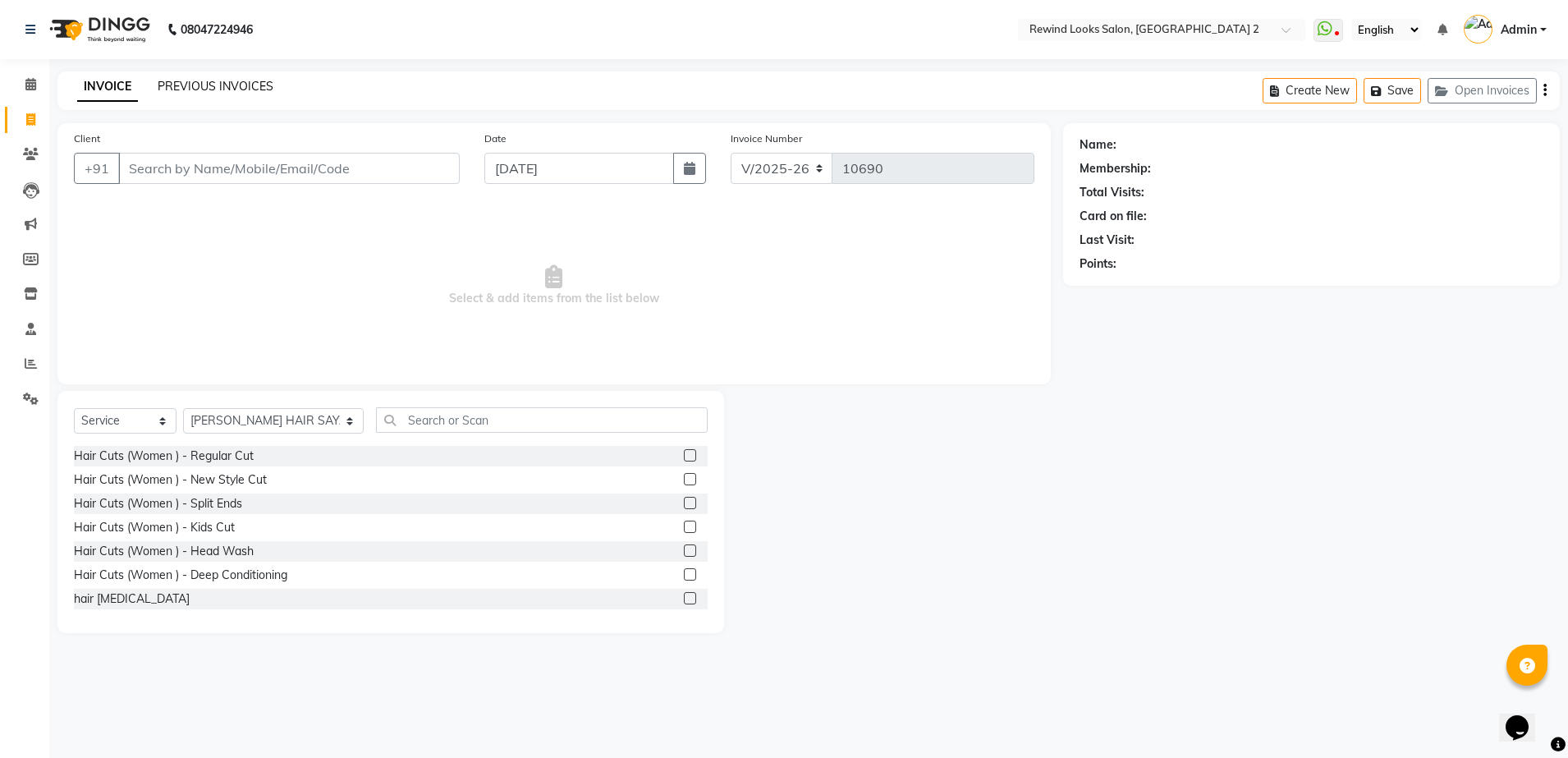
click at [200, 85] on link "PREVIOUS INVOICES" at bounding box center [215, 85] width 116 height 14
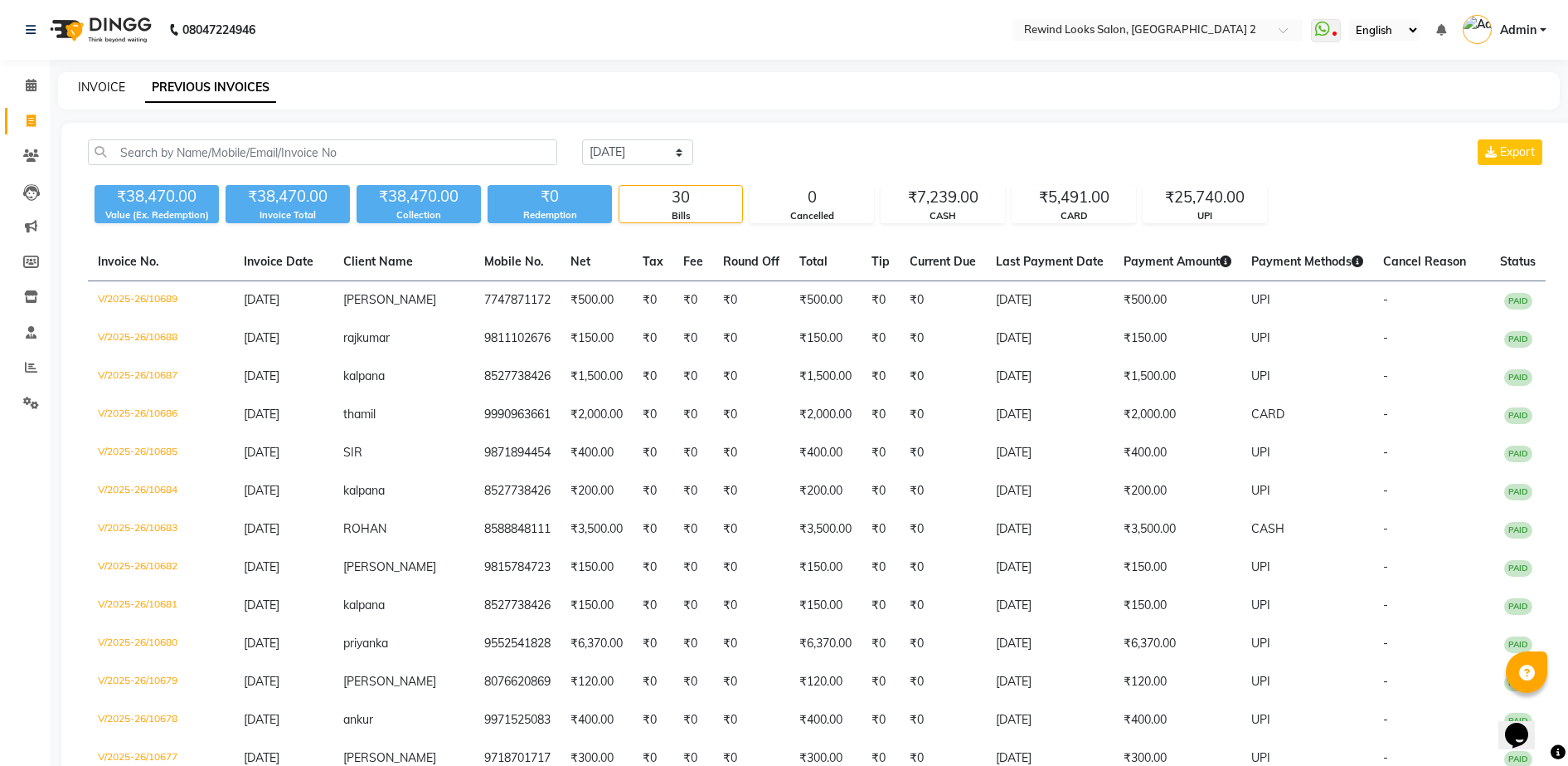
click at [85, 88] on link "INVOICE" at bounding box center [101, 86] width 47 height 15
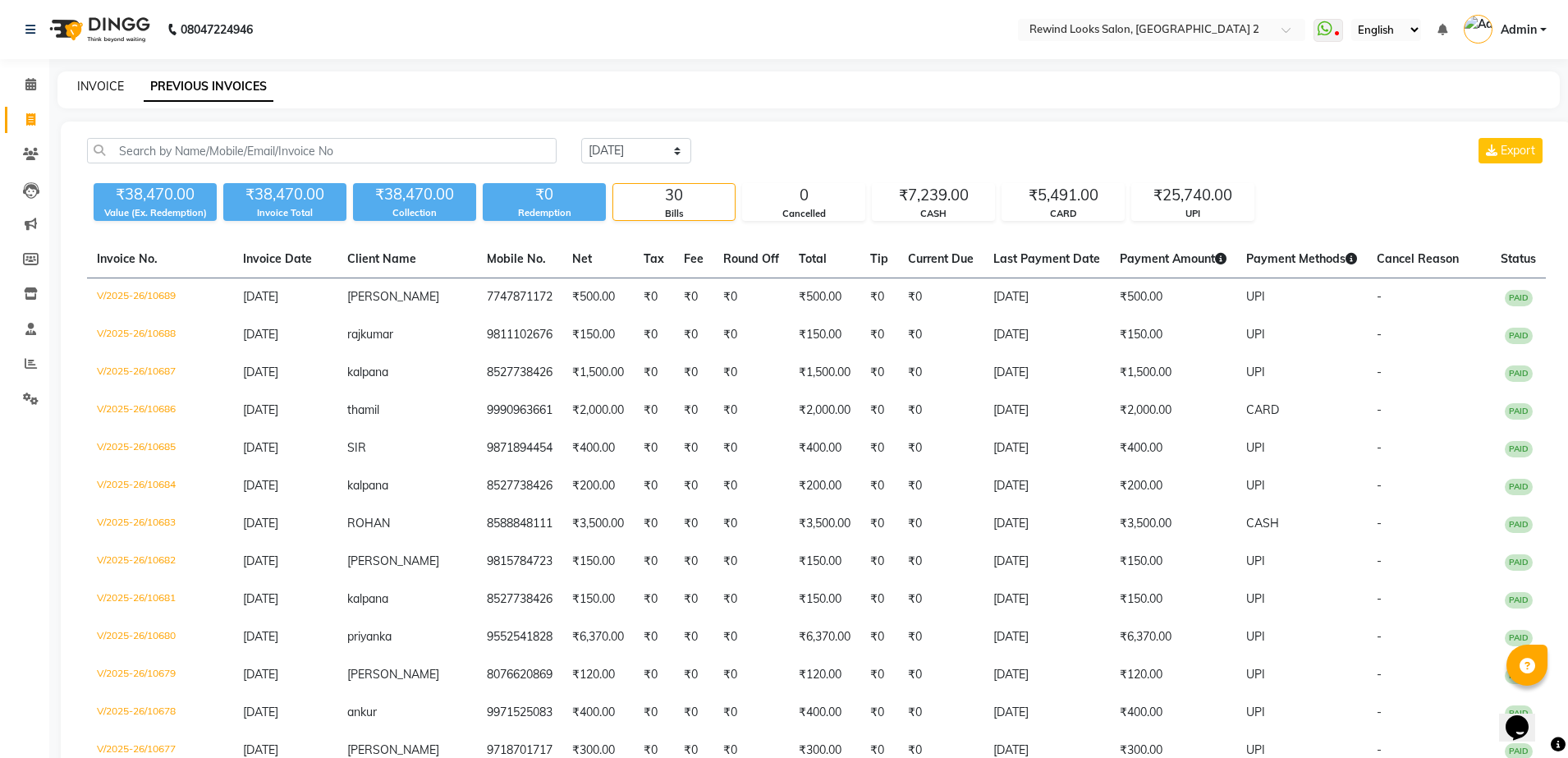
select select "4640"
select select "service"
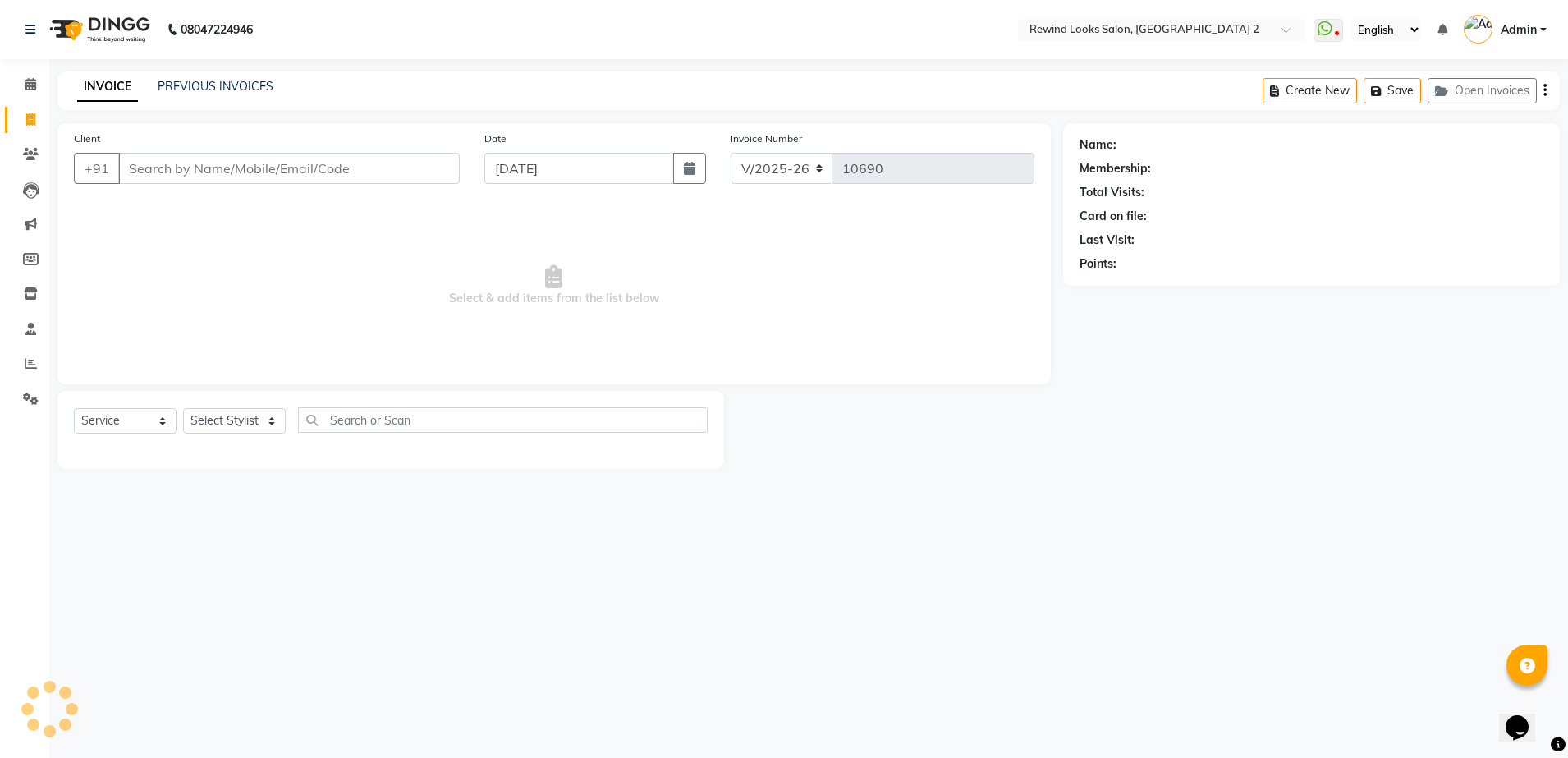
select select "27076"
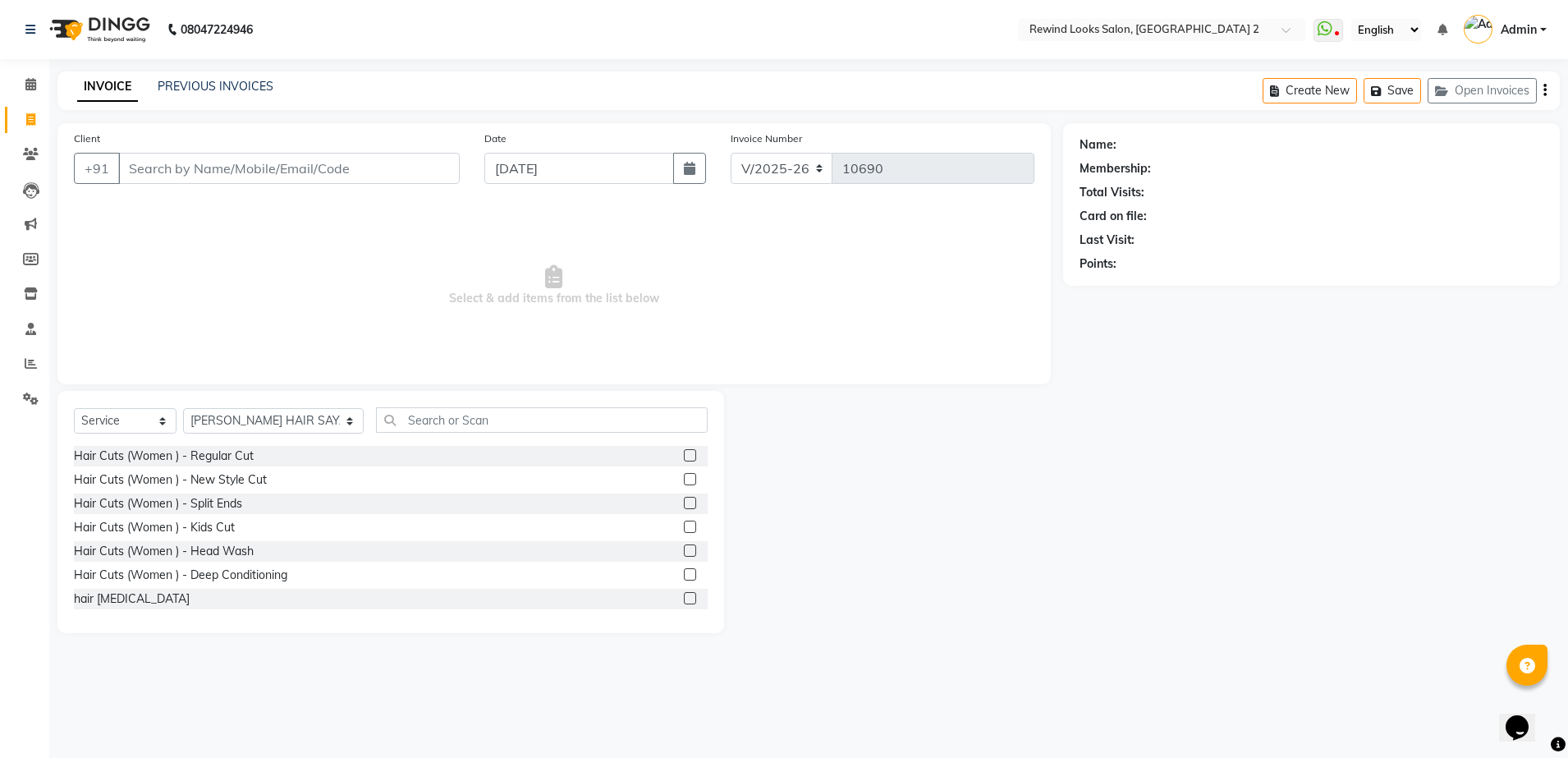
click at [355, 170] on input "Client" at bounding box center [289, 168] width 341 height 32
click at [385, 169] on input "Client" at bounding box center [289, 168] width 341 height 32
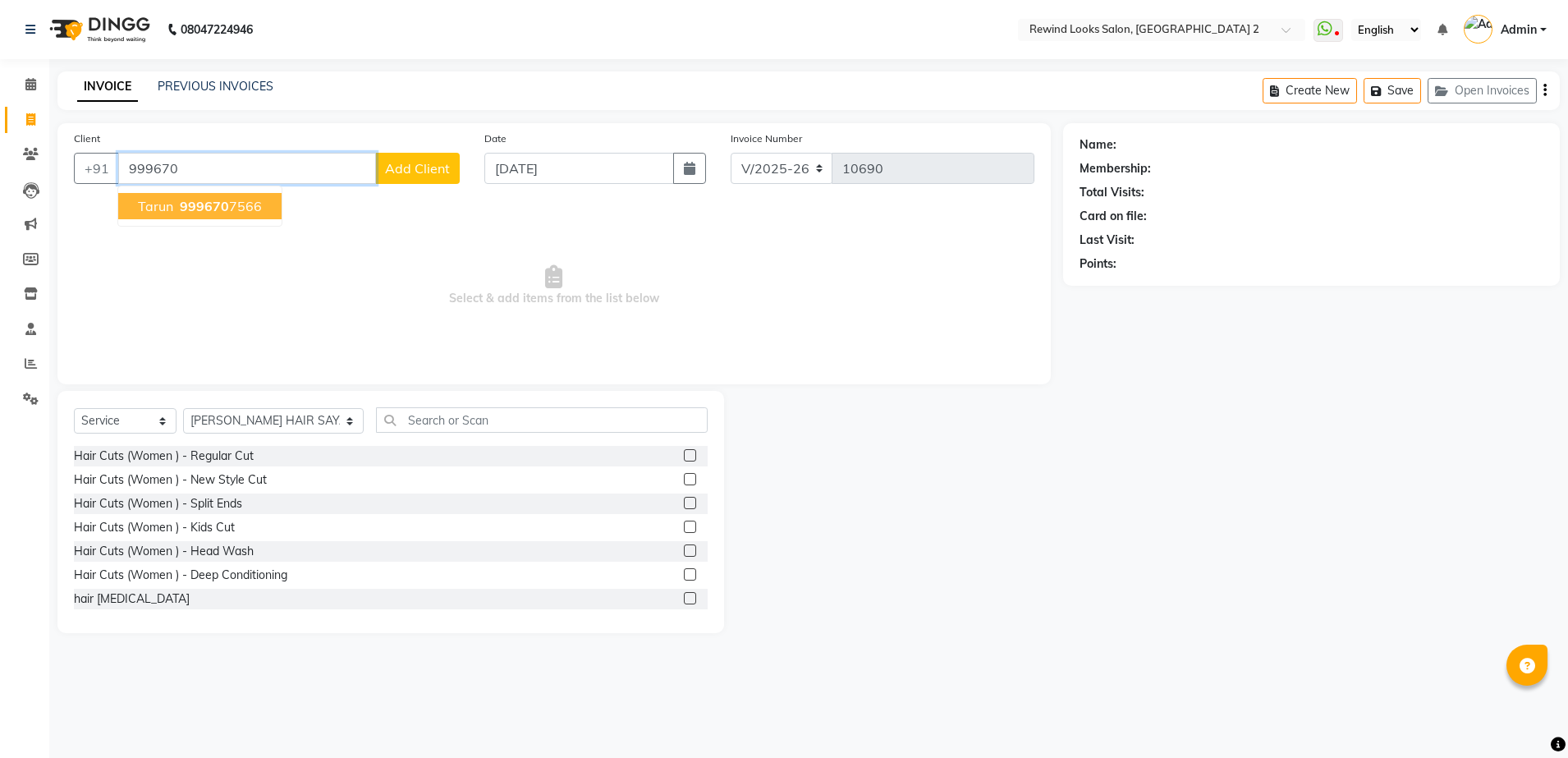
click at [233, 204] on ngb-highlight "999670 7566" at bounding box center [219, 205] width 85 height 16
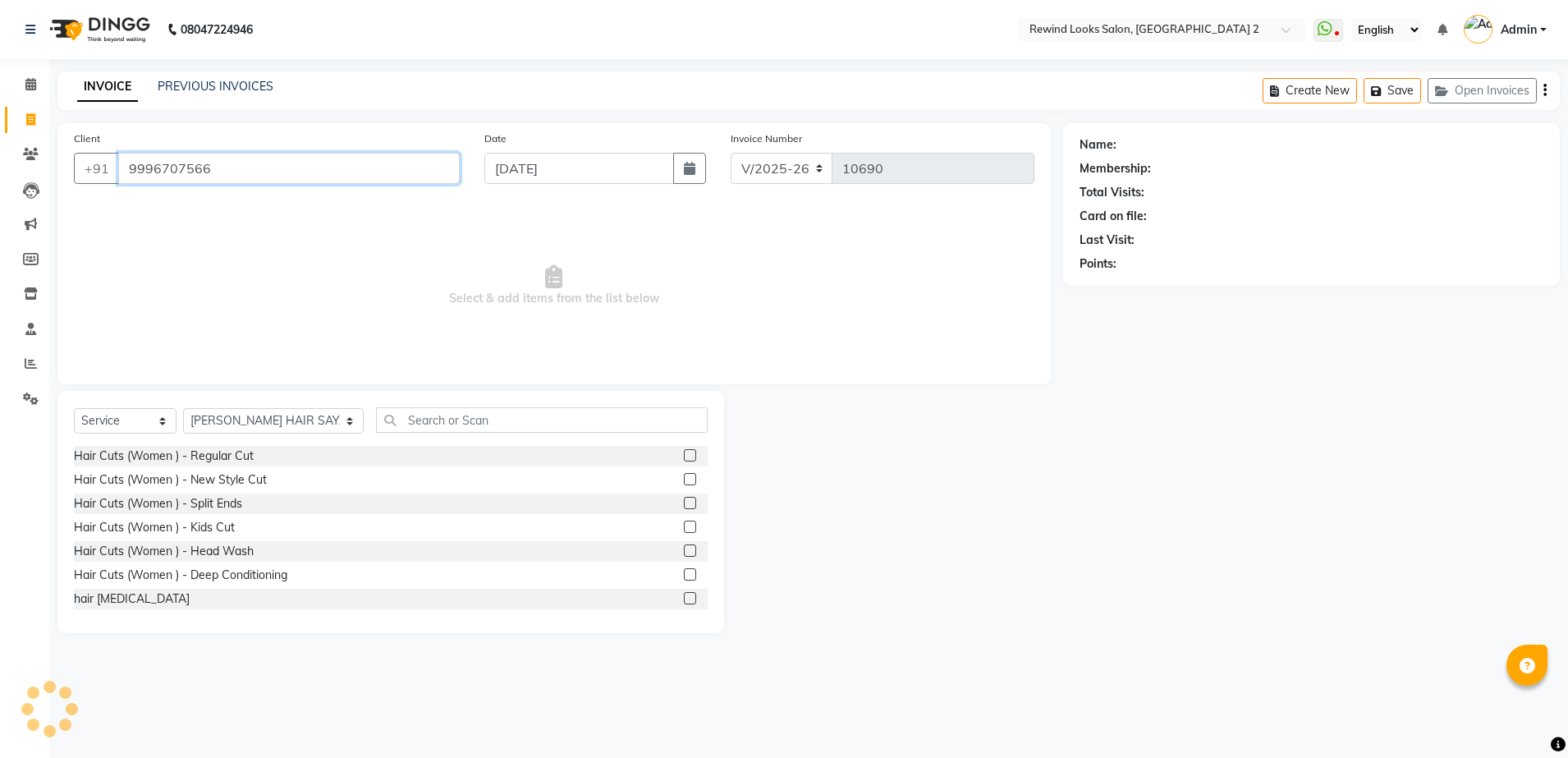
type input "9996707566"
click at [232, 424] on select "Select Stylist [PERSON_NAME] aayat ADMIN Alfad hair Casa Ali Hair [PERSON_NAME]…" at bounding box center [273, 420] width 180 height 26
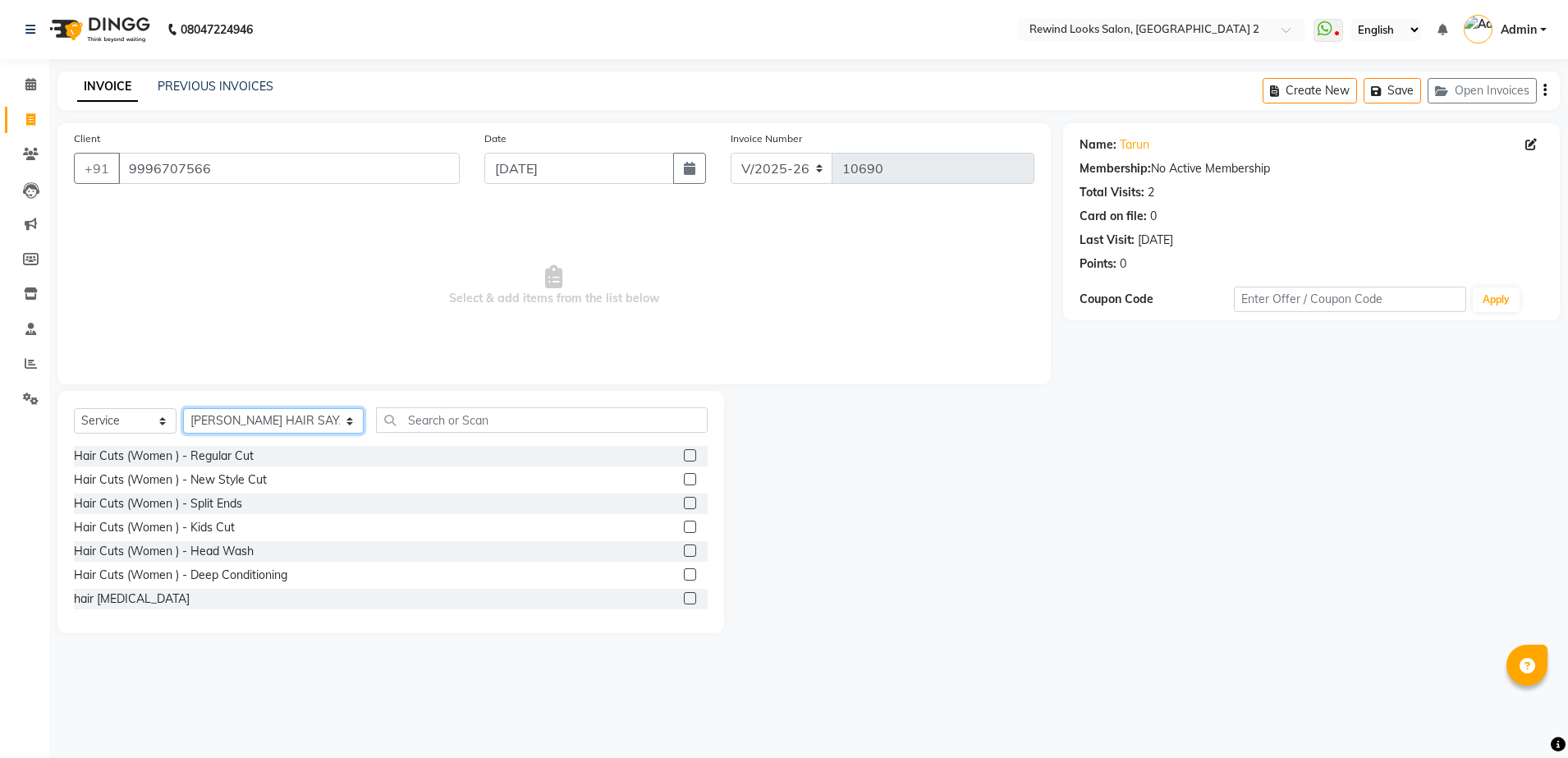
select select "59592"
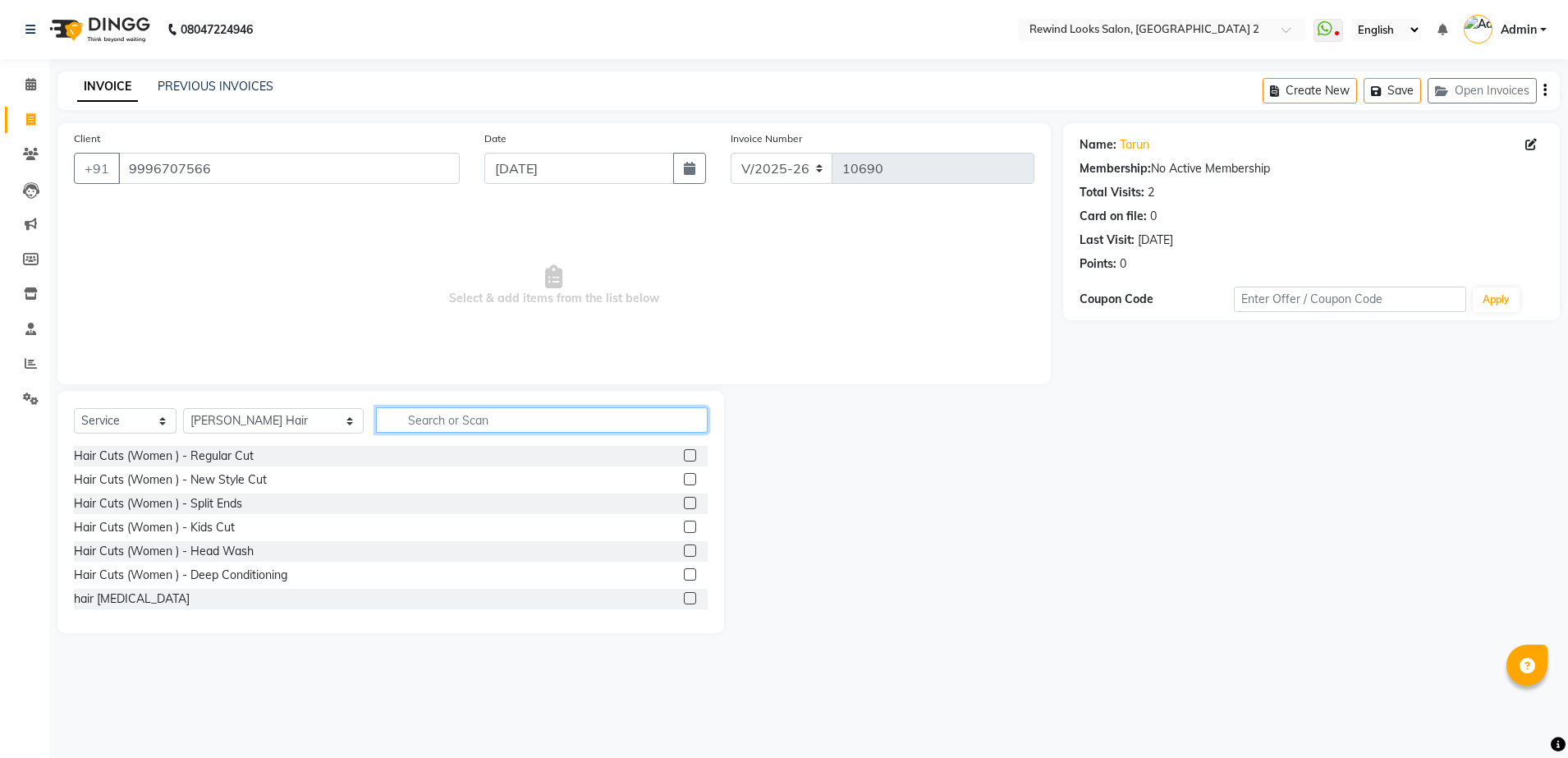
click at [376, 425] on input "text" at bounding box center [542, 419] width 332 height 26
click at [506, 417] on input "text" at bounding box center [542, 419] width 332 height 26
click at [470, 424] on input "text" at bounding box center [542, 419] width 332 height 26
click at [465, 418] on input "text" at bounding box center [542, 419] width 332 height 26
click at [495, 417] on input "text" at bounding box center [542, 419] width 332 height 26
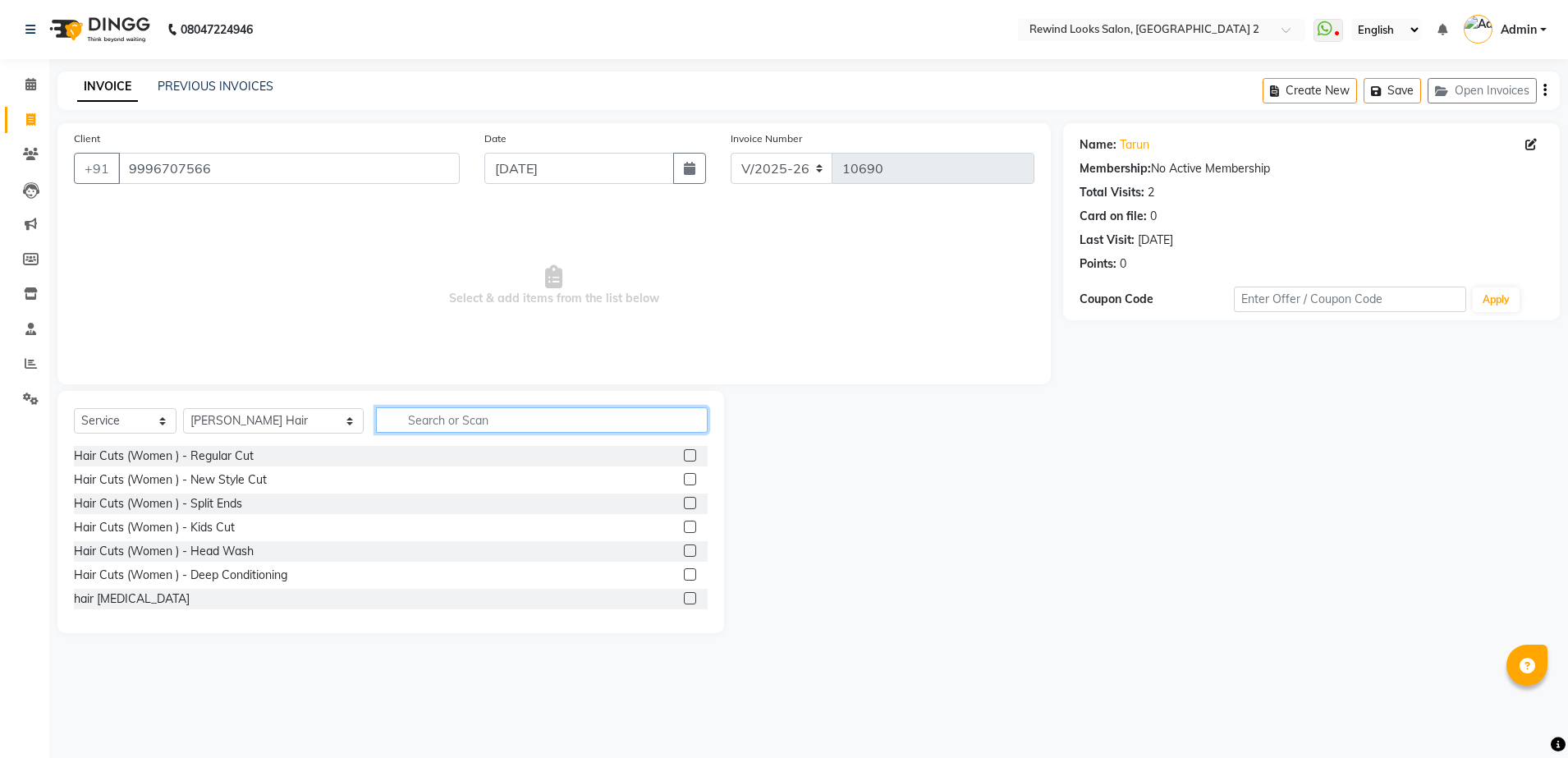
click at [538, 417] on input "text" at bounding box center [542, 419] width 332 height 26
click at [532, 420] on input "text" at bounding box center [542, 419] width 332 height 26
click at [544, 418] on input "text" at bounding box center [542, 419] width 332 height 26
click at [447, 417] on input "text" at bounding box center [542, 419] width 332 height 26
click at [453, 419] on input "text" at bounding box center [542, 419] width 332 height 26
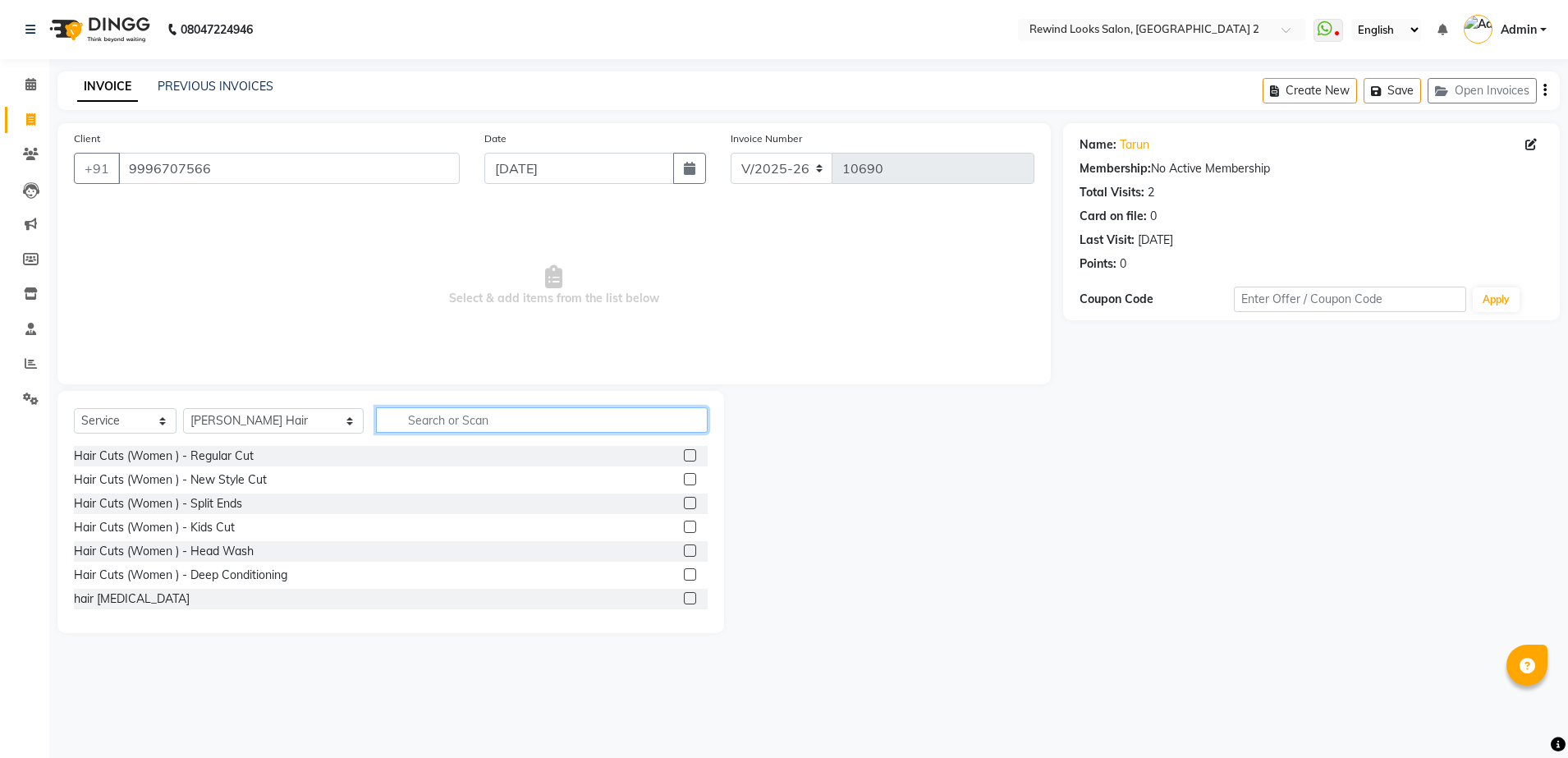
click at [467, 420] on input "text" at bounding box center [542, 419] width 332 height 26
click at [507, 419] on input "text" at bounding box center [542, 419] width 332 height 26
click at [434, 422] on input "text" at bounding box center [542, 419] width 332 height 26
